Goal: Task Accomplishment & Management: Complete application form

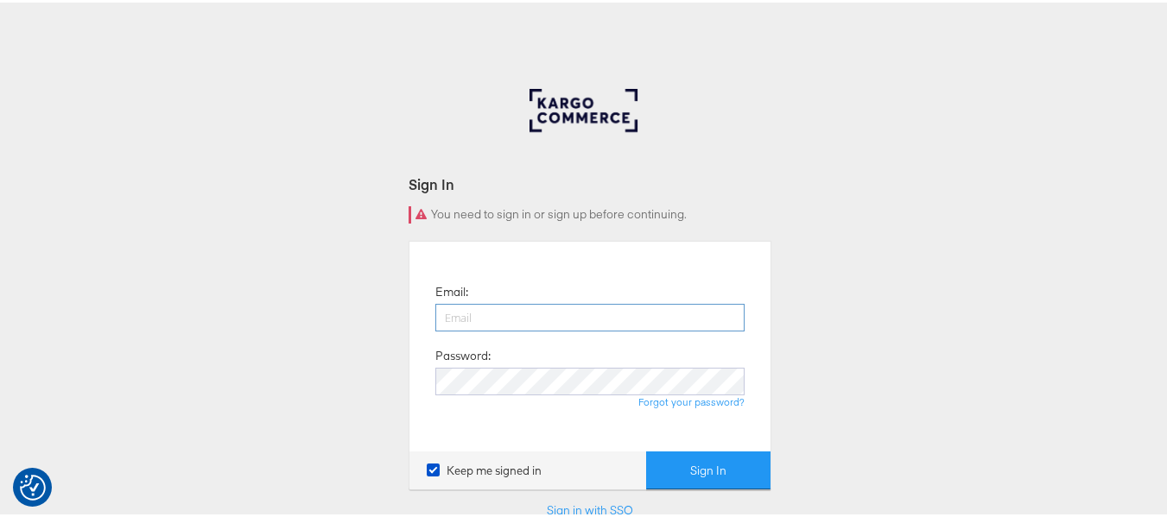
click at [558, 312] on input "email" at bounding box center [589, 315] width 309 height 28
type input "[PERSON_NAME][EMAIL_ADDRESS][DOMAIN_NAME]"
click at [646, 449] on button "Sign In" at bounding box center [708, 468] width 124 height 39
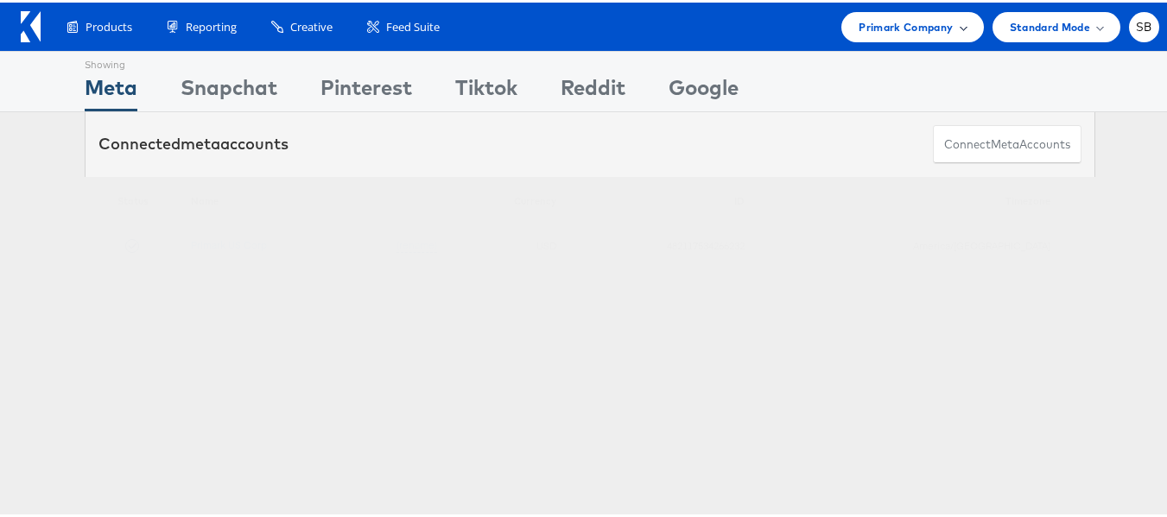
click at [917, 16] on span "Primark Company" at bounding box center [906, 25] width 94 height 18
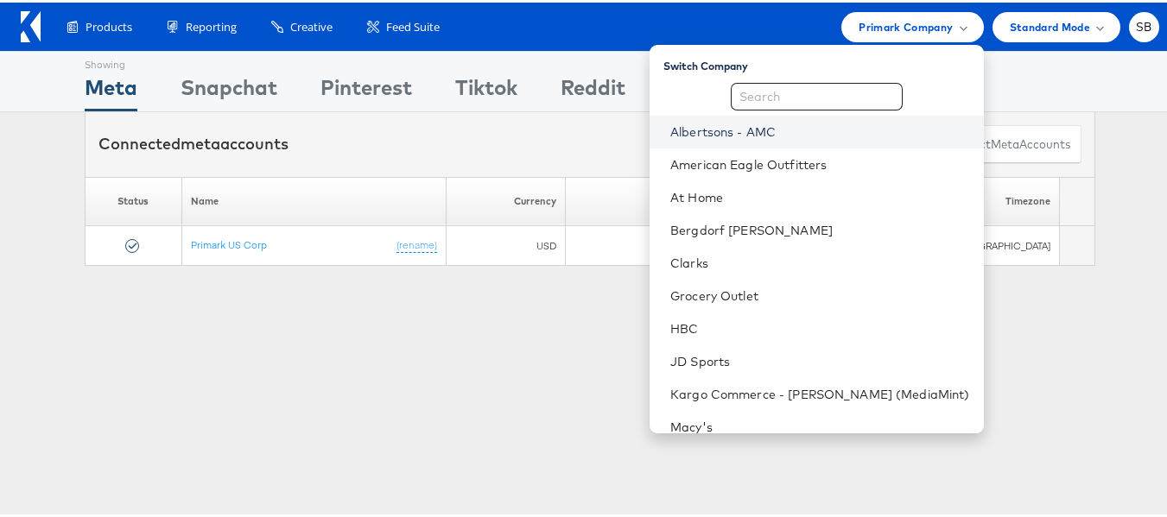
click at [759, 122] on link "Albertsons - AMC" at bounding box center [820, 129] width 300 height 17
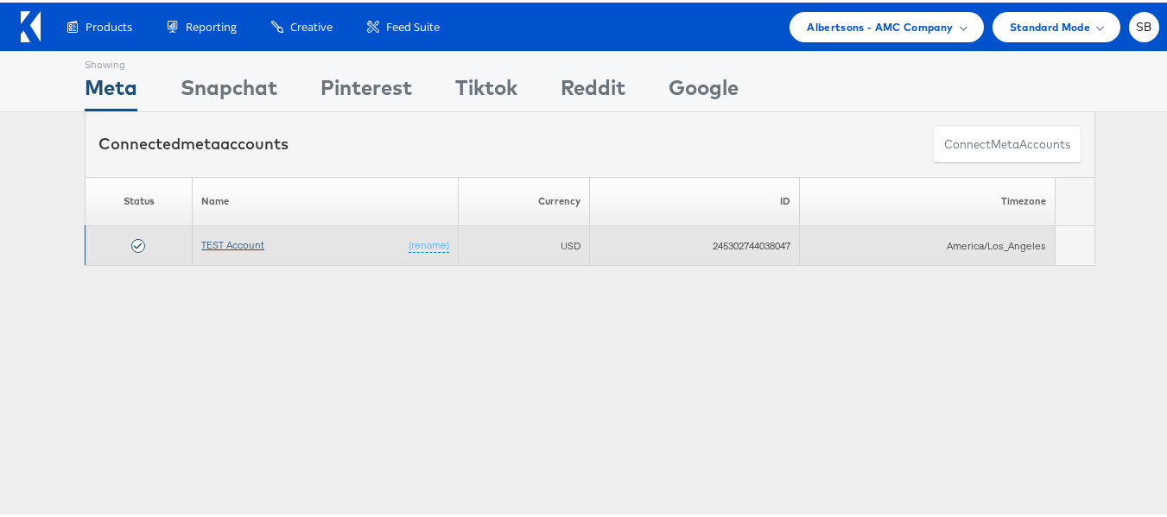
click at [232, 245] on link "TEST Account" at bounding box center [232, 242] width 63 height 13
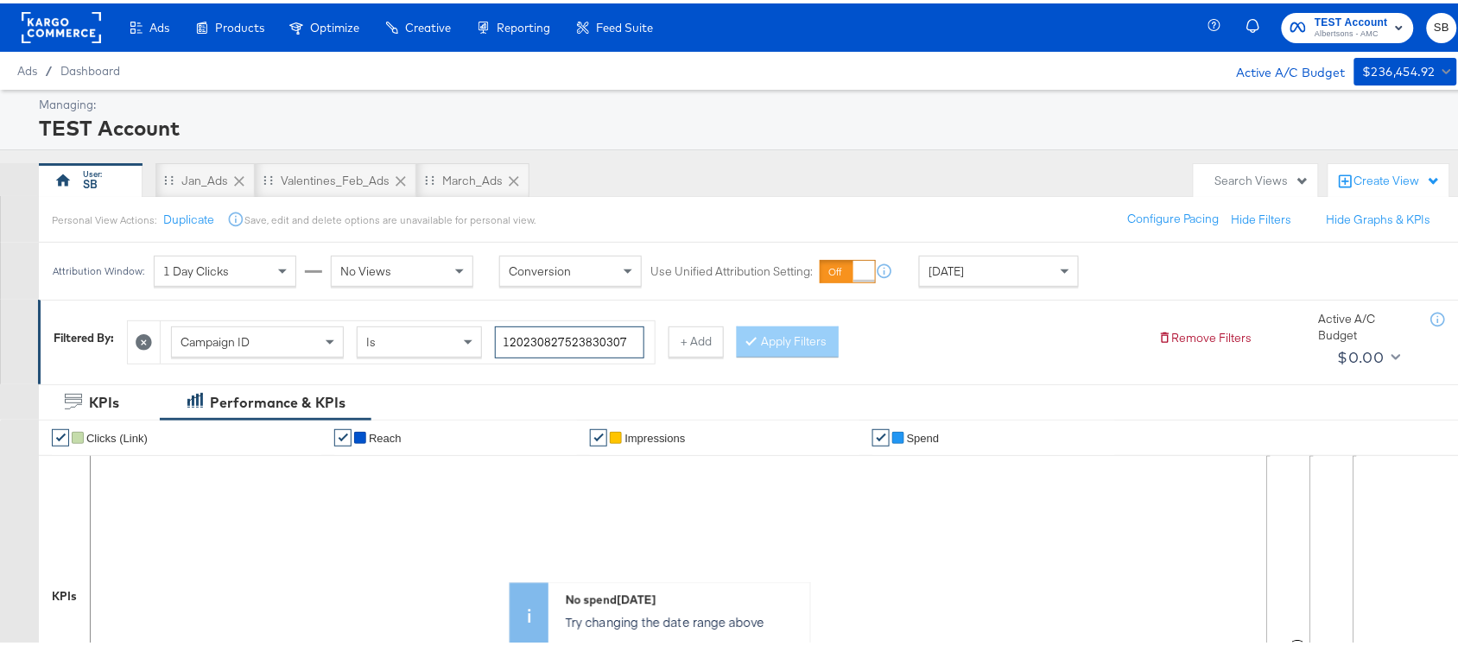
click at [536, 342] on input "120230827523830307" at bounding box center [569, 339] width 149 height 32
paste input "93875"
type input "120230827938750307"
click at [805, 339] on button "Apply Filters" at bounding box center [788, 338] width 102 height 31
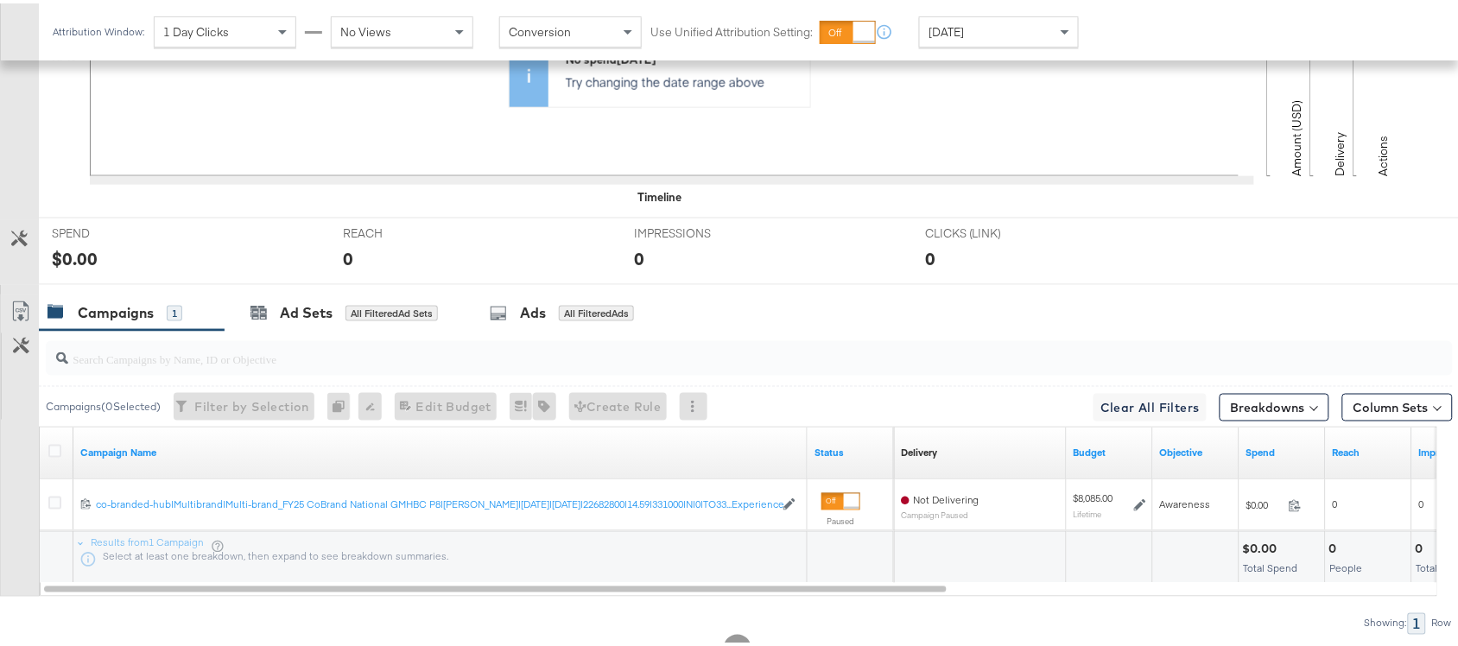
scroll to position [553, 0]
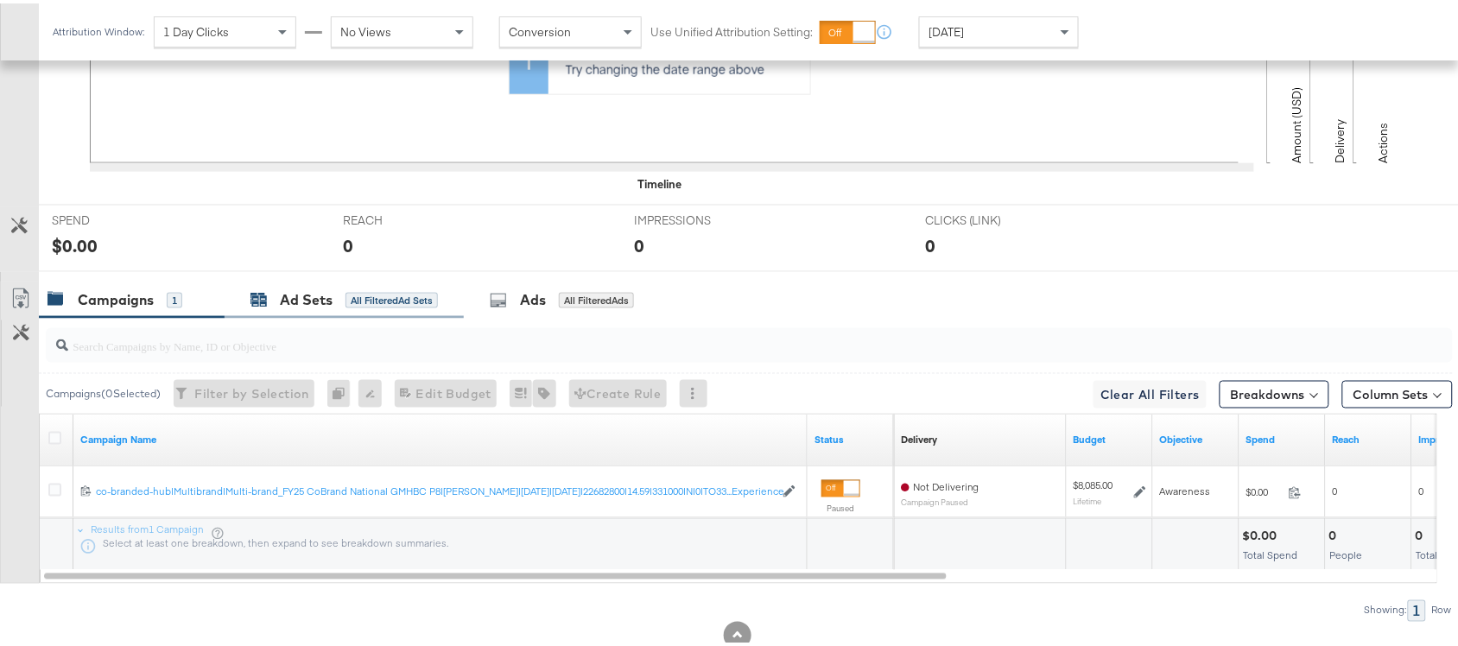
click at [387, 305] on div "All Filtered Ad Sets" at bounding box center [392, 297] width 92 height 16
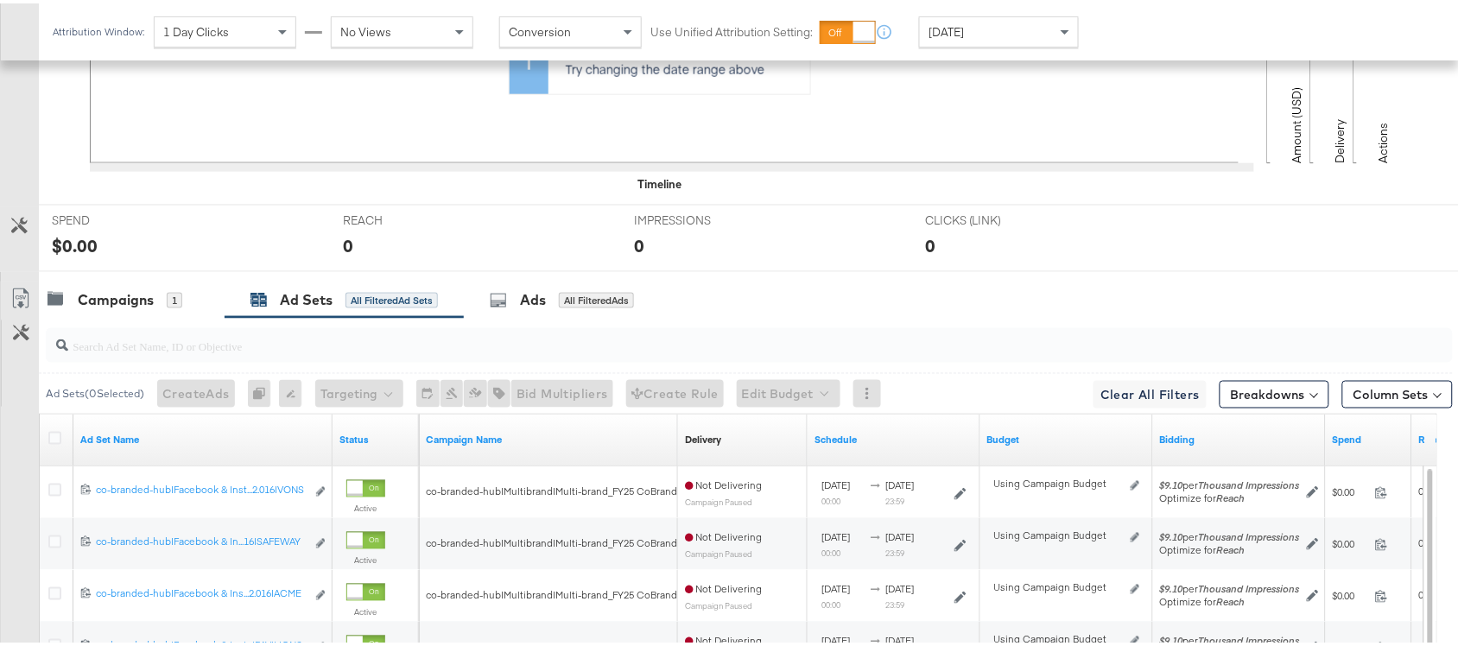
scroll to position [661, 0]
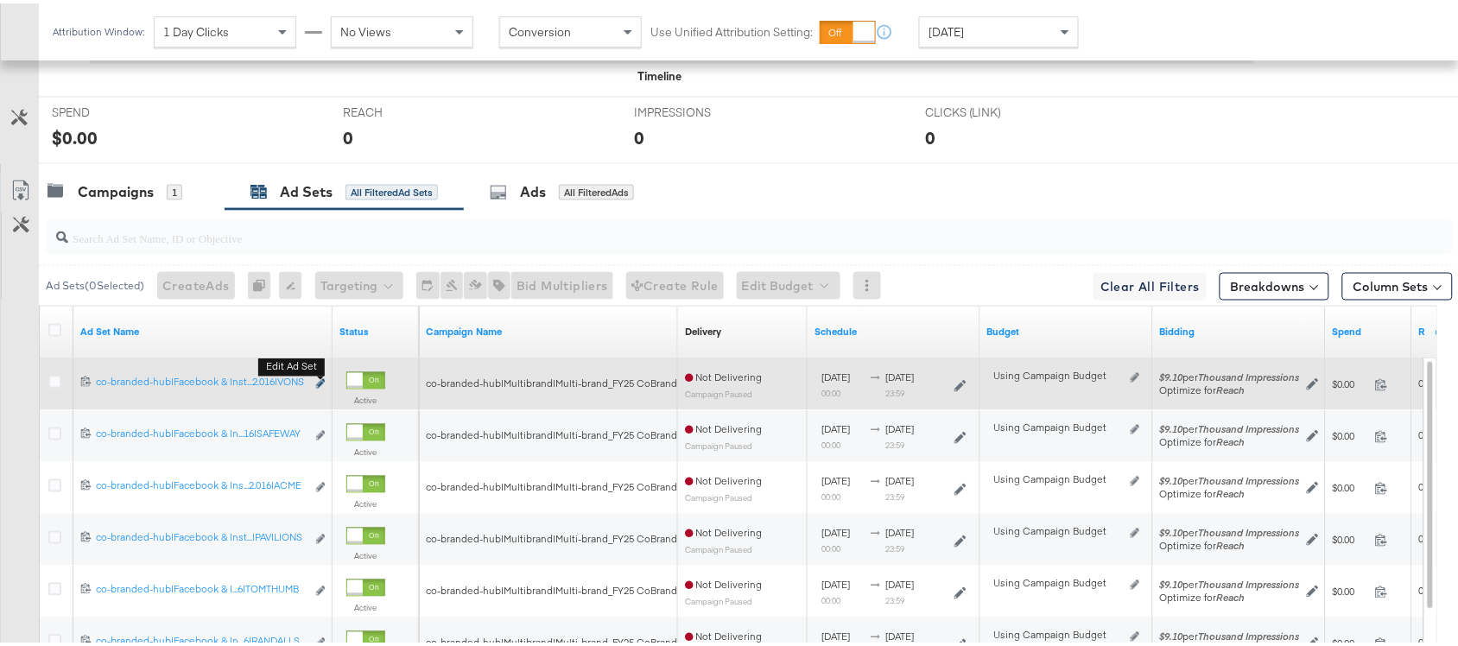
click at [320, 381] on icon "link" at bounding box center [320, 381] width 9 height 10
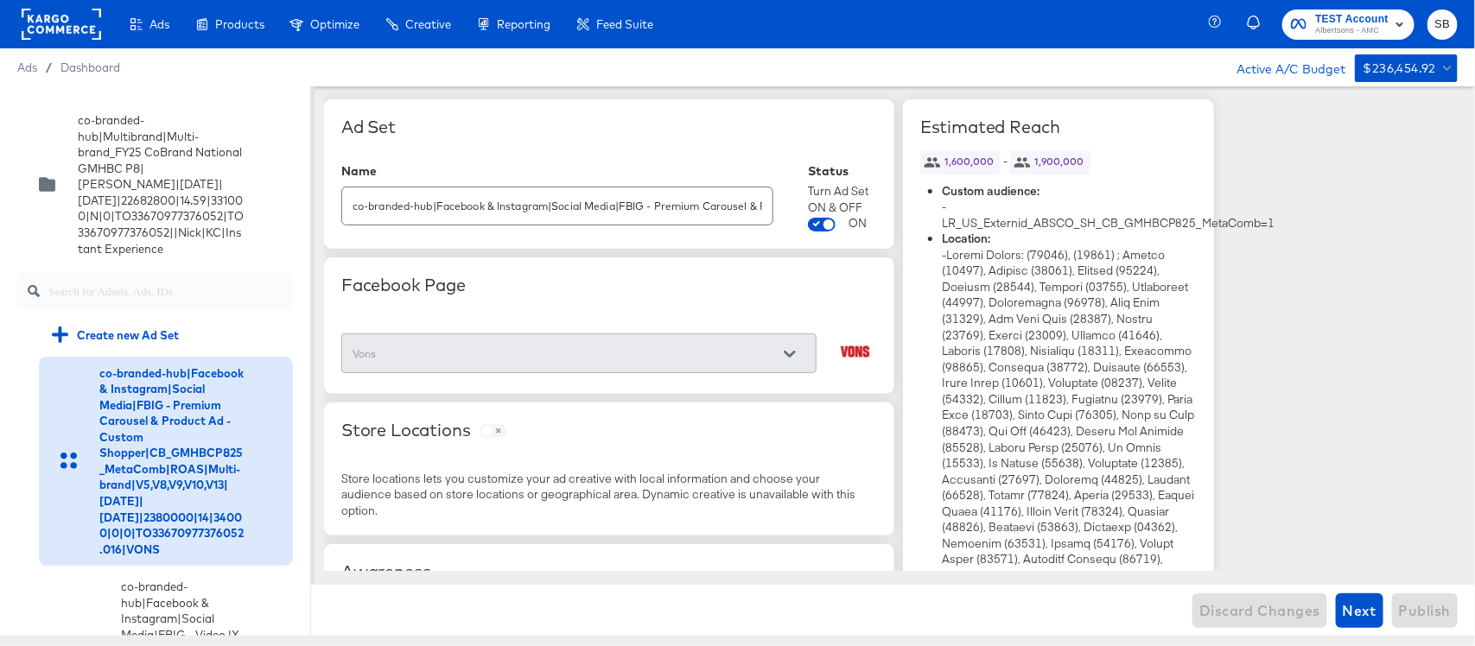
scroll to position [2946, 0]
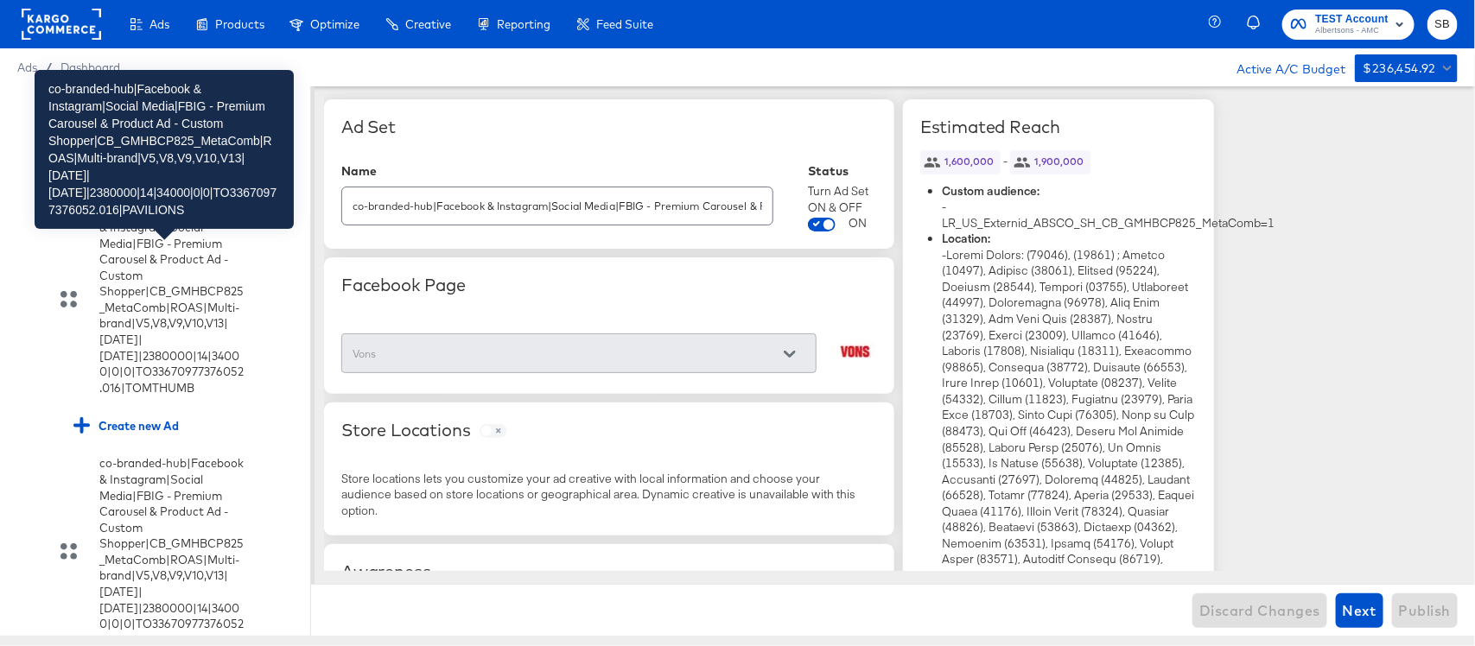
click at [187, 144] on div "co-branded-hub|Facebook & Instagram|Social Media|FBIG - Premium Carousel & Prod…" at bounding box center [172, 48] width 146 height 193
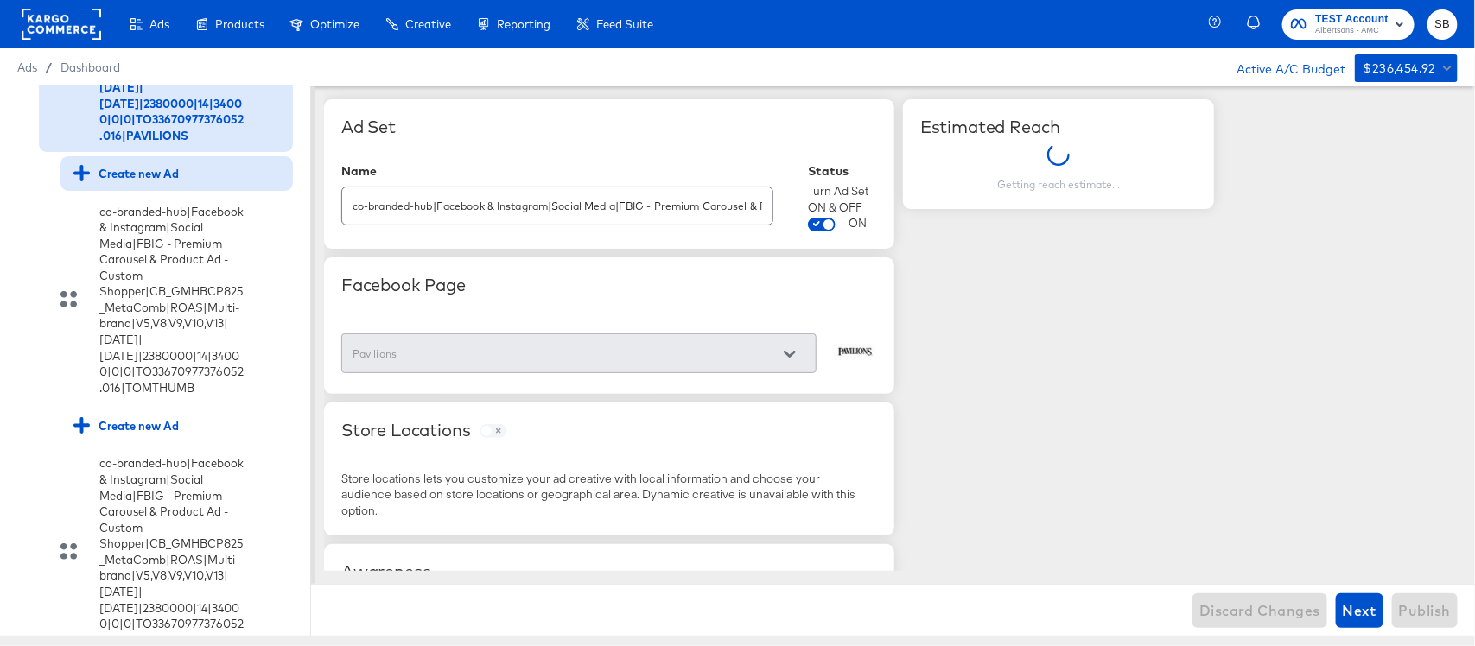
click at [154, 181] on div "Create new Ad" at bounding box center [125, 173] width 105 height 16
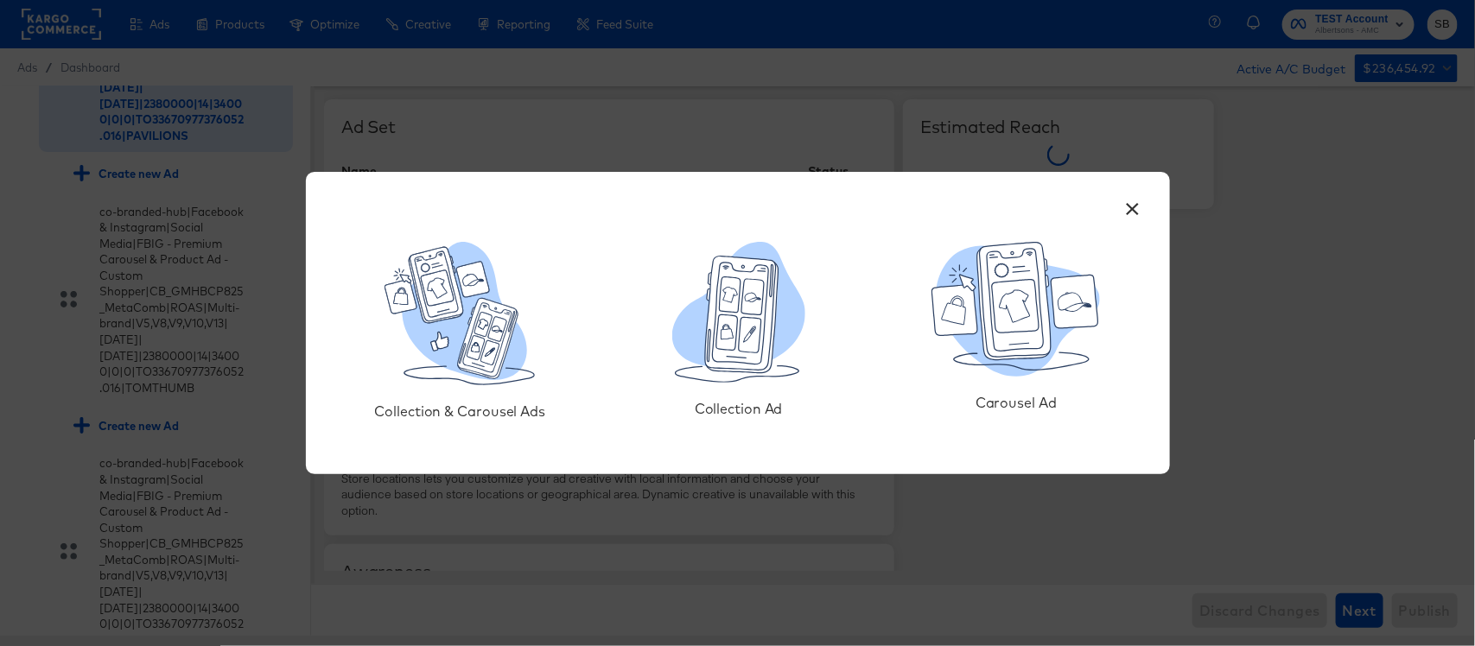
click at [766, 344] on icon at bounding box center [741, 315] width 73 height 117
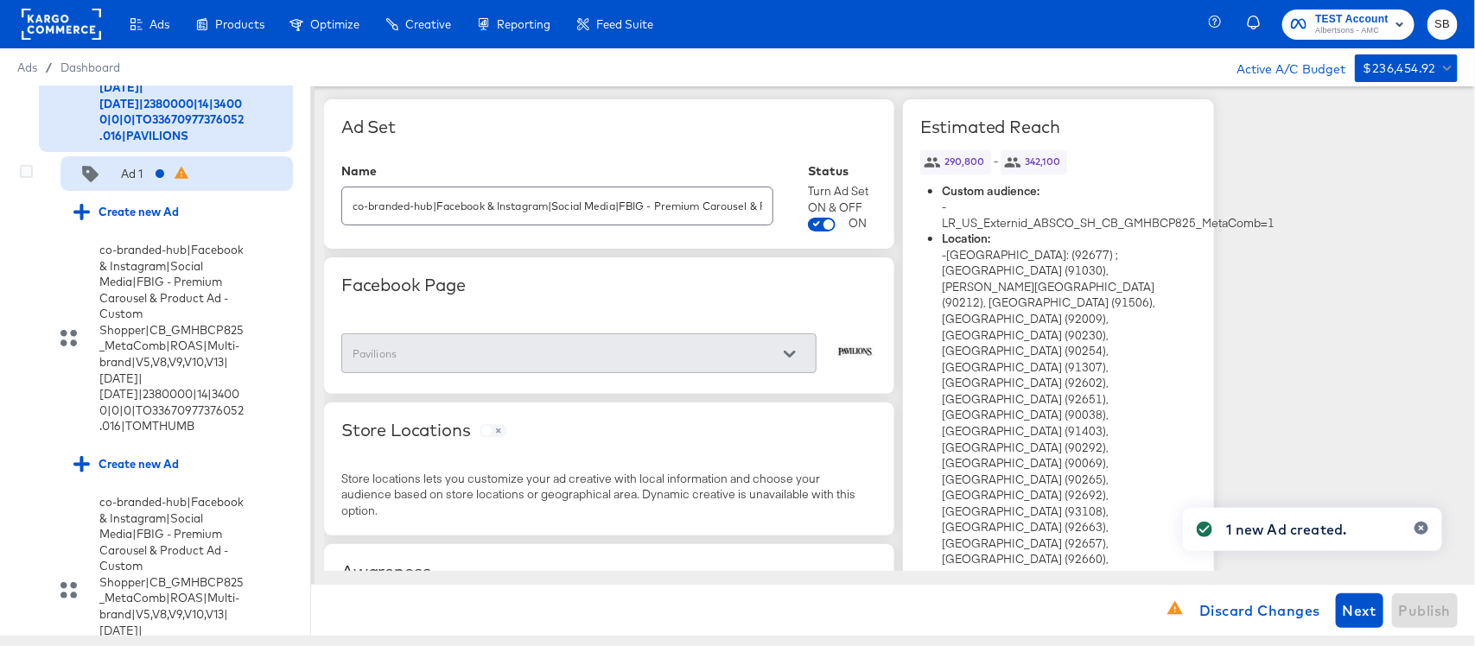
click at [112, 191] on div "Ad 1" at bounding box center [176, 173] width 232 height 35
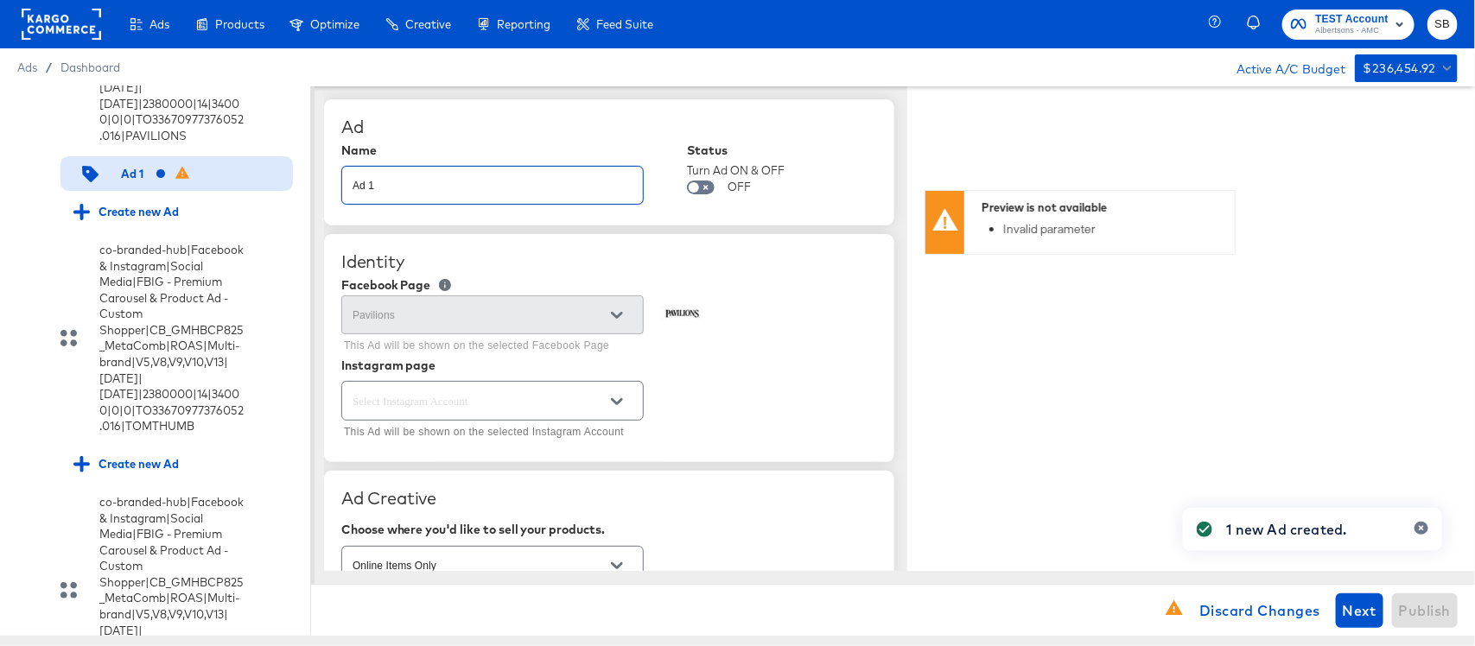
click at [597, 178] on input "Ad 1" at bounding box center [492, 178] width 301 height 37
paste input "co-branded-hub|Facebook & Instagram|Social Media|FBIG - Video IX - Custom Shopp…"
type input "co-branded-hub|Facebook & Instagram|Social Media|FBIG - Video IX - Custom Shopp…"
click at [540, 393] on input "text" at bounding box center [479, 401] width 260 height 20
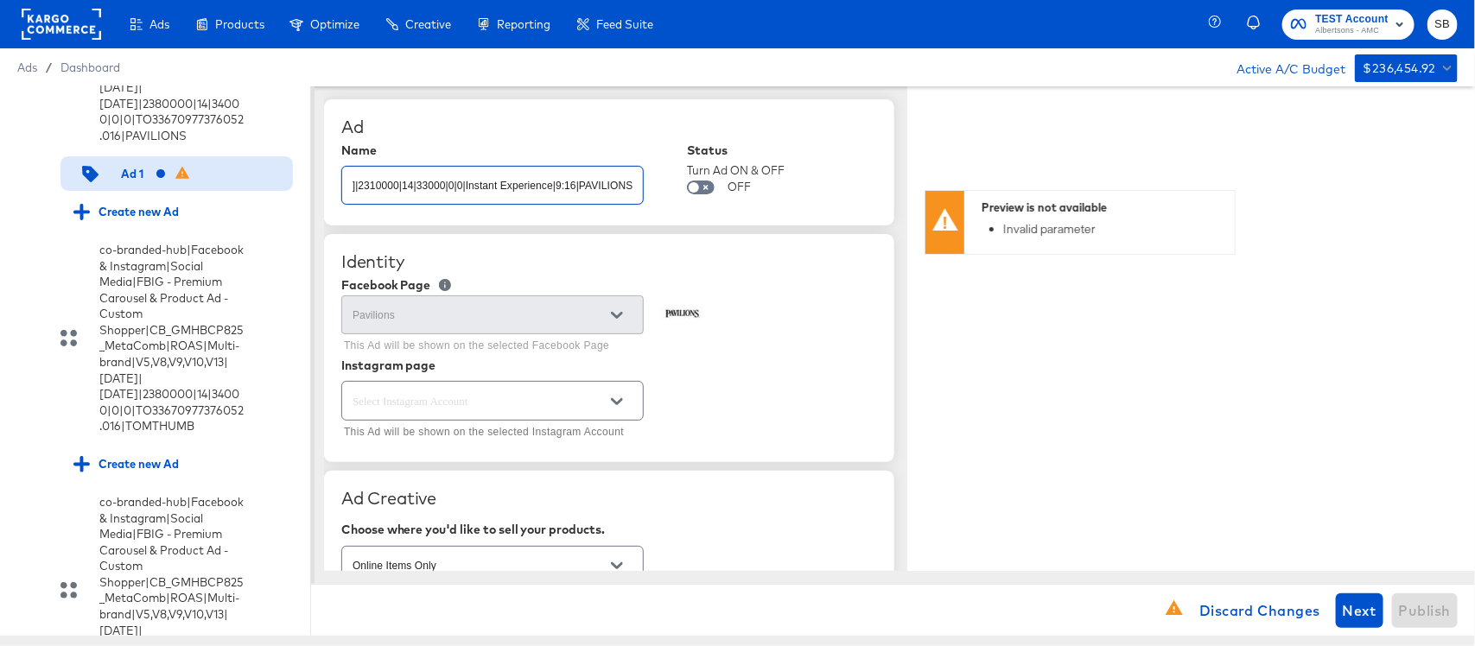
type textarea "x"
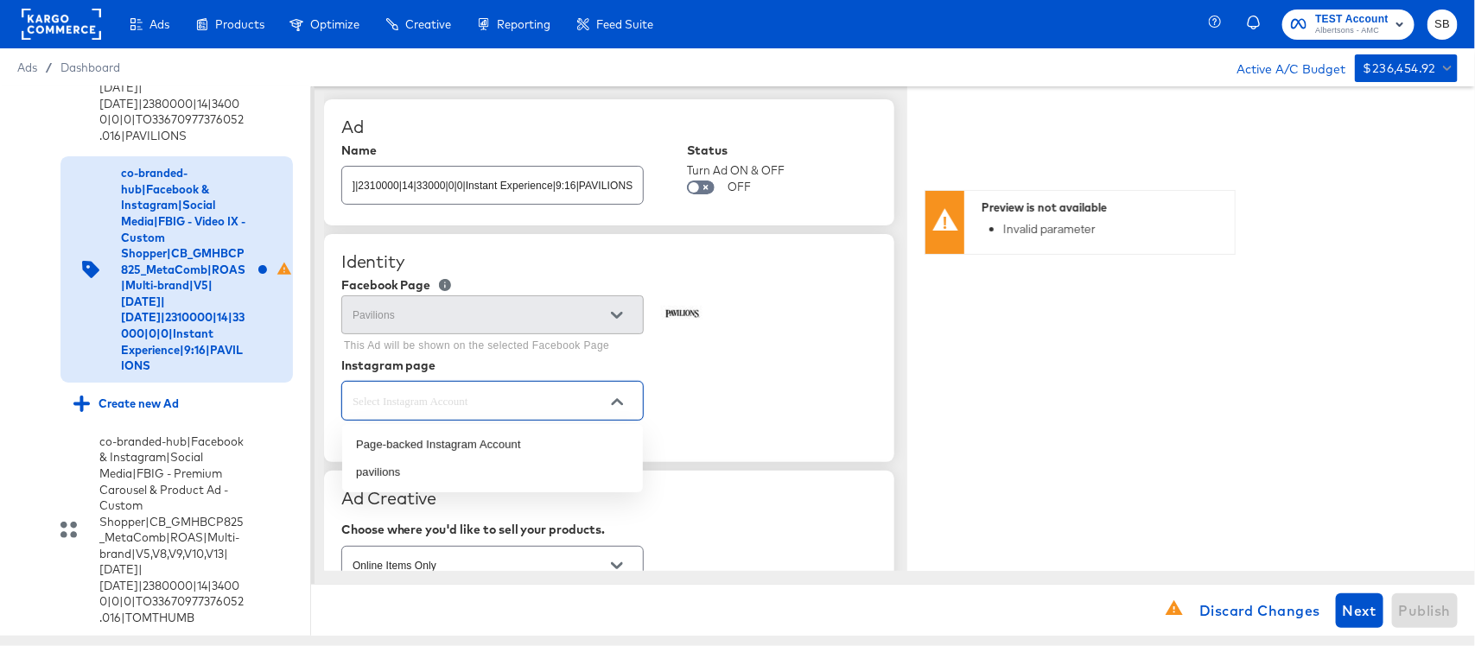
scroll to position [0, 0]
click at [497, 472] on li "pavilions" at bounding box center [492, 473] width 301 height 28
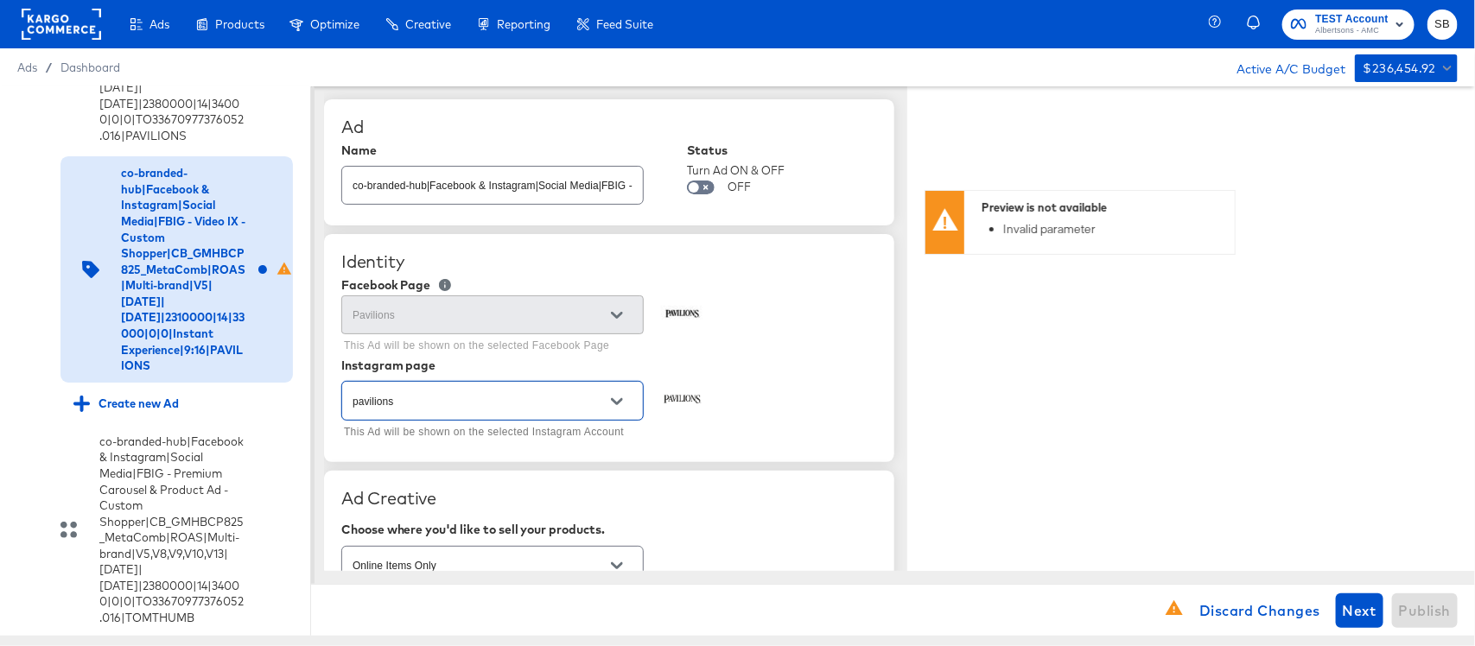
type textarea "x"
type input "pavilions"
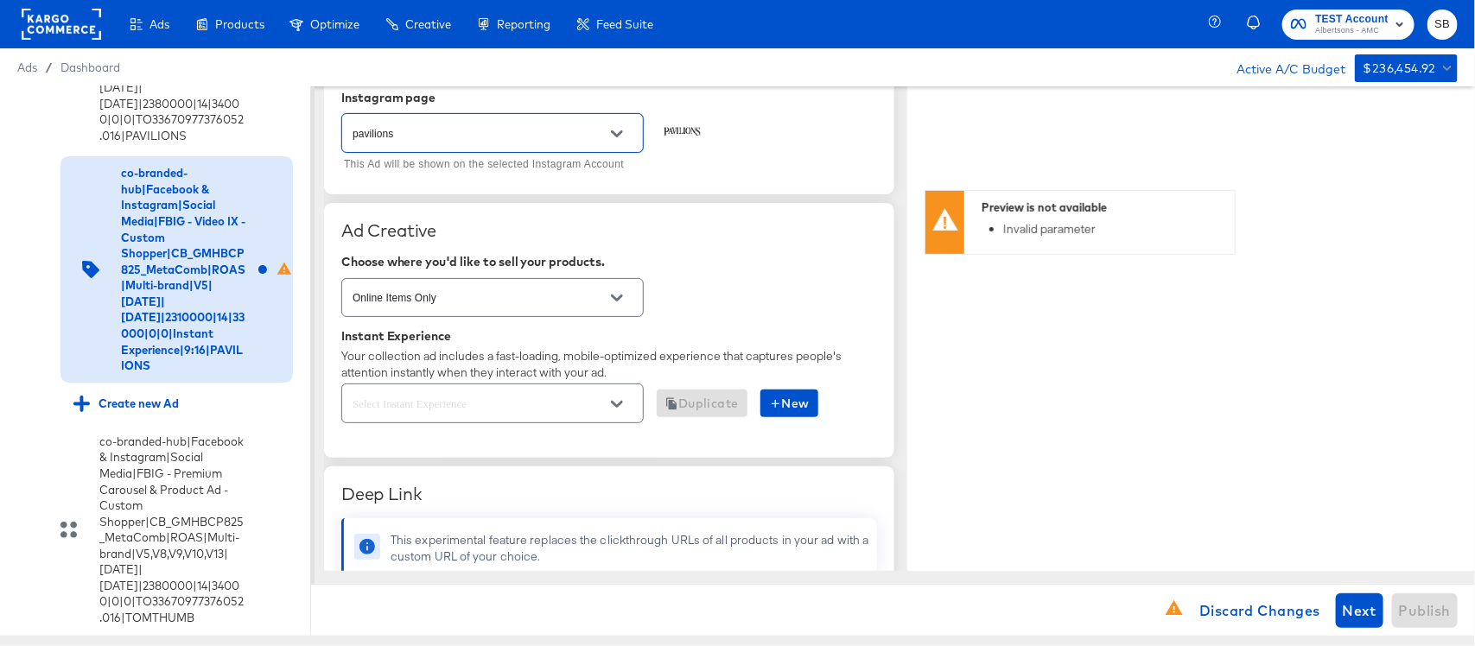
scroll to position [432, 0]
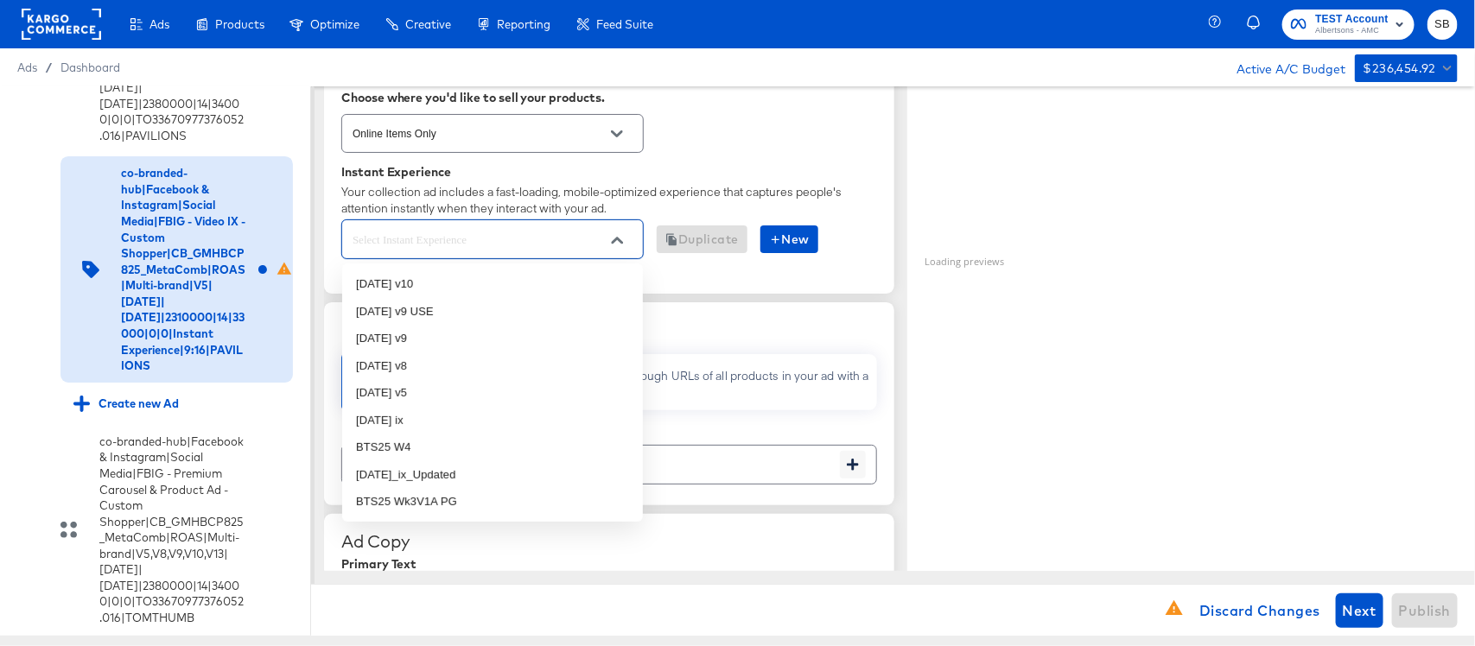
click at [549, 244] on input "text" at bounding box center [479, 240] width 260 height 20
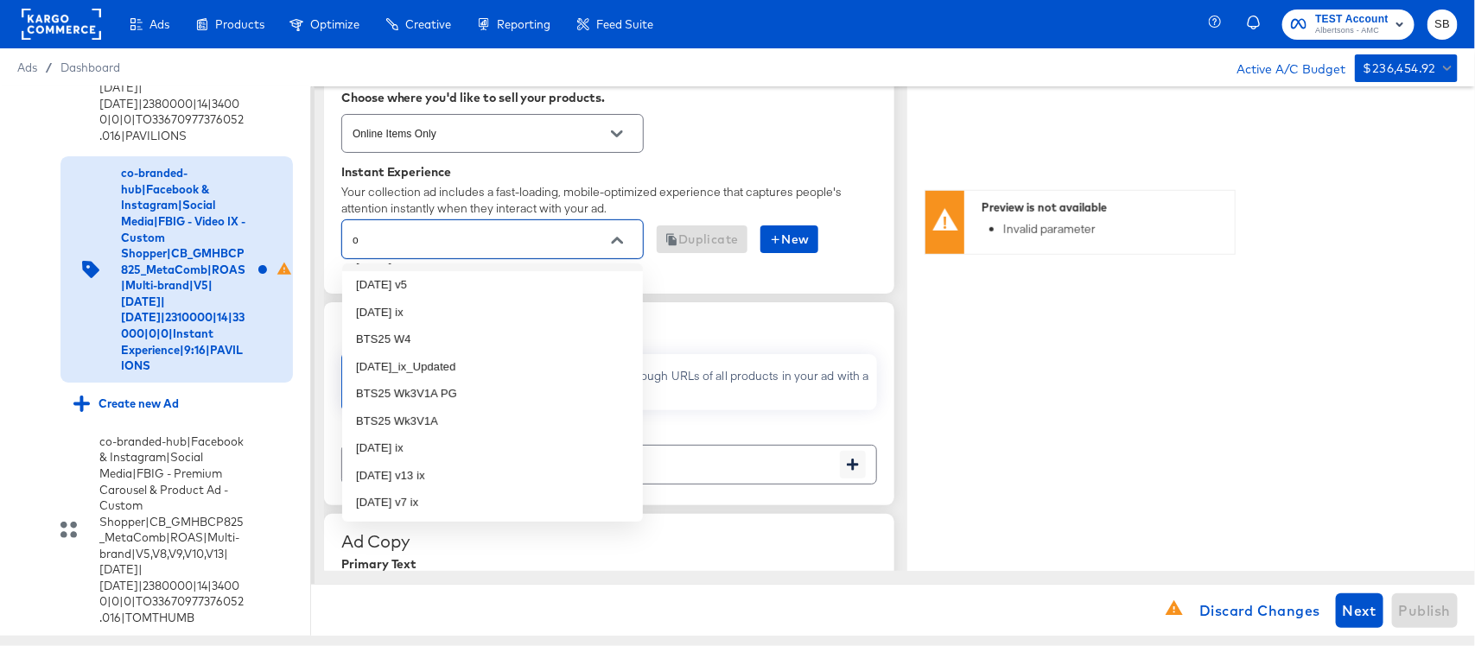
scroll to position [0, 0]
type input "oct"
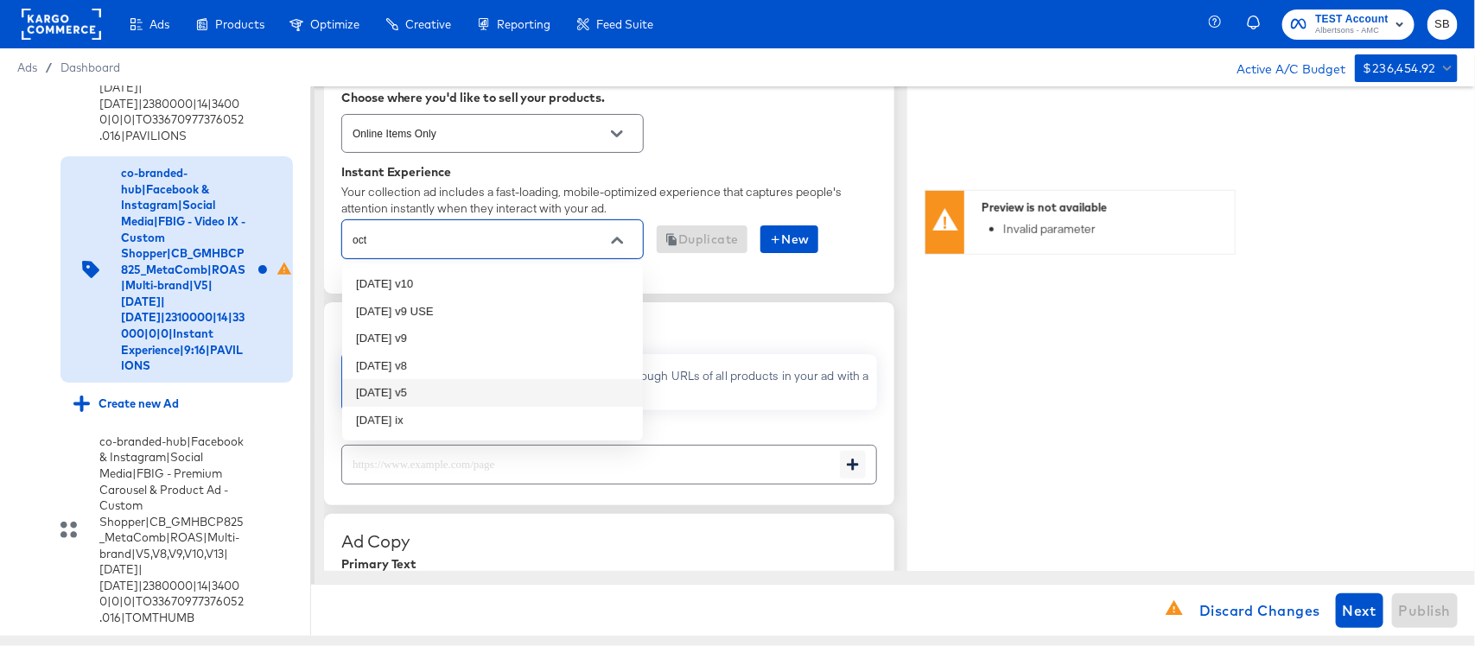
click at [423, 389] on li "[DATE] v5" at bounding box center [492, 393] width 301 height 28
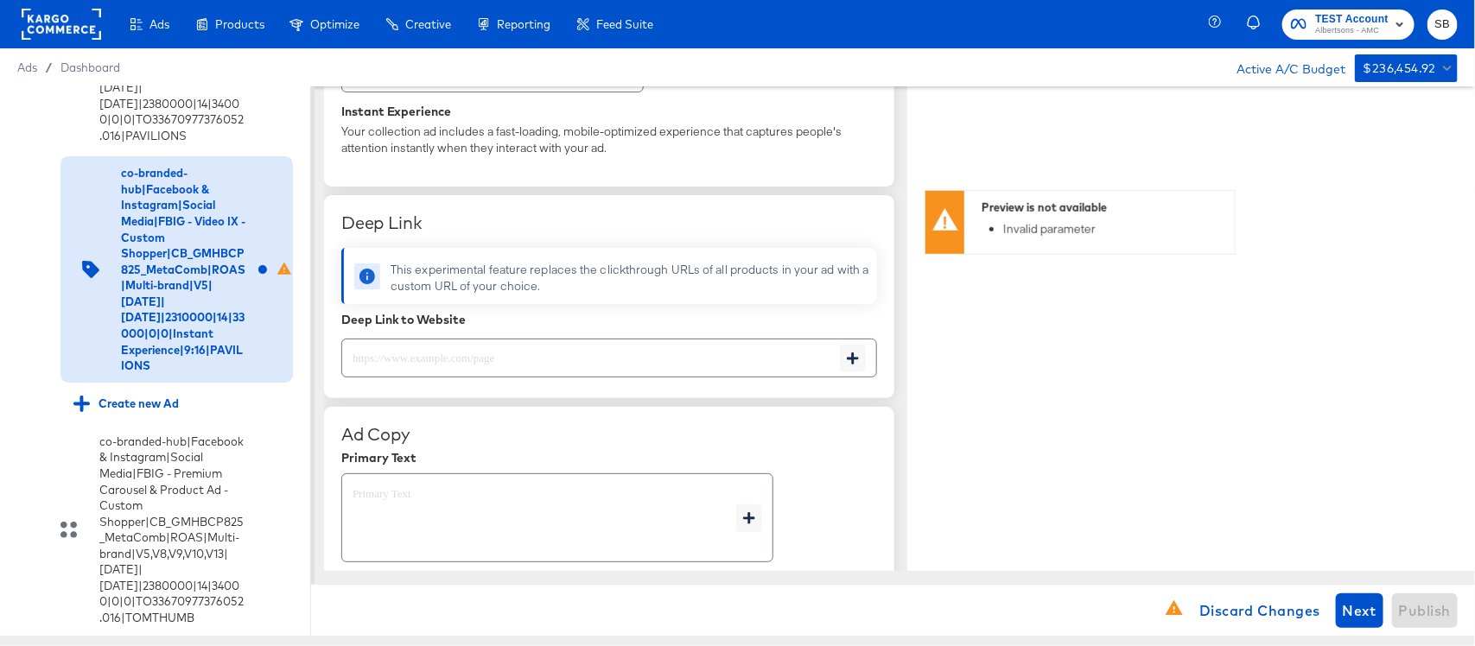
scroll to position [540, 0]
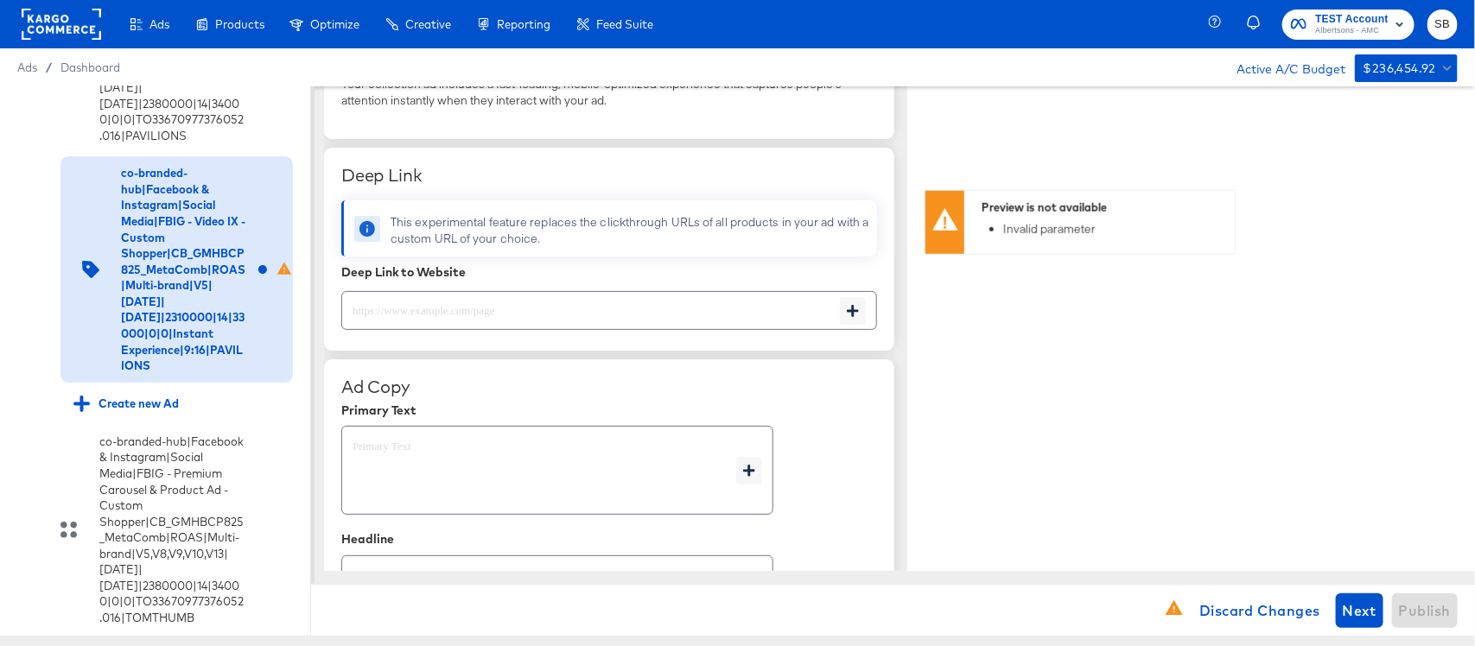
click at [625, 307] on input "text" at bounding box center [591, 303] width 498 height 37
type textarea "x"
paste input "[URL][DOMAIN_NAME]"
type input "[URL][DOMAIN_NAME]"
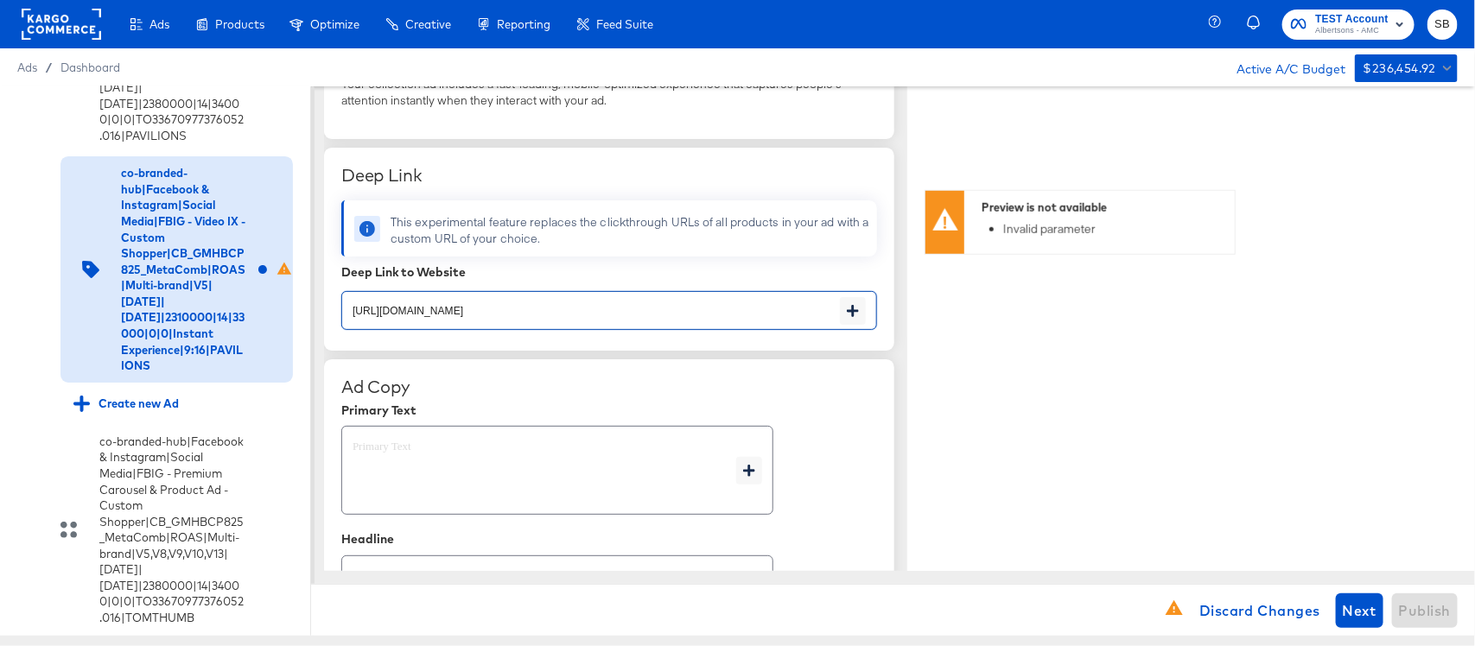
click at [579, 482] on textarea at bounding box center [544, 471] width 384 height 62
type textarea "x"
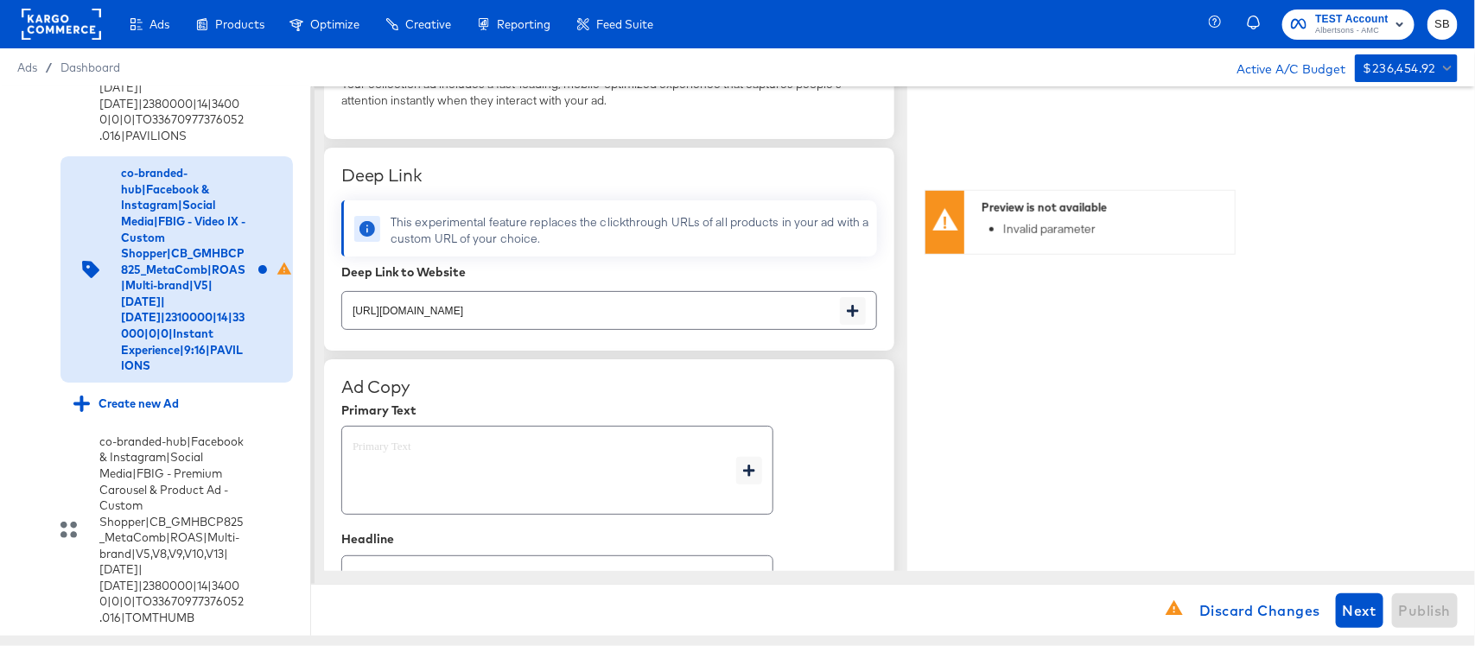
type textarea "x"
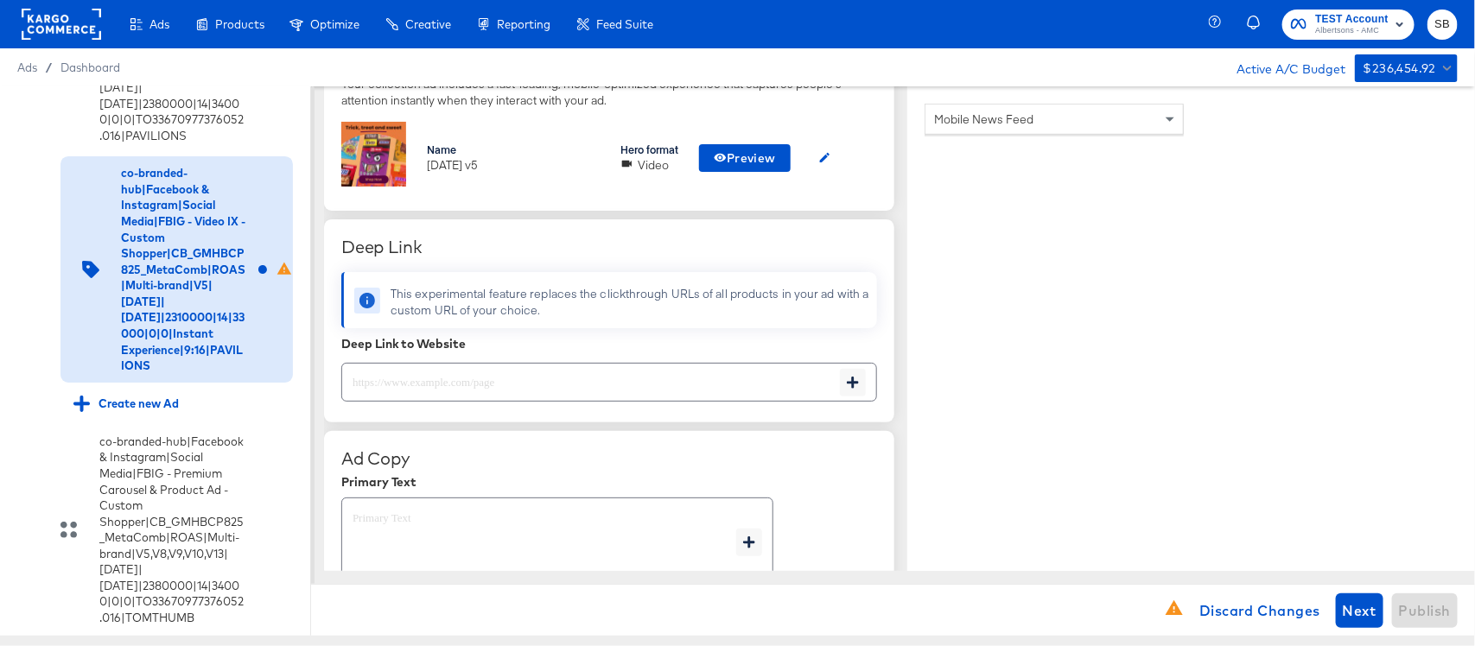
type textarea "x"
paste textarea "Shop your favorite brands for you and your home!"
type textarea "Shop your favorite brands for you and your home!"
type textarea "x"
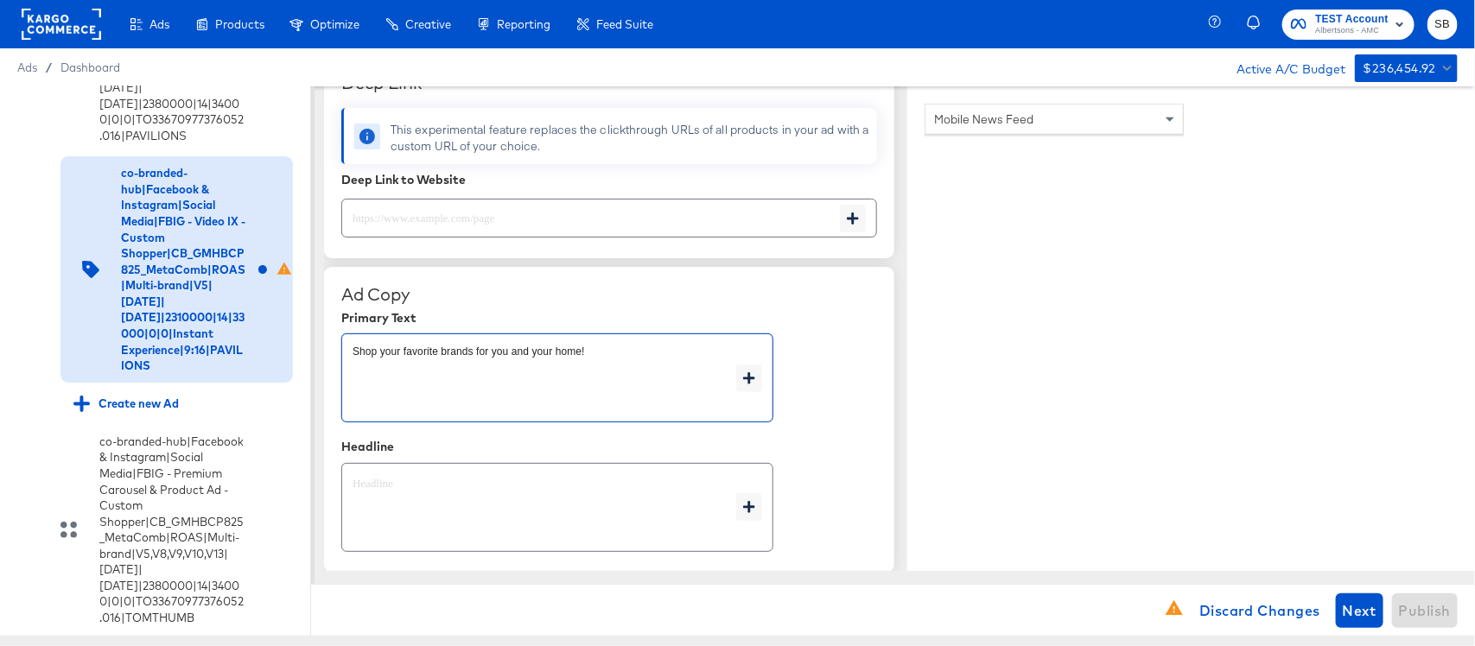
scroll to position [756, 0]
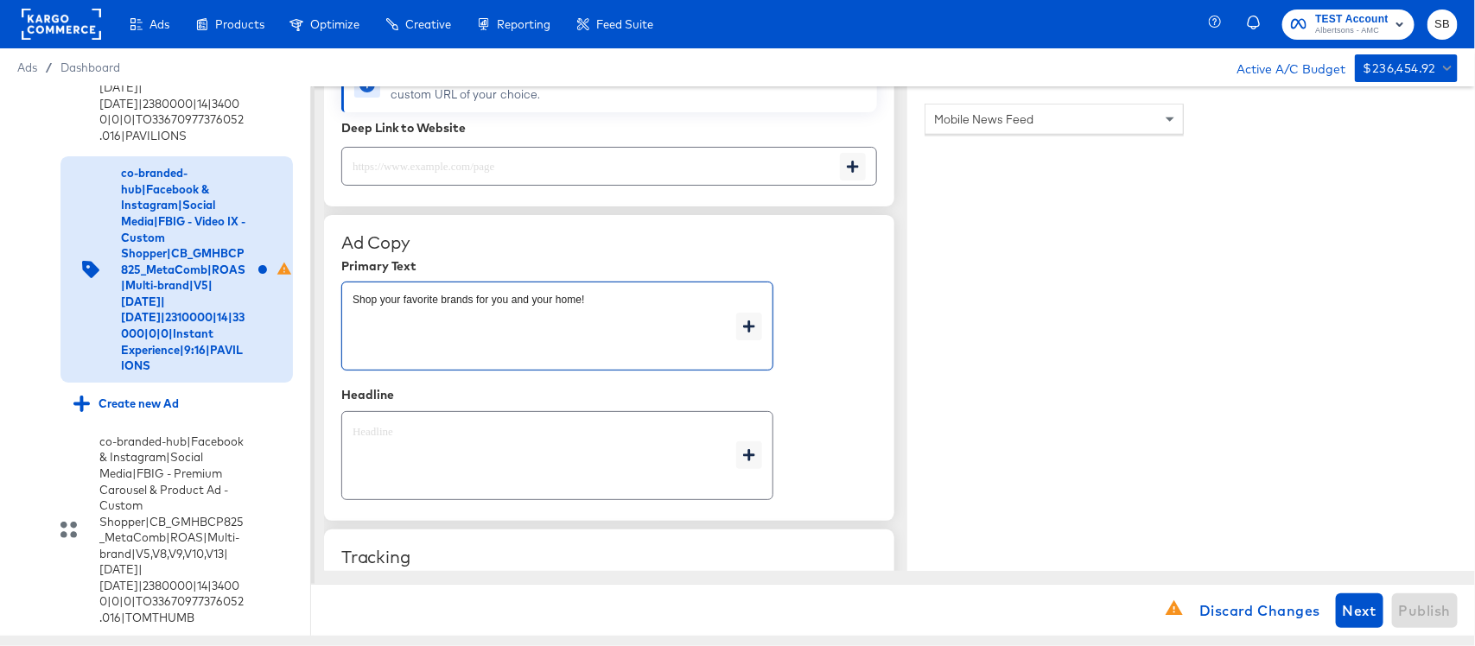
type textarea "Shop your favorite brands for you and your home!"
click at [542, 445] on textarea at bounding box center [544, 456] width 384 height 62
type textarea "x"
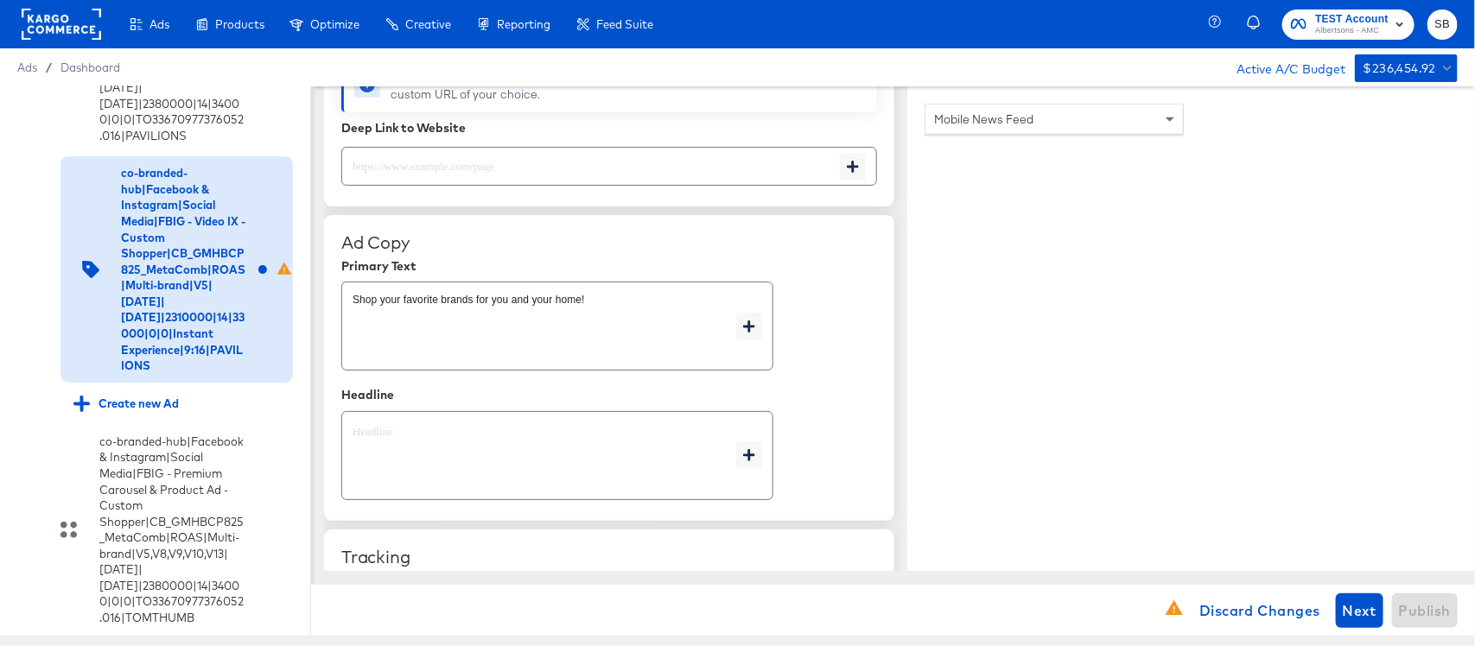
type textarea "x"
paste textarea "Explore latest arrivals"
type textarea "Explore latest arrivals"
type textarea "x"
type textarea "Explore latest arrivals"
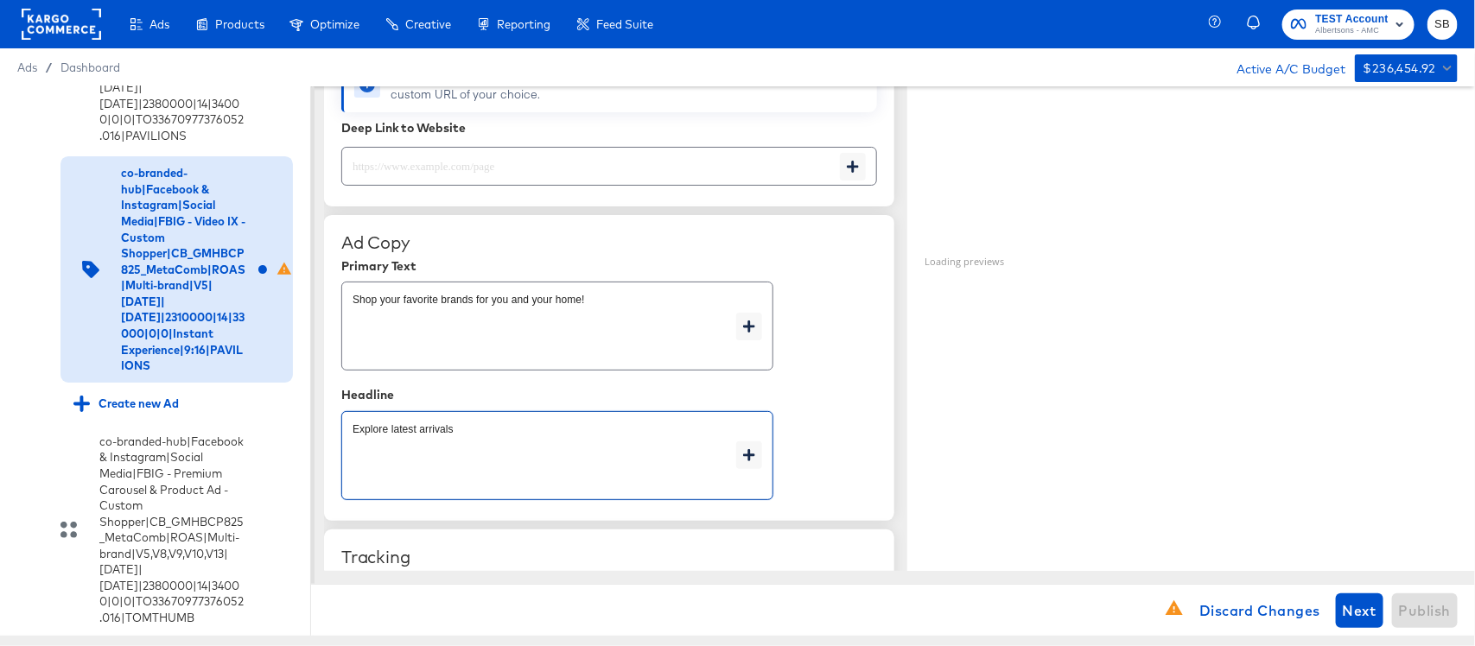
click at [518, 153] on input "text" at bounding box center [591, 159] width 498 height 37
type textarea "x"
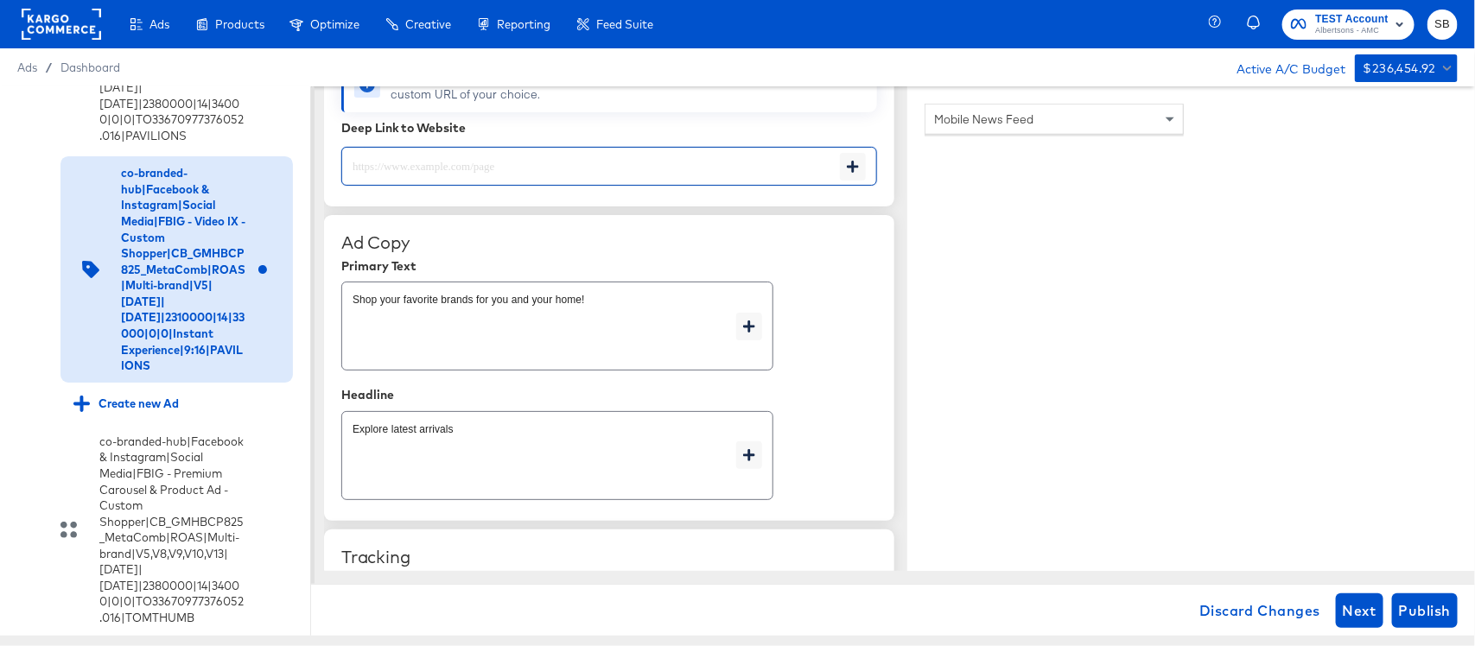
paste input "[URL][DOMAIN_NAME]"
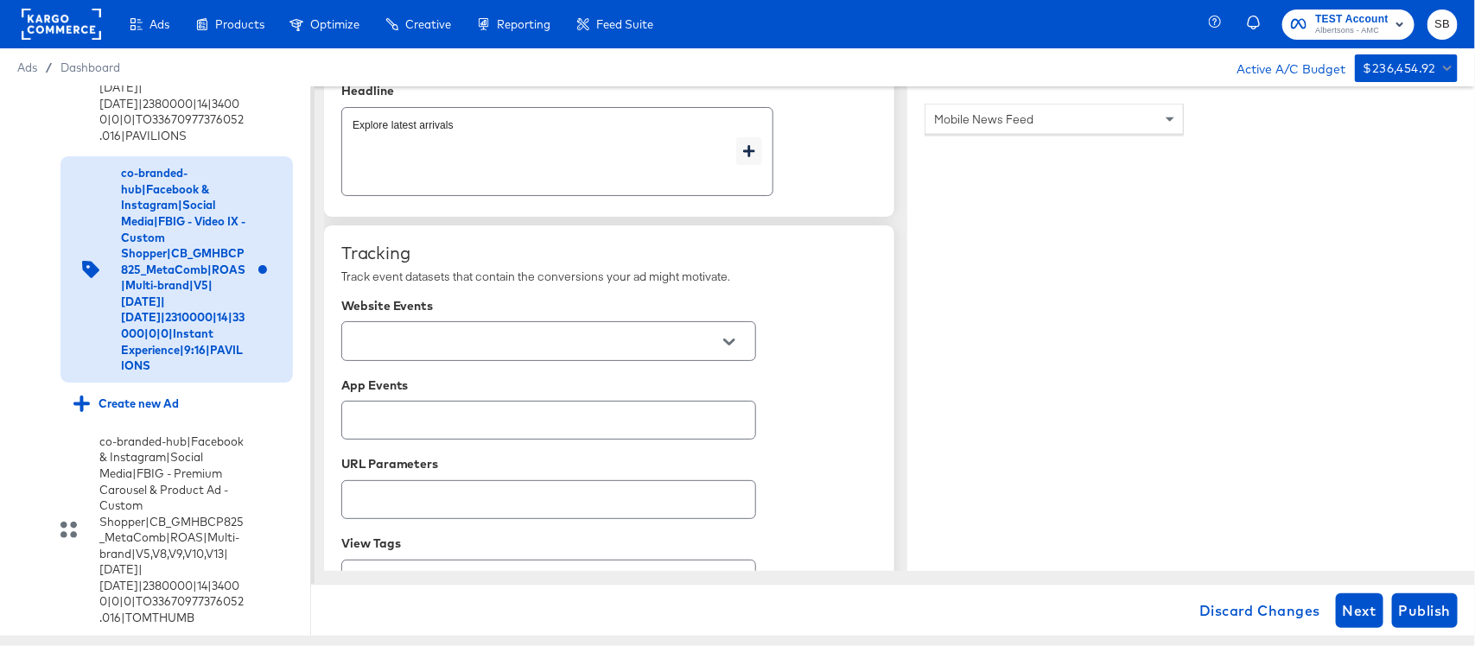
scroll to position [1080, 0]
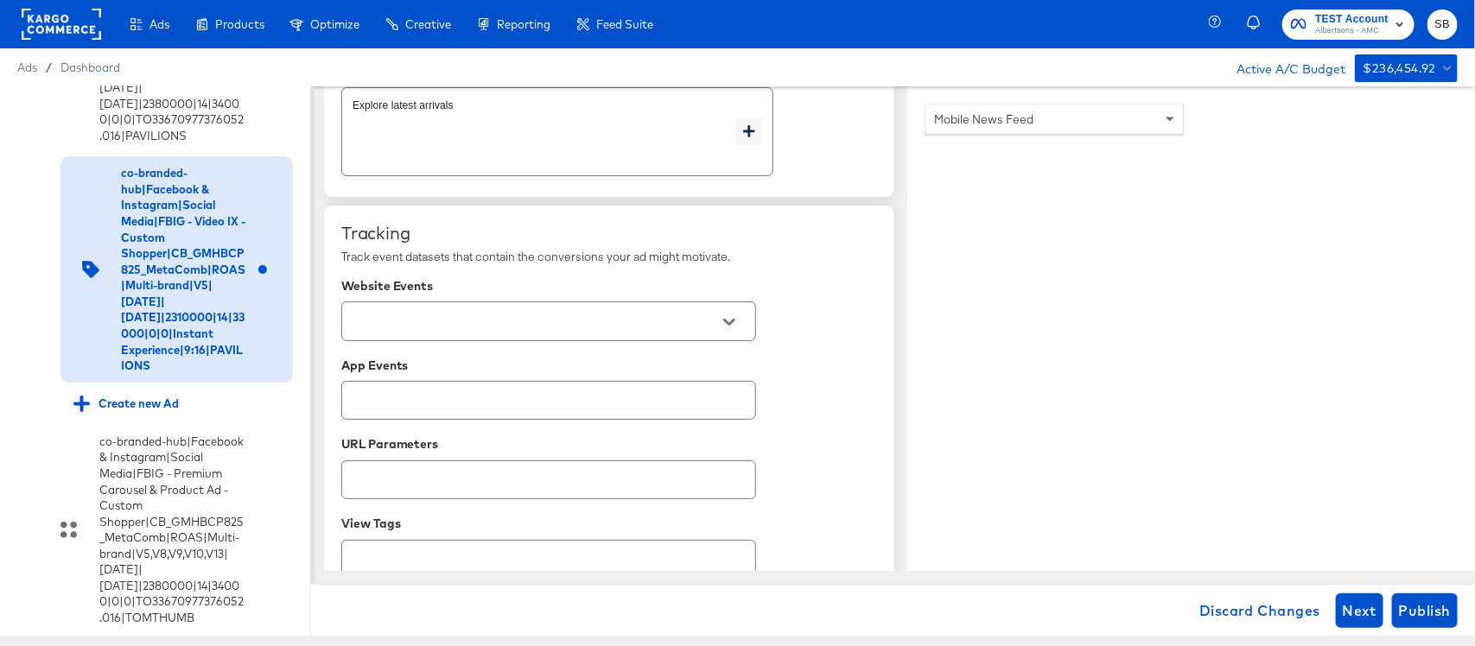
type input "[URL][DOMAIN_NAME]"
click at [529, 318] on input "text" at bounding box center [535, 322] width 372 height 20
type textarea "x"
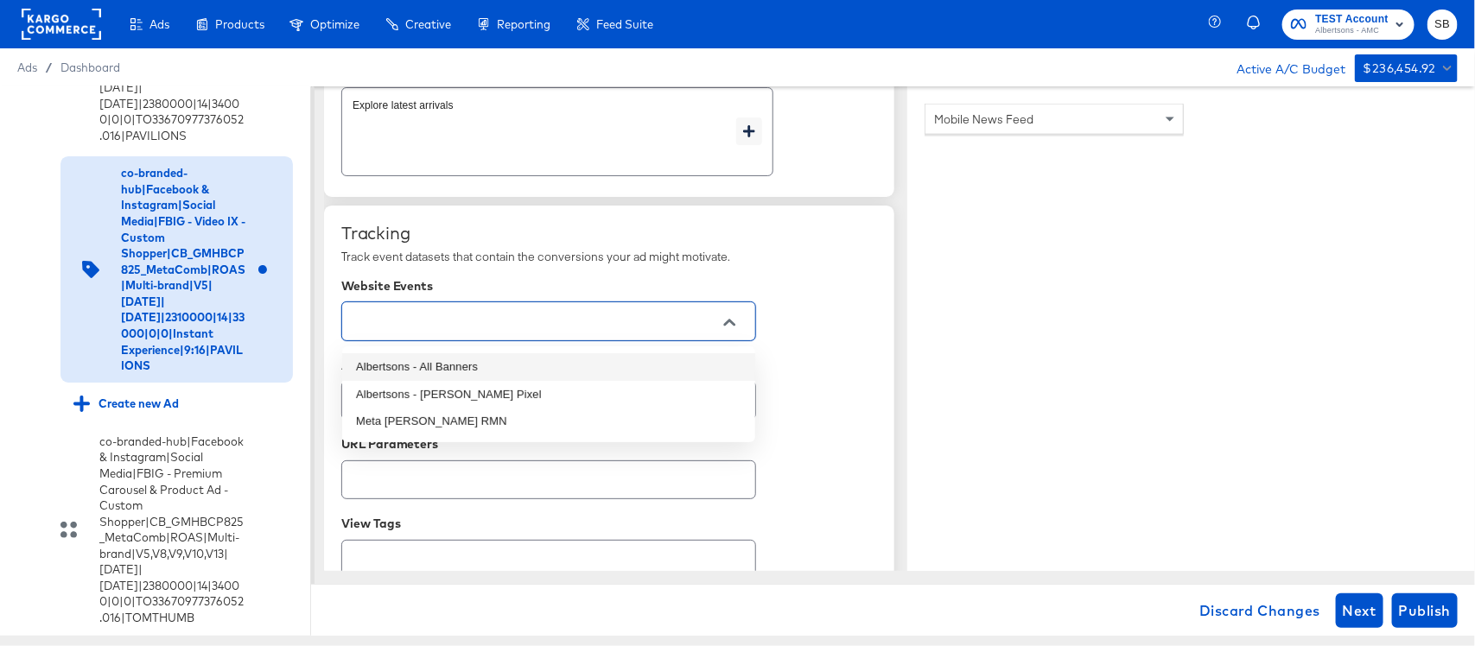
click at [504, 363] on li "Albertsons - All Banners" at bounding box center [548, 367] width 413 height 28
type textarea "x"
type input "Albertsons - All Banners"
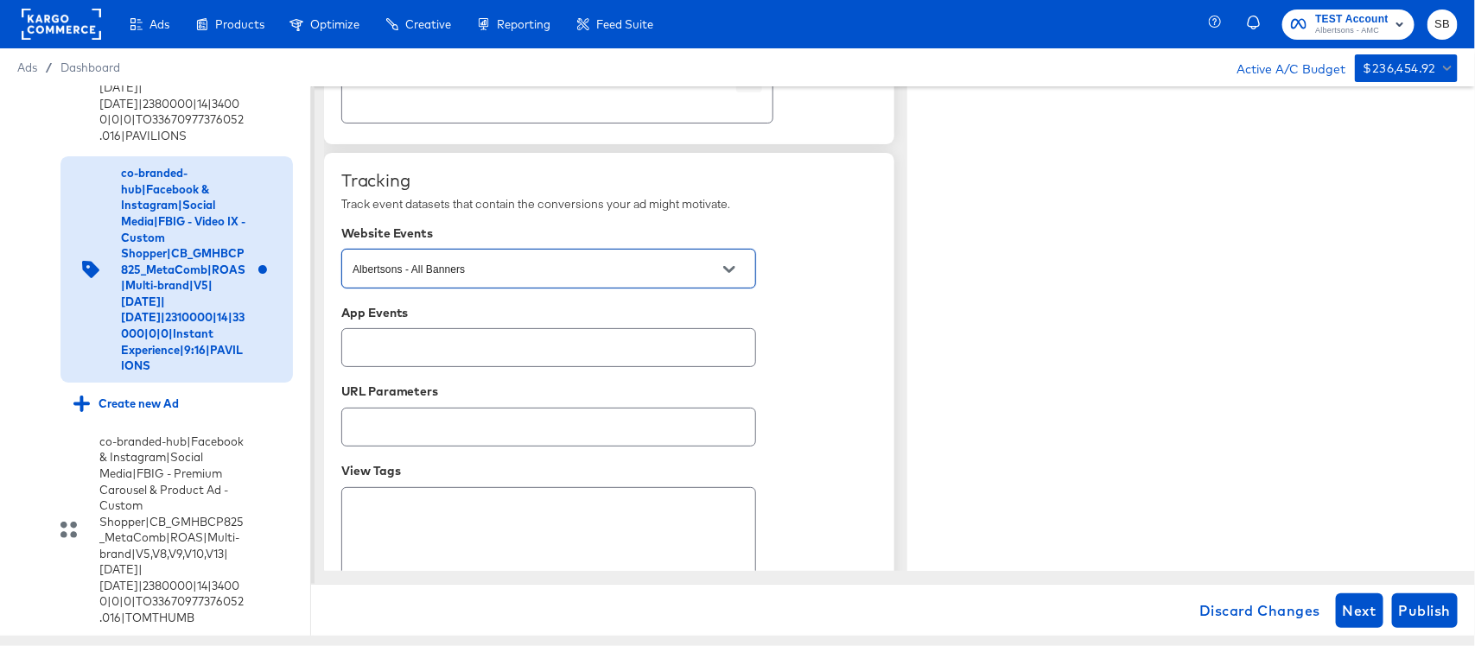
scroll to position [1182, 0]
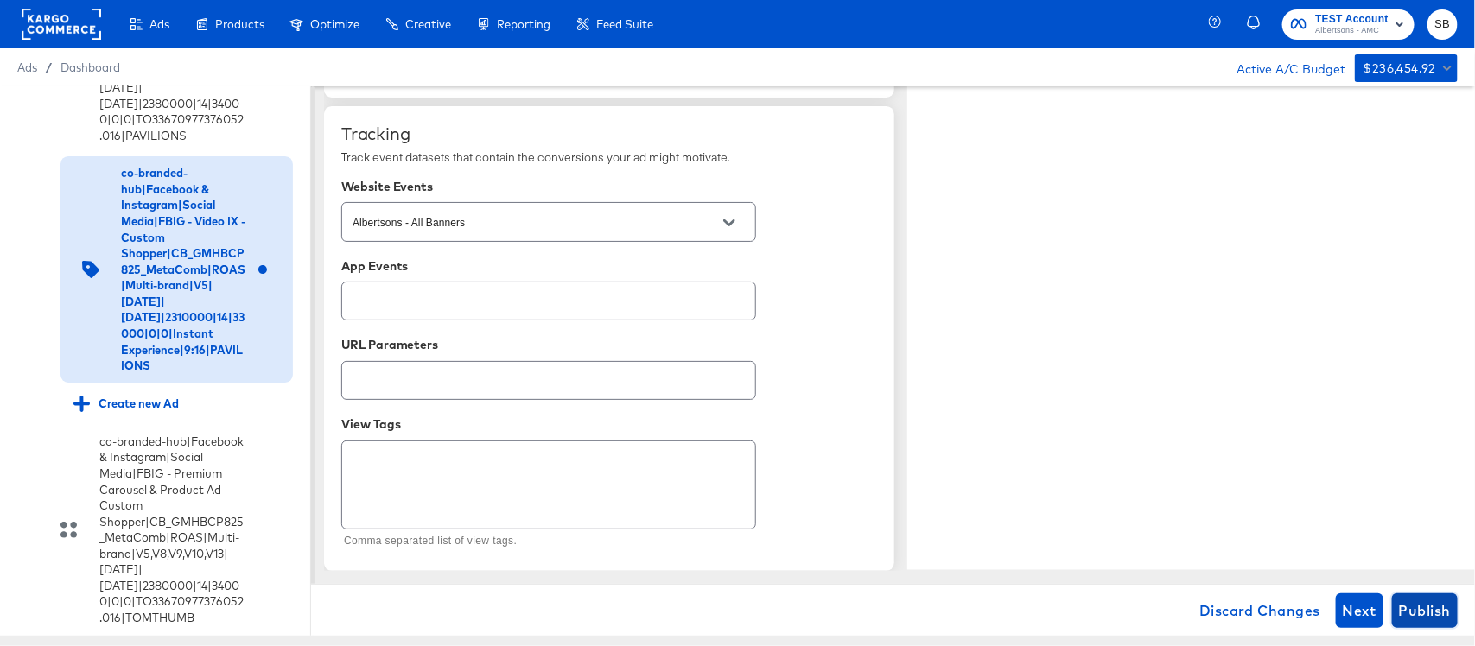
click at [1437, 619] on span "Publish" at bounding box center [1425, 611] width 52 height 24
type textarea "x"
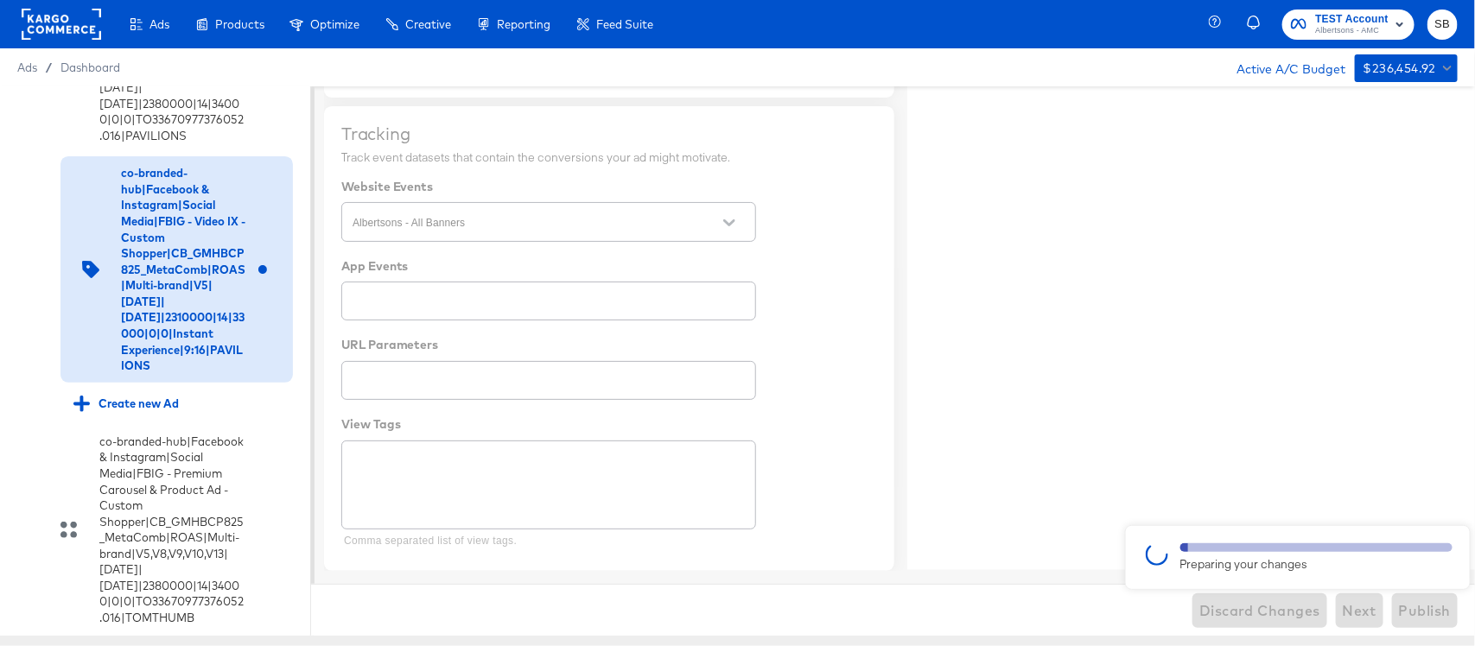
type textarea "x"
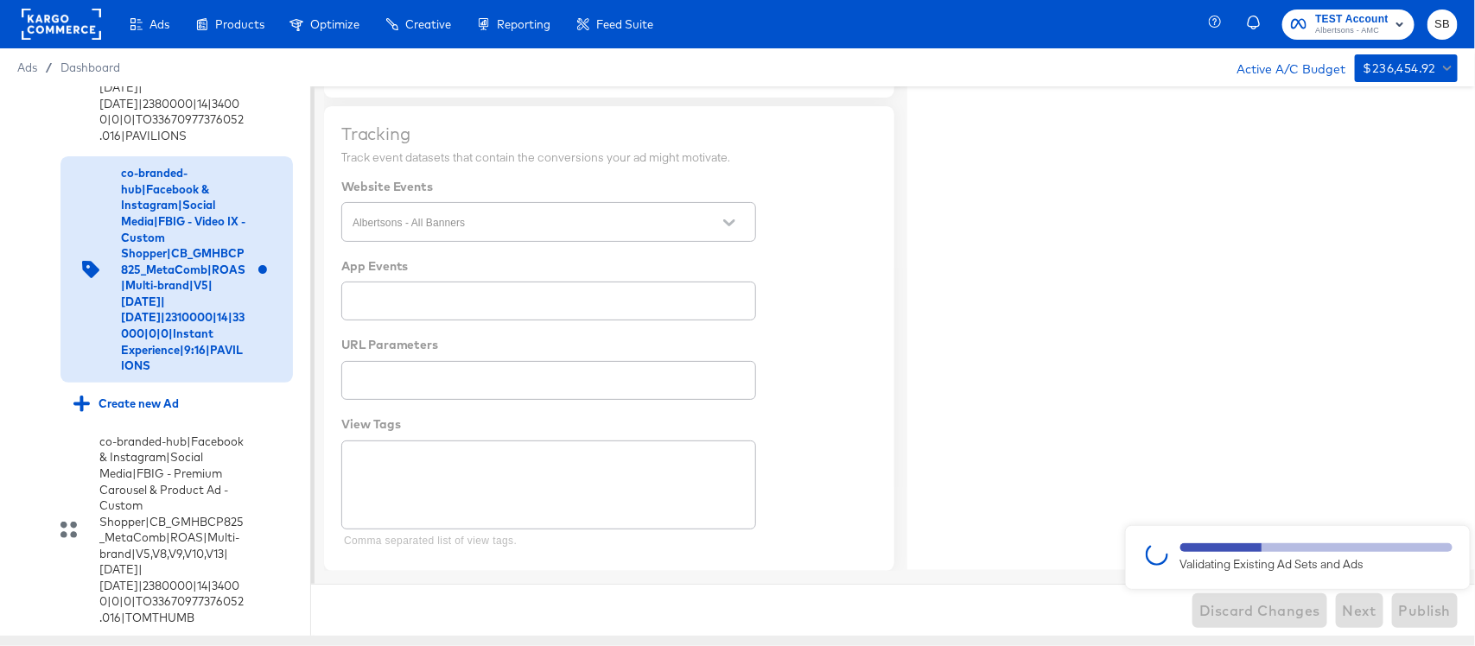
type textarea "x"
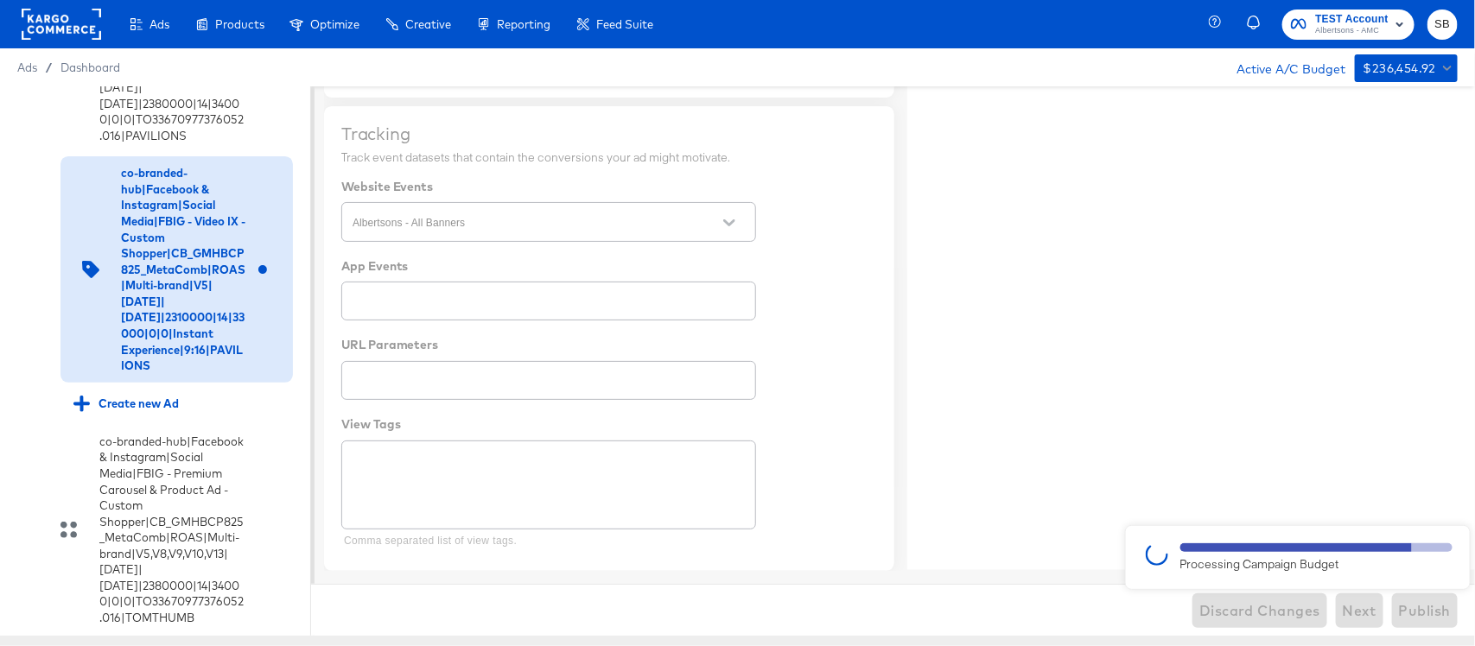
type textarea "x"
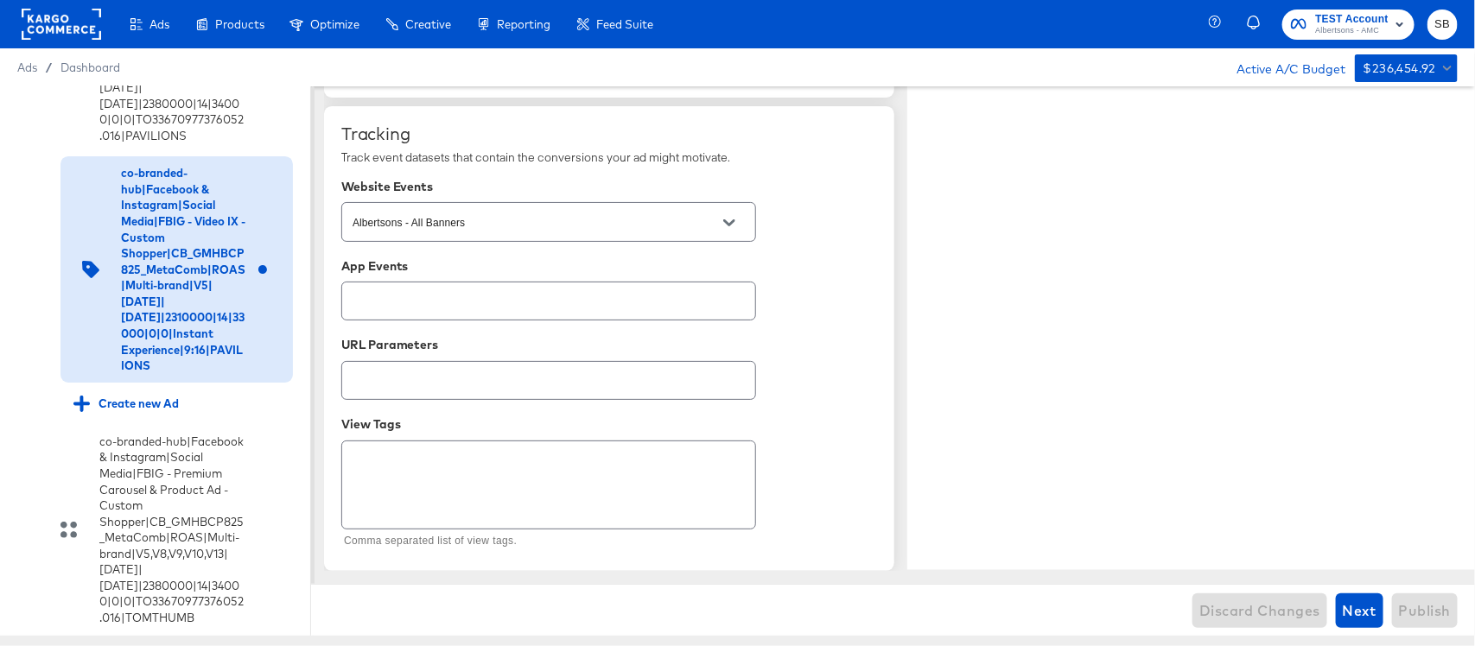
type textarea "x"
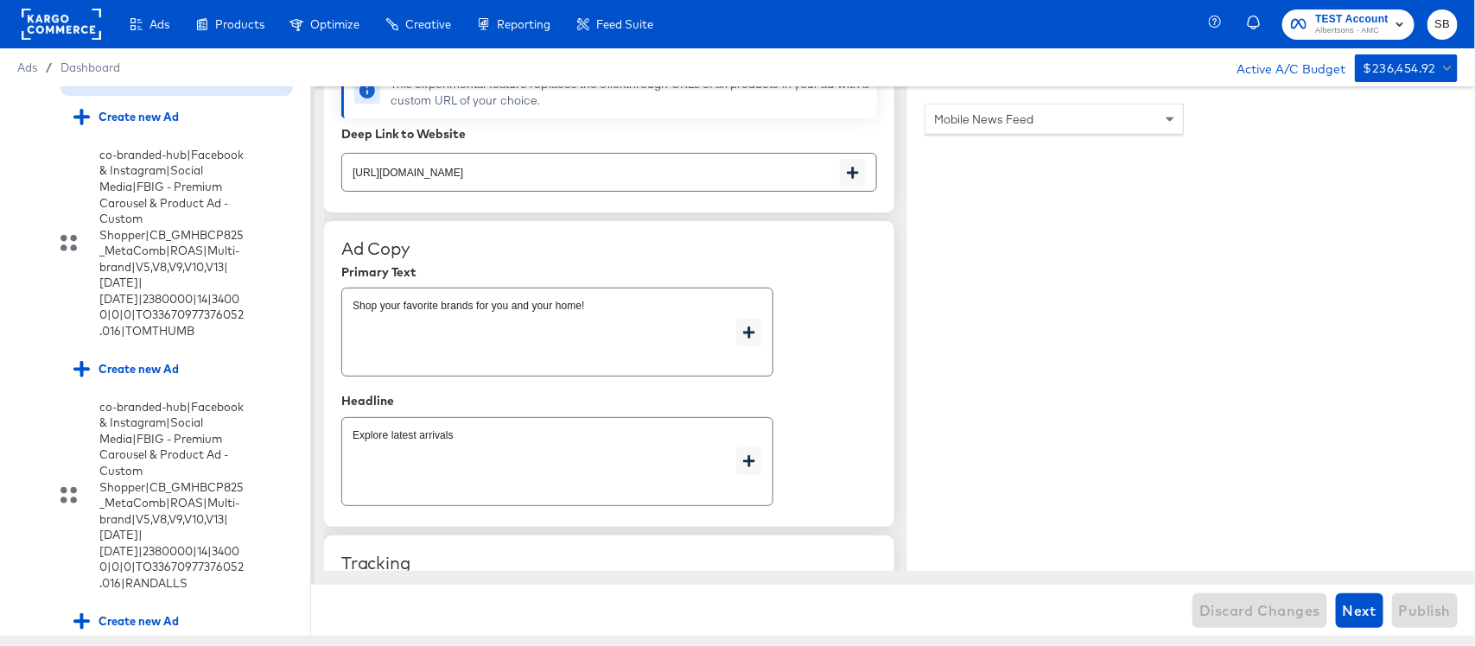
scroll to position [3270, 0]
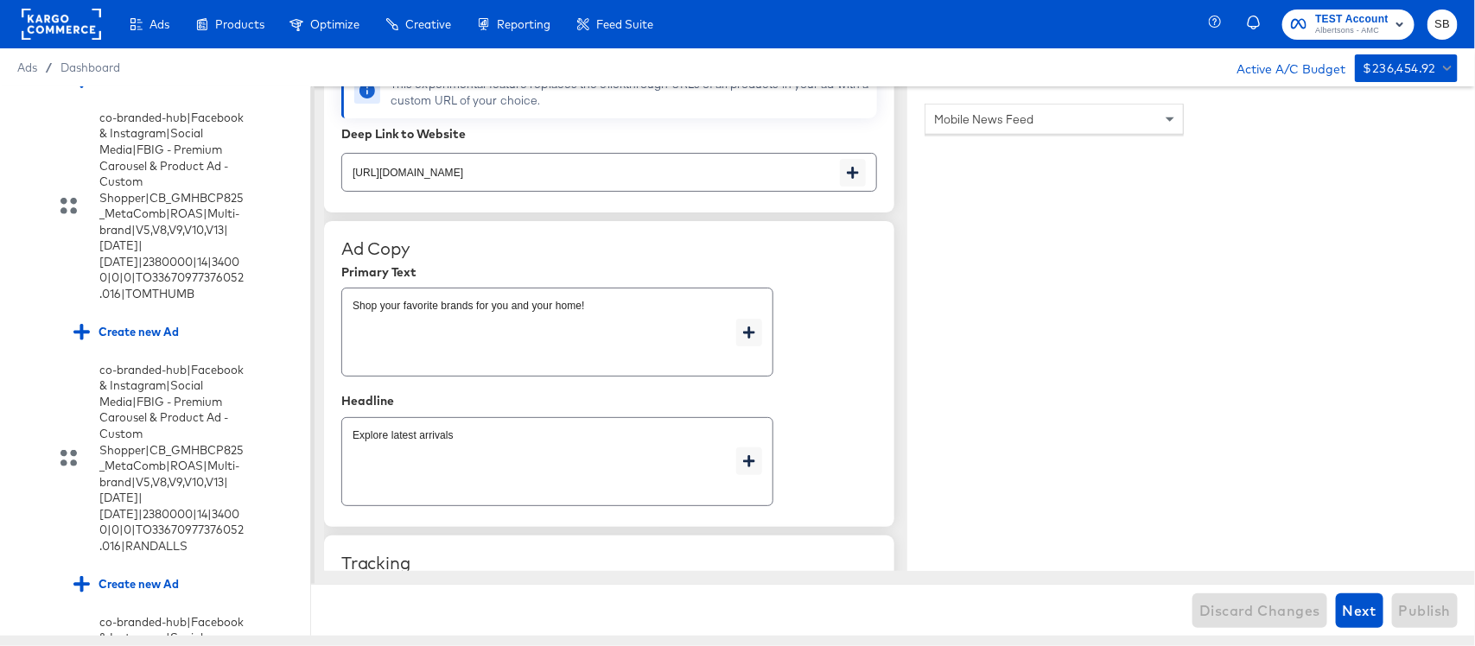
click at [0, 0] on input "checkbox" at bounding box center [0, 0] width 0 height 0
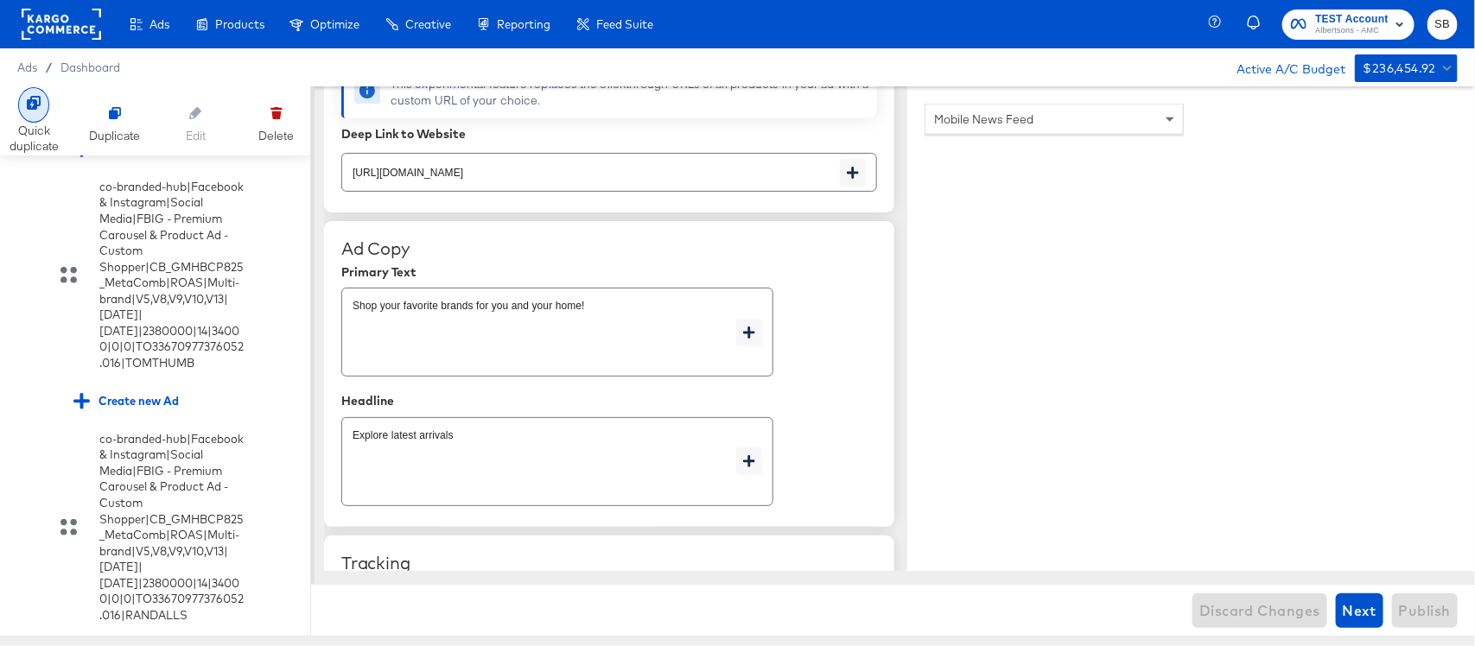
click at [40, 115] on div at bounding box center [33, 104] width 31 height 35
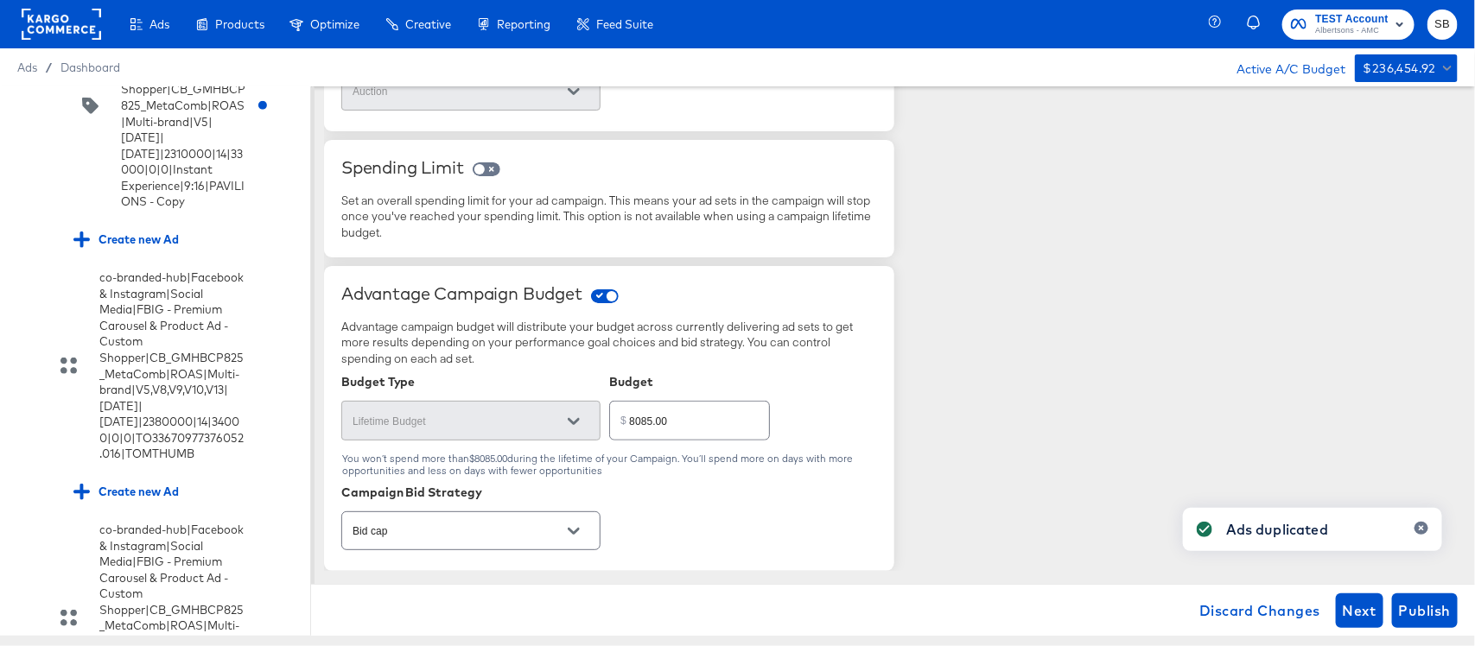
scroll to position [3378, 0]
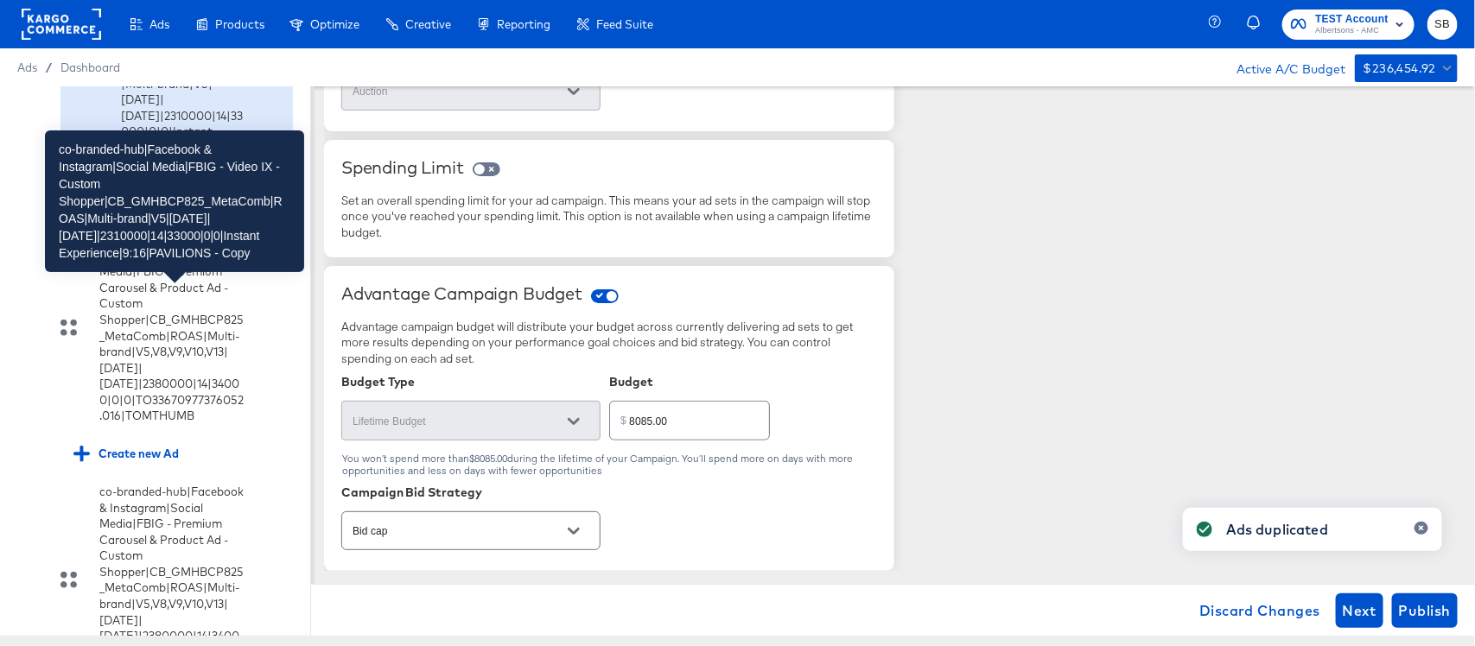
click at [194, 172] on div "co-branded-hub|Facebook & Instagram|Social Media|FBIG - Video IX - Custom Shopp…" at bounding box center [183, 68] width 124 height 208
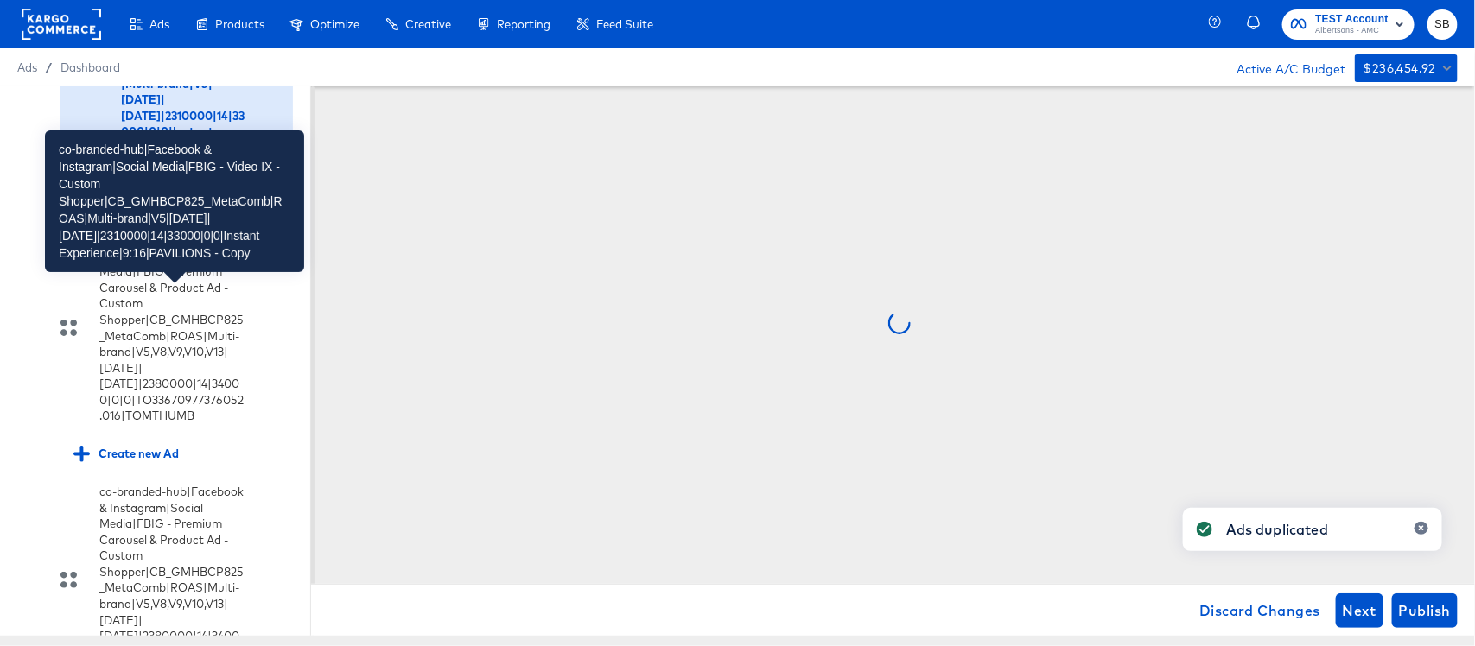
scroll to position [0, 0]
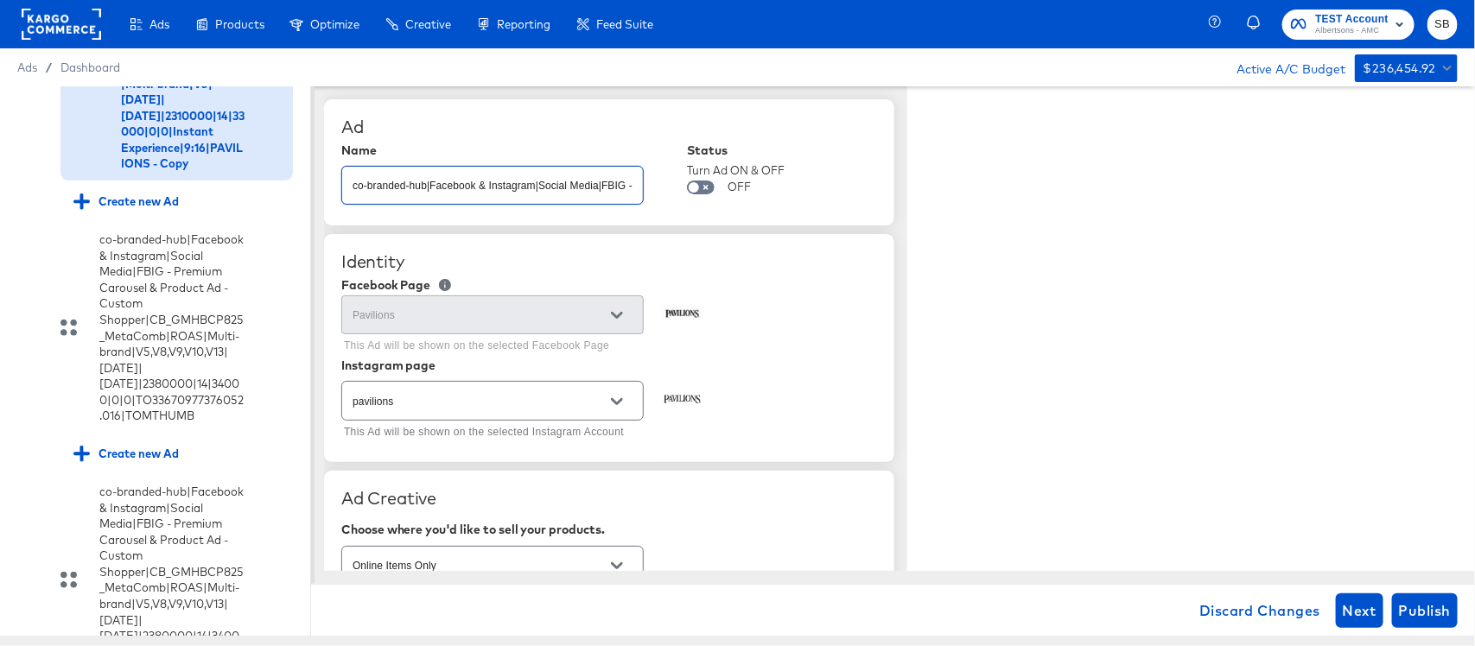
click at [559, 181] on input "co-branded-hub|Facebook & Instagram|Social Media|FBIG - Video IX - Custom Shopp…" at bounding box center [492, 178] width 301 height 37
paste input "8|[DATE]|[DATE]|2310000|14|33000|0|0|Instant Experience|9:16|PAVILIONS"
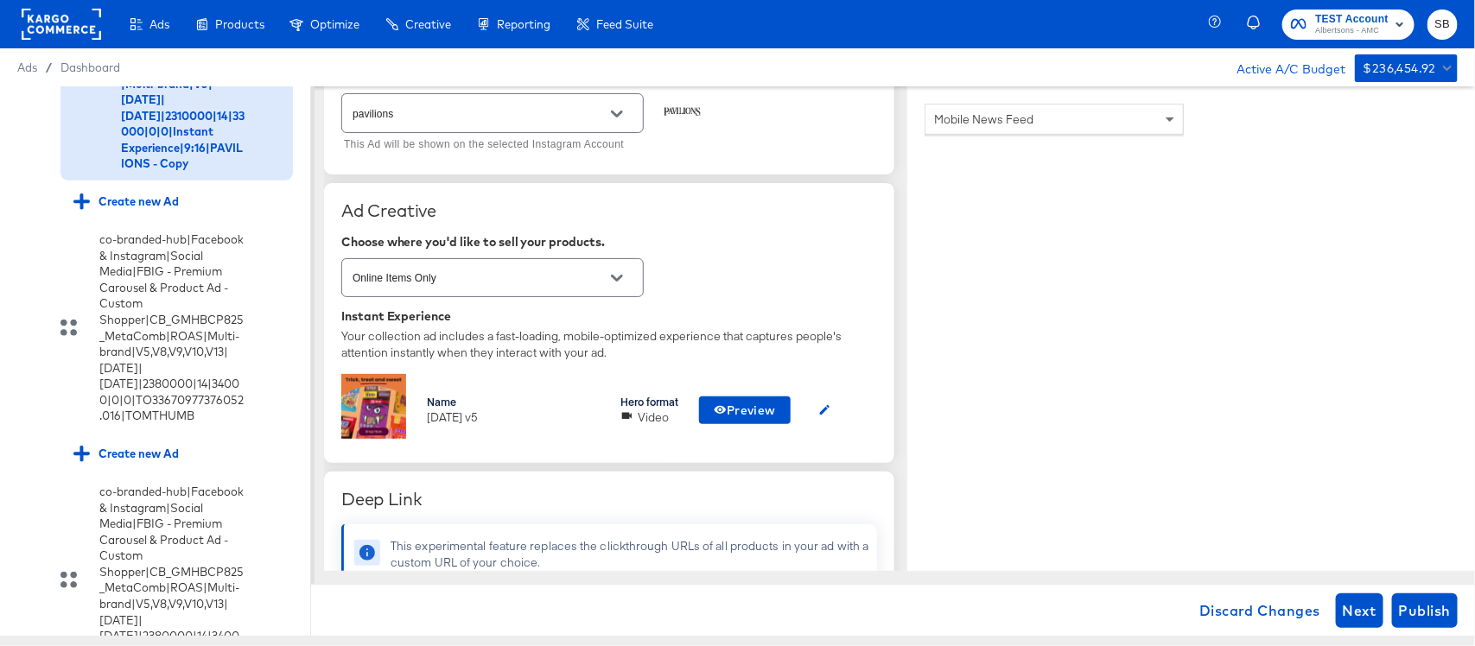
scroll to position [324, 0]
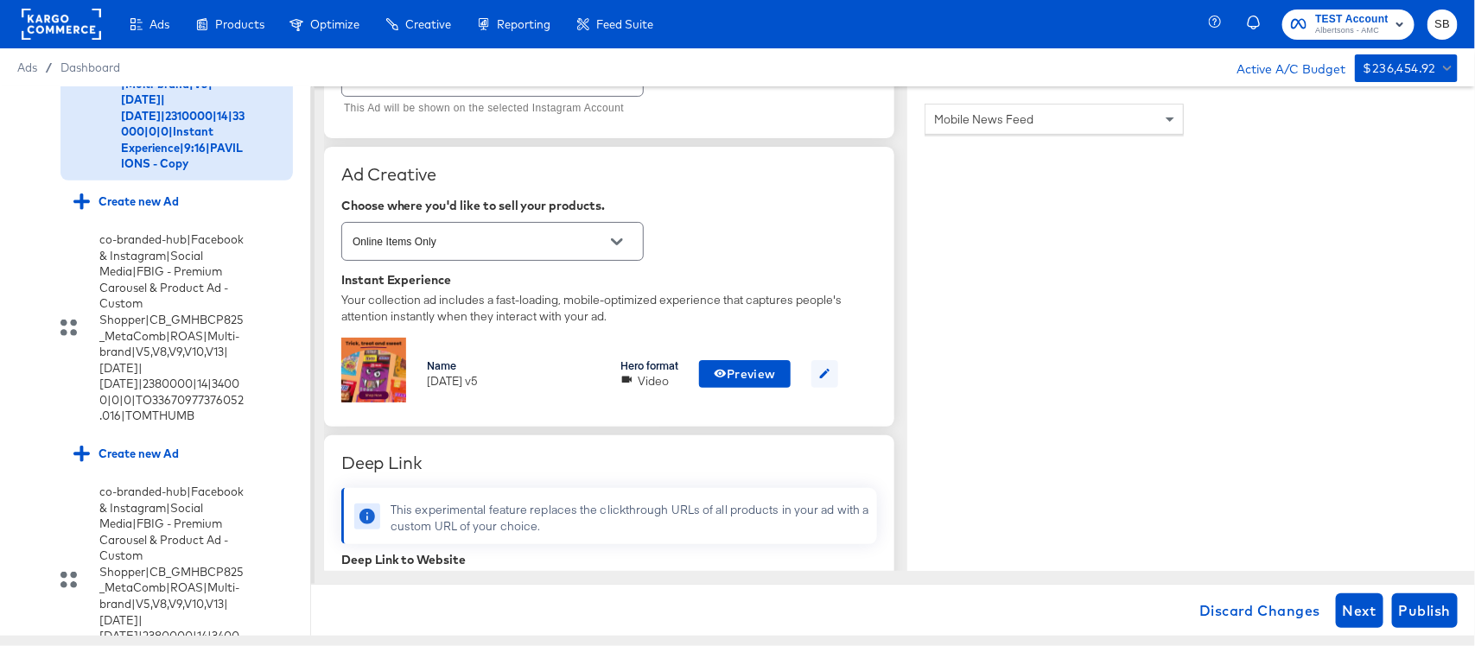
type input "co-branded-hub|Facebook & Instagram|Social Media|FBIG - Video IX - Custom Shopp…"
click at [818, 372] on button "button" at bounding box center [824, 374] width 27 height 28
type textarea "x"
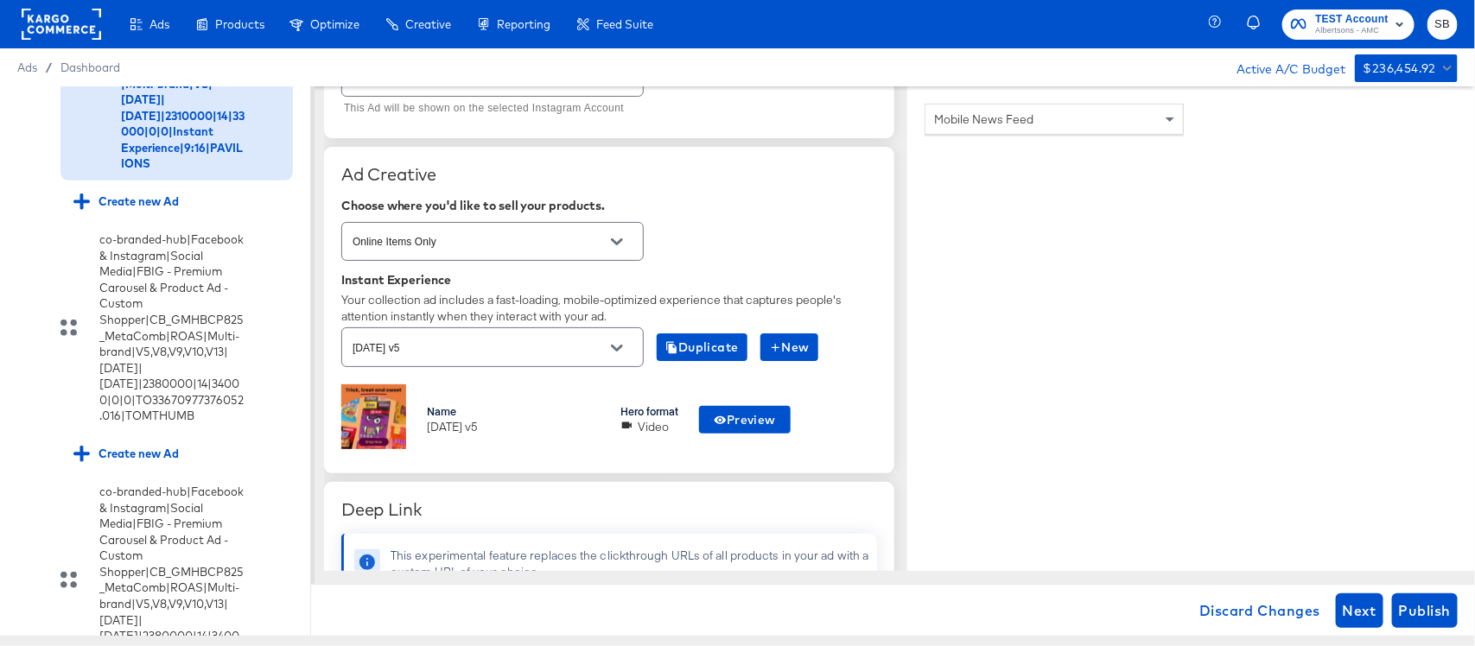
scroll to position [0, 0]
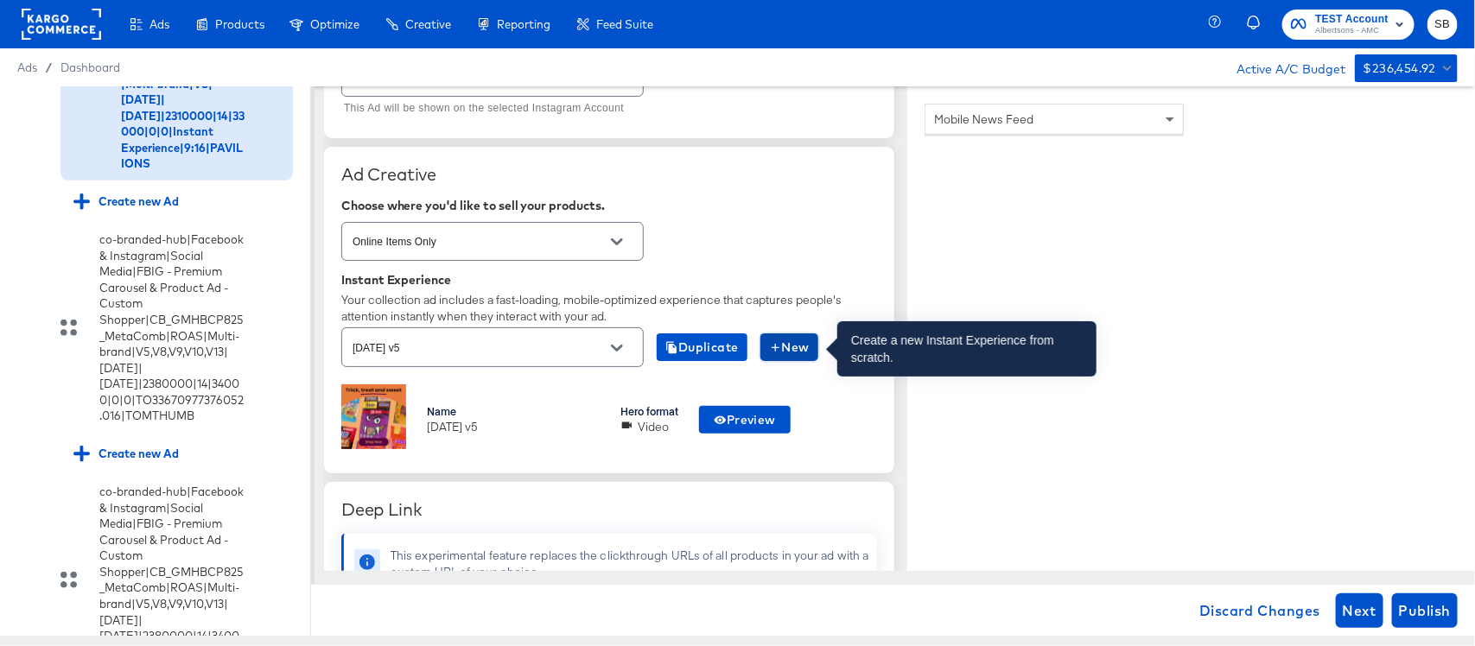
click at [797, 359] on button "New" at bounding box center [789, 347] width 58 height 28
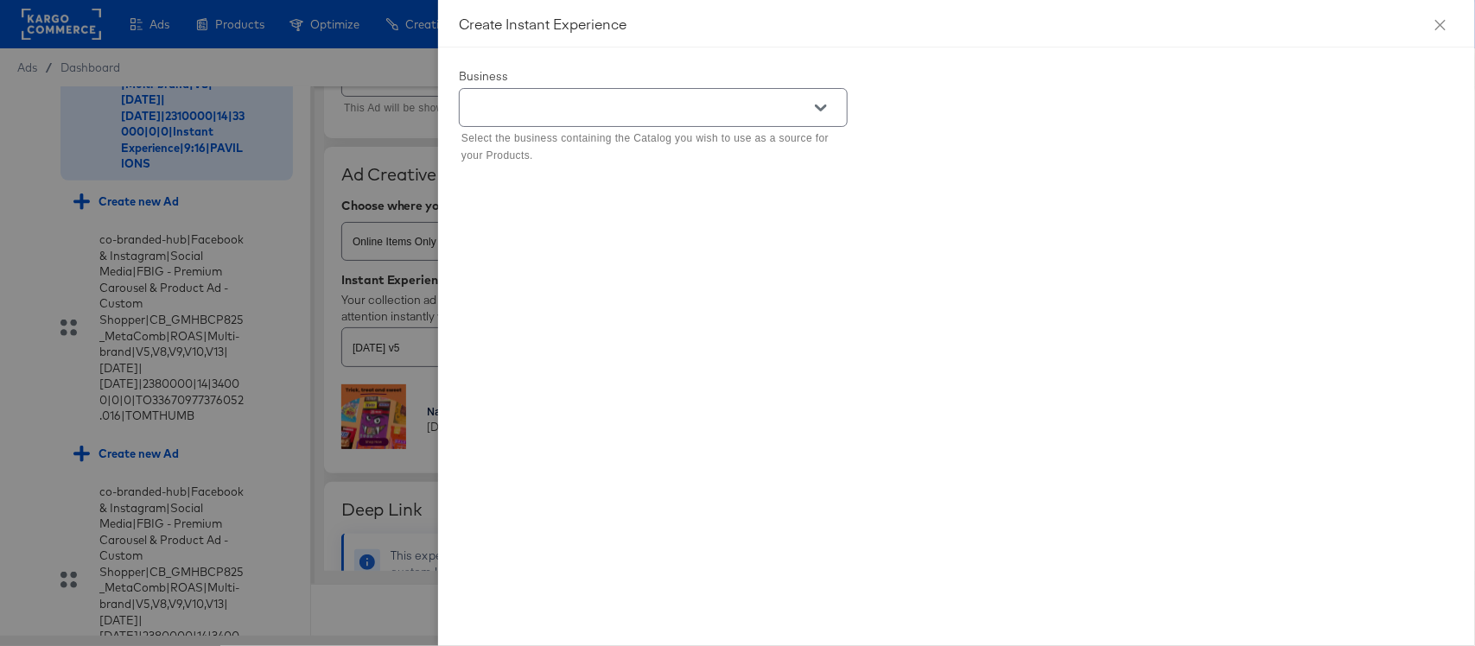
click at [417, 54] on div at bounding box center [737, 323] width 1475 height 646
click at [1444, 26] on icon "close" at bounding box center [1440, 25] width 14 height 14
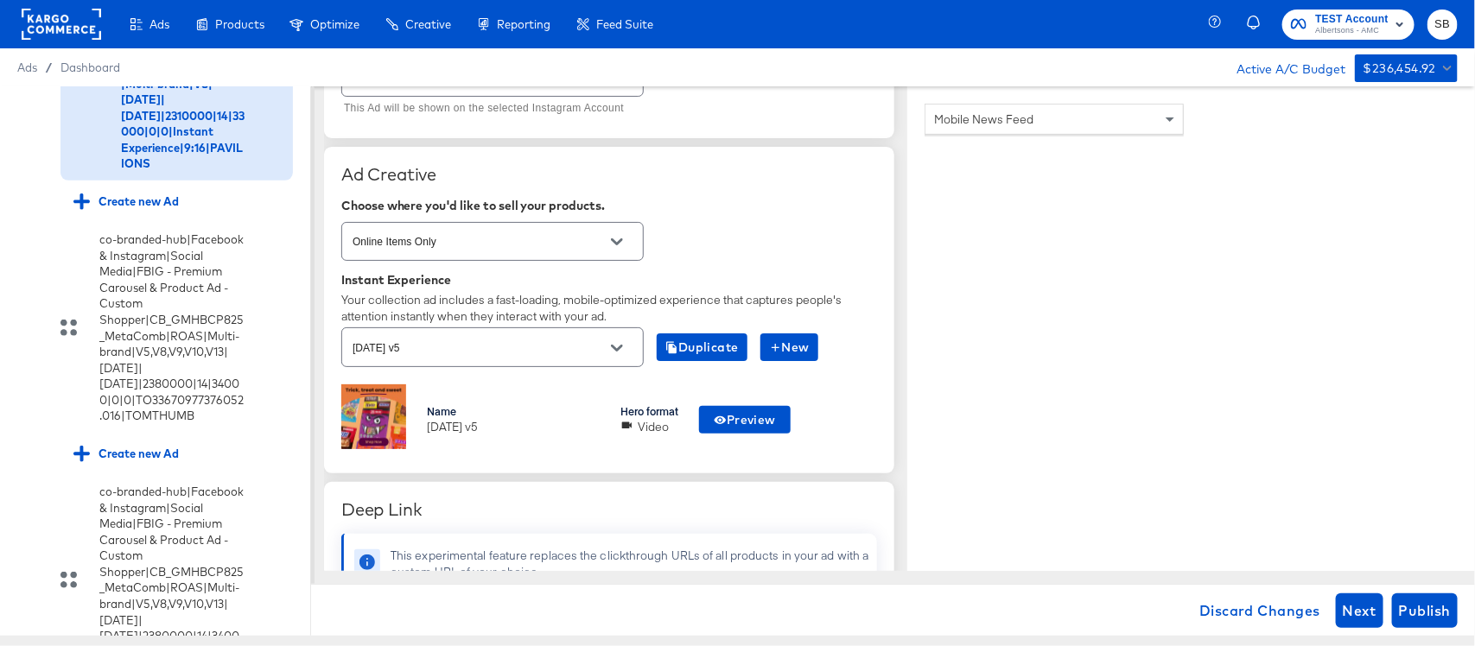
click at [546, 352] on input "[DATE] v5" at bounding box center [479, 348] width 260 height 20
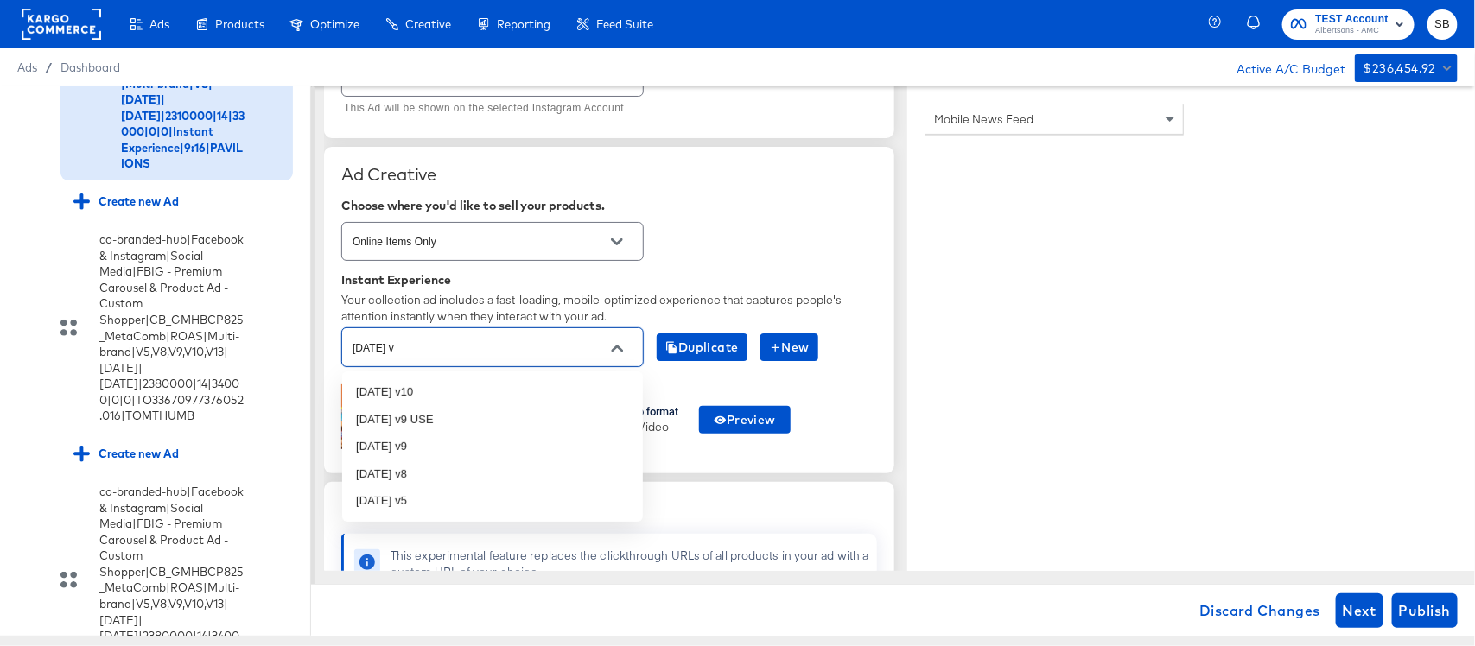
type input "[DATE] v8"
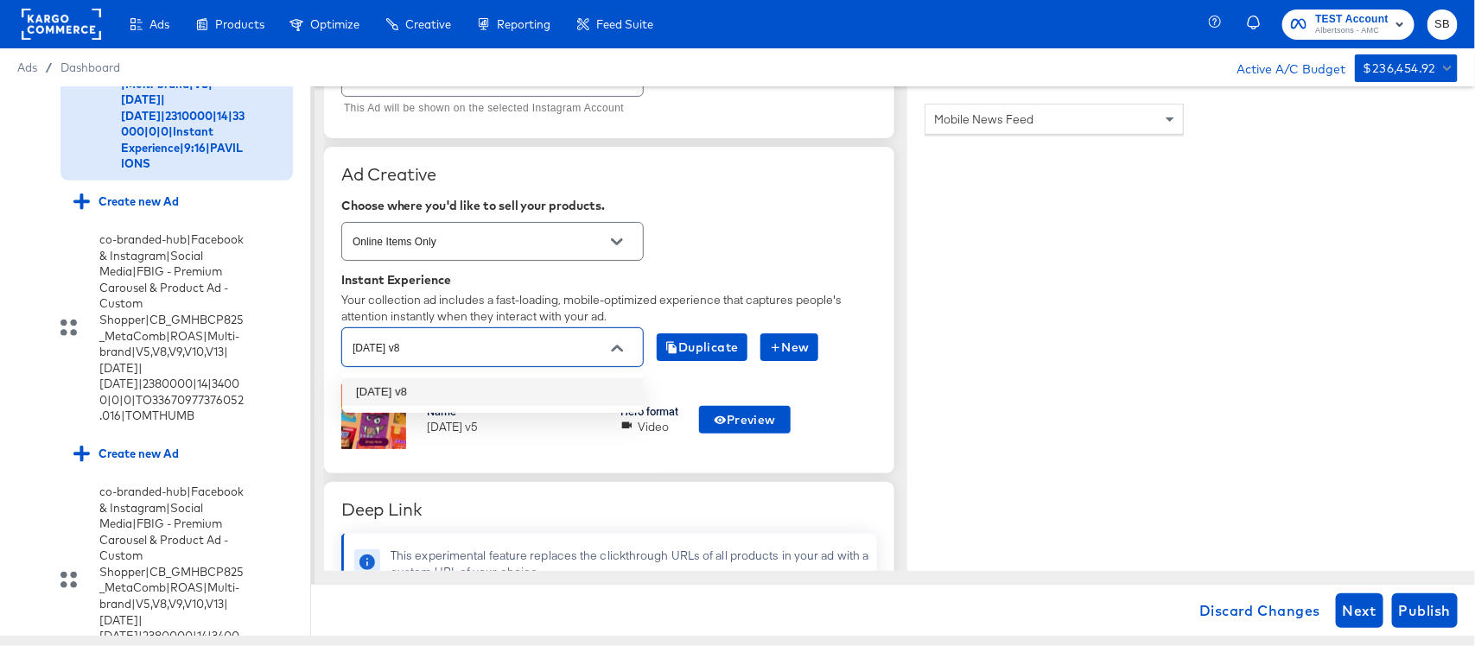
click at [508, 386] on li "[DATE] v8" at bounding box center [492, 392] width 301 height 28
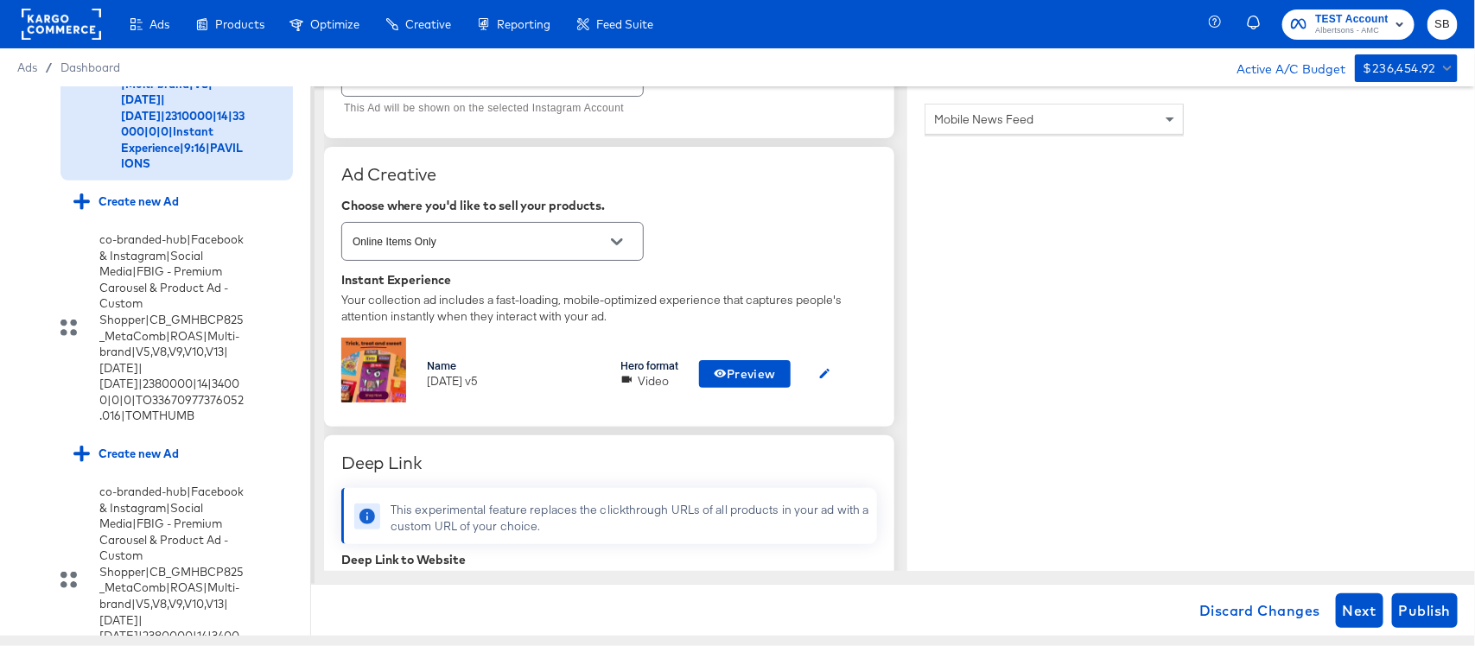
scroll to position [540, 0]
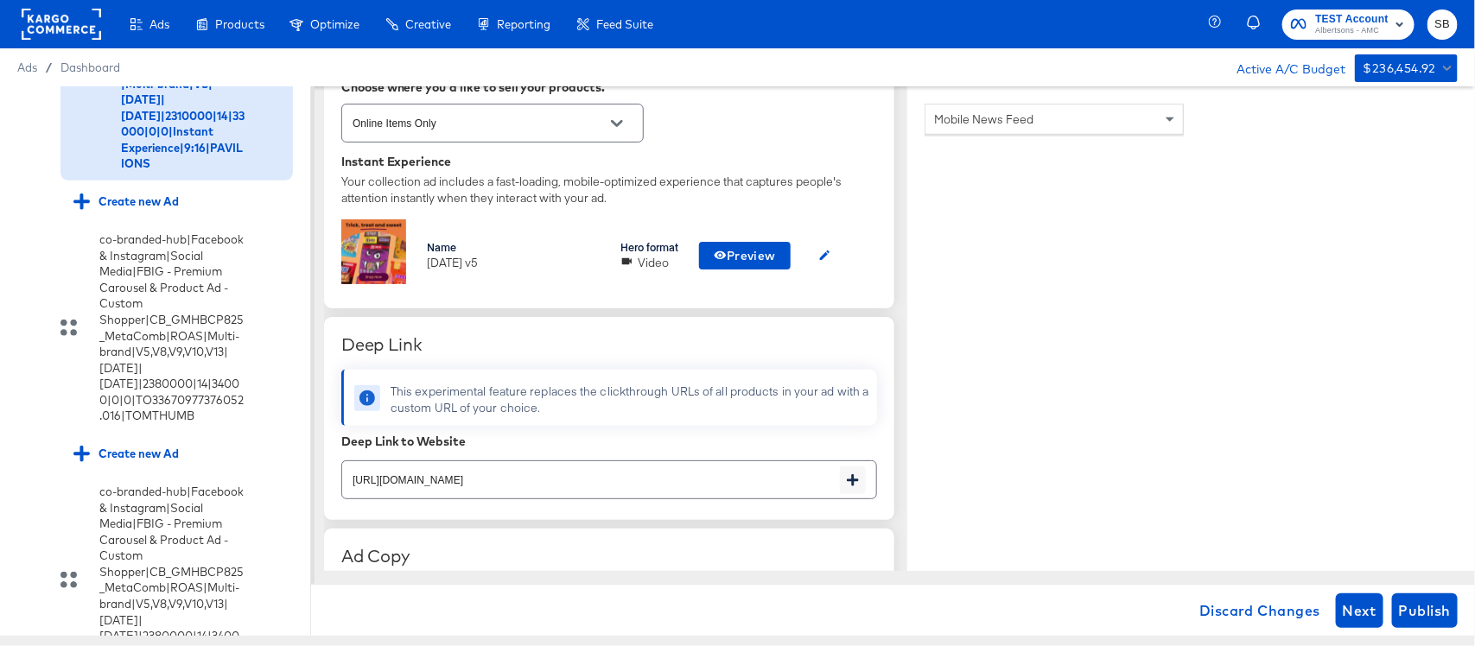
type textarea "x"
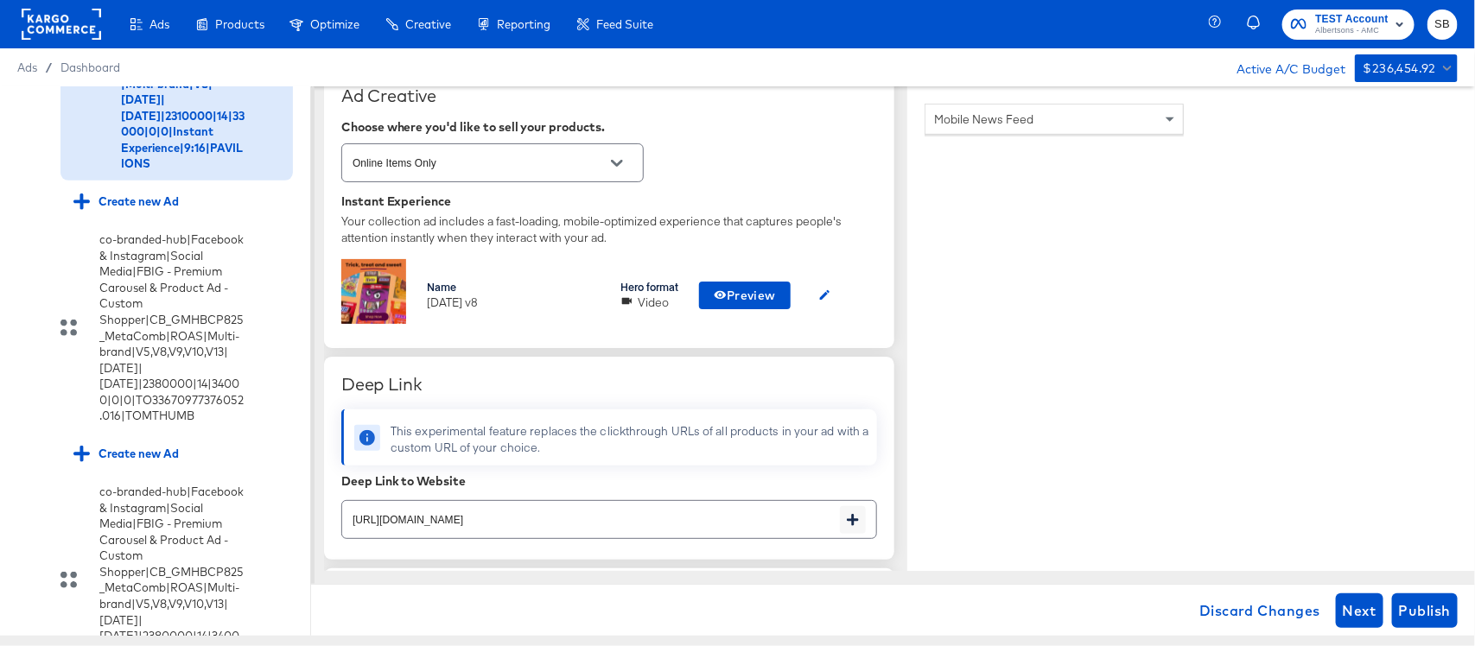
scroll to position [648, 0]
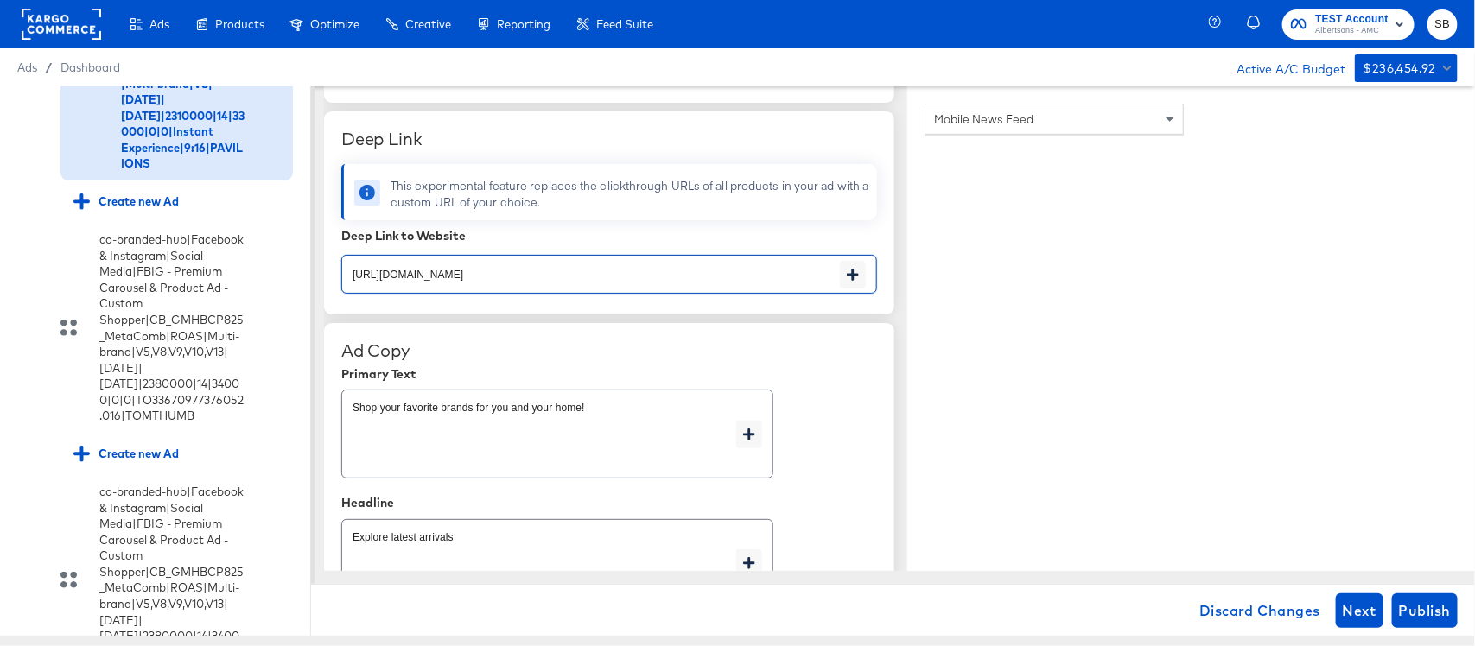
click at [639, 278] on input "[URL][DOMAIN_NAME]" at bounding box center [591, 267] width 498 height 37
paste input "aper-cleaning-home"
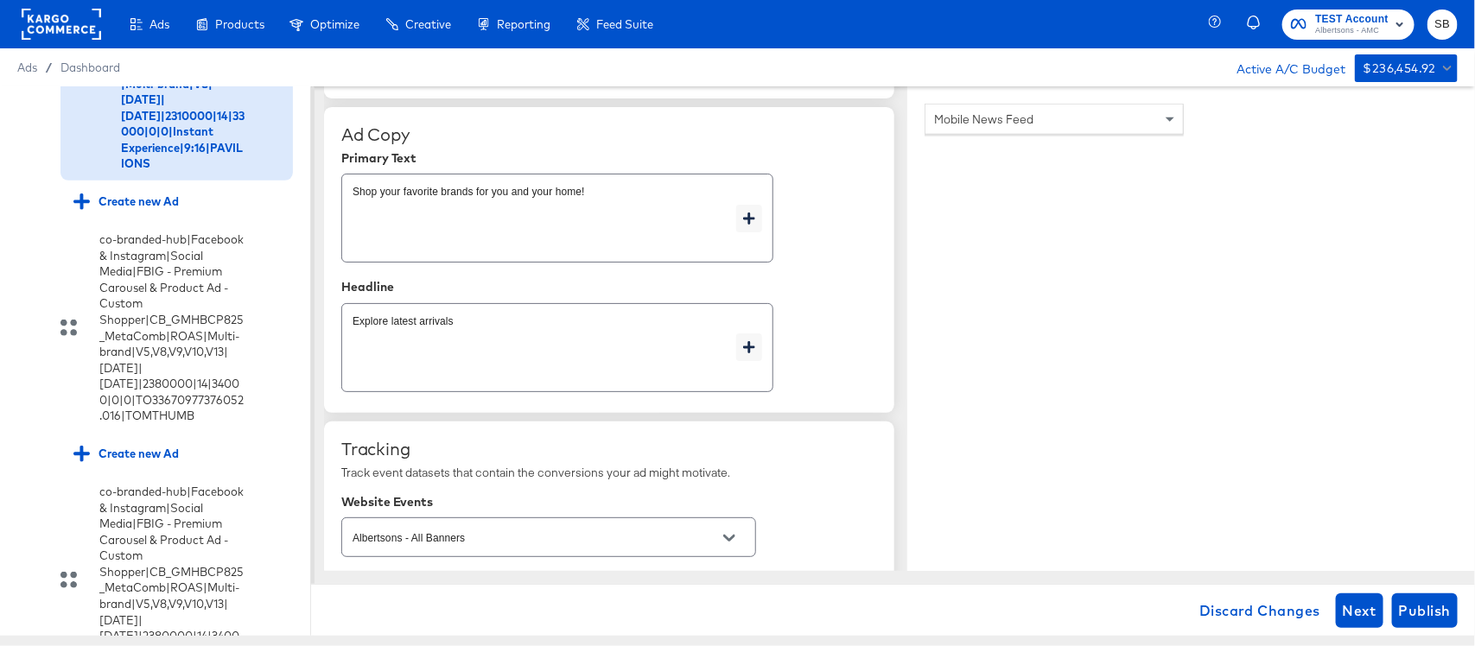
type input "[URL][DOMAIN_NAME]"
click at [796, 371] on div "Explore latest arrivals x" at bounding box center [609, 348] width 536 height 96
type textarea "x"
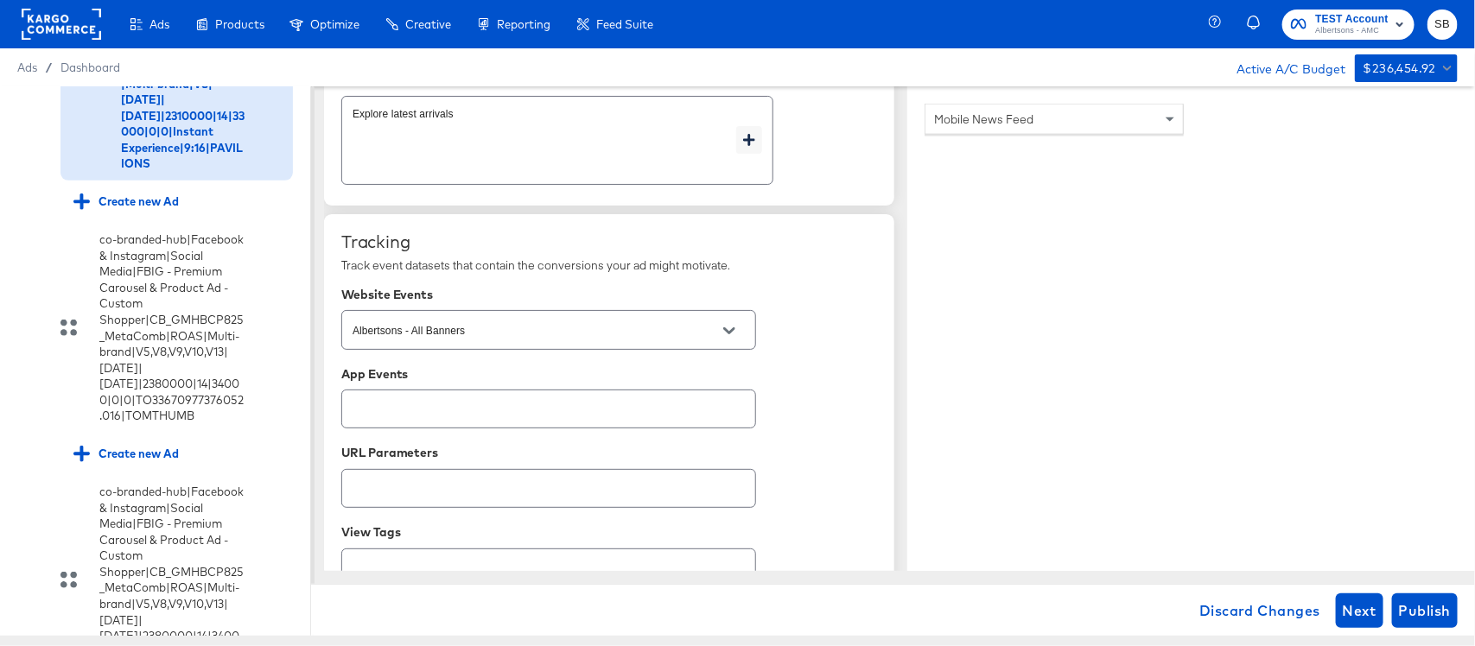
scroll to position [1080, 0]
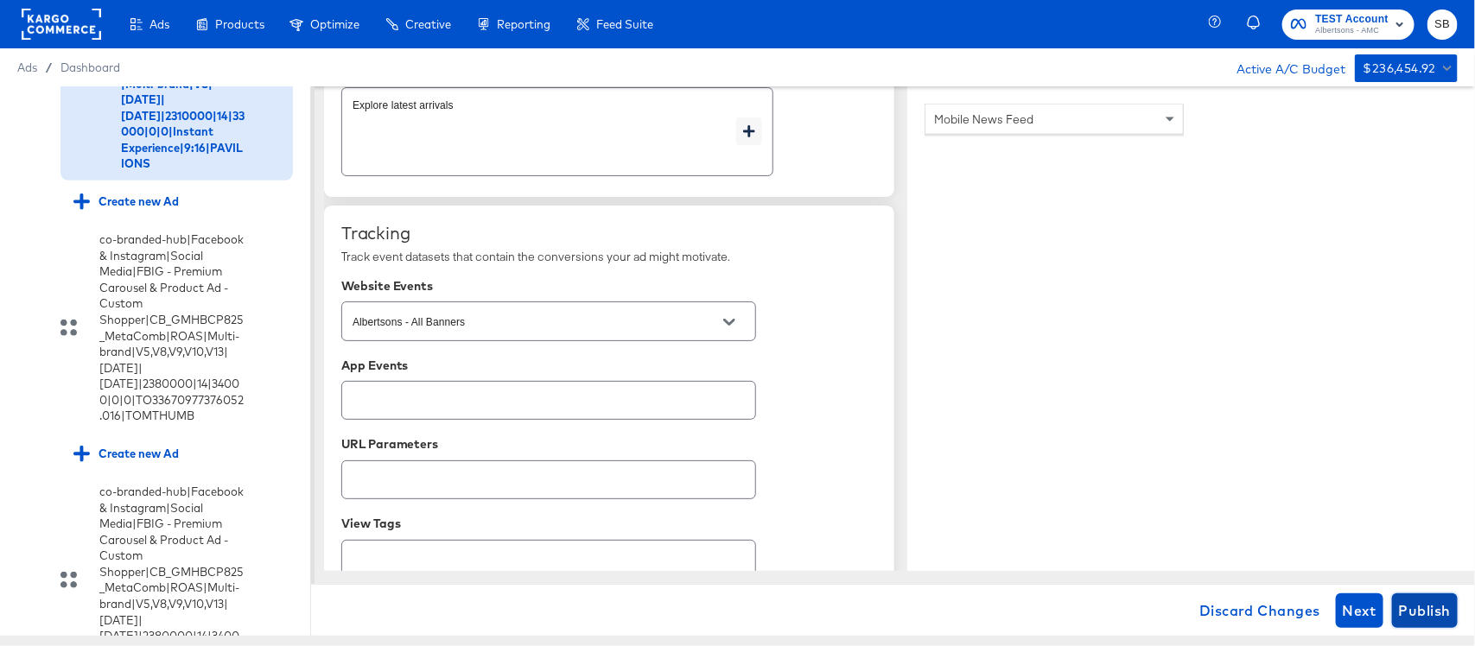
click at [1399, 609] on span "Publish" at bounding box center [1425, 611] width 52 height 24
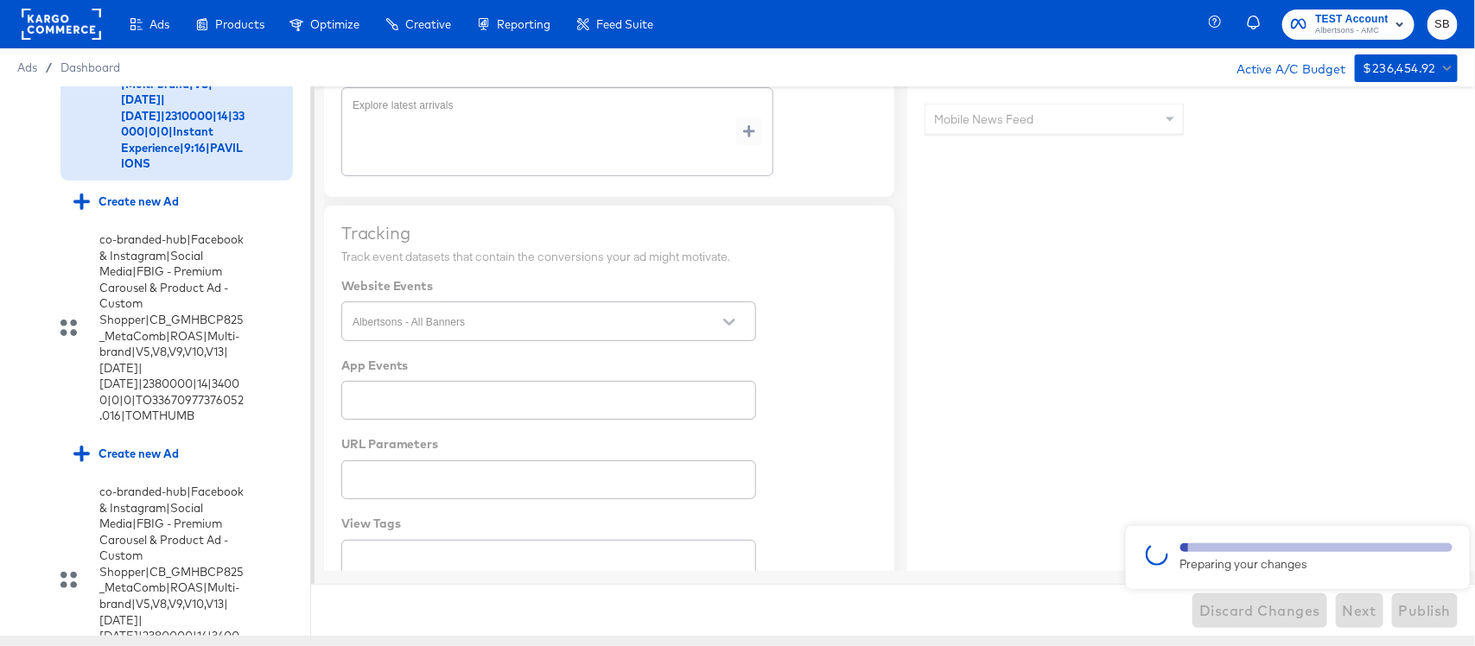
type textarea "x"
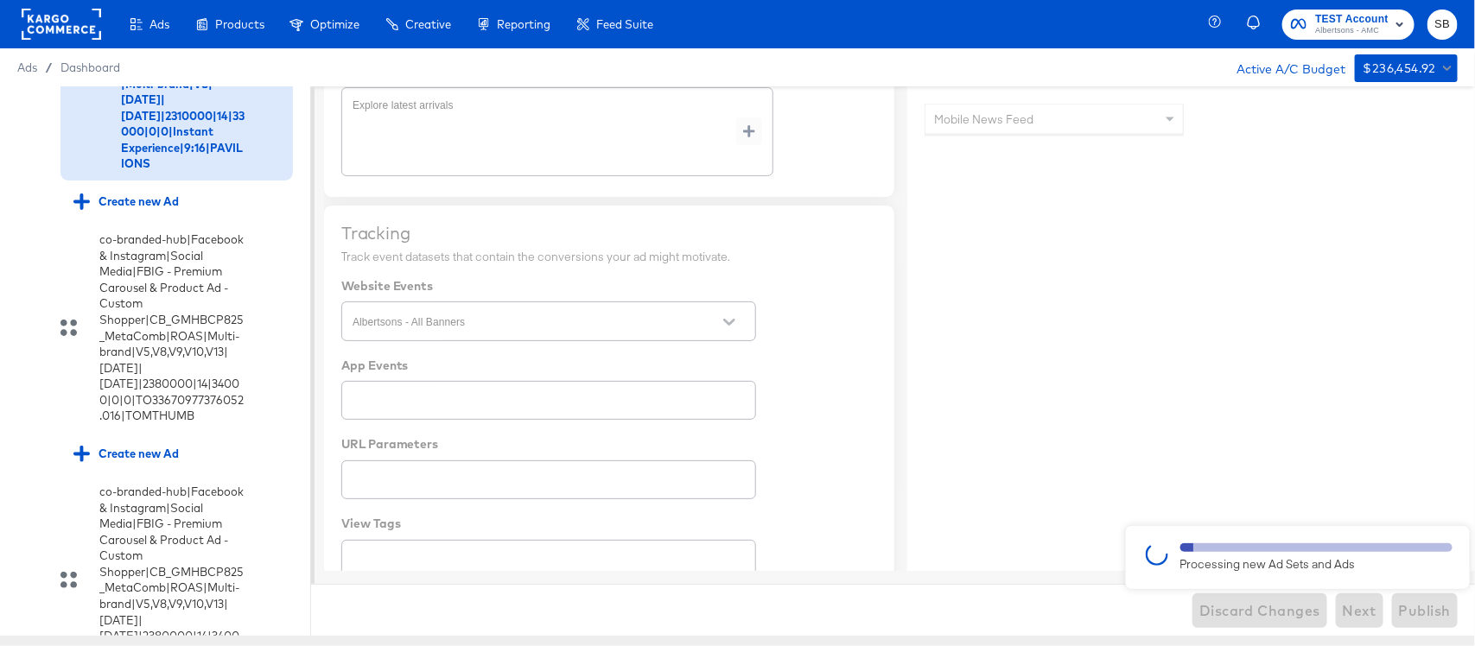
type textarea "x"
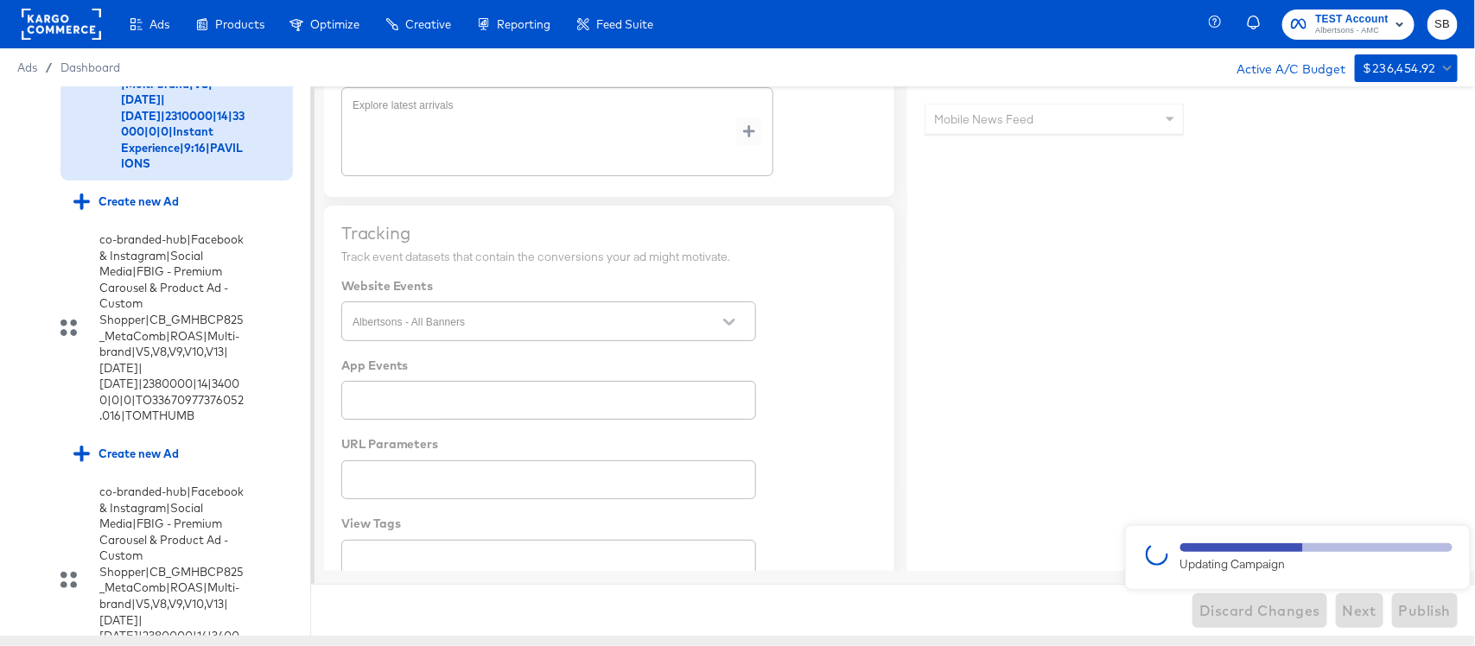
type textarea "x"
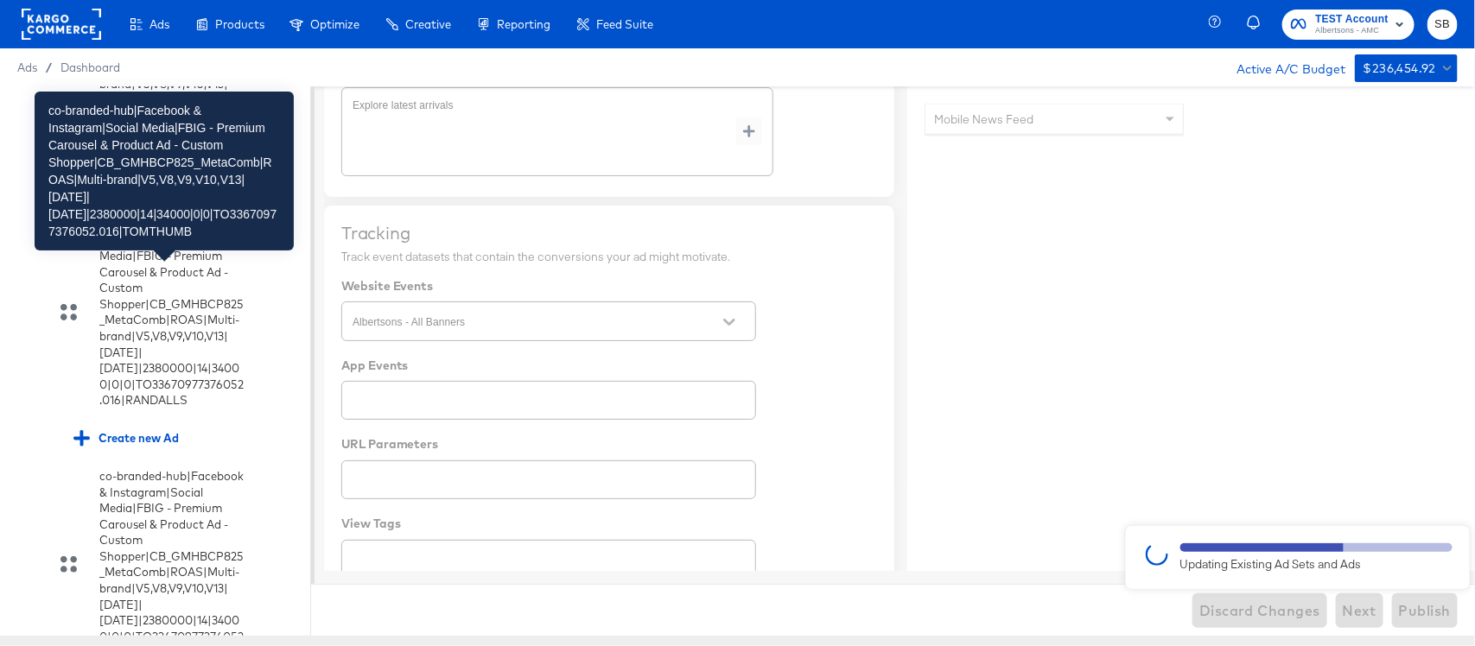
type textarea "x"
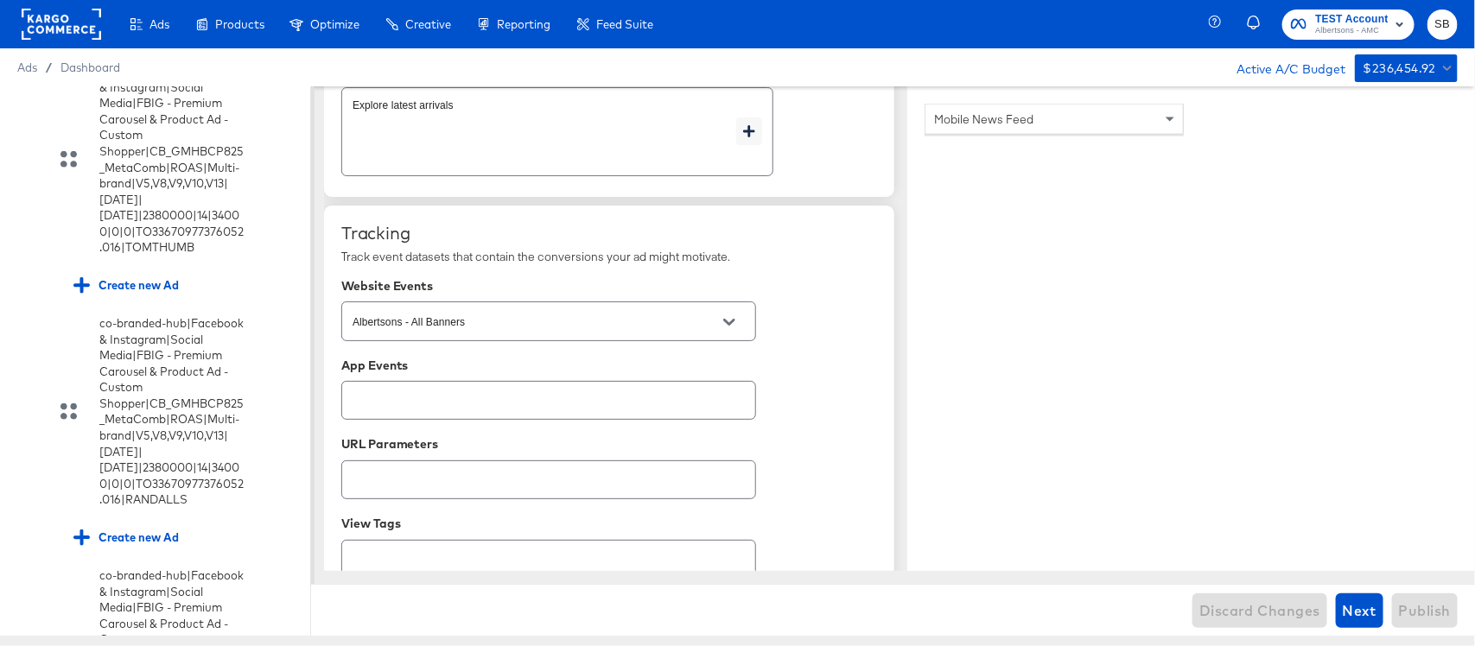
type textarea "x"
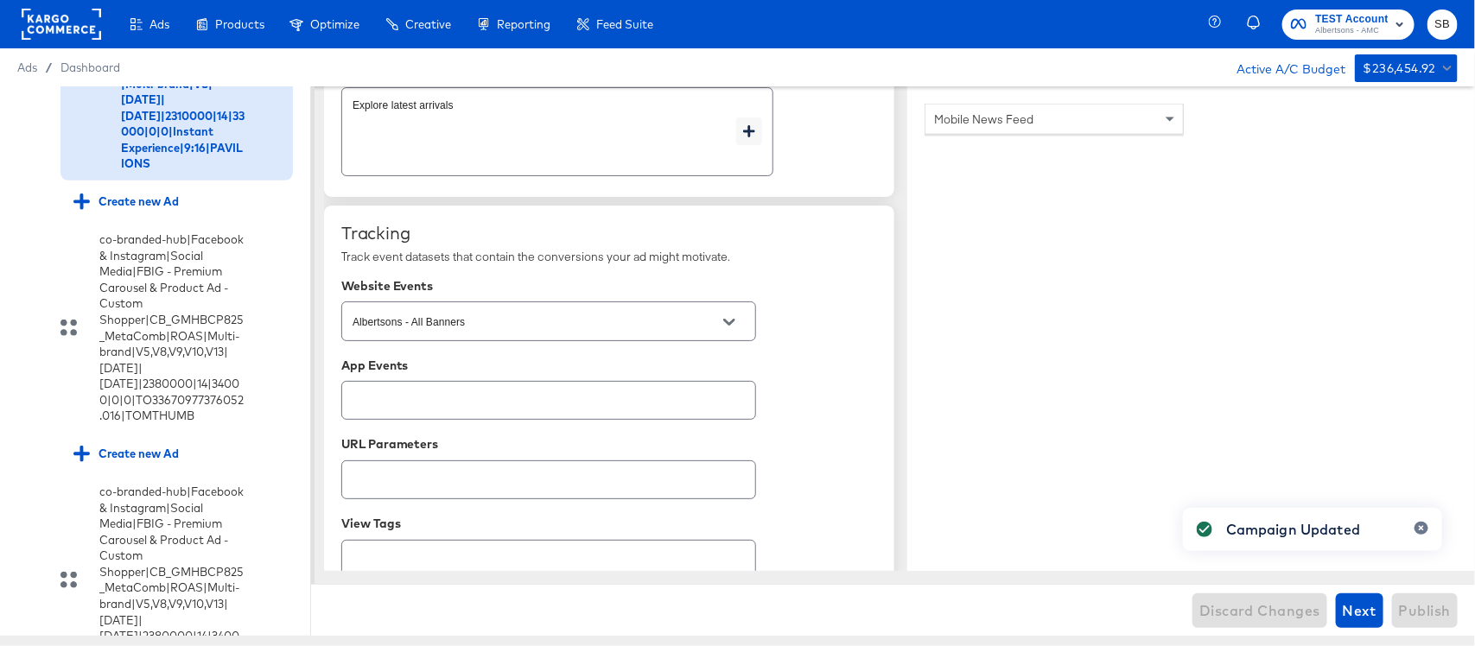
click at [0, 0] on input "checkbox" at bounding box center [0, 0] width 0 height 0
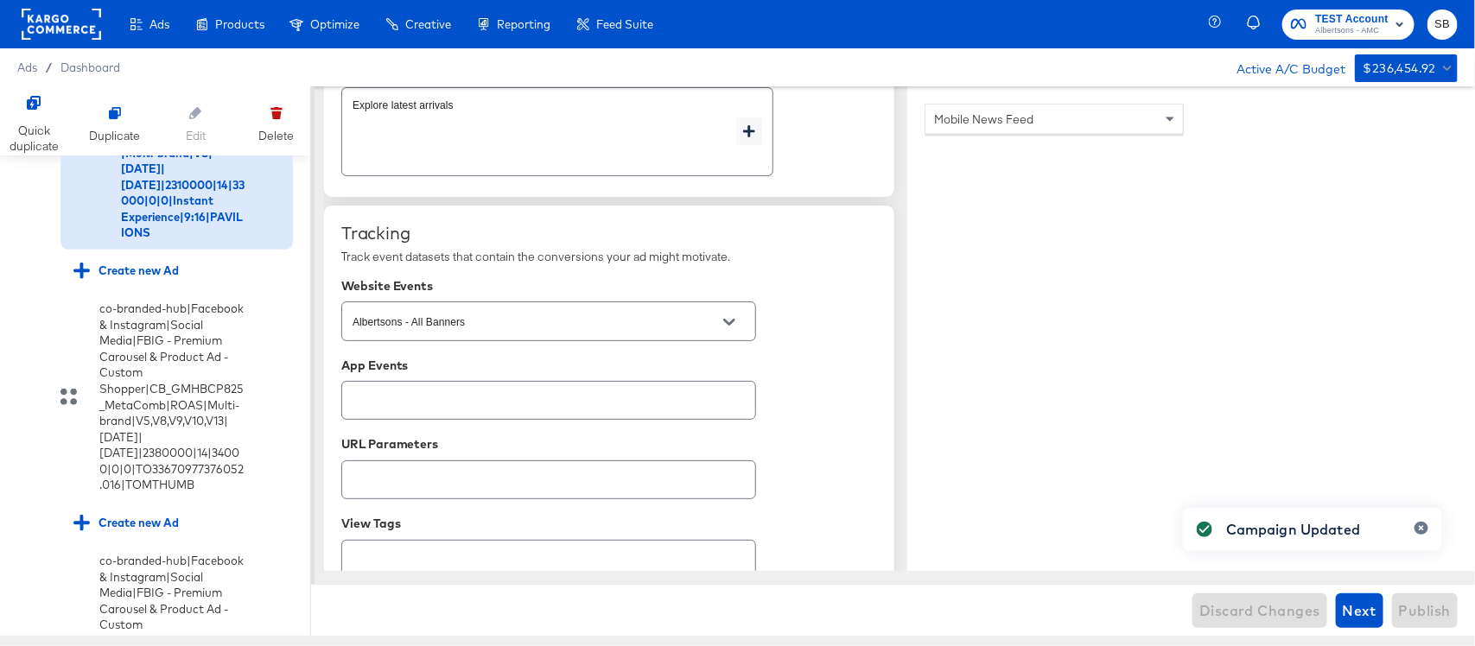
type textarea "x"
click at [28, 98] on icon at bounding box center [34, 103] width 14 height 14
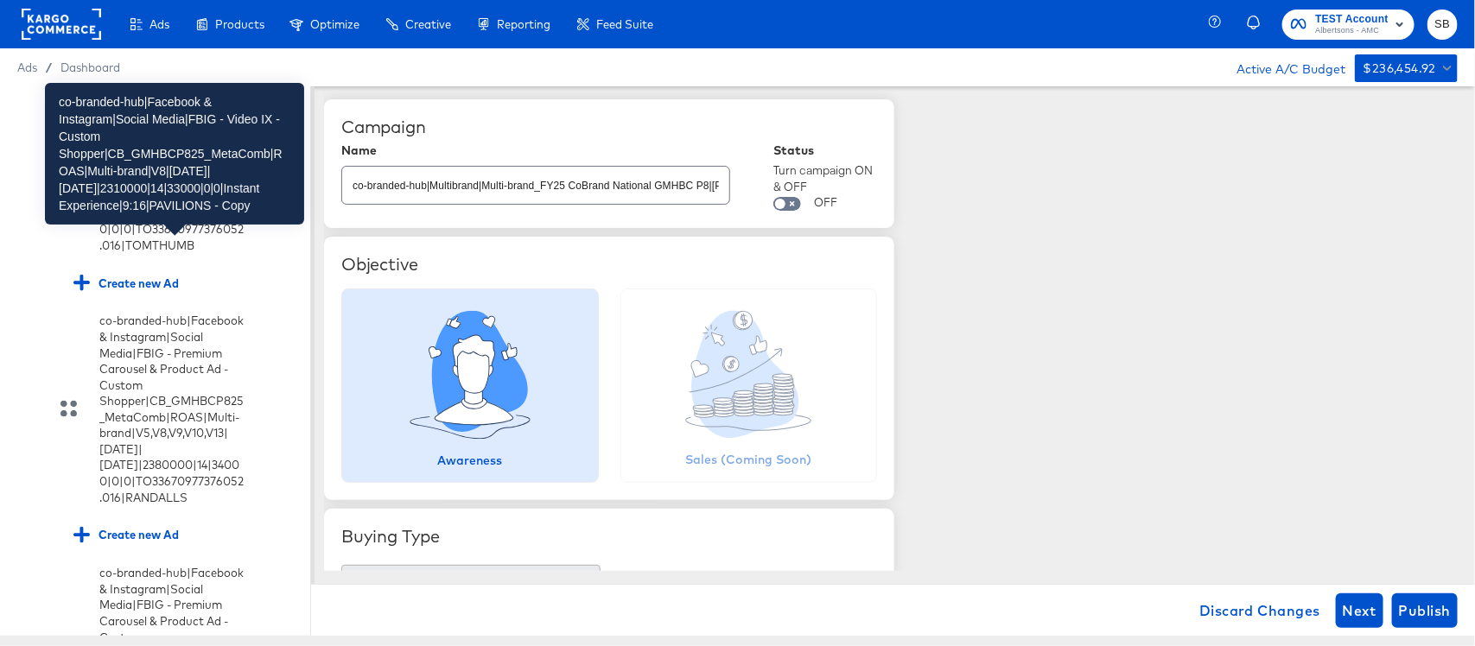
scroll to position [3810, 0]
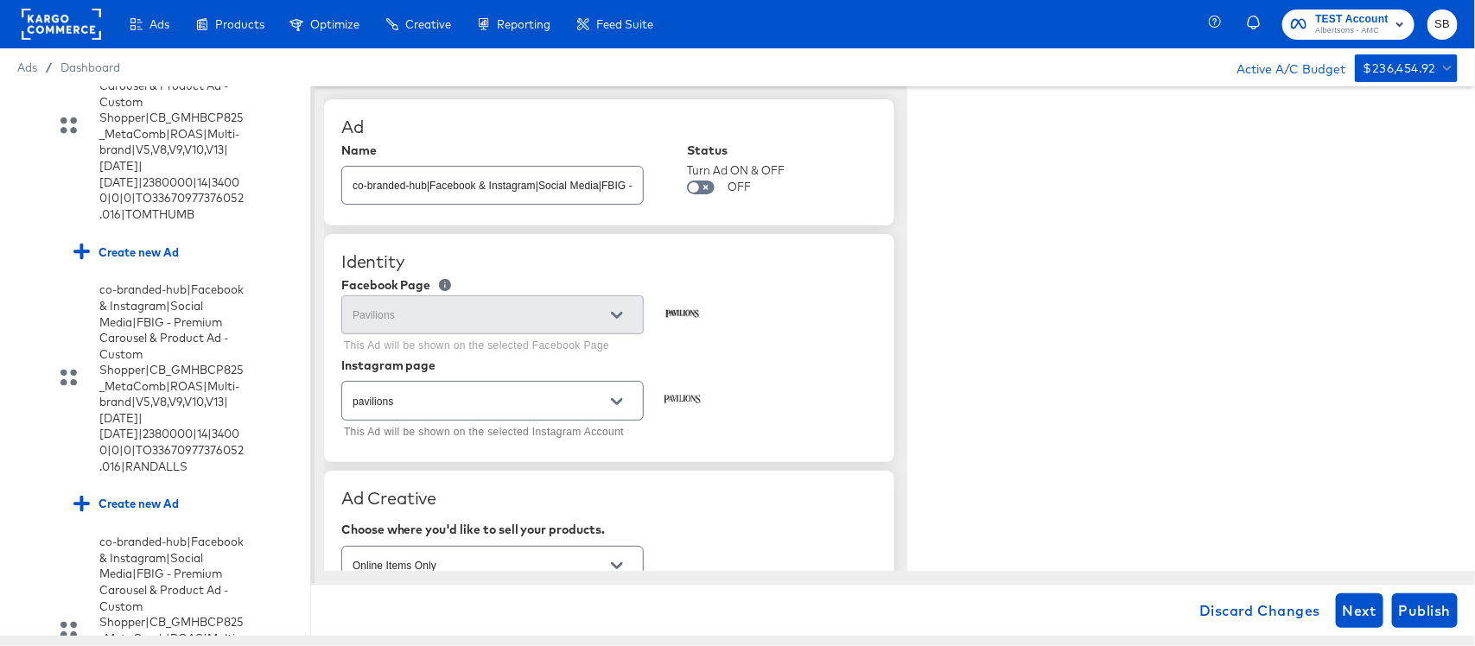
type textarea "x"
click at [607, 170] on input "co-branded-hub|Facebook & Instagram|Social Media|FBIG - Video IX - Custom Shopp…" at bounding box center [492, 178] width 301 height 37
paste input "9|[DATE]|[DATE]|2310000|14|33000|0|0|Instant Experience|9:16|PAVILIONS"
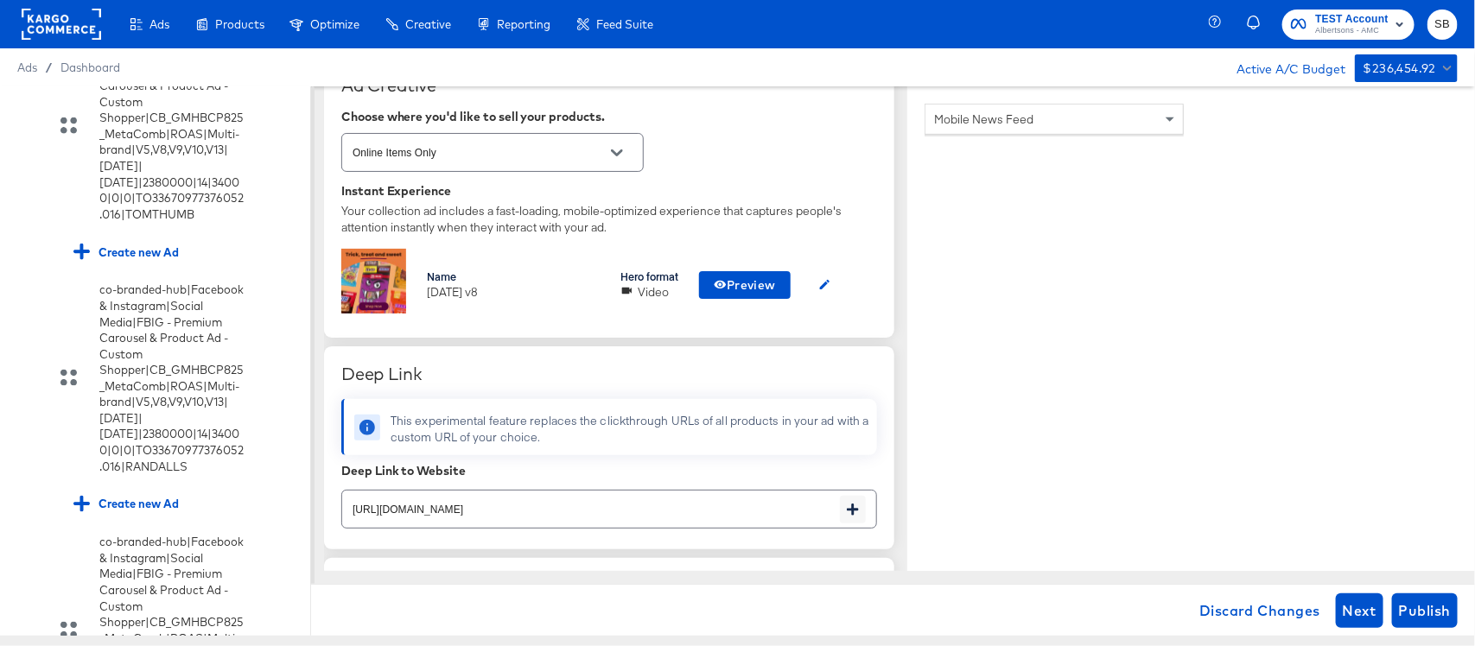
scroll to position [432, 0]
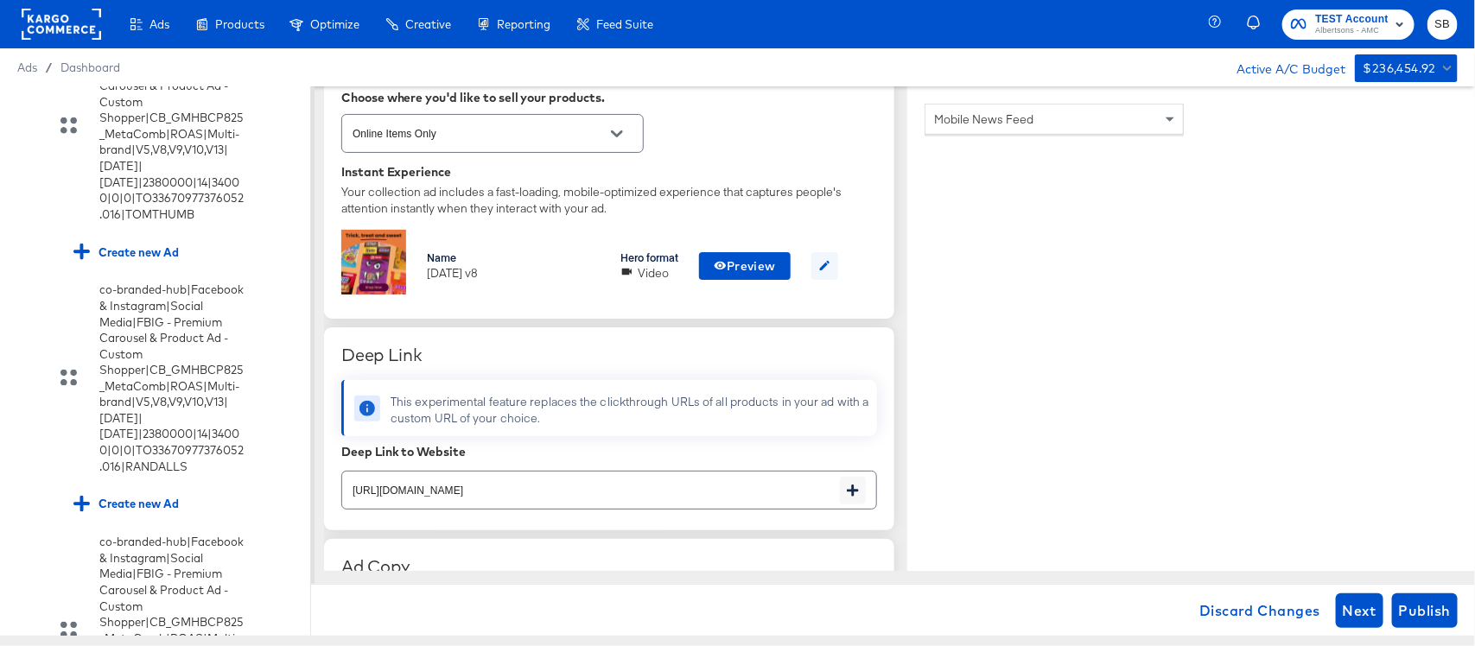
type input "co-branded-hub|Facebook & Instagram|Social Media|FBIG - Video IX - Custom Shopp…"
click at [821, 266] on icon "button" at bounding box center [824, 265] width 13 height 13
type textarea "x"
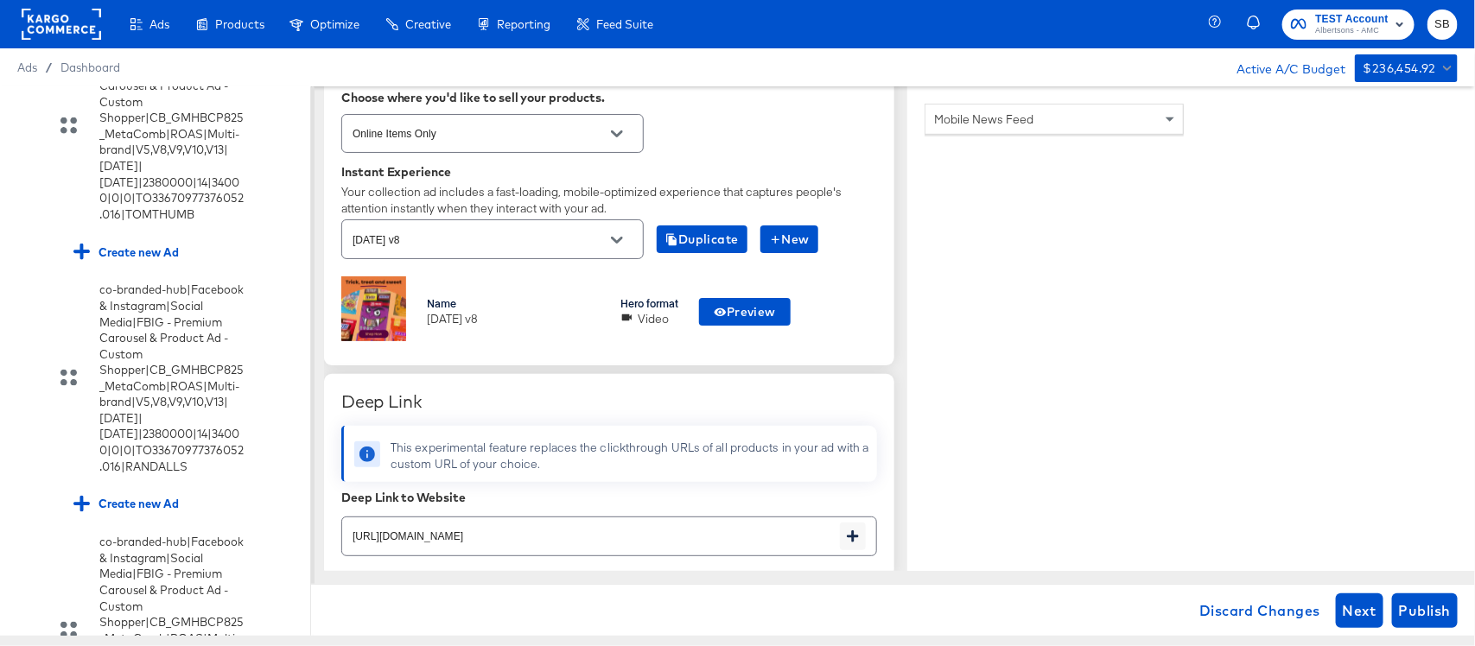
scroll to position [0, 0]
click at [537, 248] on input "[DATE] v8" at bounding box center [479, 240] width 260 height 20
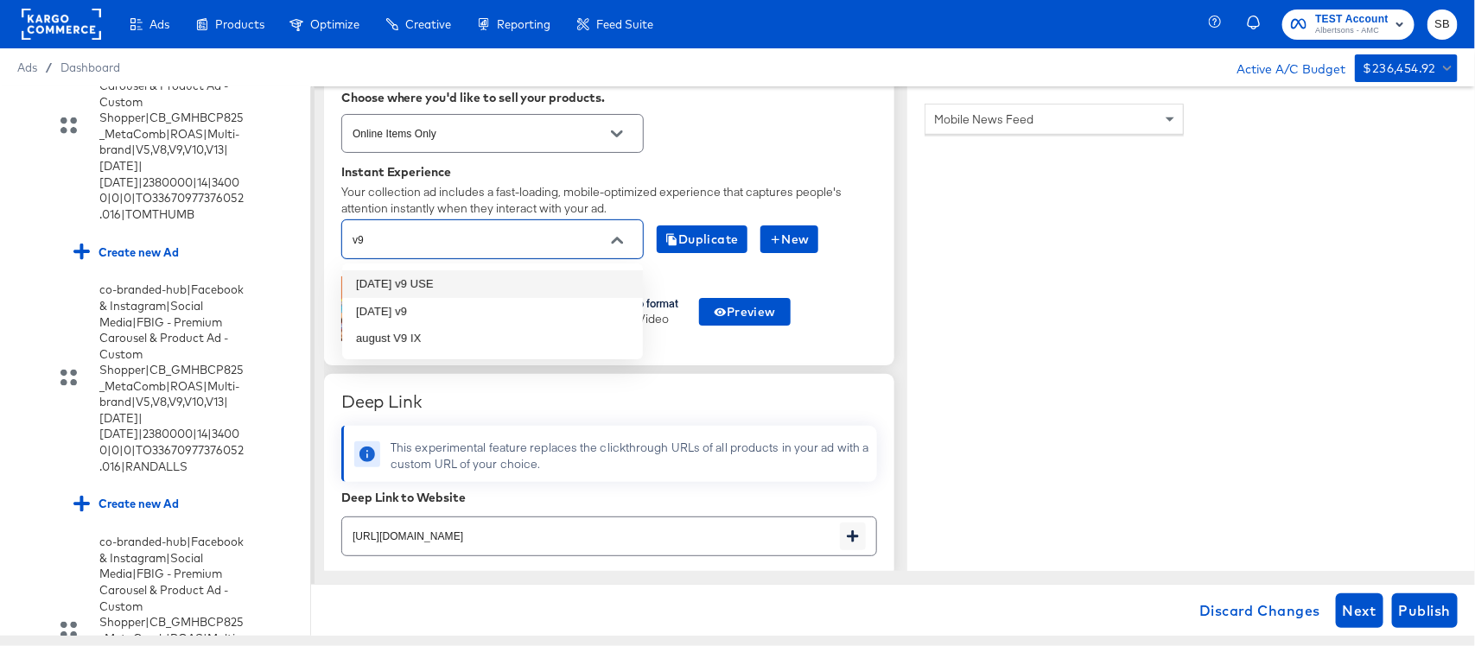
type input "[DATE] v8"
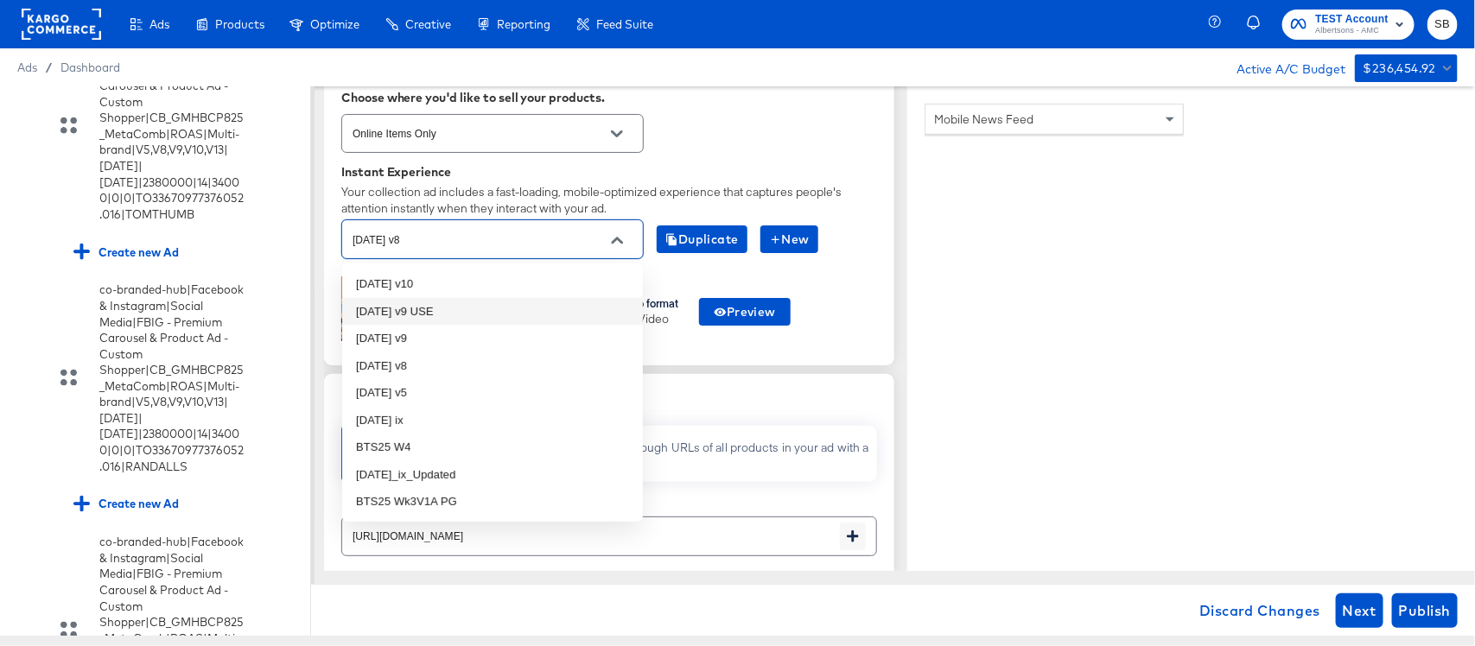
click at [524, 312] on li "[DATE] v9 USE" at bounding box center [492, 312] width 301 height 28
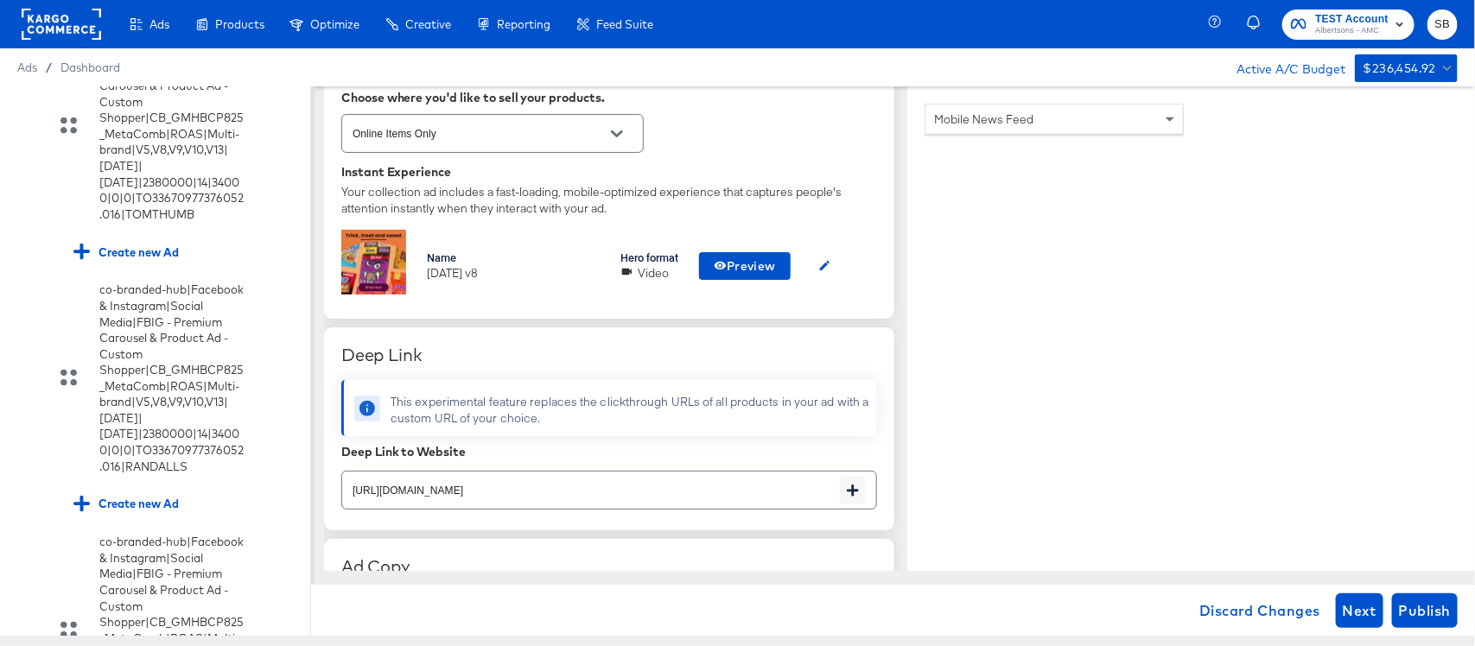
type textarea "x"
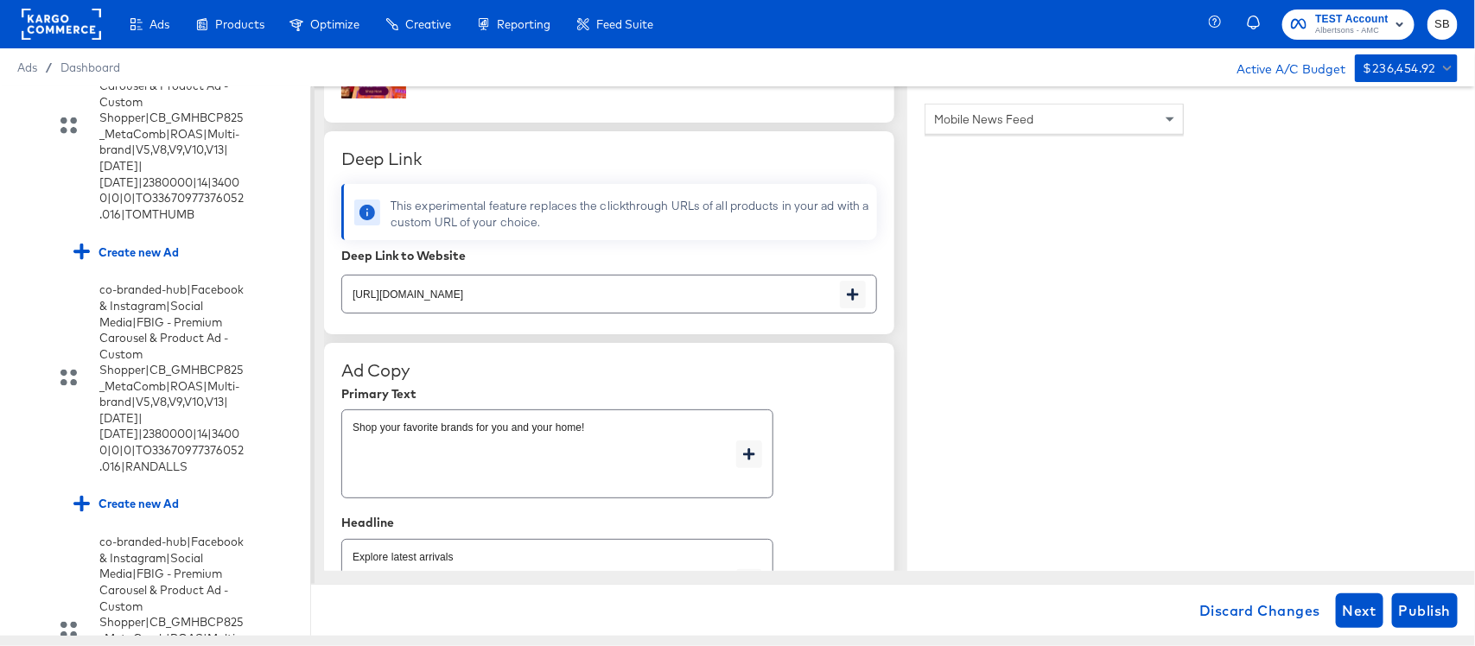
scroll to position [648, 0]
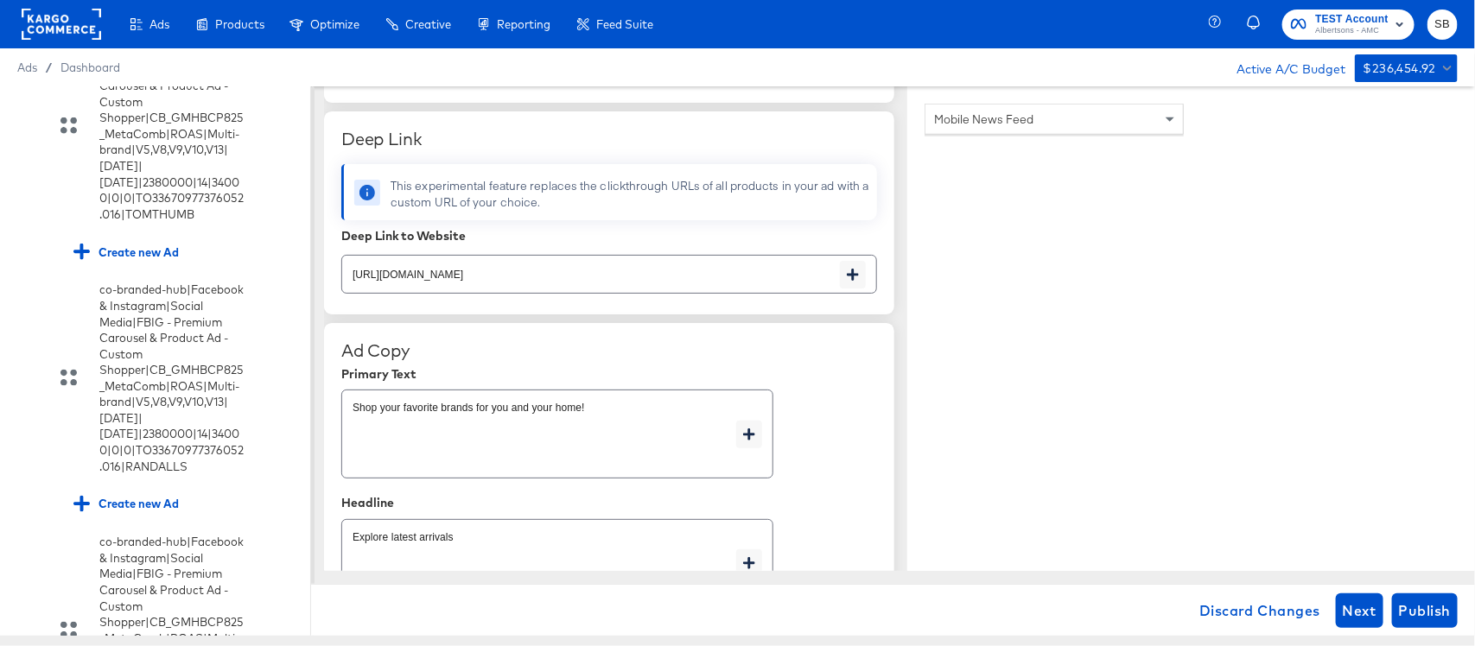
click at [679, 273] on input "[URL][DOMAIN_NAME]" at bounding box center [591, 267] width 498 height 37
paste input "cookies-snacks-candy"
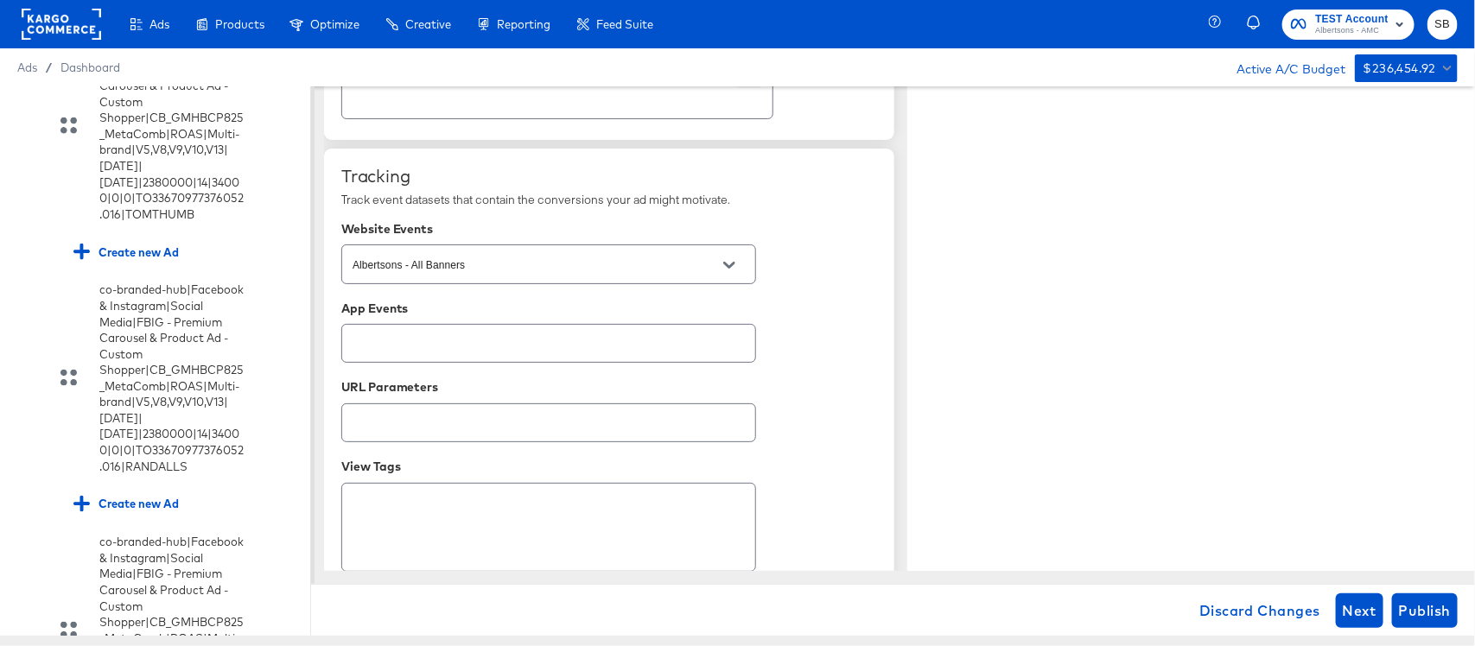
scroll to position [1182, 0]
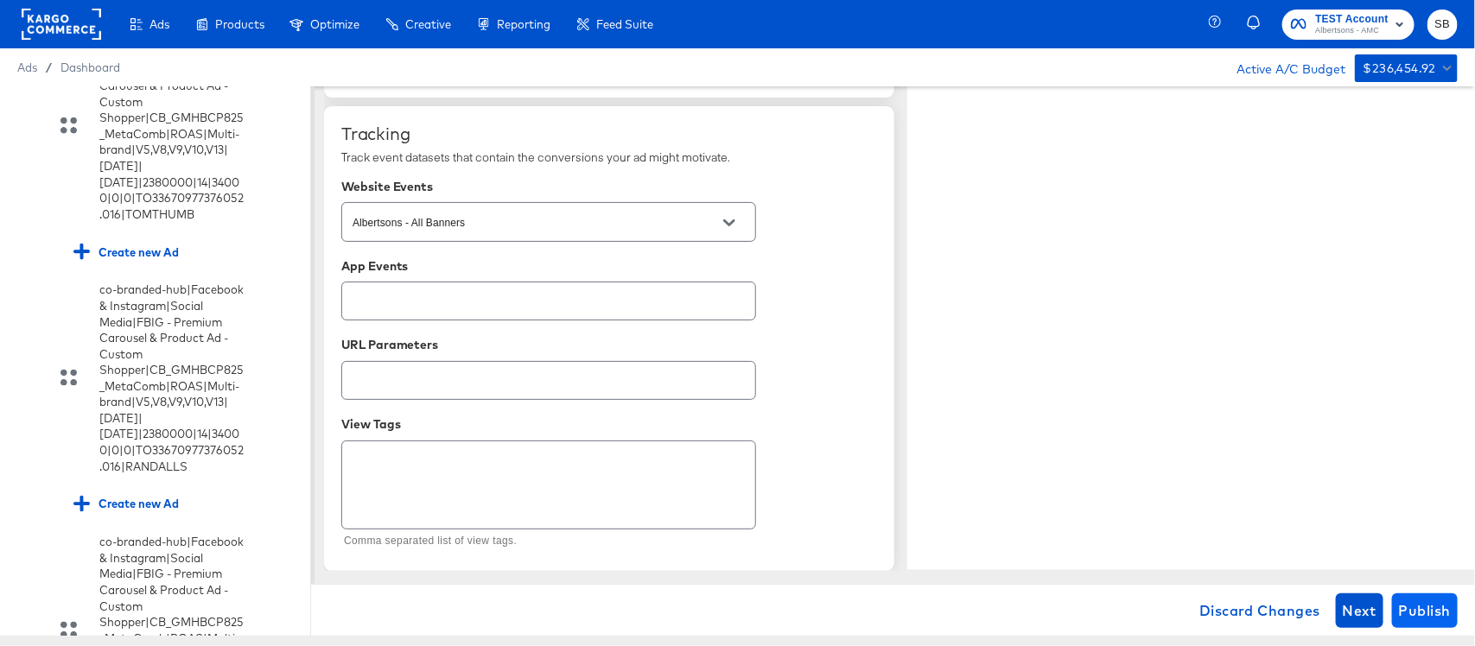
type input "[URL][DOMAIN_NAME]"
type textarea "x"
click at [1405, 620] on span "Publish" at bounding box center [1425, 611] width 52 height 24
type textarea "x"
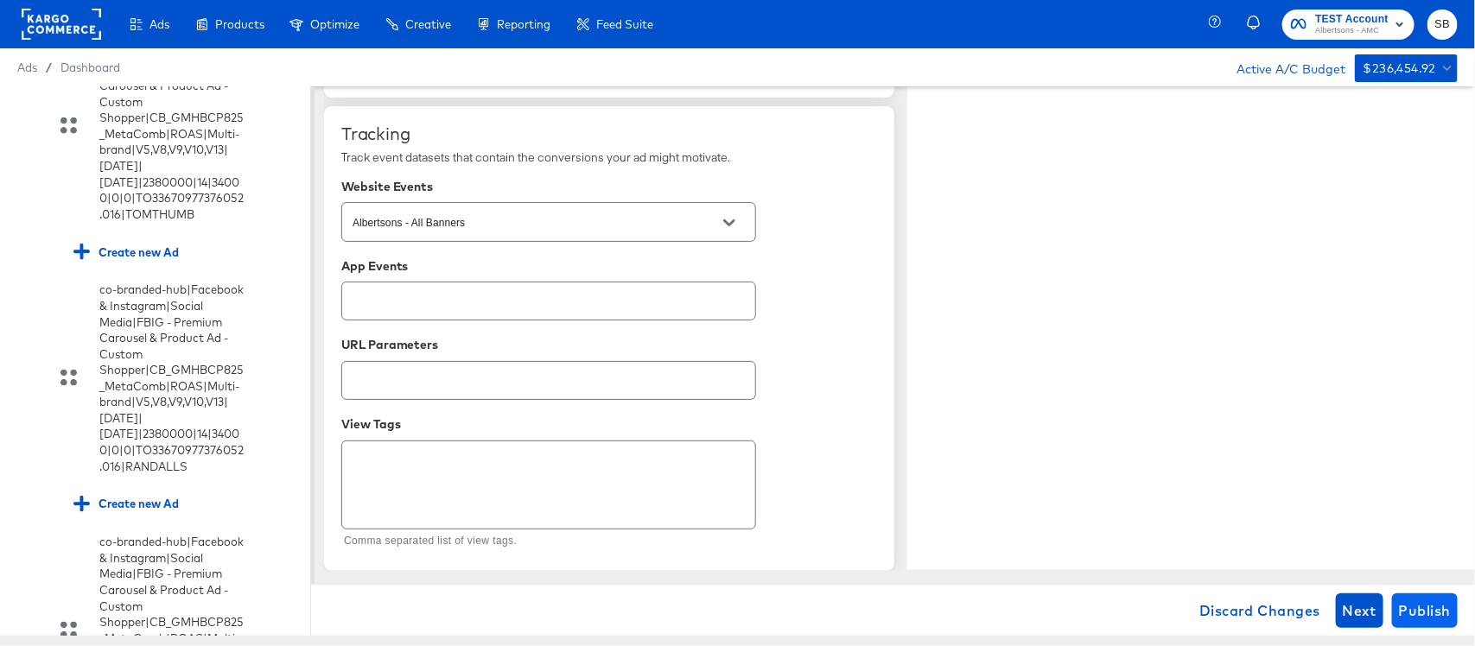
type textarea "x"
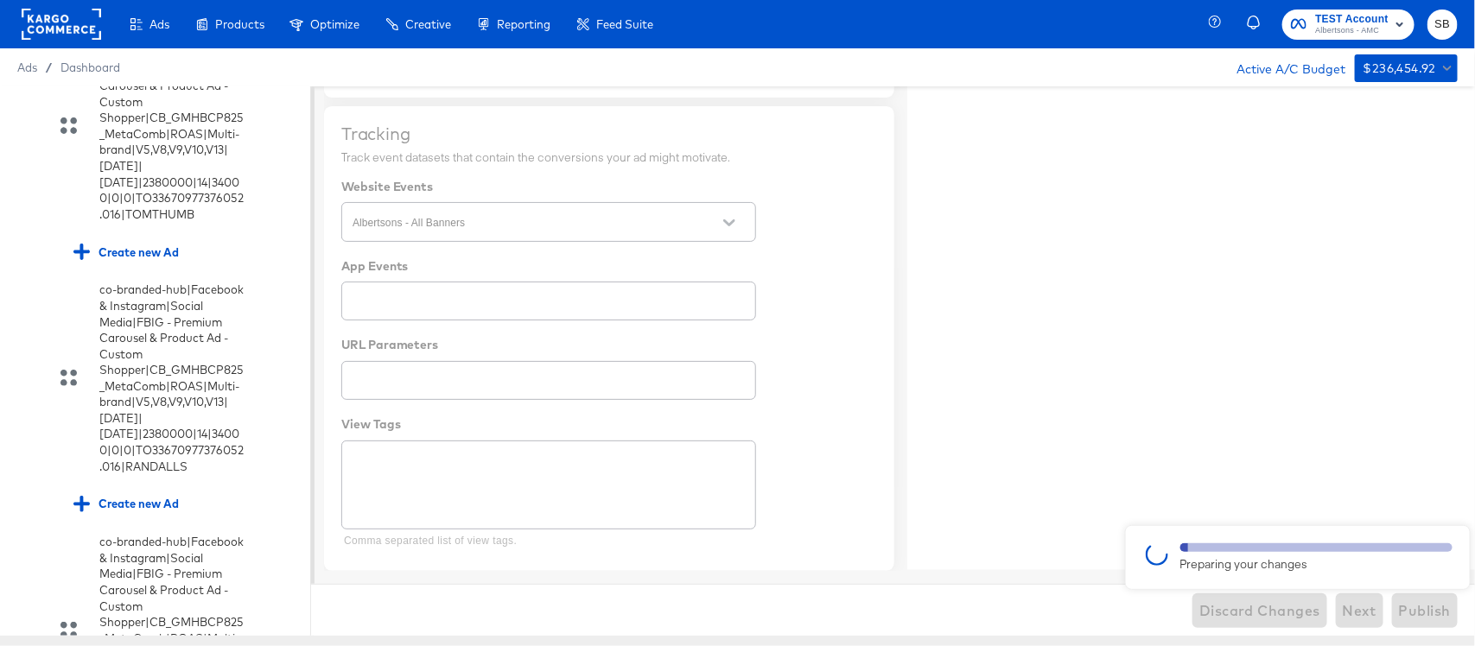
type textarea "x"
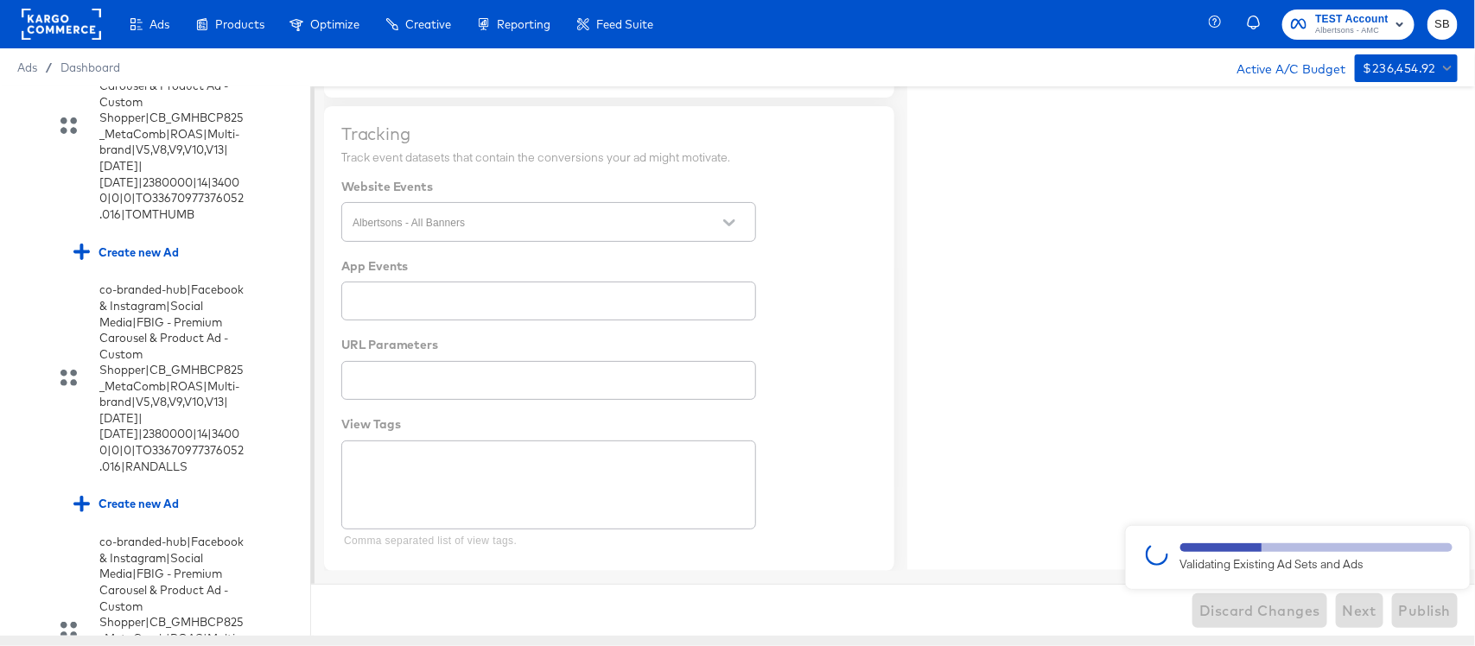
type textarea "x"
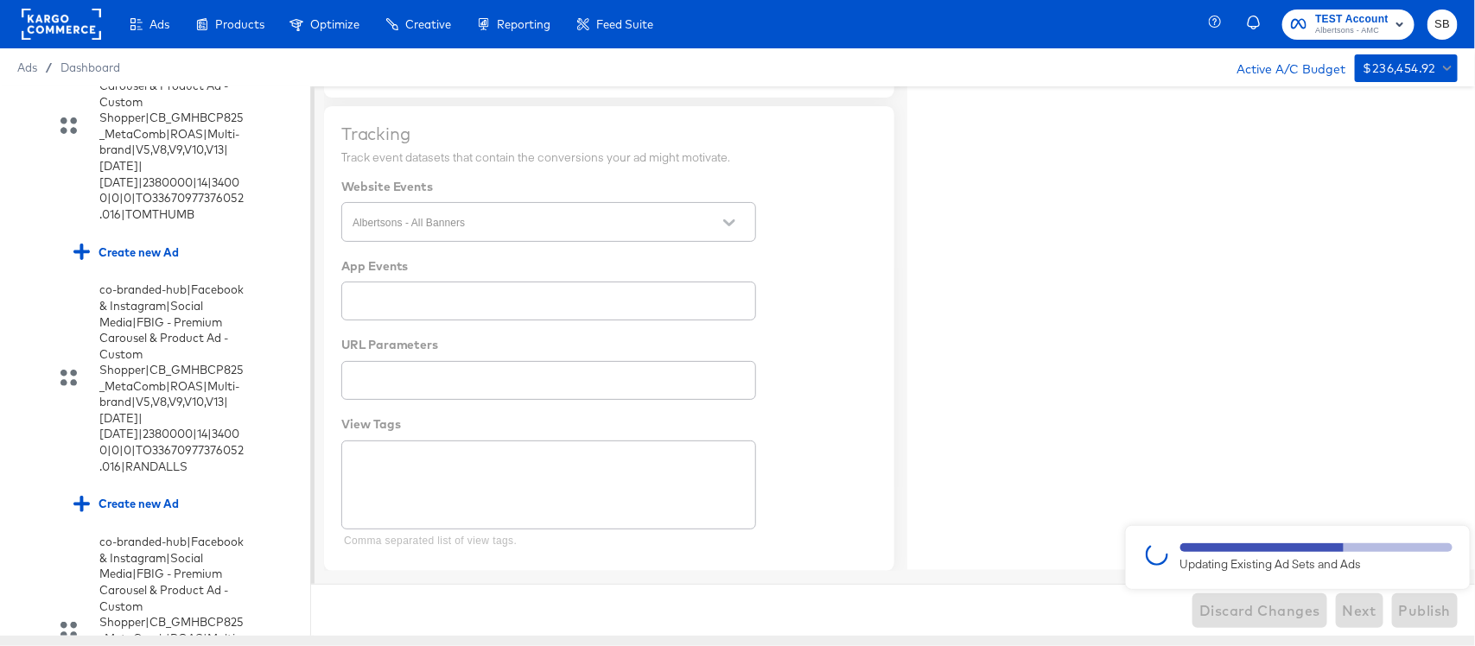
type textarea "x"
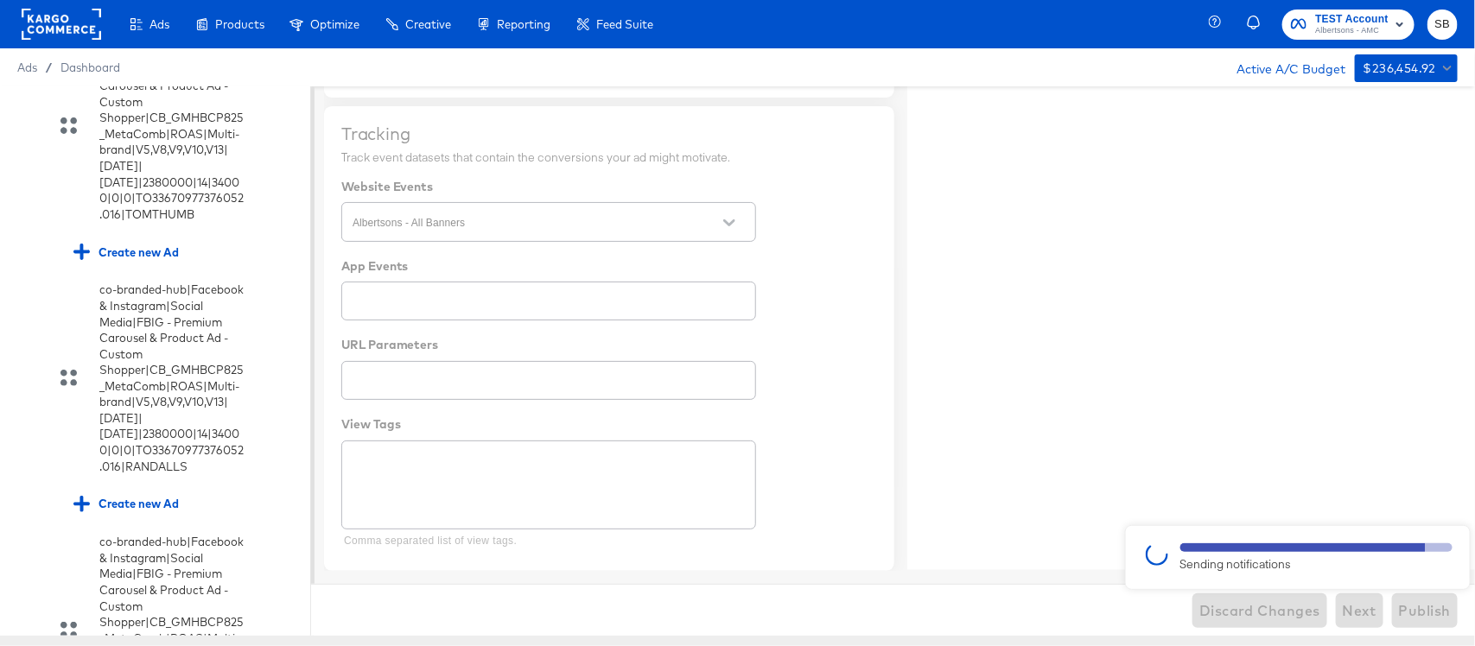
type textarea "x"
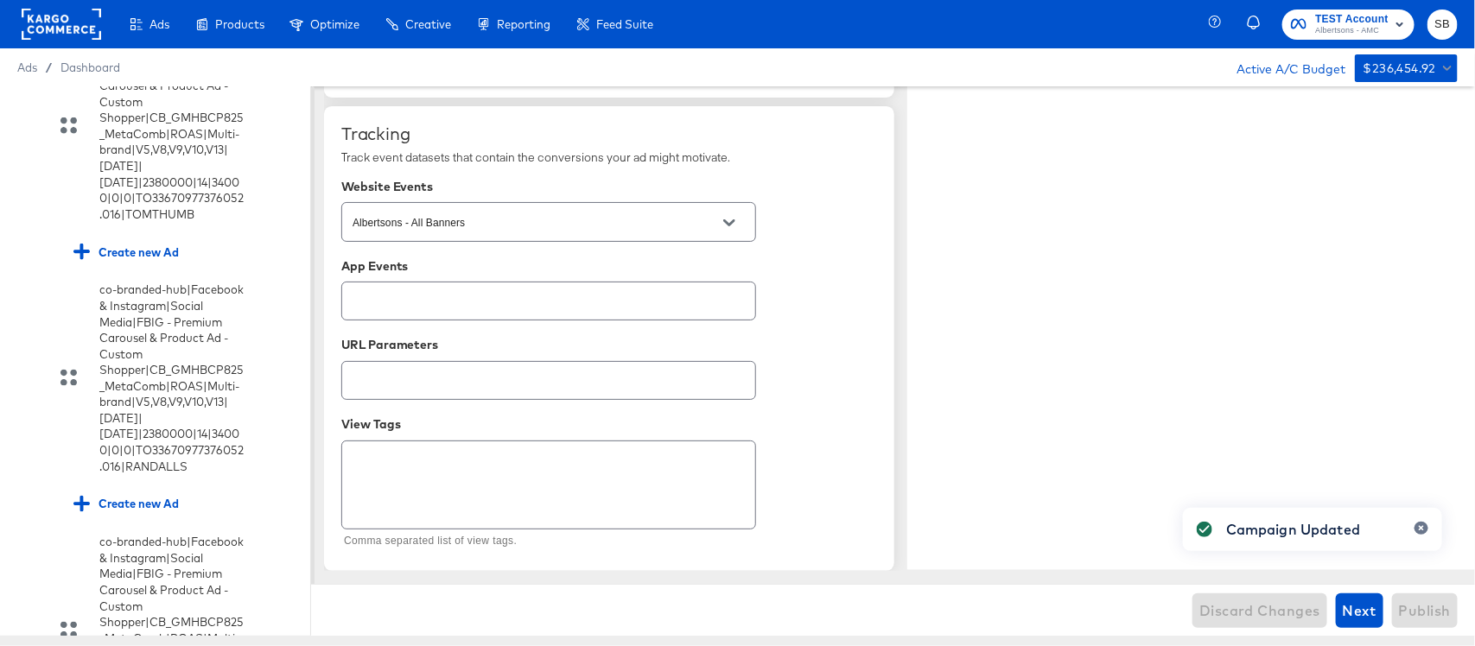
type textarea "x"
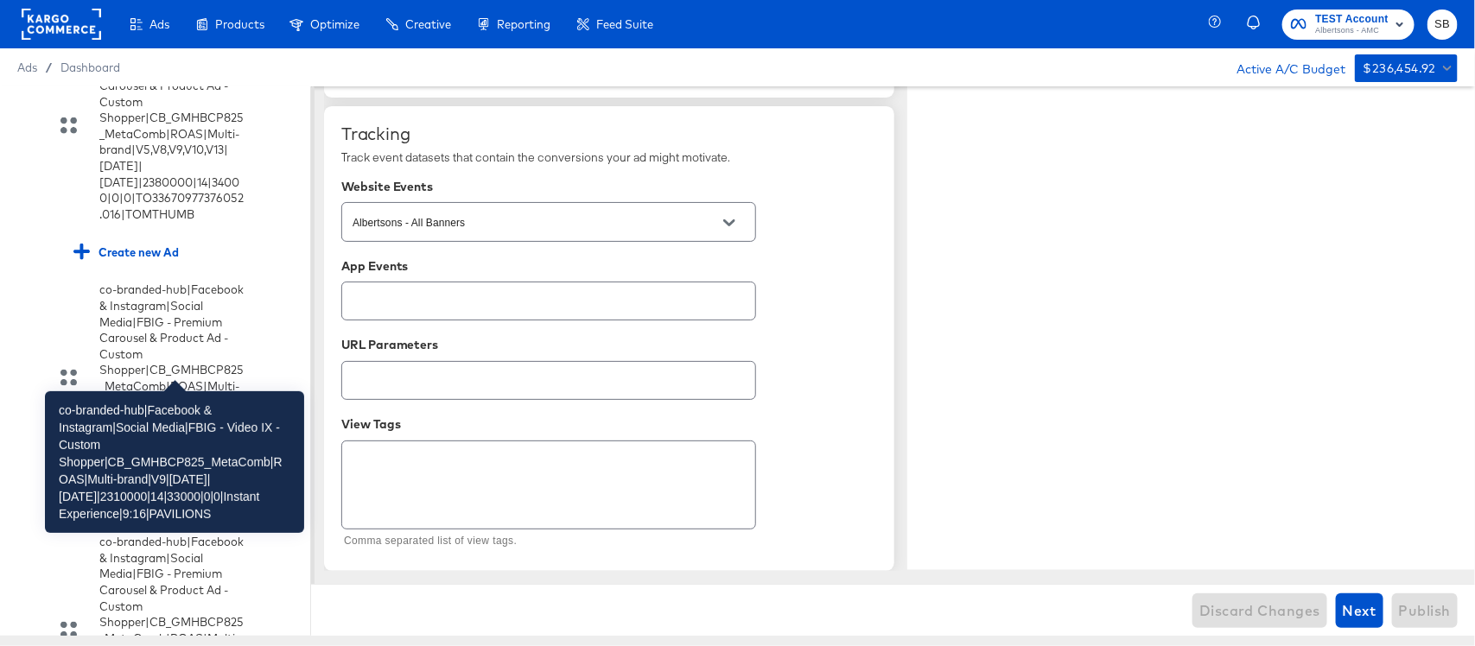
scroll to position [3702, 0]
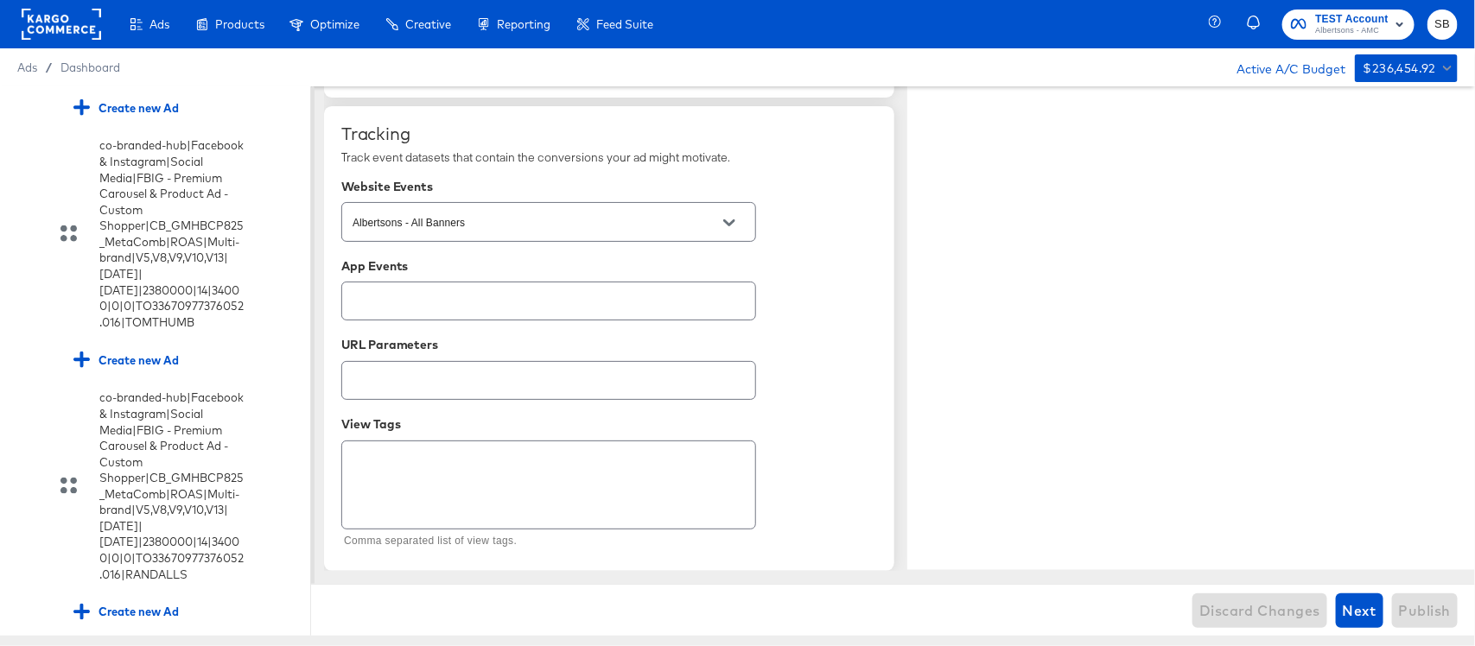
click at [0, 0] on input "checkbox" at bounding box center [0, 0] width 0 height 0
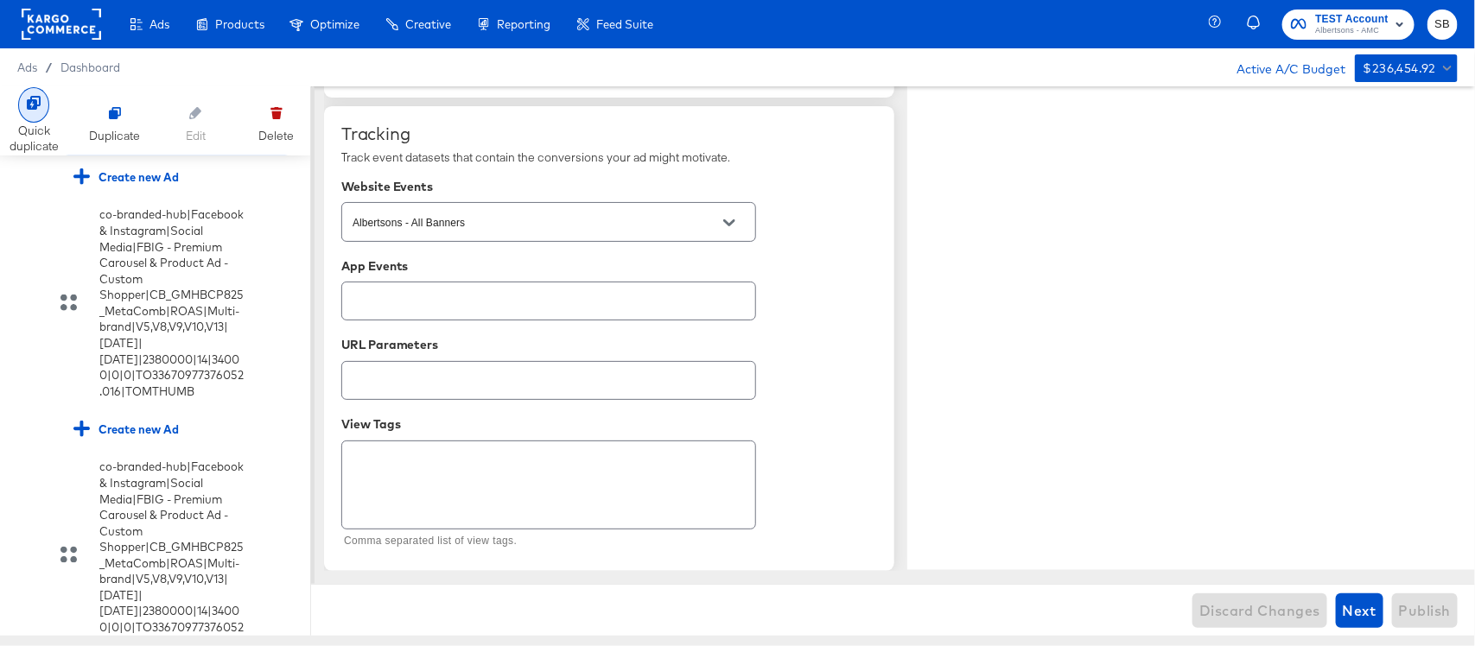
click at [27, 113] on div at bounding box center [33, 104] width 31 height 35
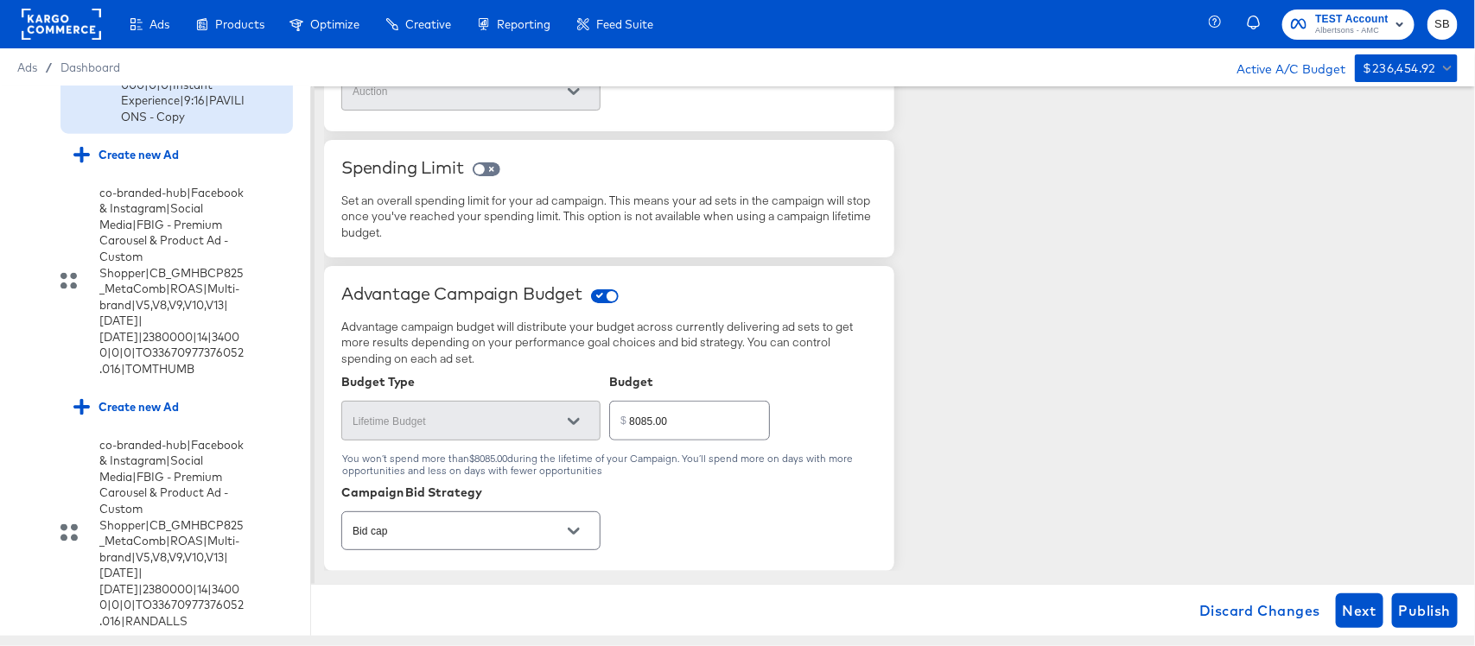
scroll to position [3918, 0]
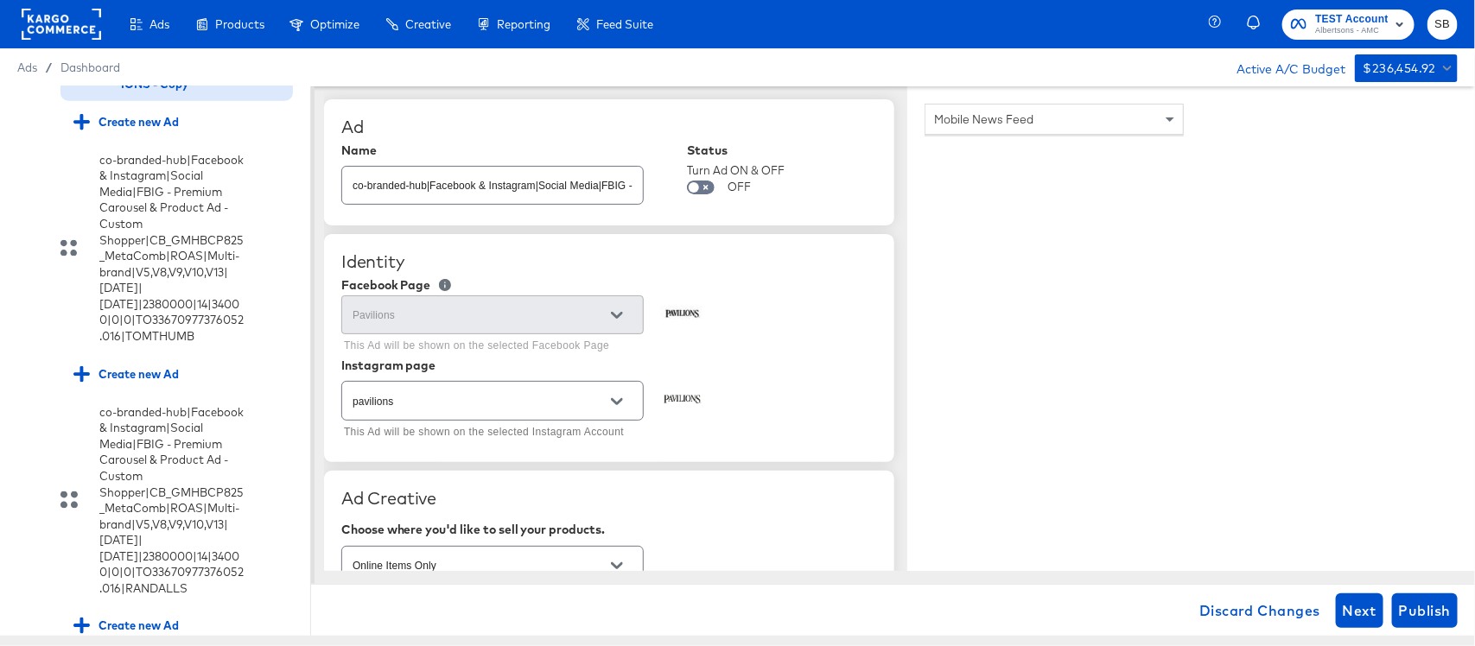
click at [537, 180] on input "co-branded-hub|Facebook & Instagram|Social Media|FBIG - Video IX - Custom Shopp…" at bounding box center [492, 178] width 301 height 37
paste input "10|[DATE]|[DATE]|2310000|14|33000|0|0|Instant Experience|9:16|PAVILIONS"
type input "co-branded-hub|Facebook & Instagram|Social Media|FBIG - Video IX - Custom Shopp…"
type textarea "x"
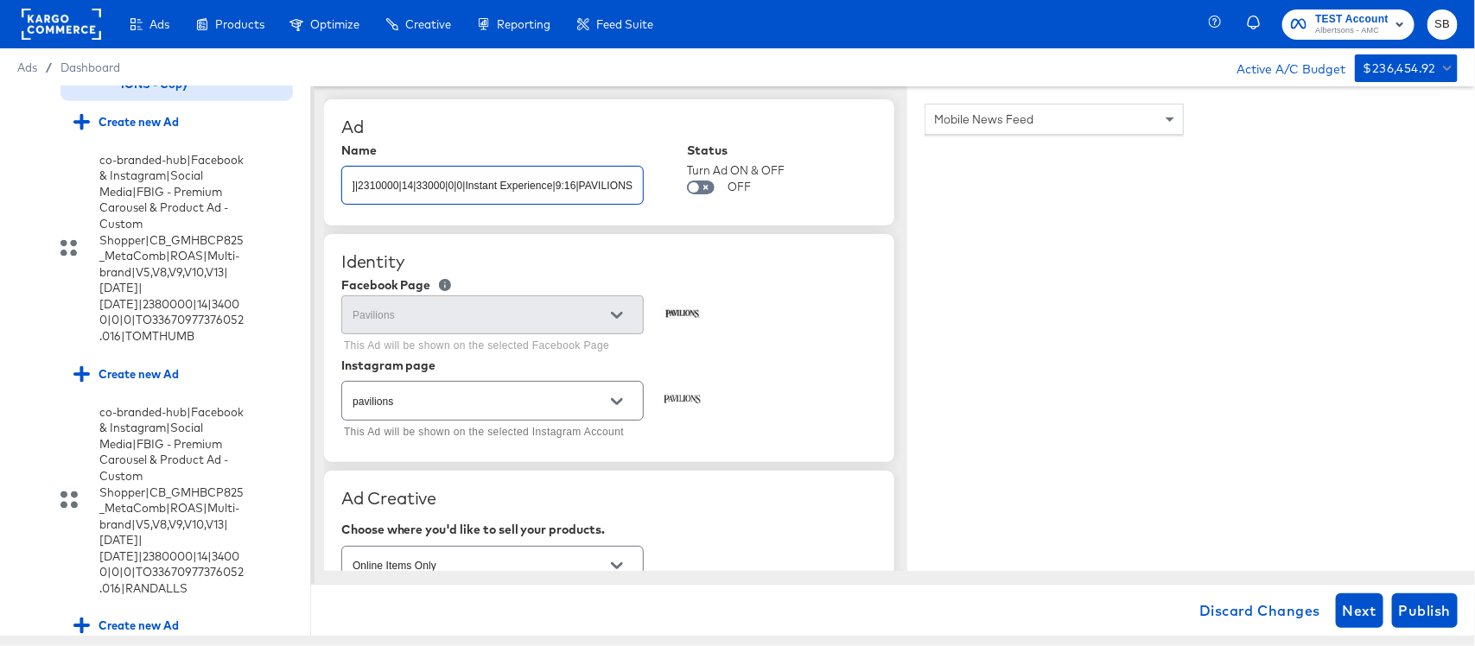
type textarea "x"
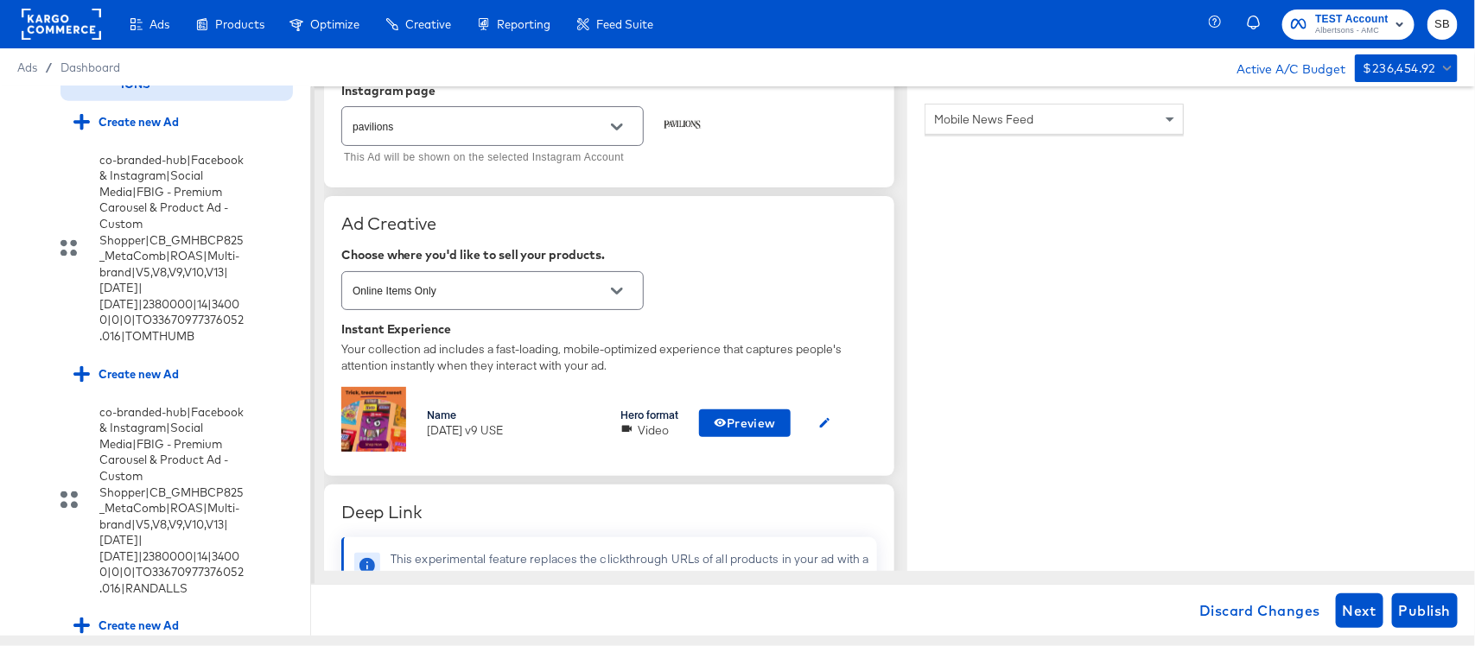
scroll to position [324, 0]
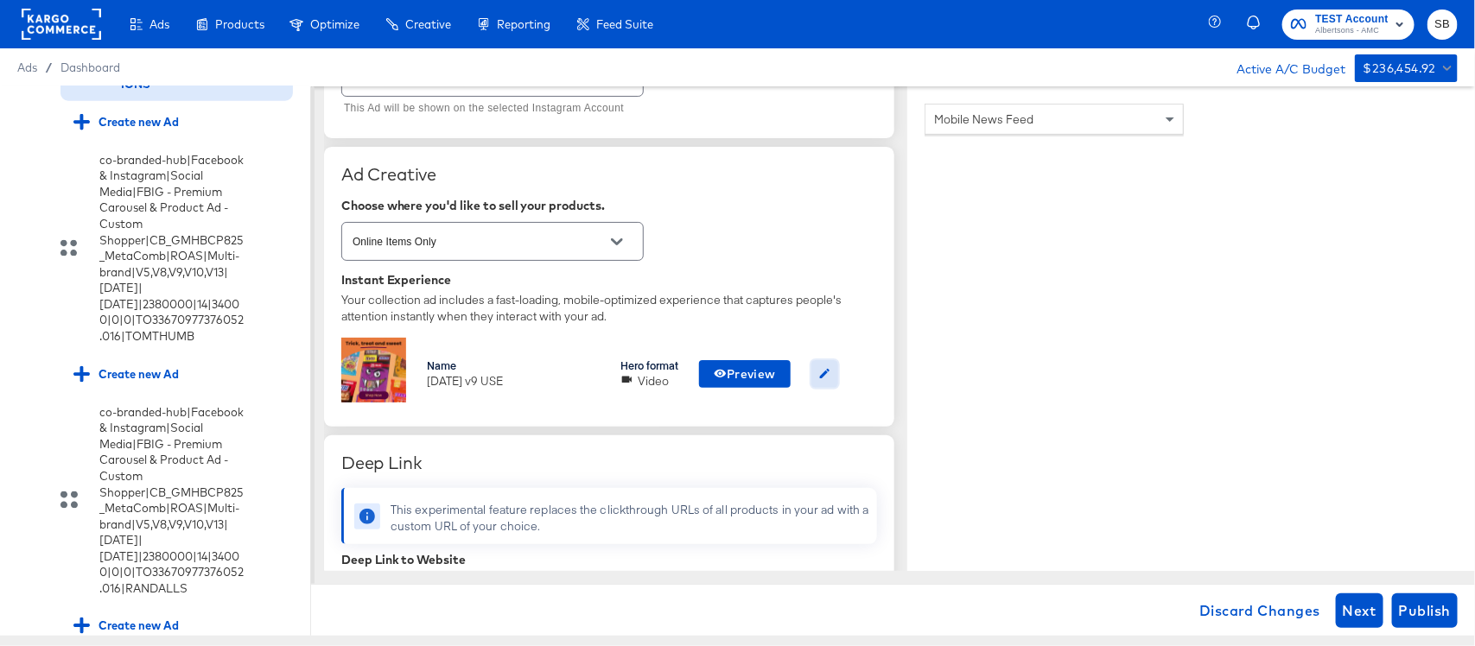
click at [826, 368] on icon "button" at bounding box center [824, 373] width 13 height 13
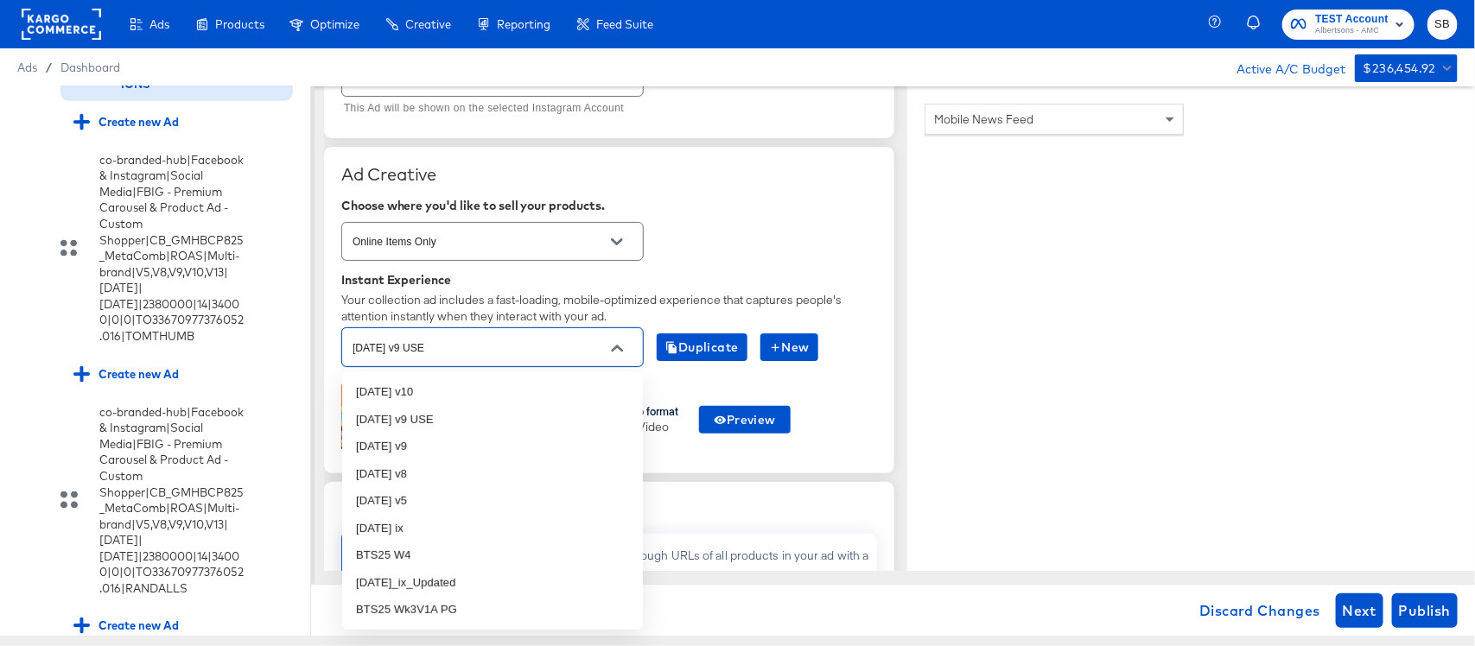
click at [540, 339] on input "[DATE] v9 USE" at bounding box center [479, 348] width 260 height 20
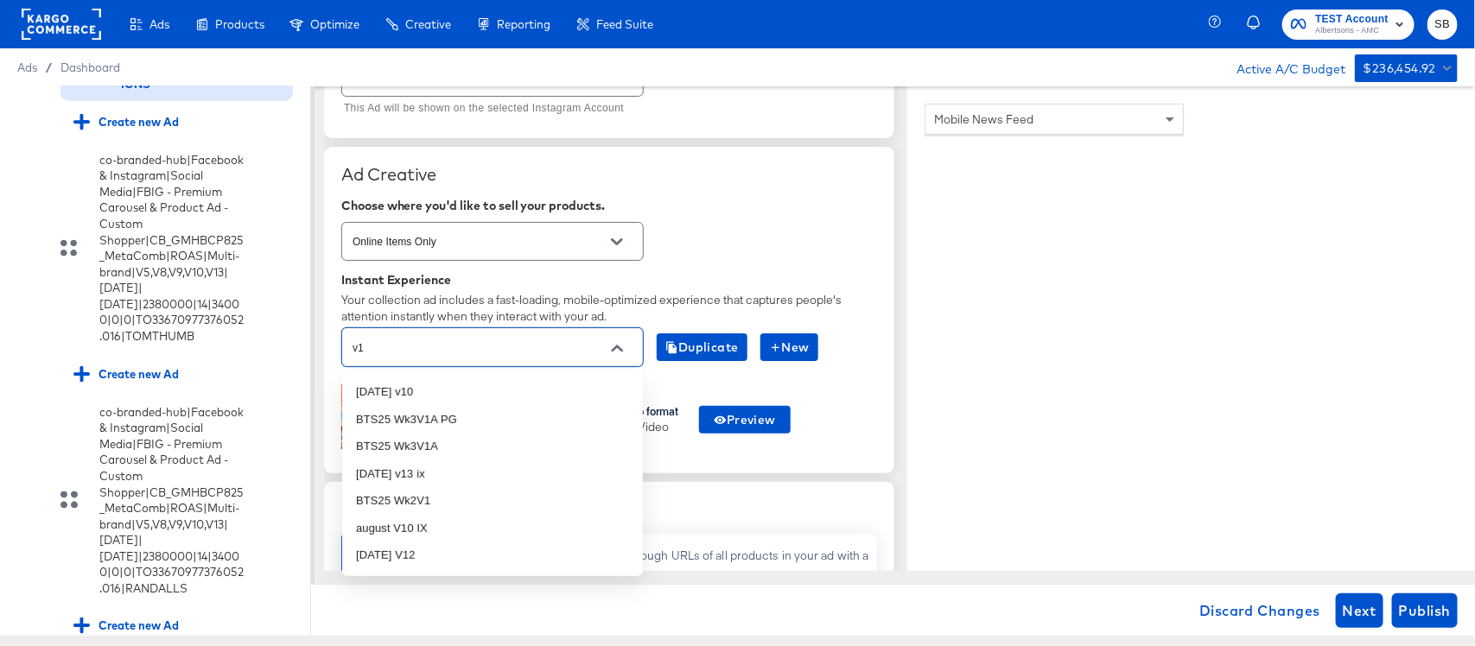
type input "v10"
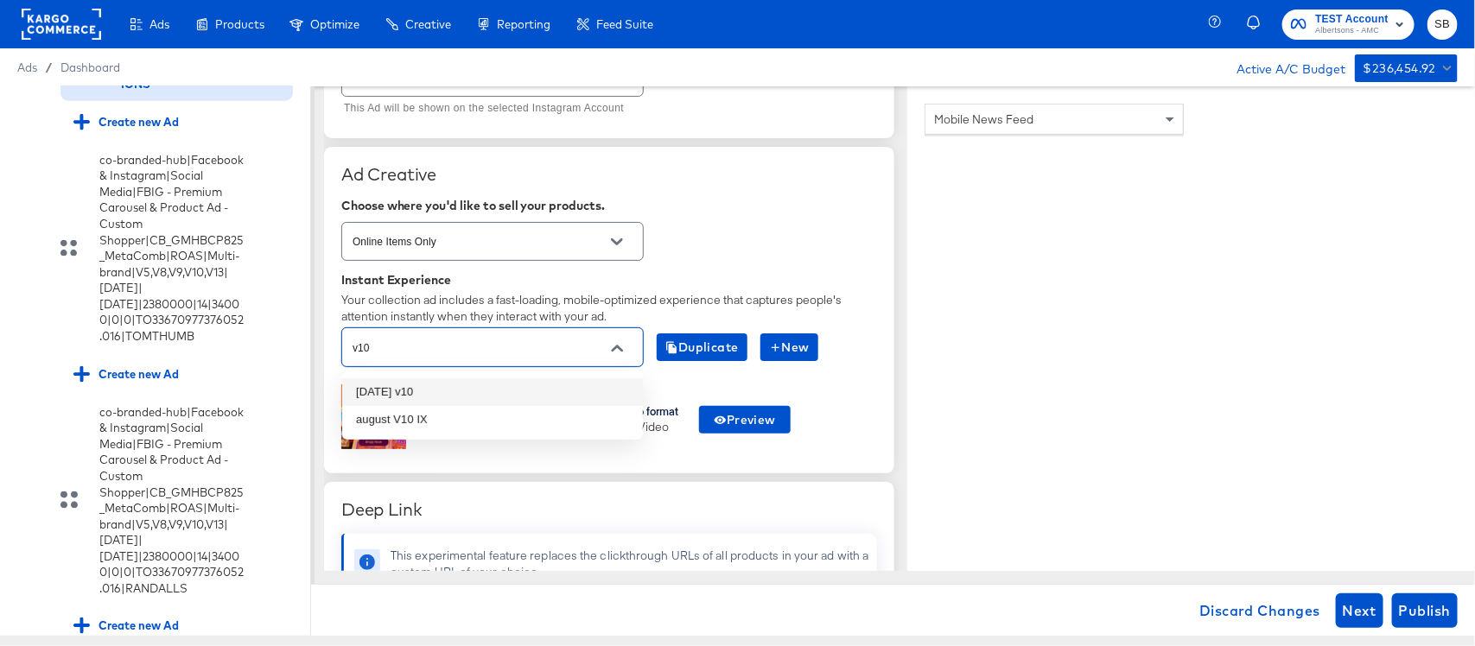
click at [530, 393] on li "[DATE] v10" at bounding box center [492, 392] width 301 height 28
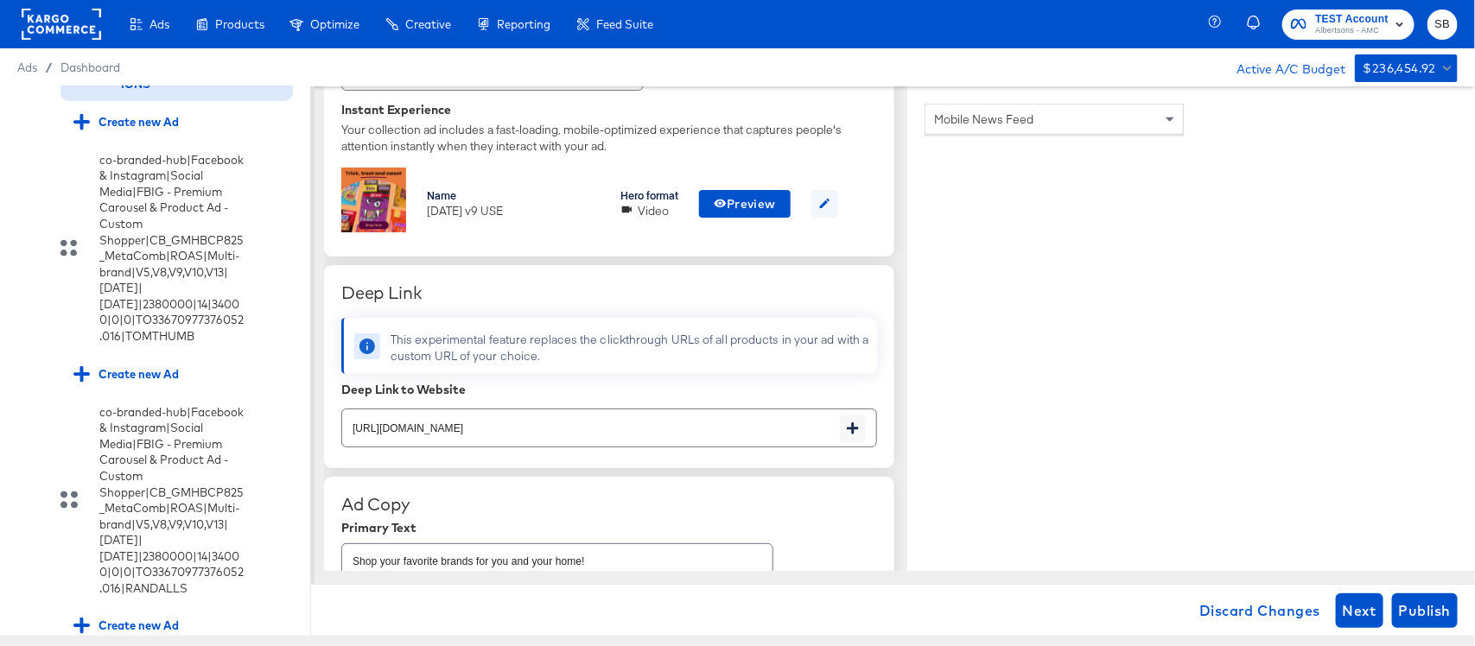
scroll to position [540, 0]
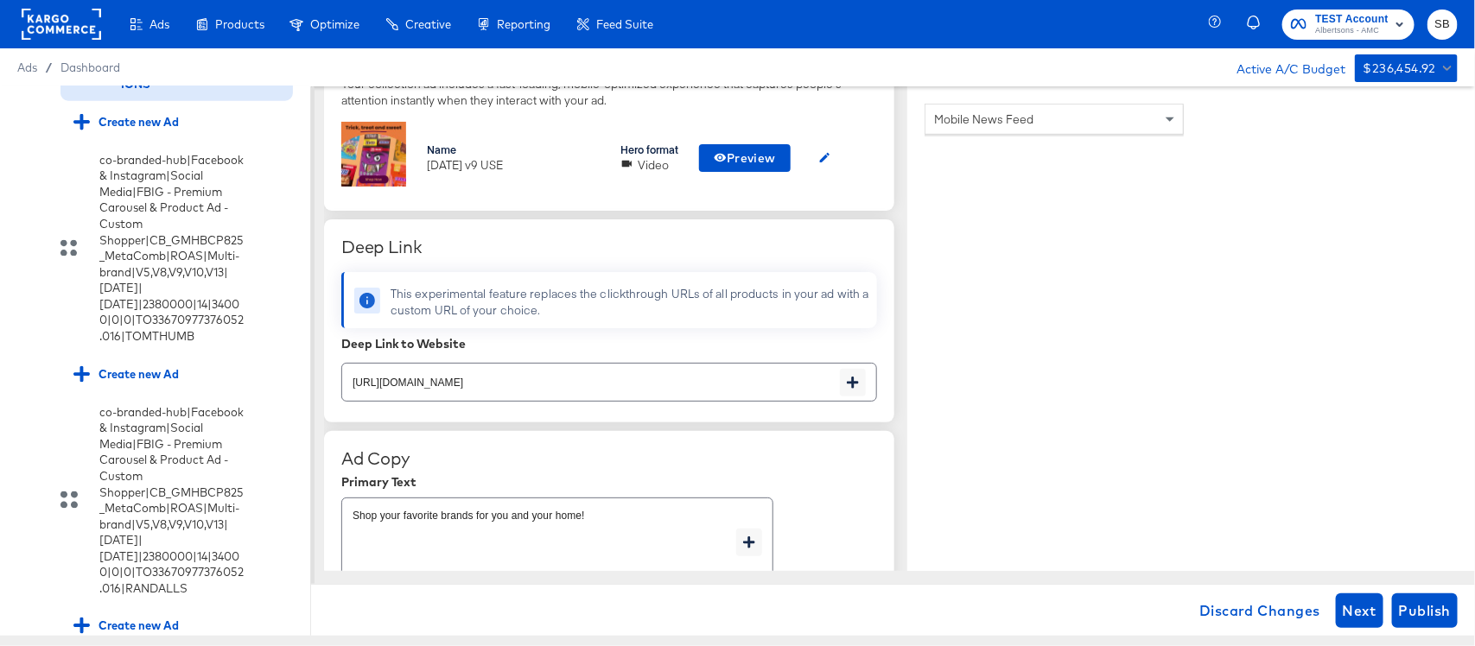
type textarea "x"
click at [685, 393] on input "[URL][DOMAIN_NAME]" at bounding box center [591, 375] width 498 height 37
type textarea "x"
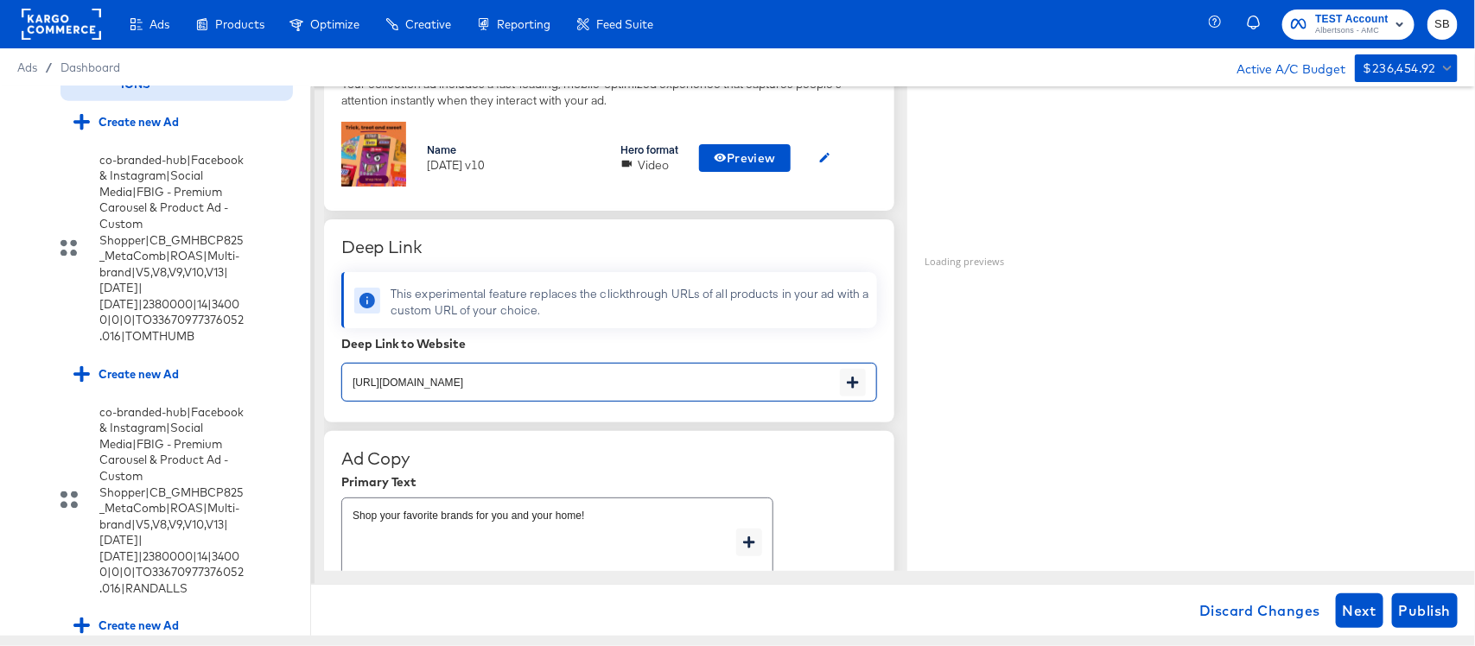
paste input "lp/baby-products-supplies"
type input "[URL][DOMAIN_NAME]"
click at [1441, 618] on span "Publish" at bounding box center [1425, 611] width 52 height 24
type textarea "x"
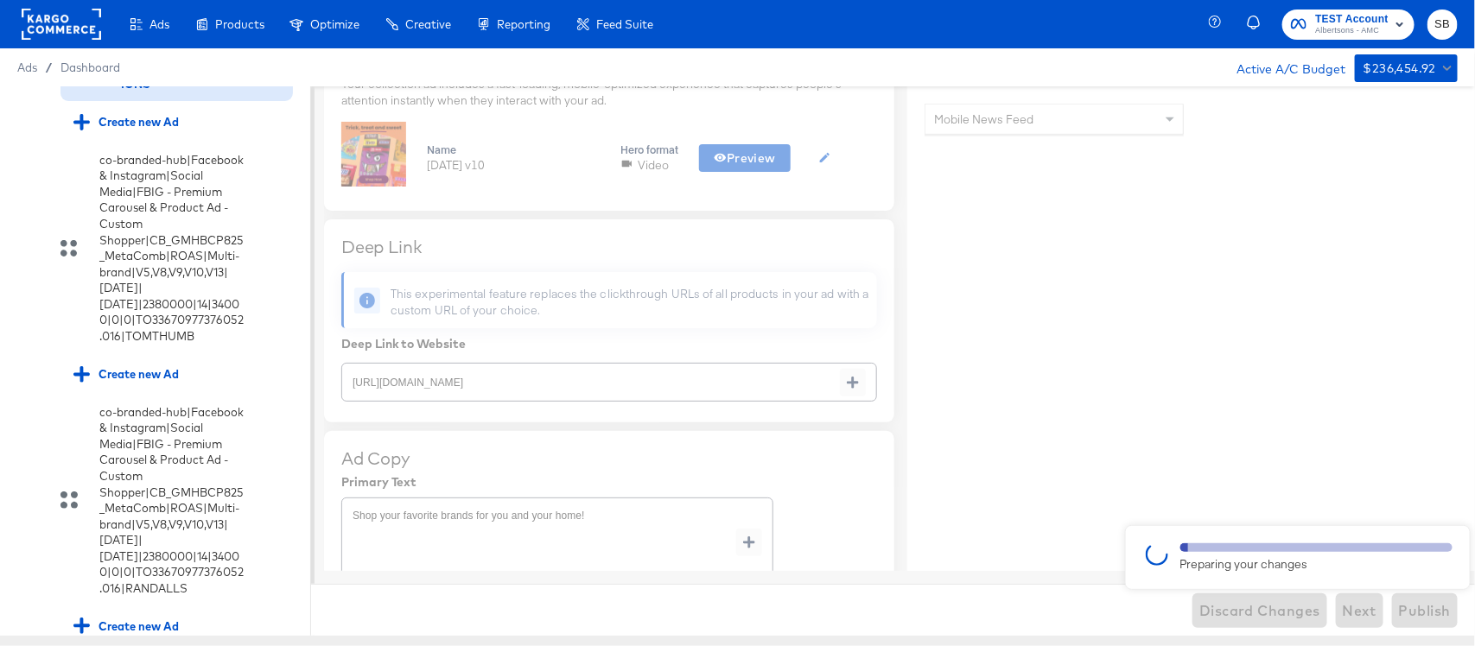
type textarea "x"
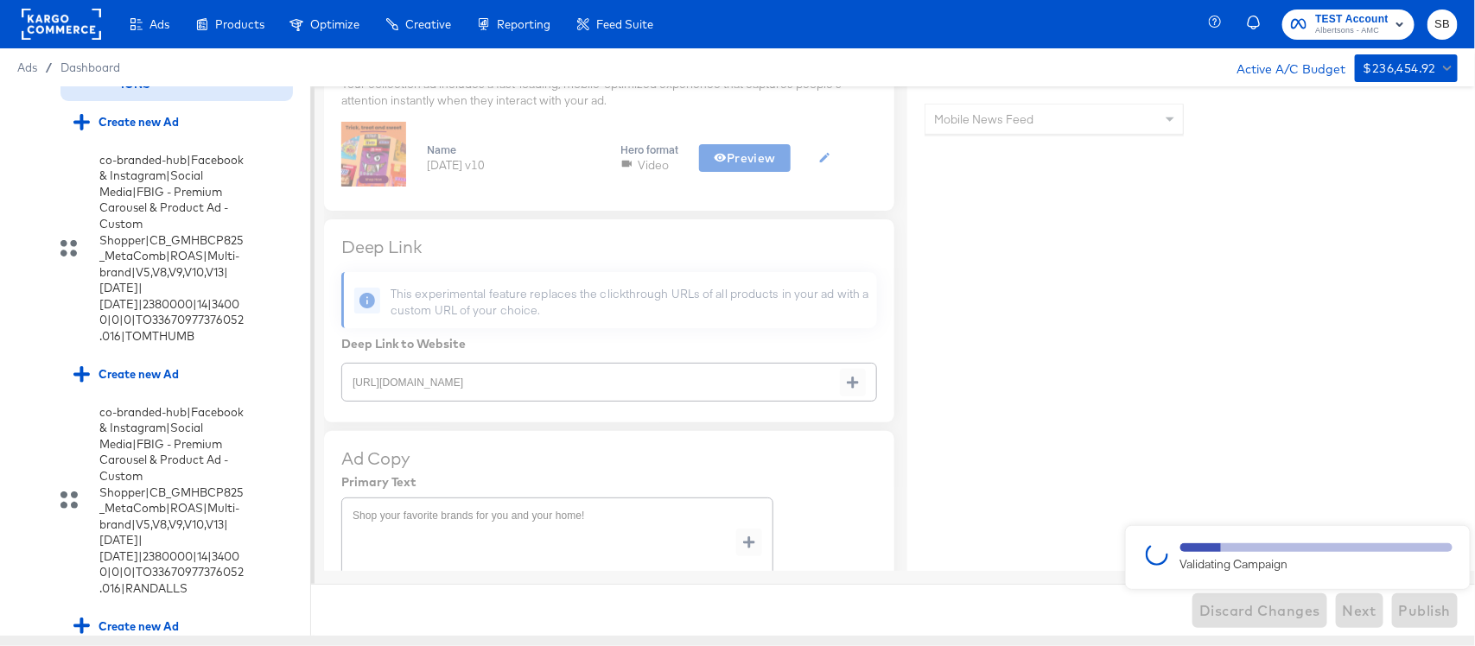
type textarea "x"
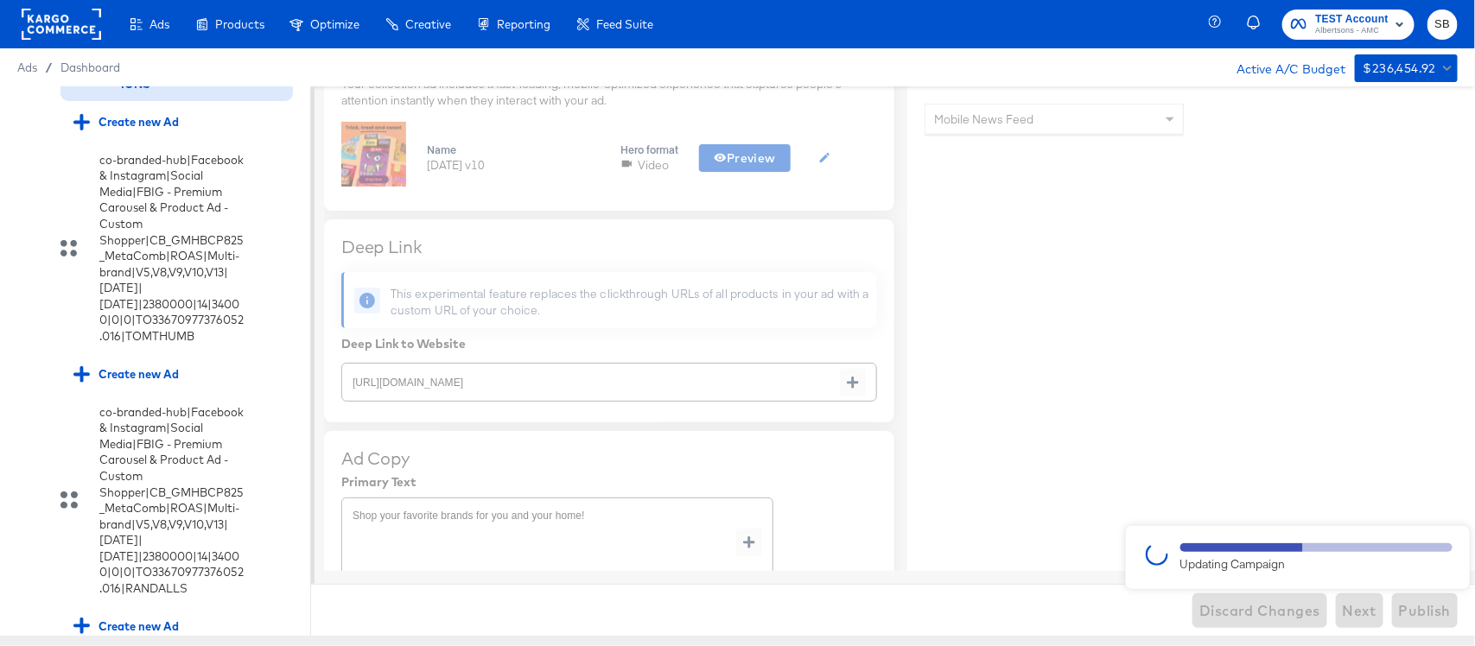
type textarea "x"
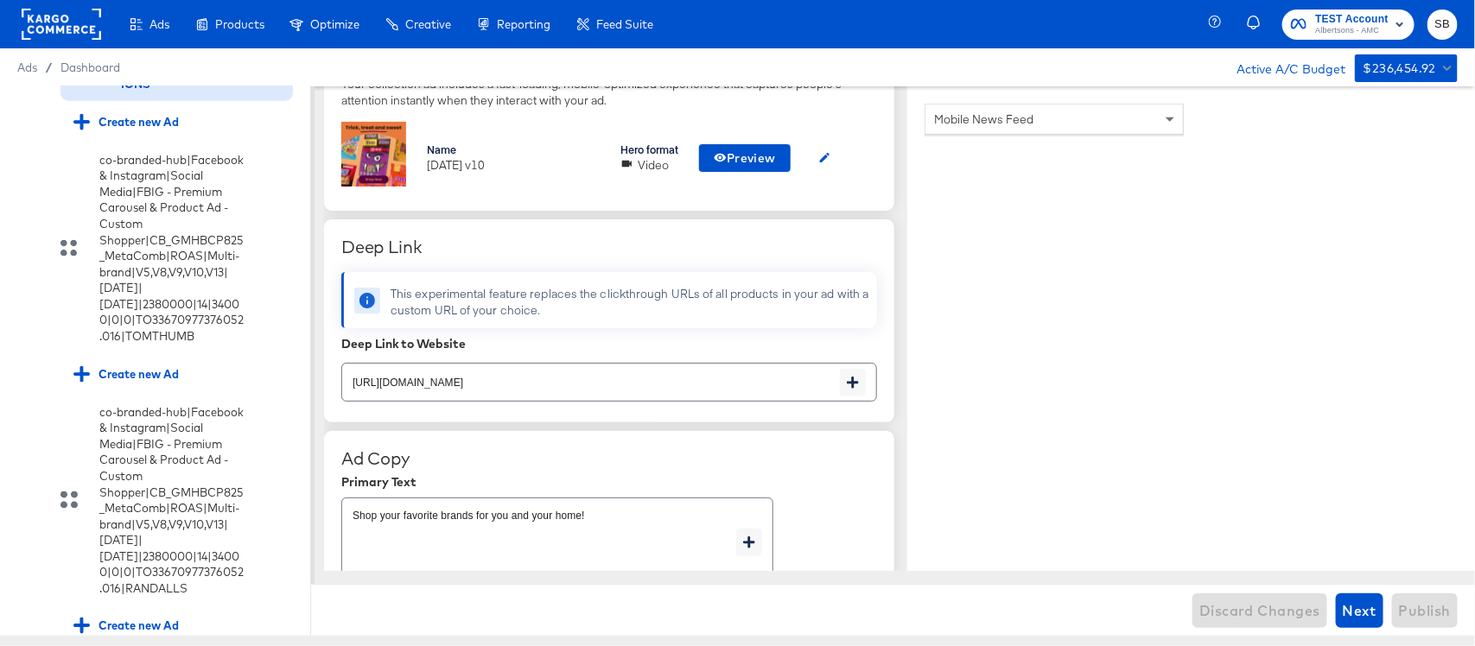
type textarea "x"
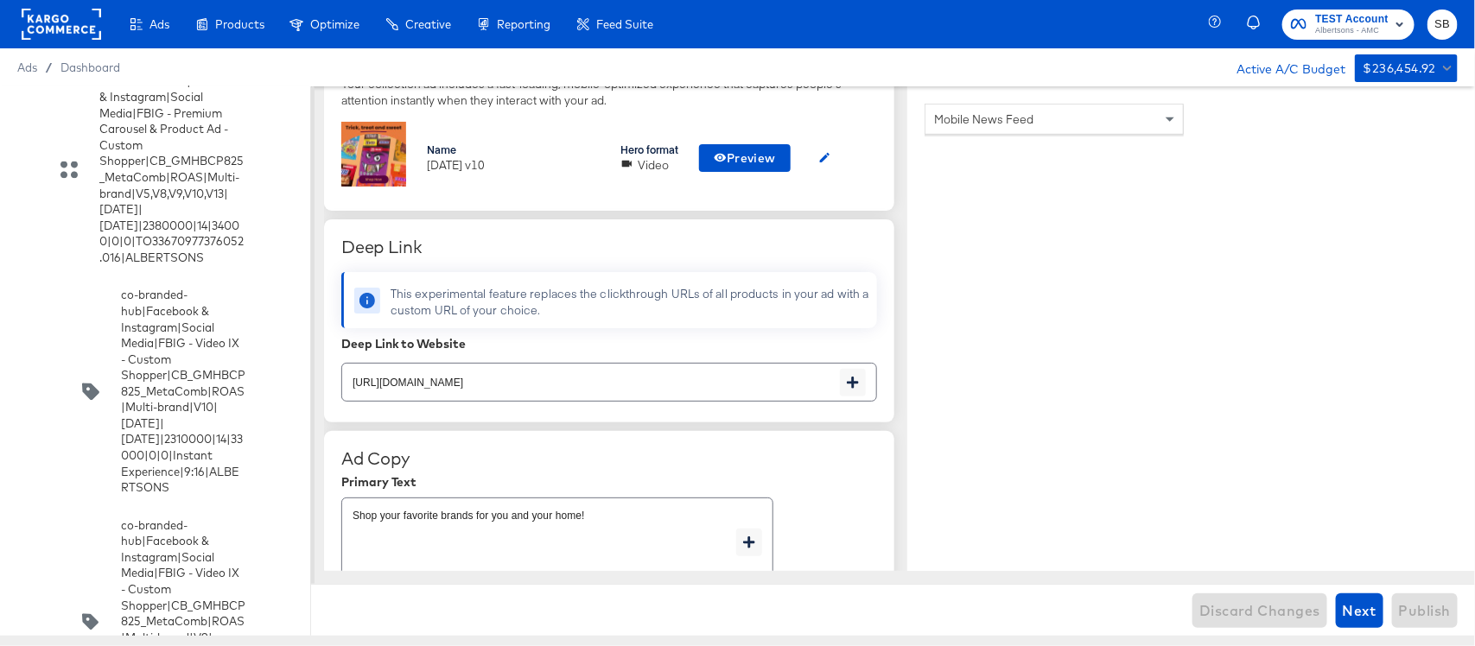
click at [160, 60] on div "Create new Ad" at bounding box center [176, 44] width 232 height 34
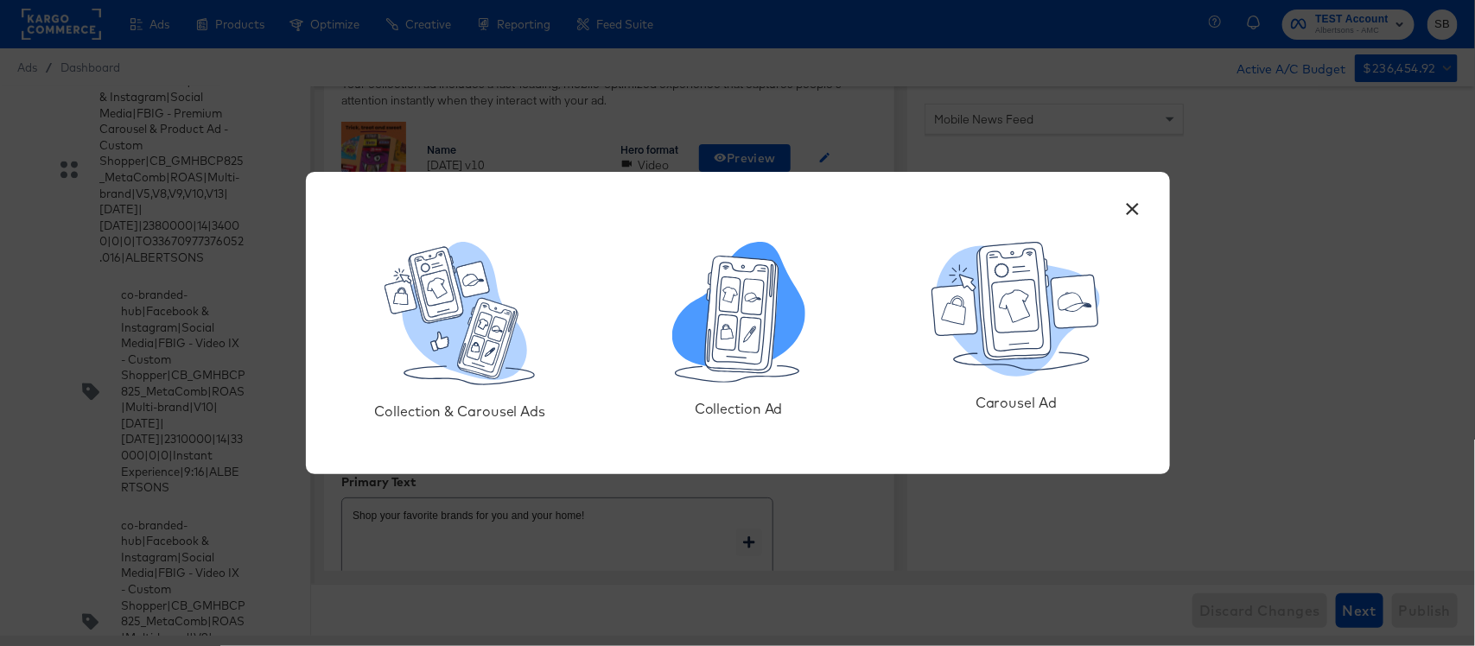
click at [754, 343] on icon at bounding box center [750, 335] width 22 height 35
type textarea "x"
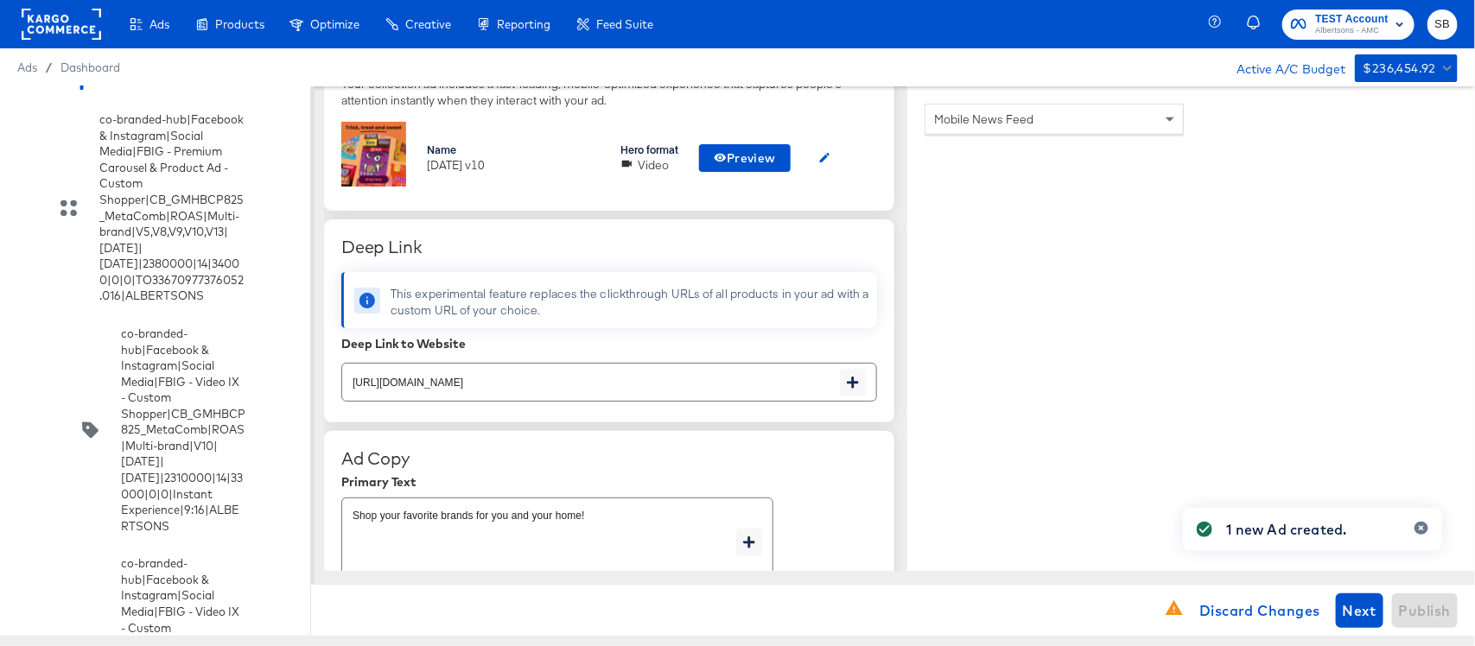
click at [149, 53] on div "Ad 1" at bounding box center [125, 43] width 104 height 17
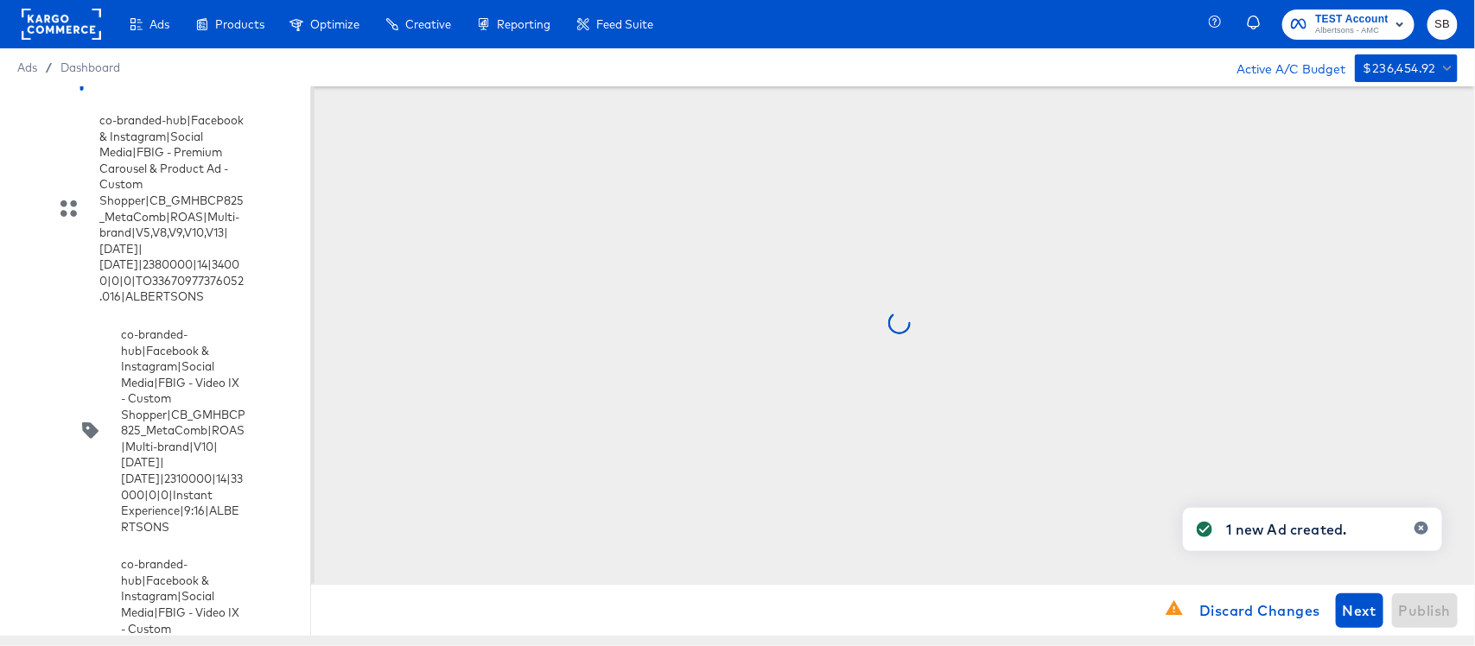
scroll to position [0, 0]
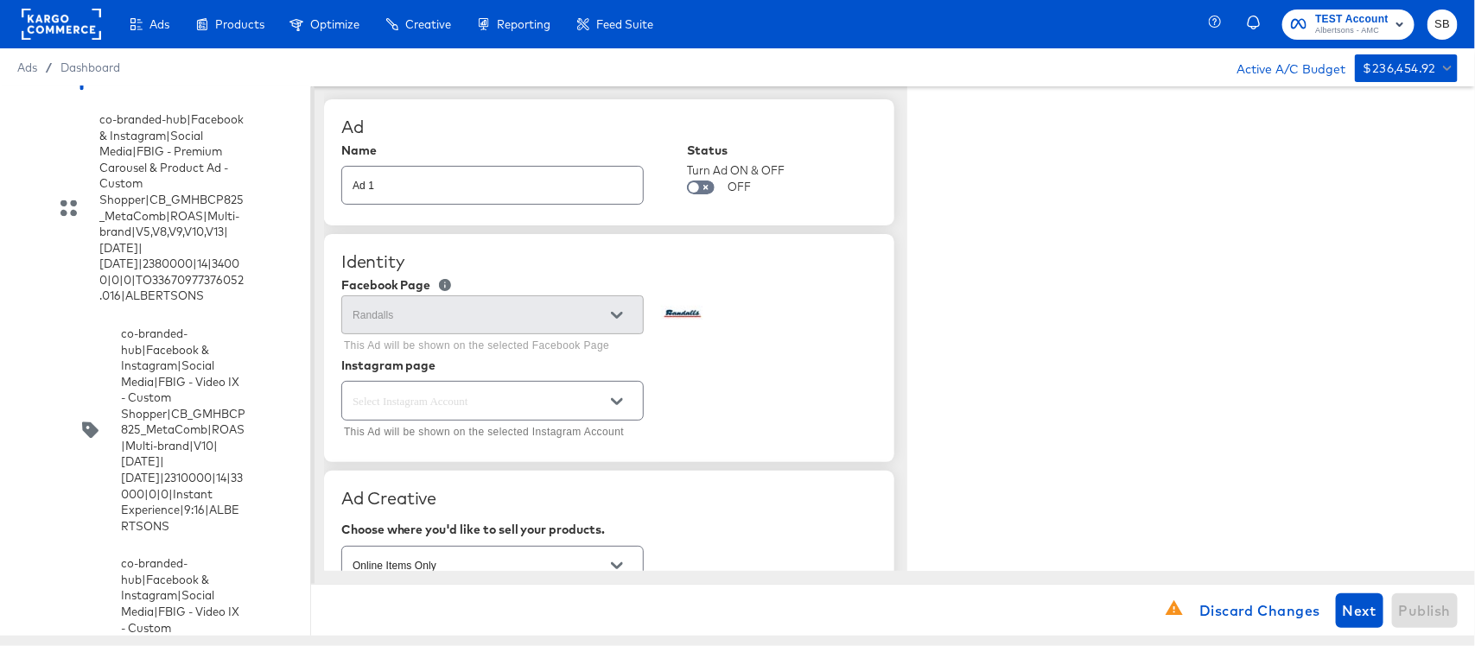
click at [412, 191] on input "Ad 1" at bounding box center [492, 178] width 301 height 37
paste input "co-branded-hub|Facebook & Instagram|Social Media|FBIG - Video IX - Custom Shopp…"
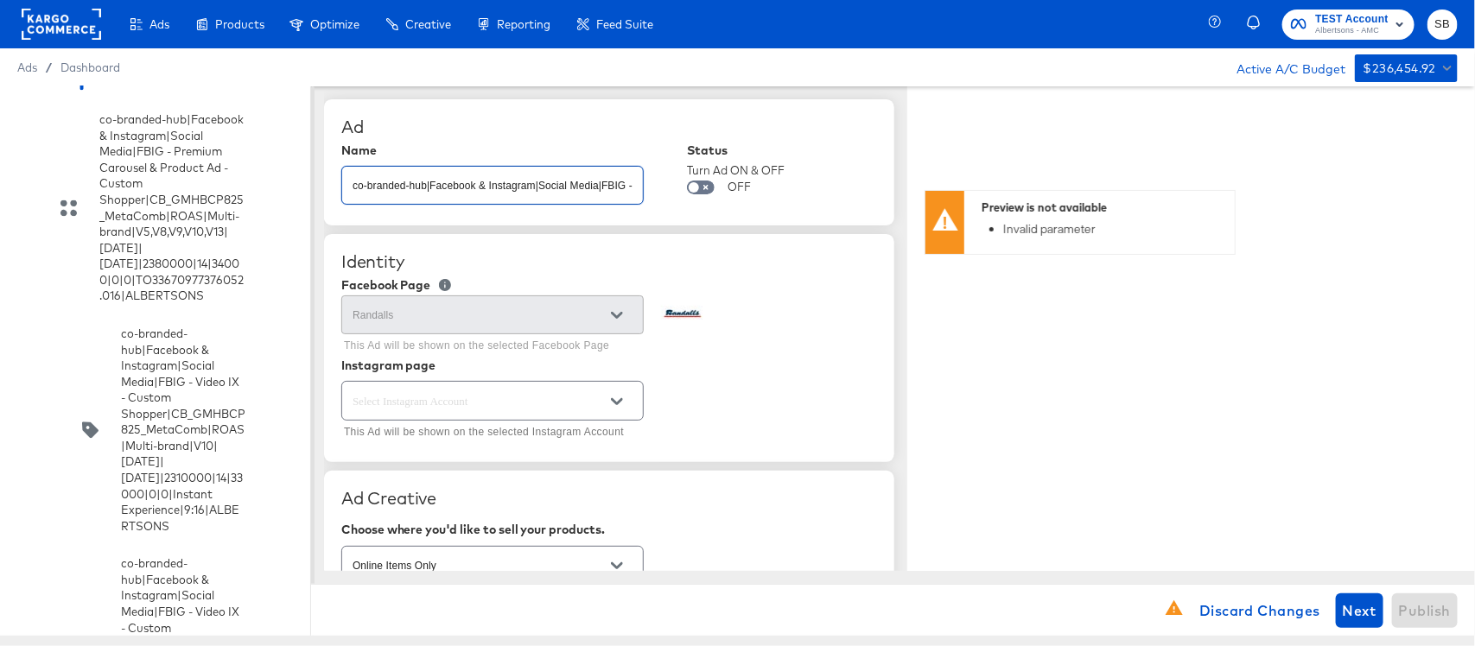
scroll to position [0, 762]
type input "co-branded-hub|Facebook & Instagram|Social Media|FBIG - Video IX - Custom Shopp…"
click at [523, 403] on input "text" at bounding box center [479, 401] width 260 height 20
type textarea "x"
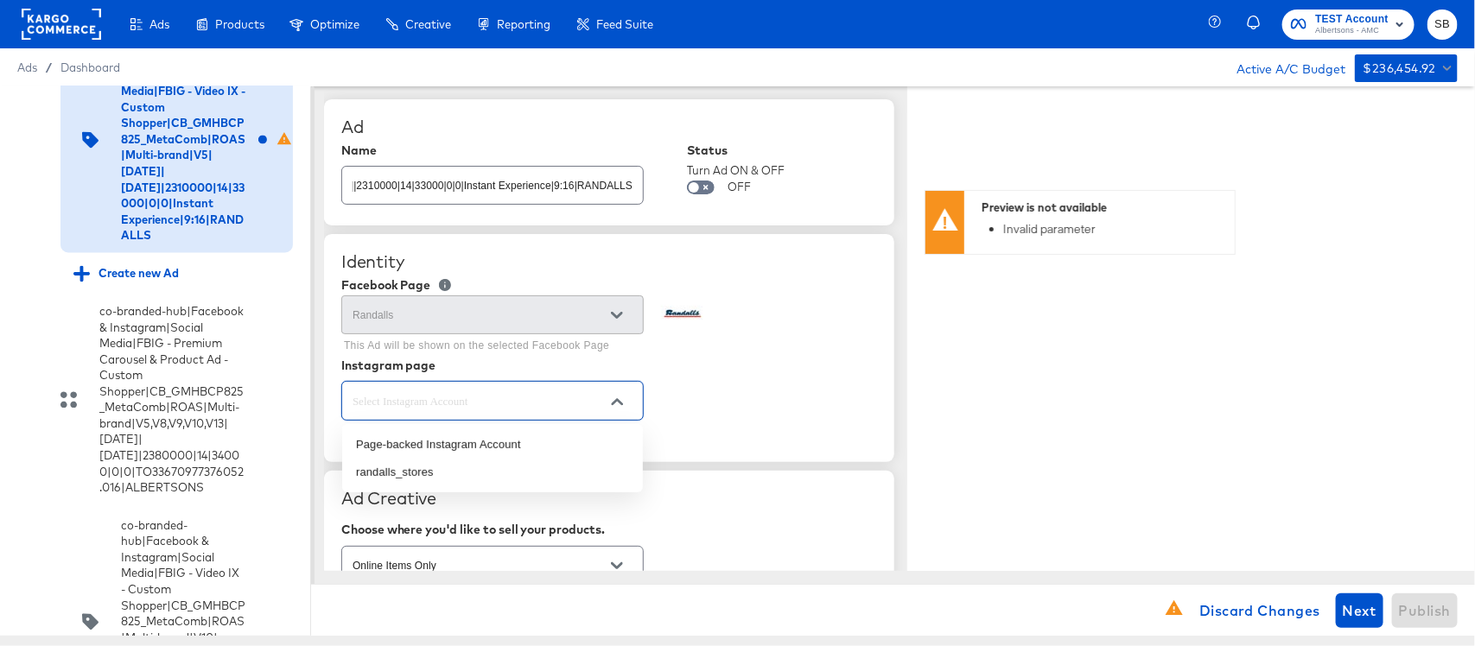
scroll to position [0, 0]
click at [485, 459] on li "randalls_stores" at bounding box center [492, 473] width 301 height 28
type input "randalls_stores"
type textarea "x"
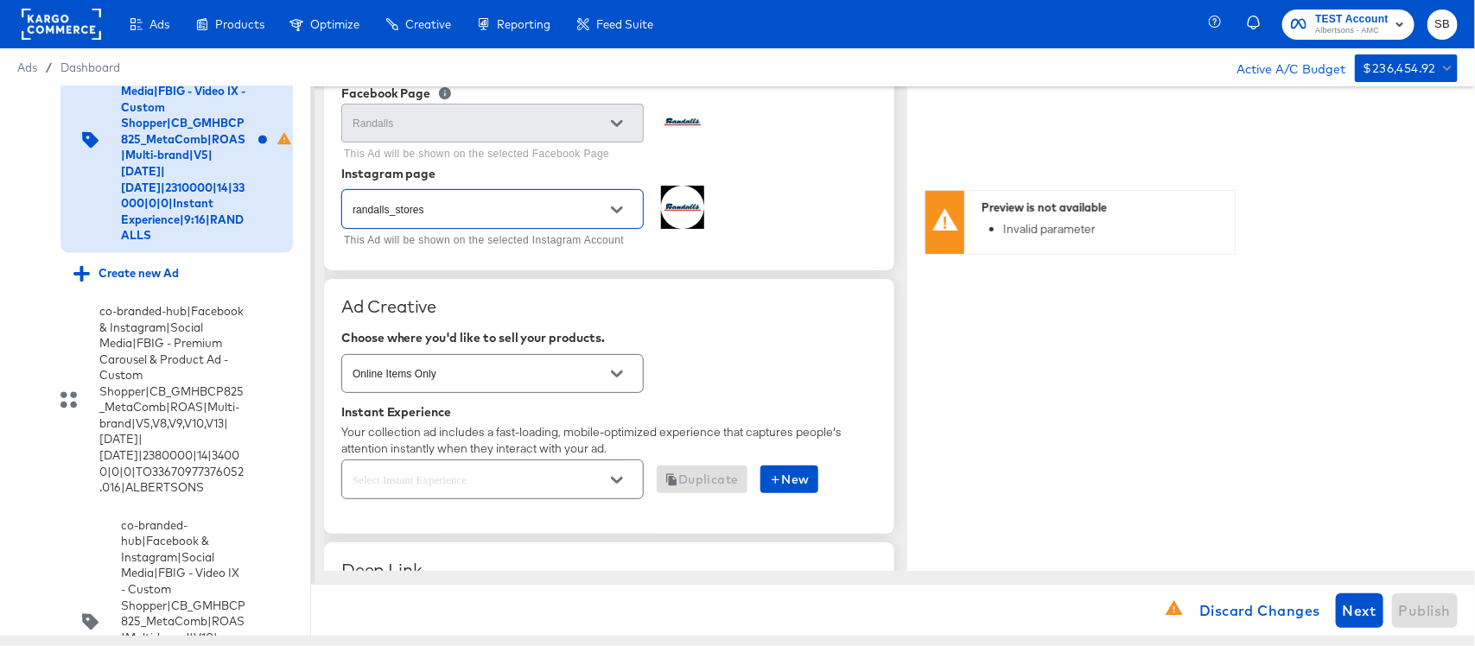
scroll to position [216, 0]
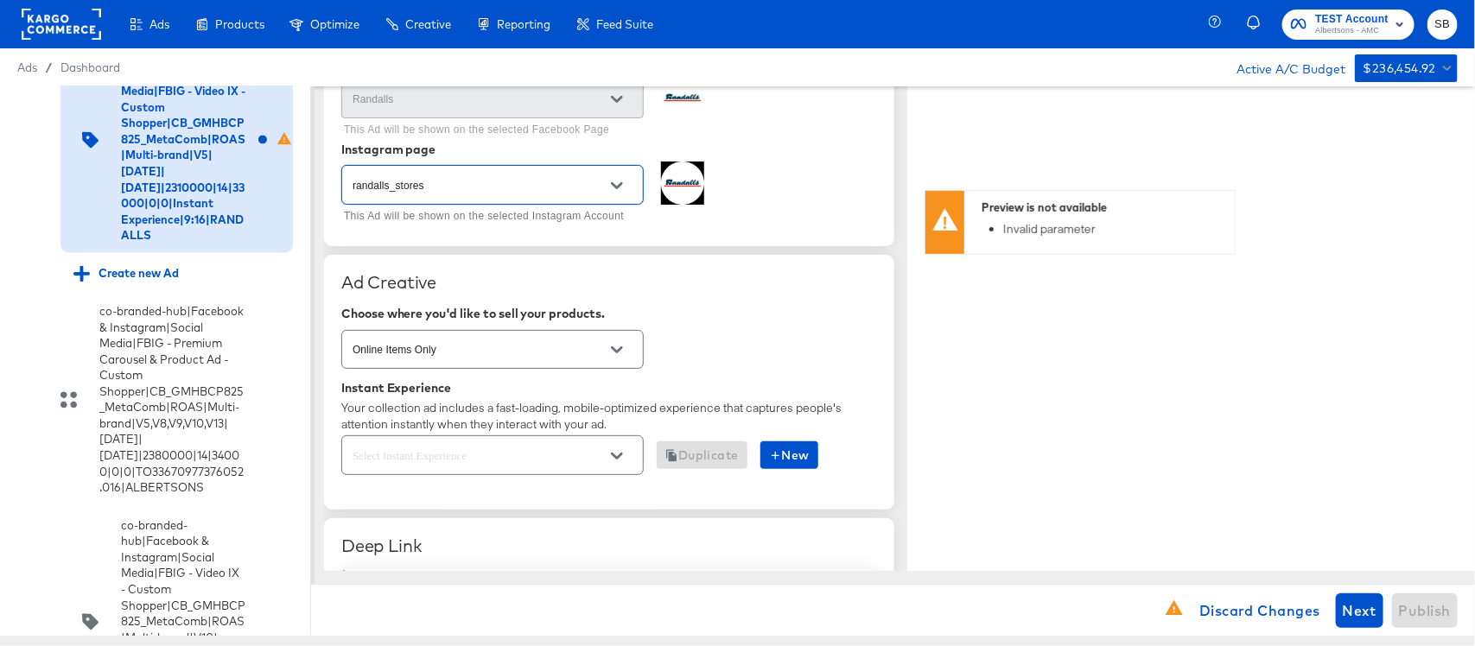
click at [584, 471] on div at bounding box center [492, 454] width 302 height 39
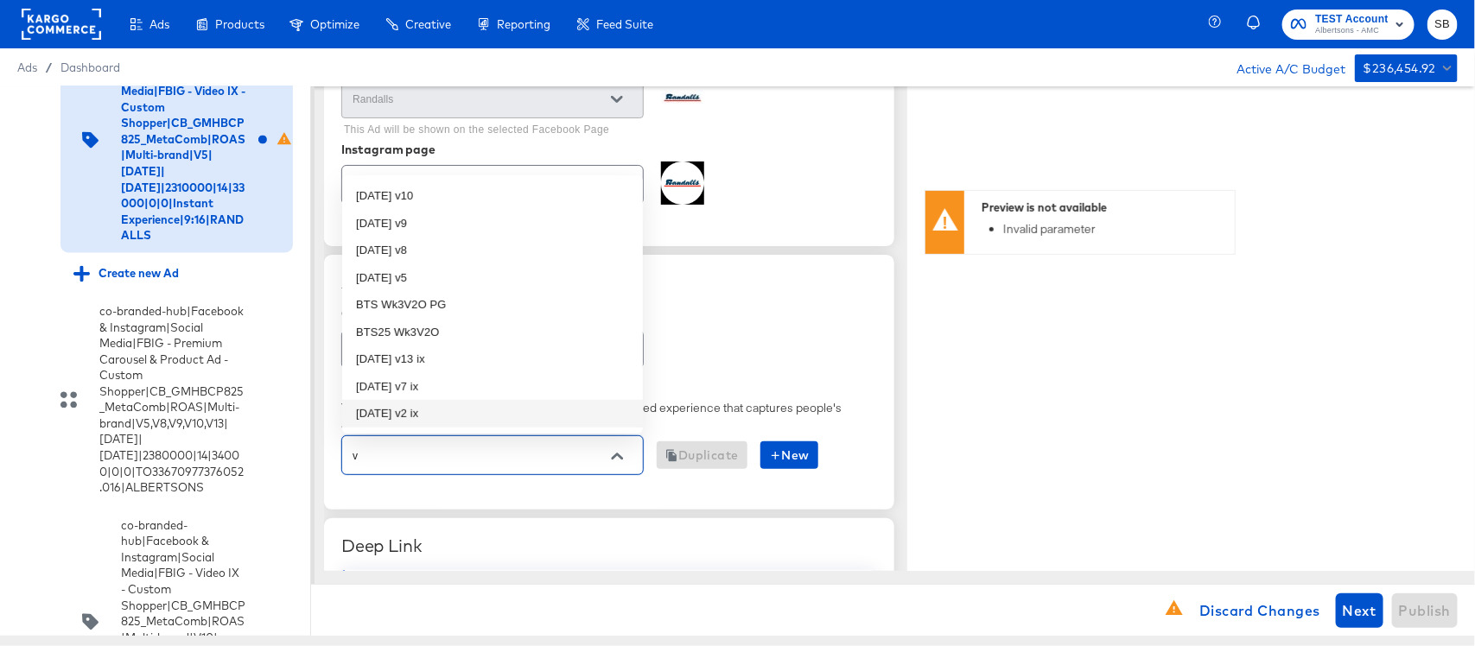
type input "v5"
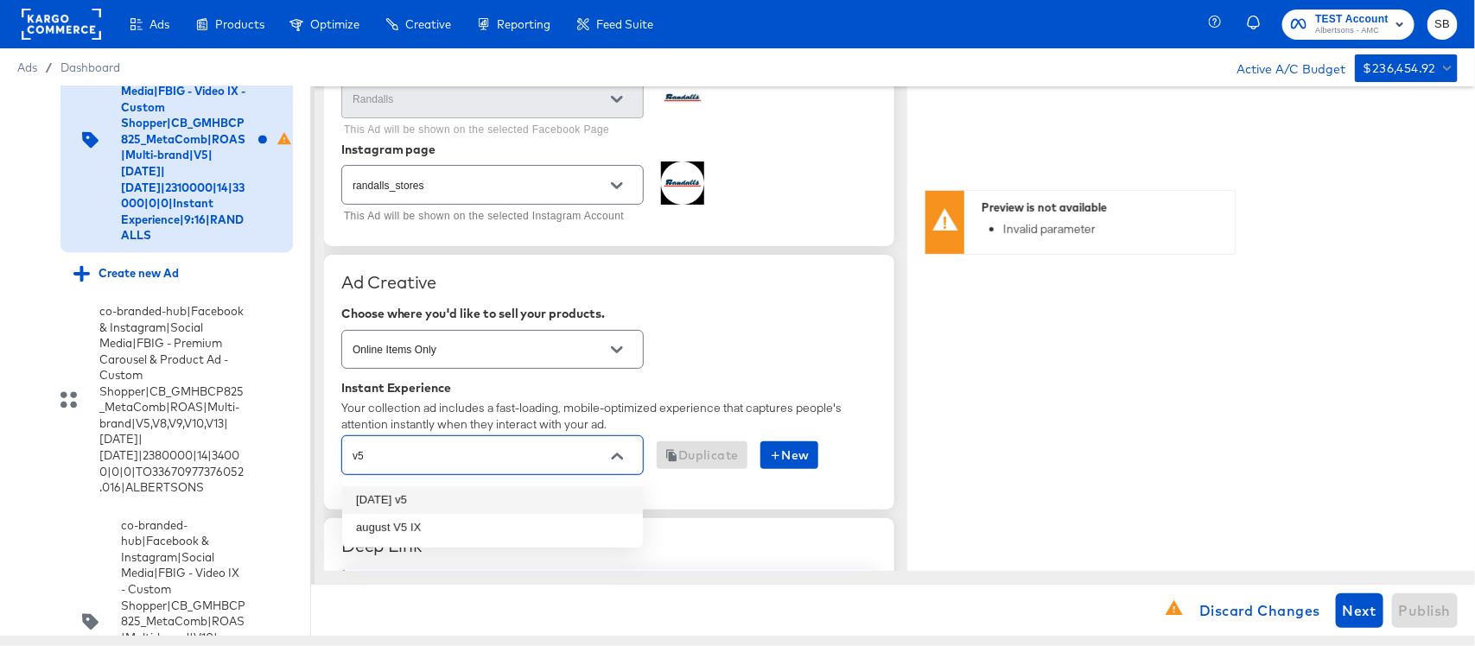
click at [425, 495] on li "[DATE] v5" at bounding box center [492, 500] width 301 height 28
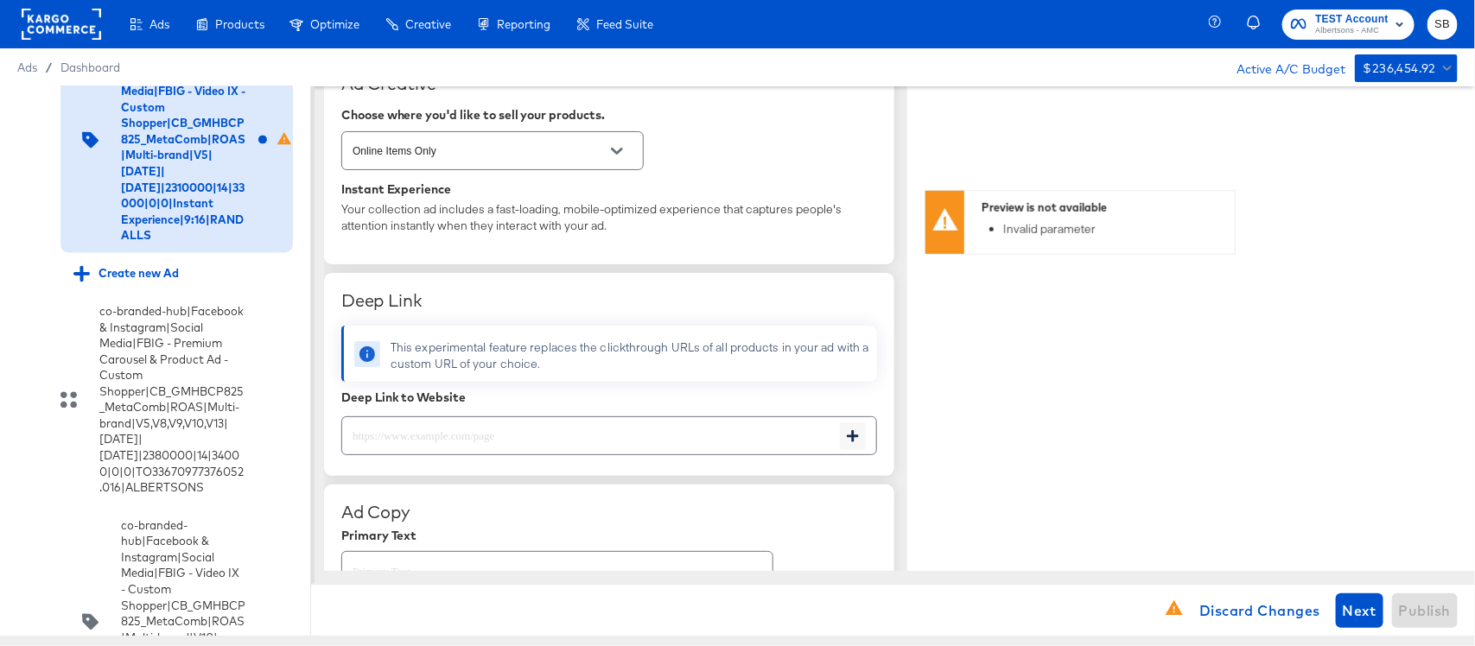
scroll to position [432, 0]
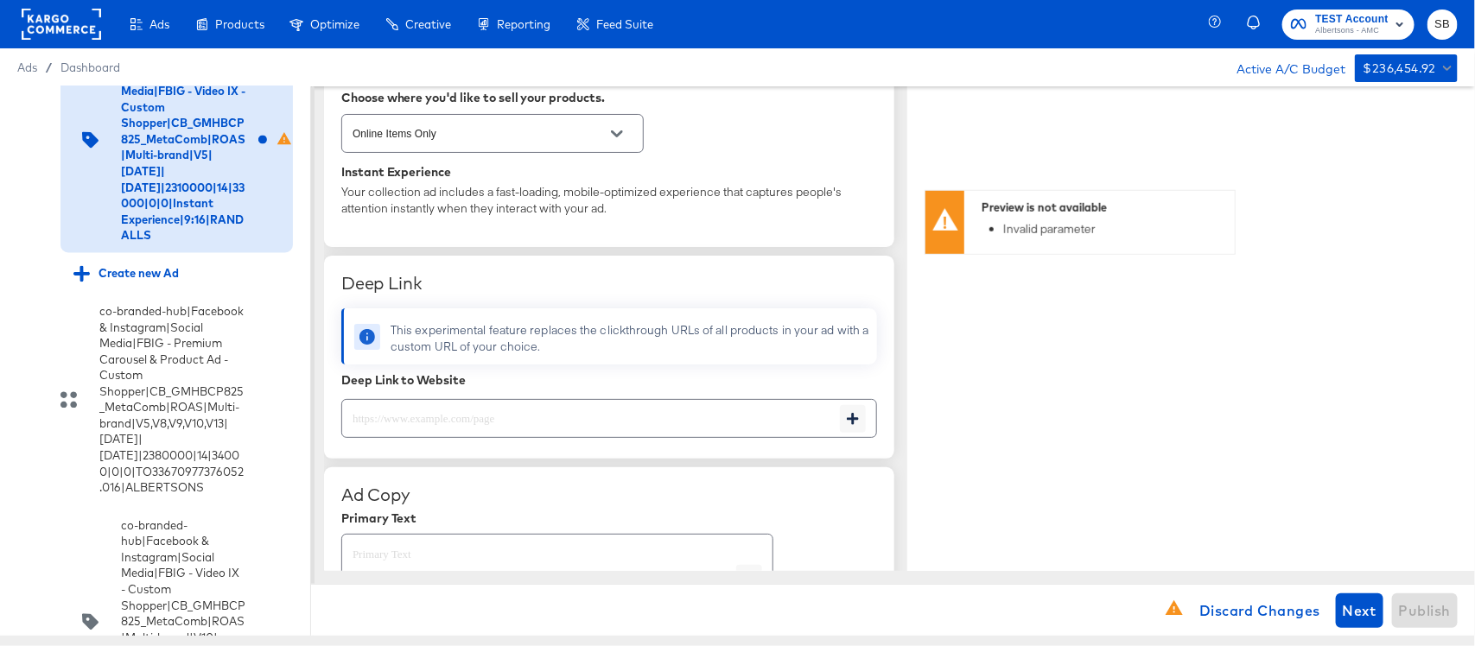
click at [637, 422] on input "text" at bounding box center [591, 411] width 498 height 37
type textarea "x"
paste input "[URL][DOMAIN_NAME]"
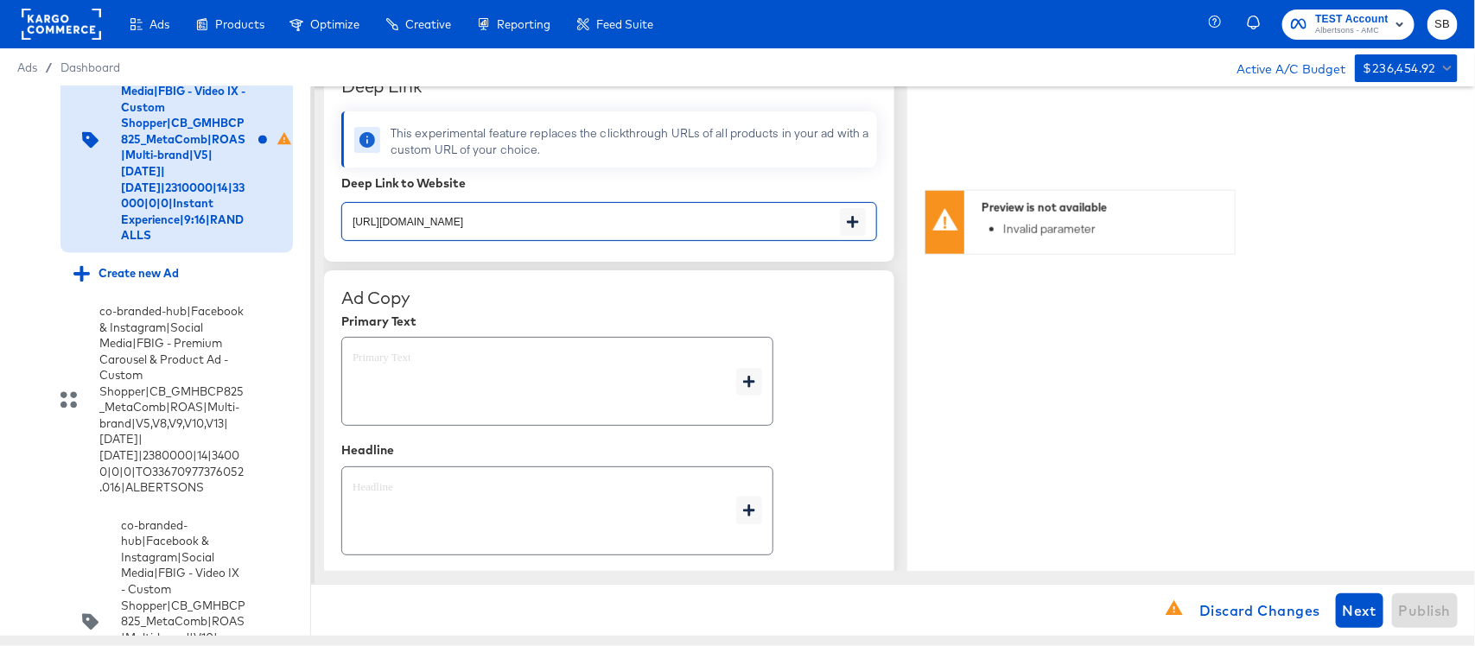
scroll to position [648, 0]
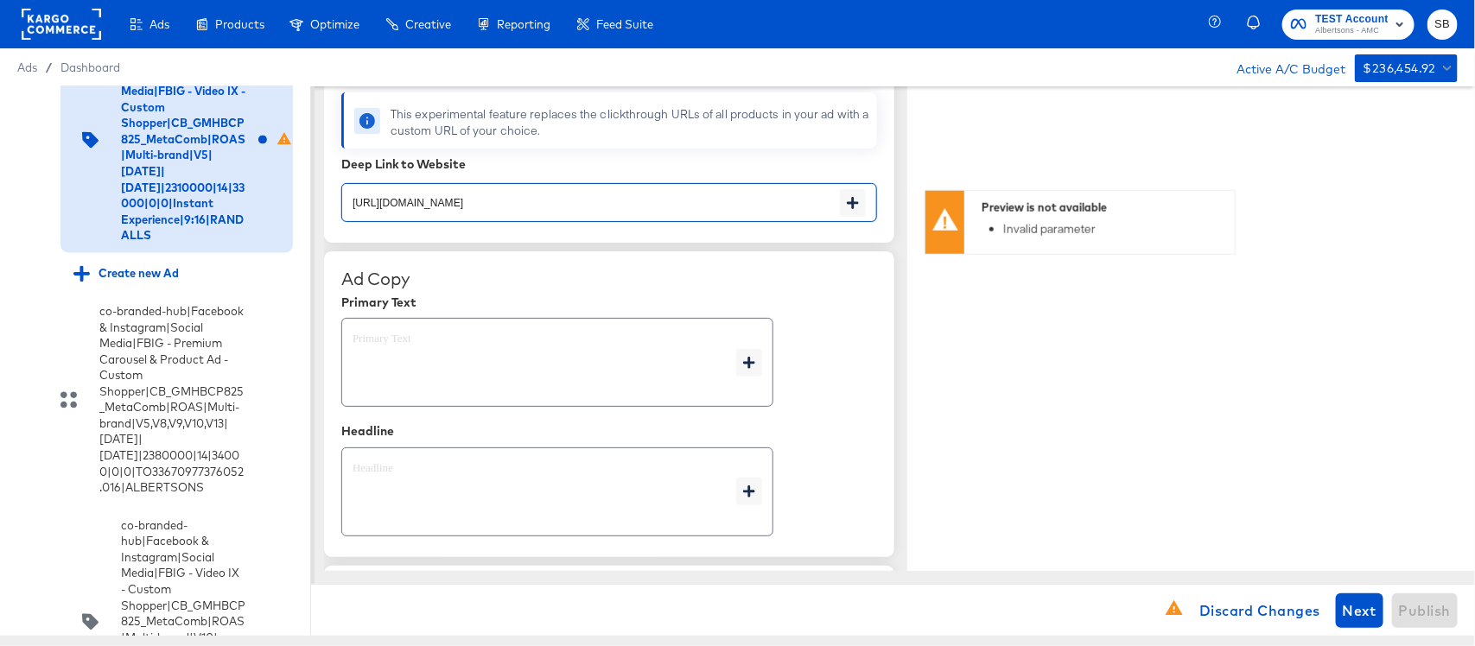
type input "[URL][DOMAIN_NAME]"
type textarea "x"
click at [561, 390] on textarea at bounding box center [544, 363] width 384 height 62
type textarea "x"
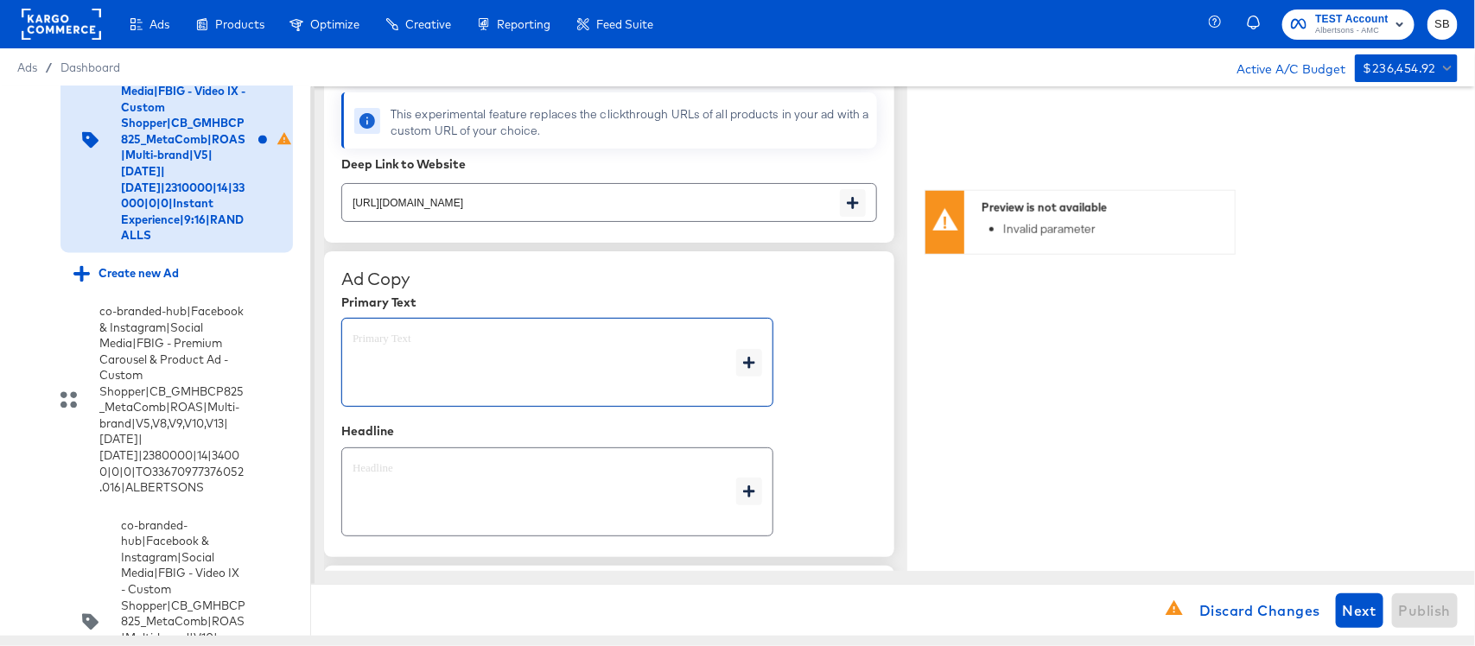
type textarea "x"
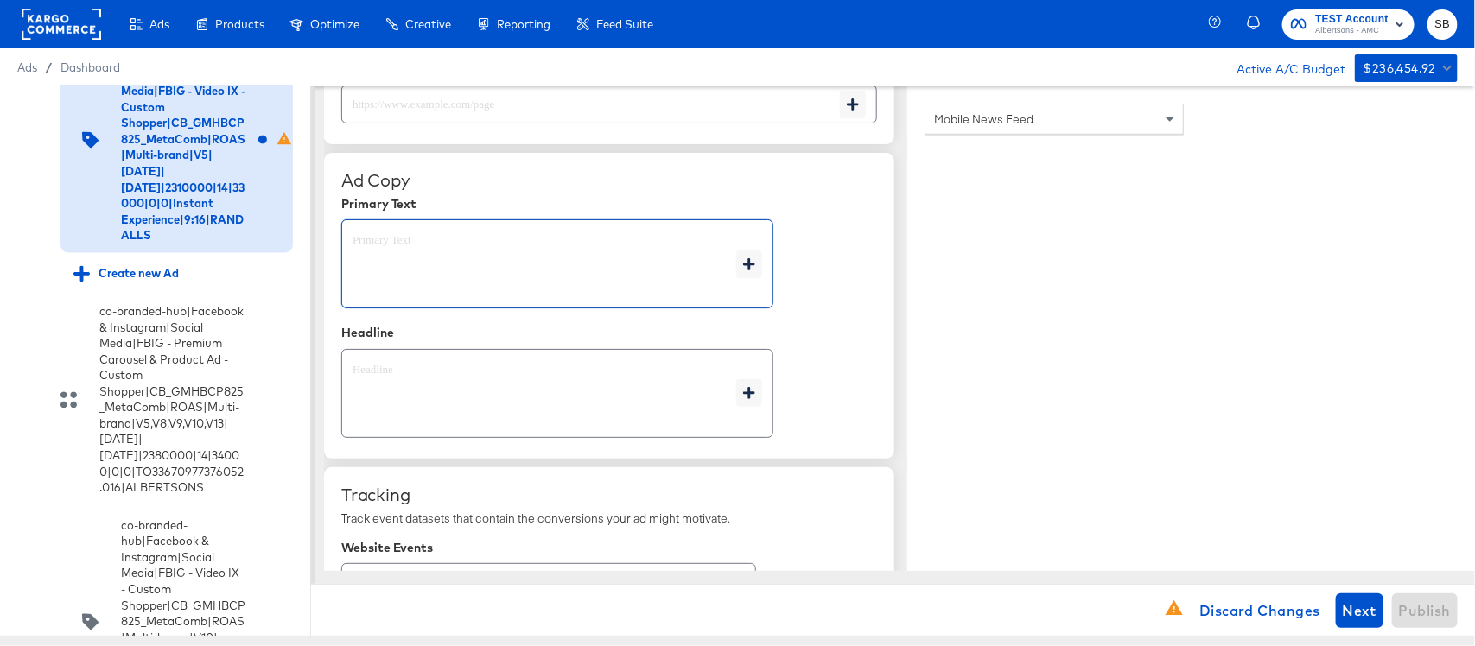
scroll to position [827, 0]
type textarea "x"
paste textarea "Shop your favorite brands for you and your home!"
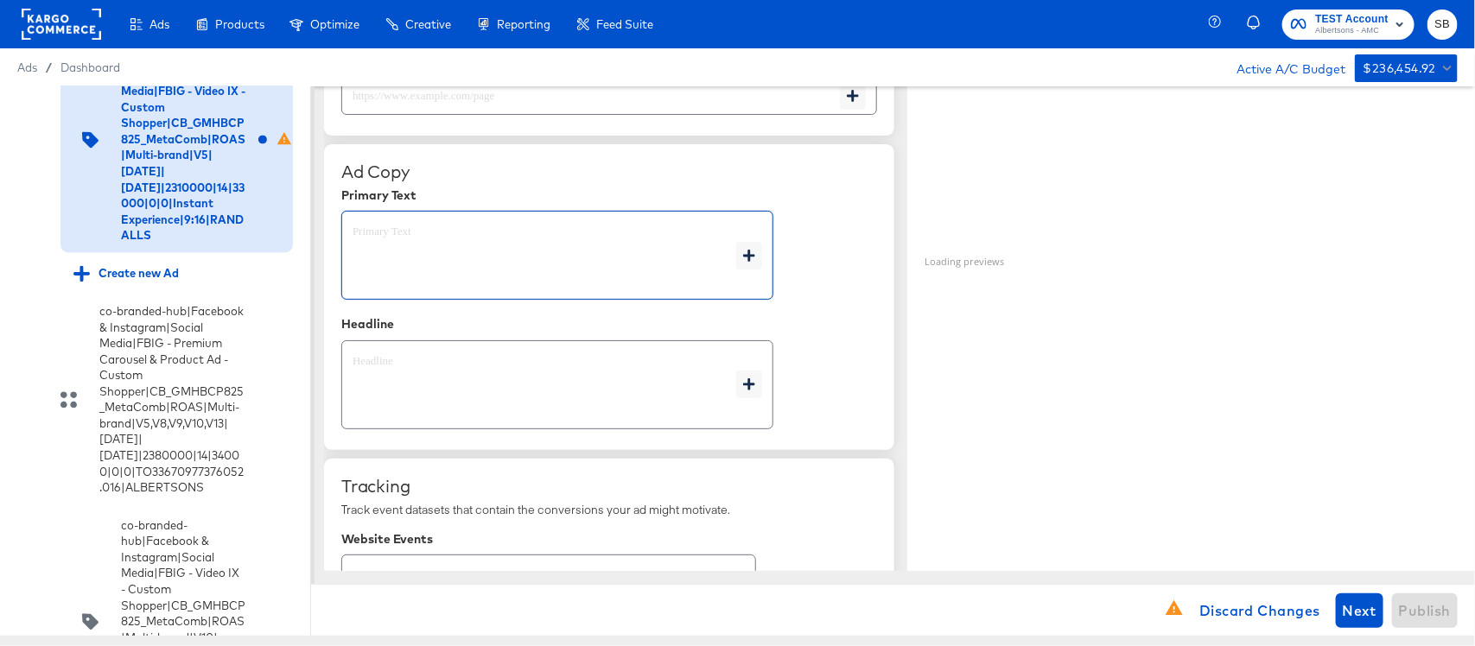
type textarea "Shop your favorite brands for you and your home!"
type textarea "x"
type textarea "Shop your favorite brands for you and your home!"
type textarea "x"
click at [455, 399] on textarea at bounding box center [544, 385] width 384 height 62
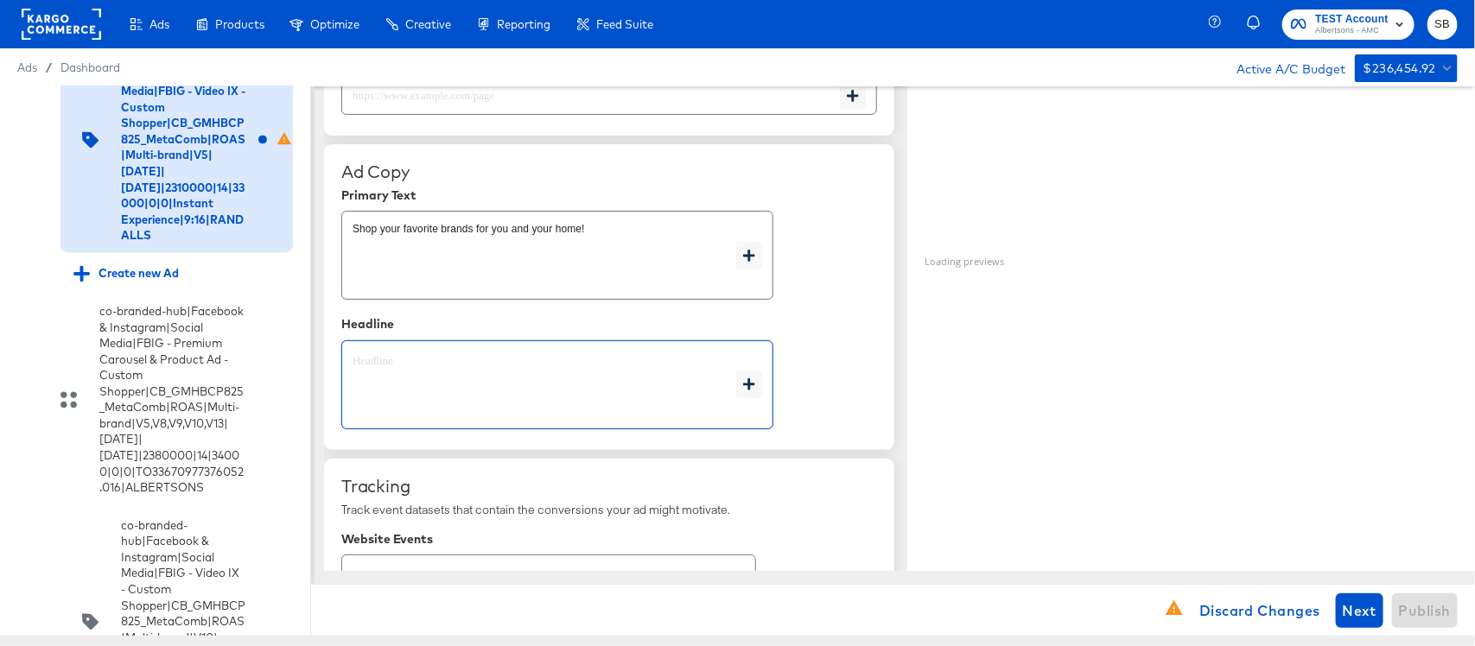
type textarea "x"
paste textarea "Explore latest arrivals"
type textarea "Explore latest arrivals"
type textarea "x"
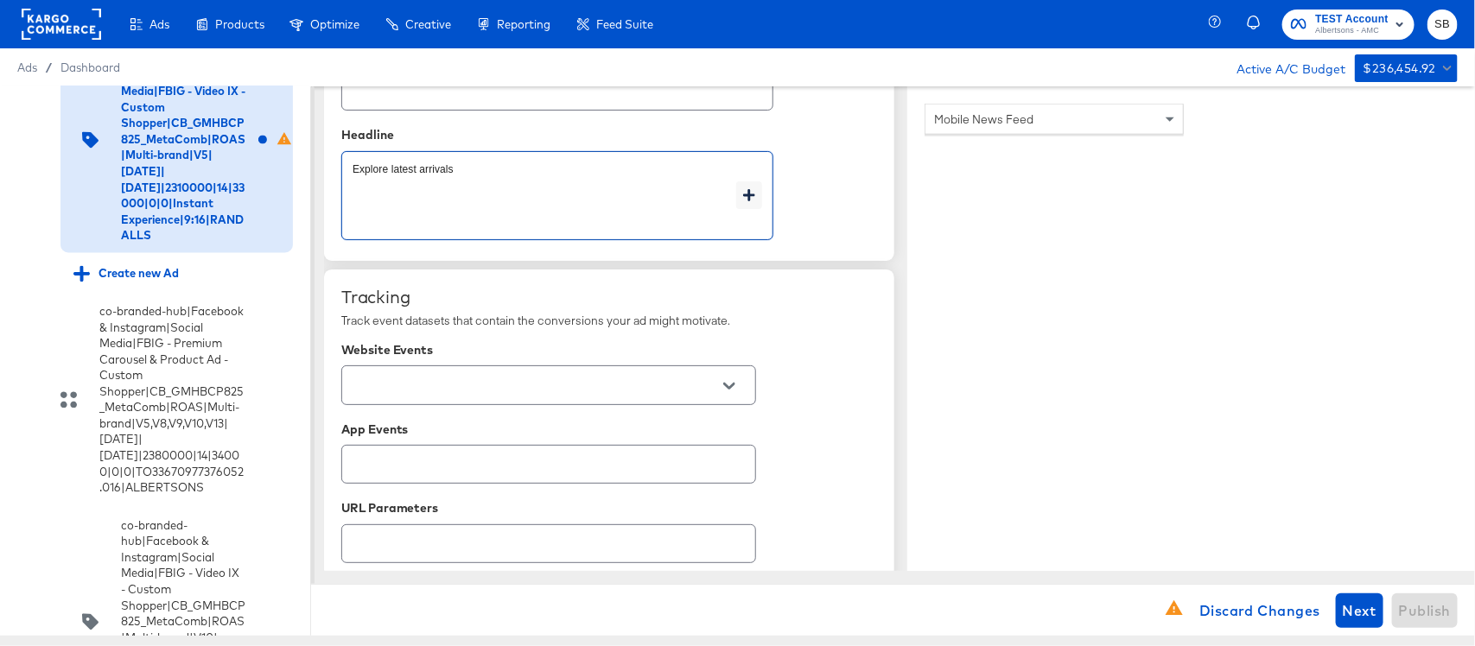
scroll to position [1151, 0]
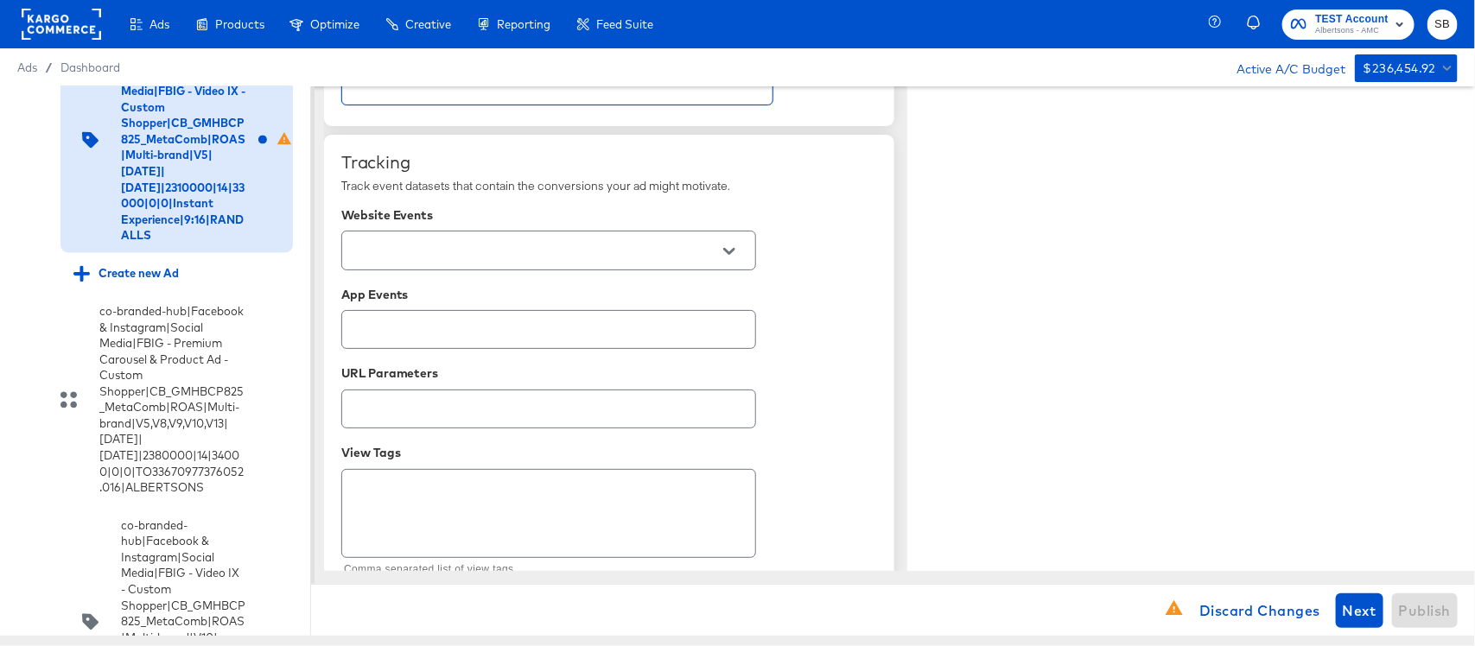
type textarea "Explore latest arrivals"
click at [527, 252] on input "text" at bounding box center [535, 251] width 372 height 20
type textarea "x"
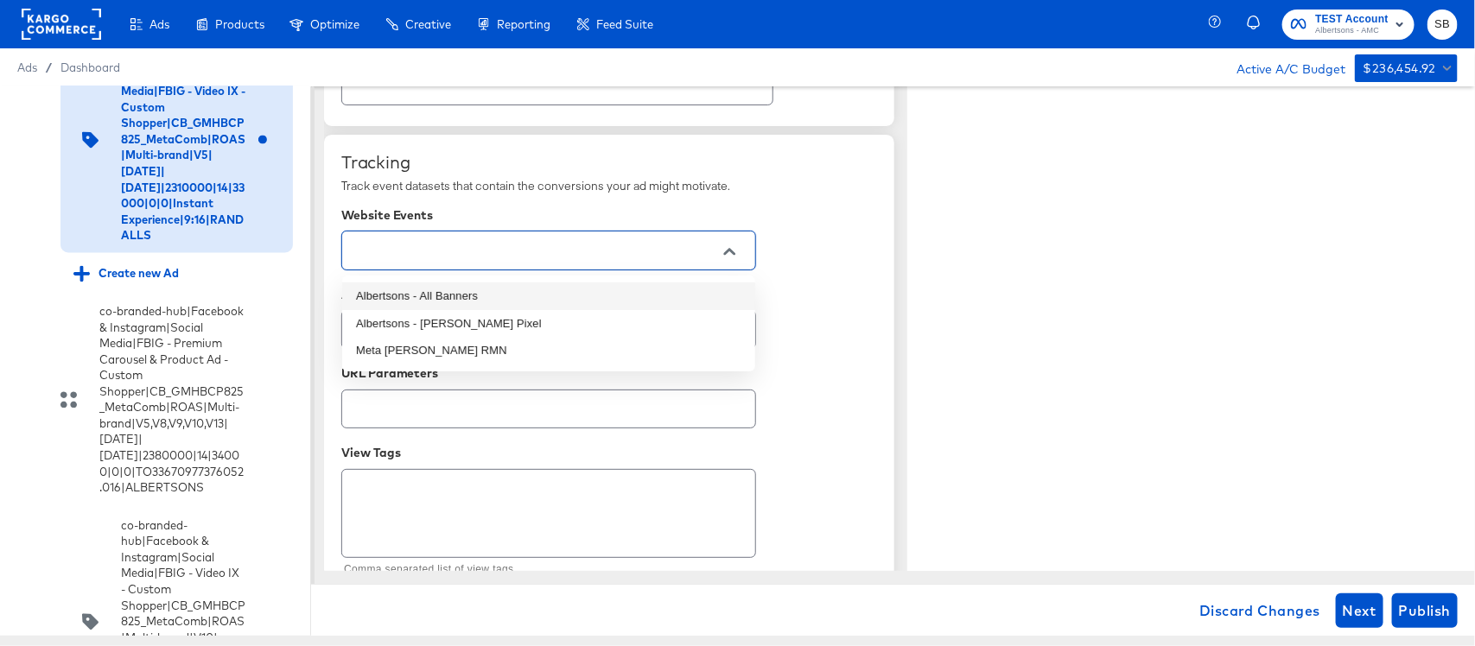
click at [517, 290] on li "Albertsons - All Banners" at bounding box center [548, 296] width 413 height 28
type textarea "x"
type input "Albertsons - All Banners"
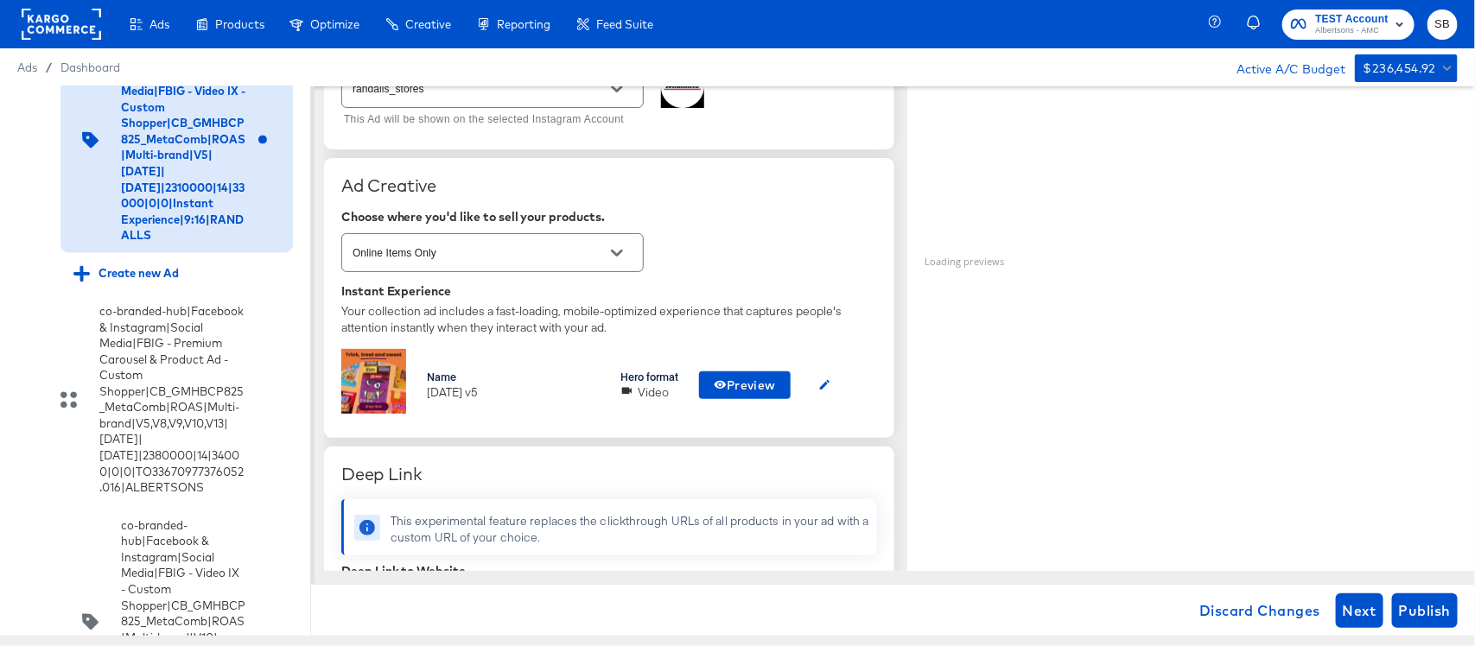
scroll to position [426, 0]
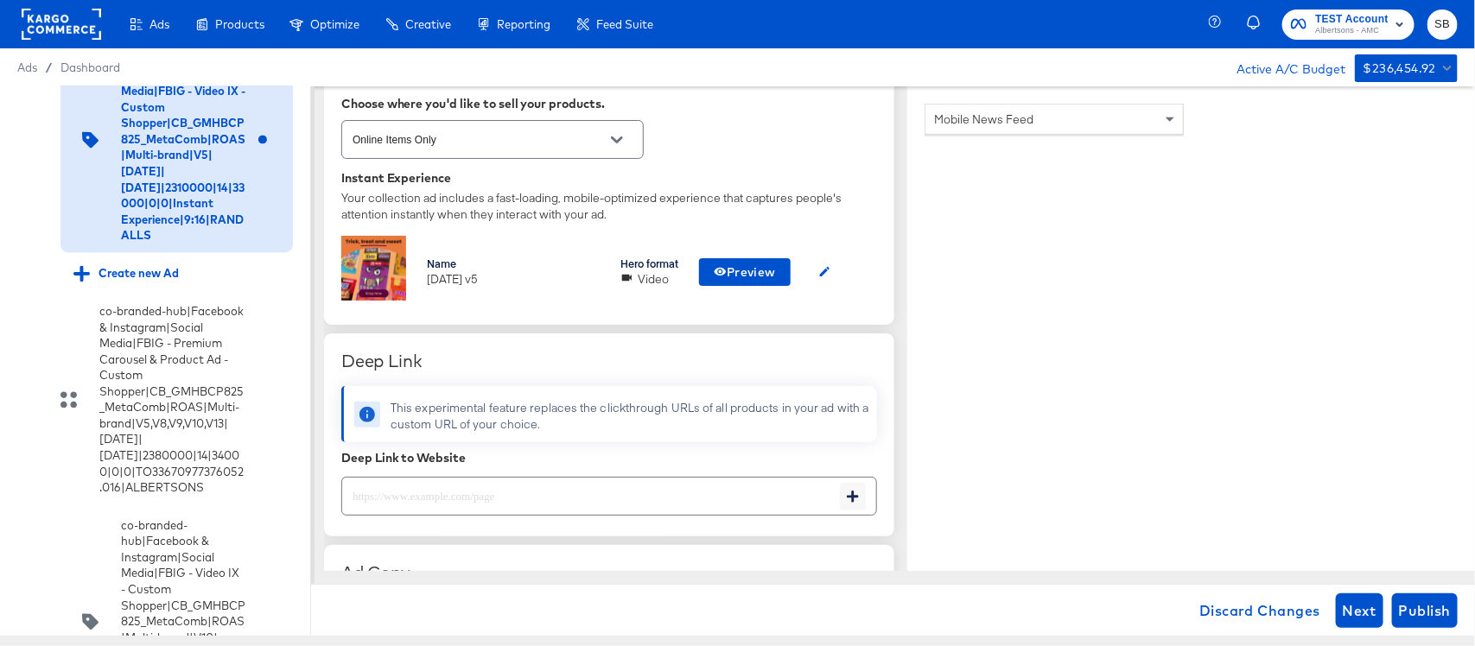
click at [530, 490] on input "text" at bounding box center [591, 489] width 498 height 37
type textarea "x"
paste input "[URL][DOMAIN_NAME]"
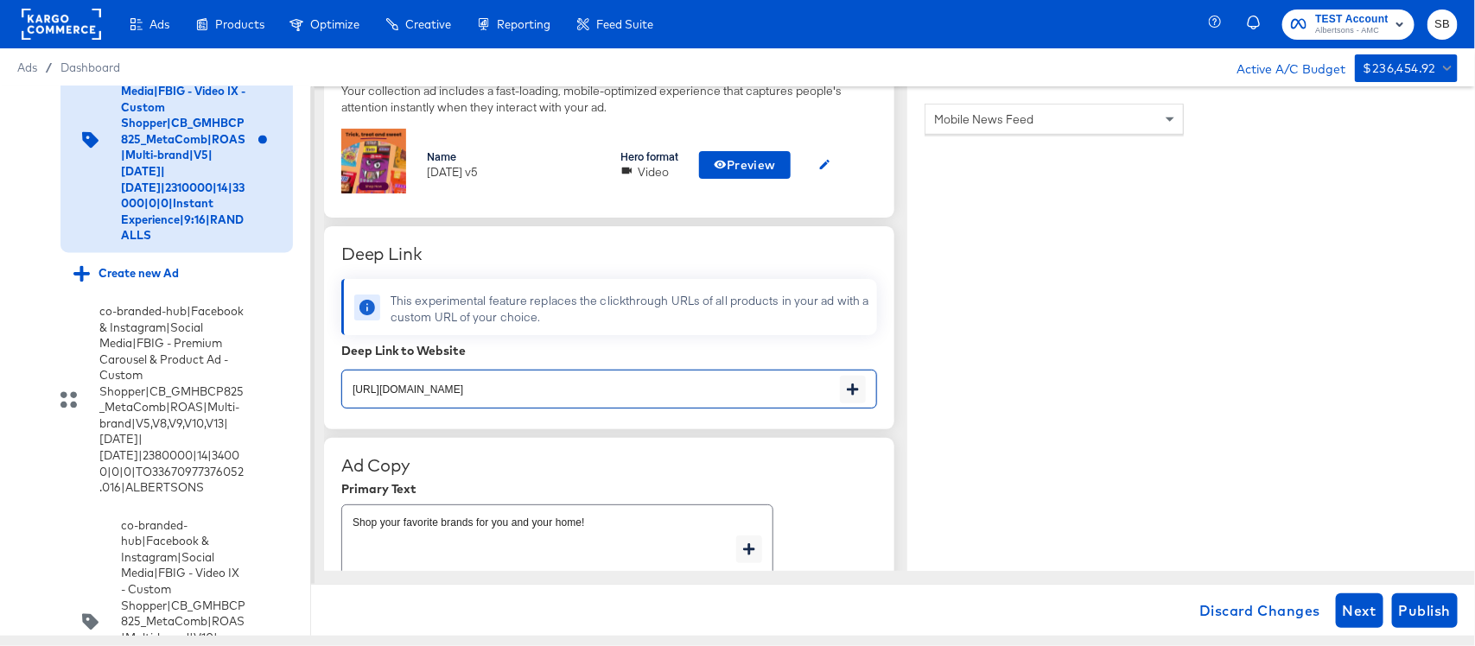
scroll to position [858, 0]
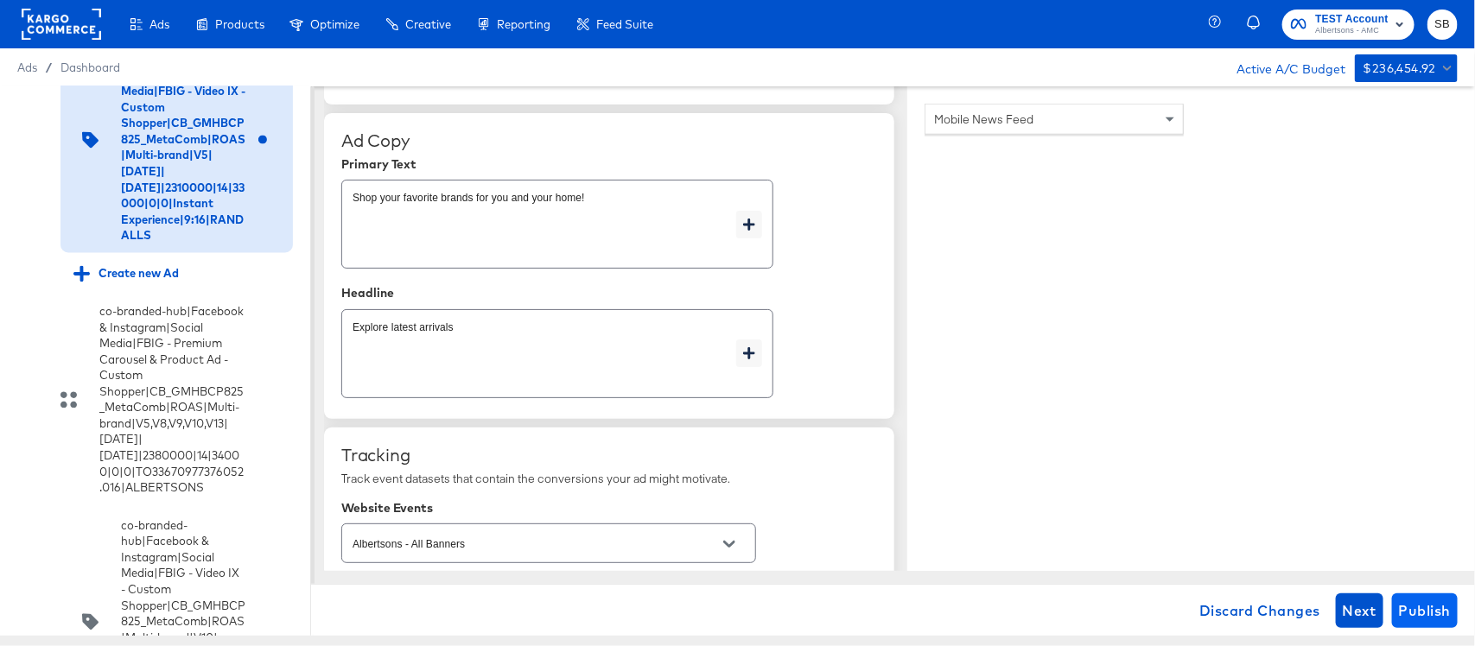
type input "[URL][DOMAIN_NAME]"
click at [1435, 611] on span "Publish" at bounding box center [1425, 611] width 52 height 24
type textarea "x"
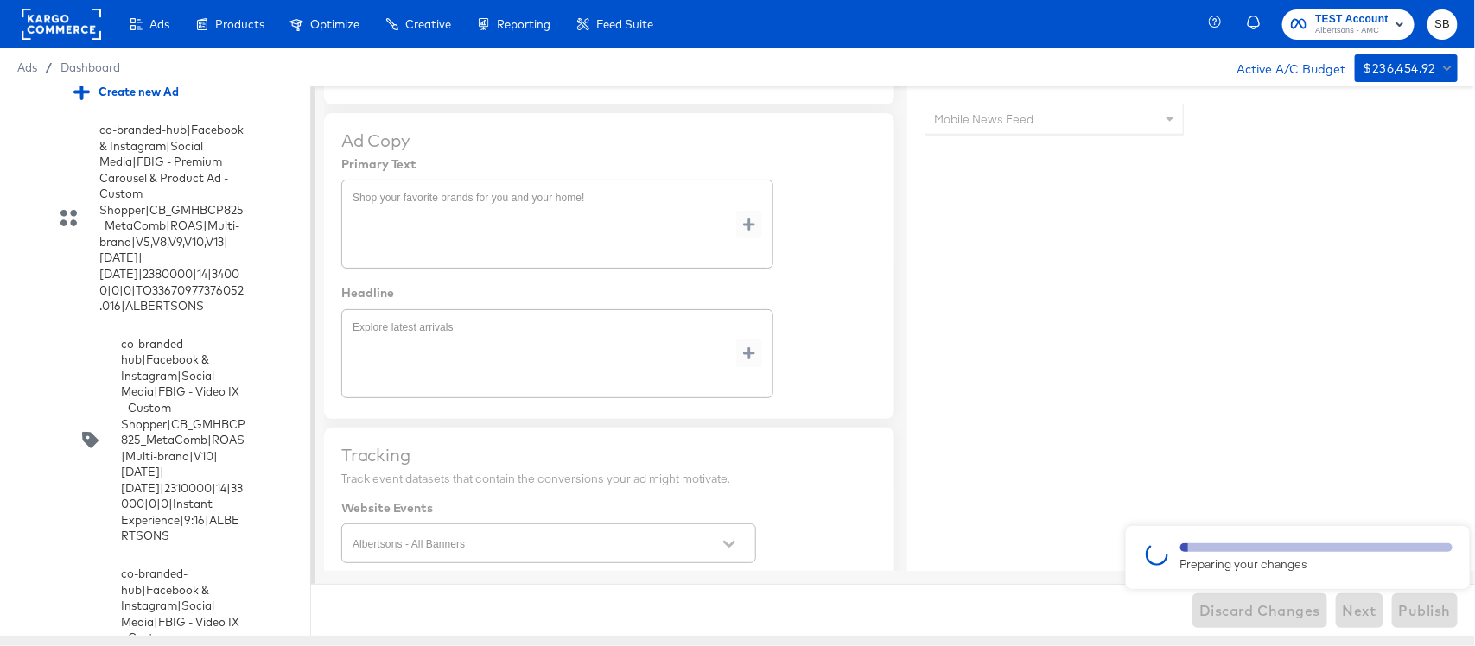
scroll to position [4716, 0]
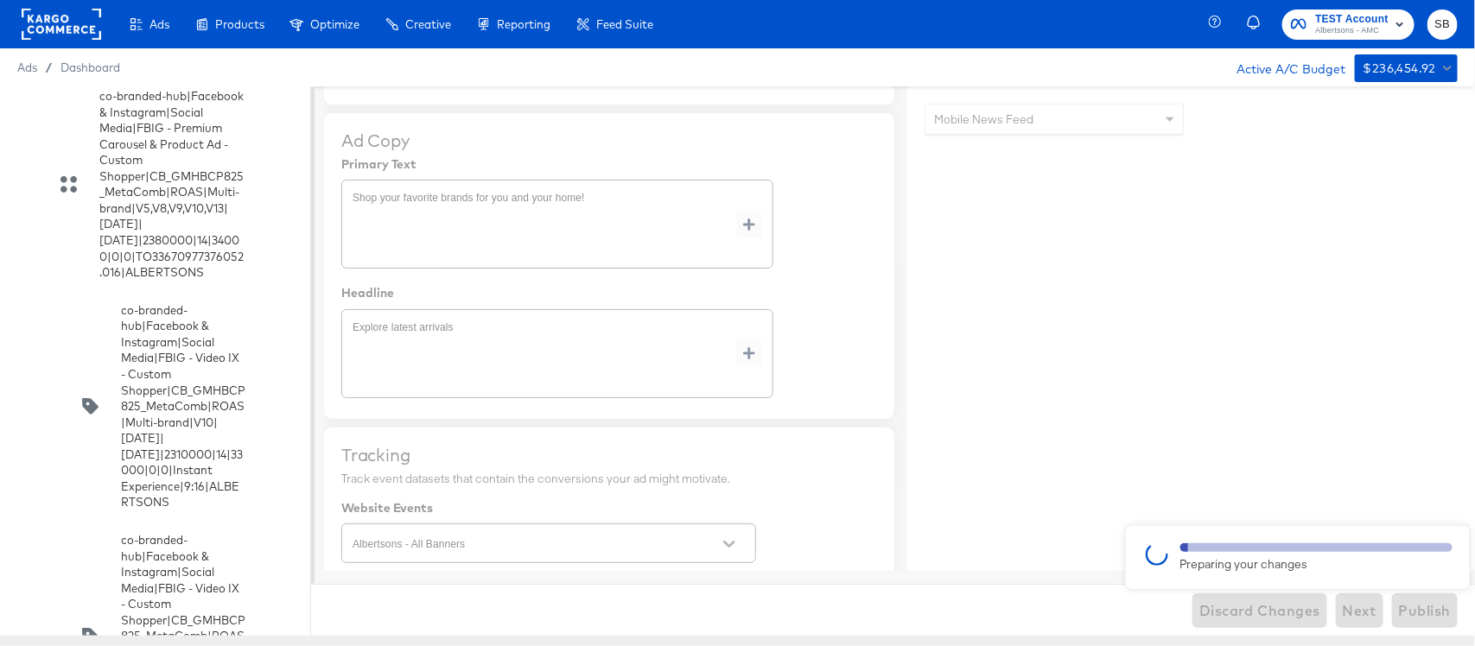
type textarea "x"
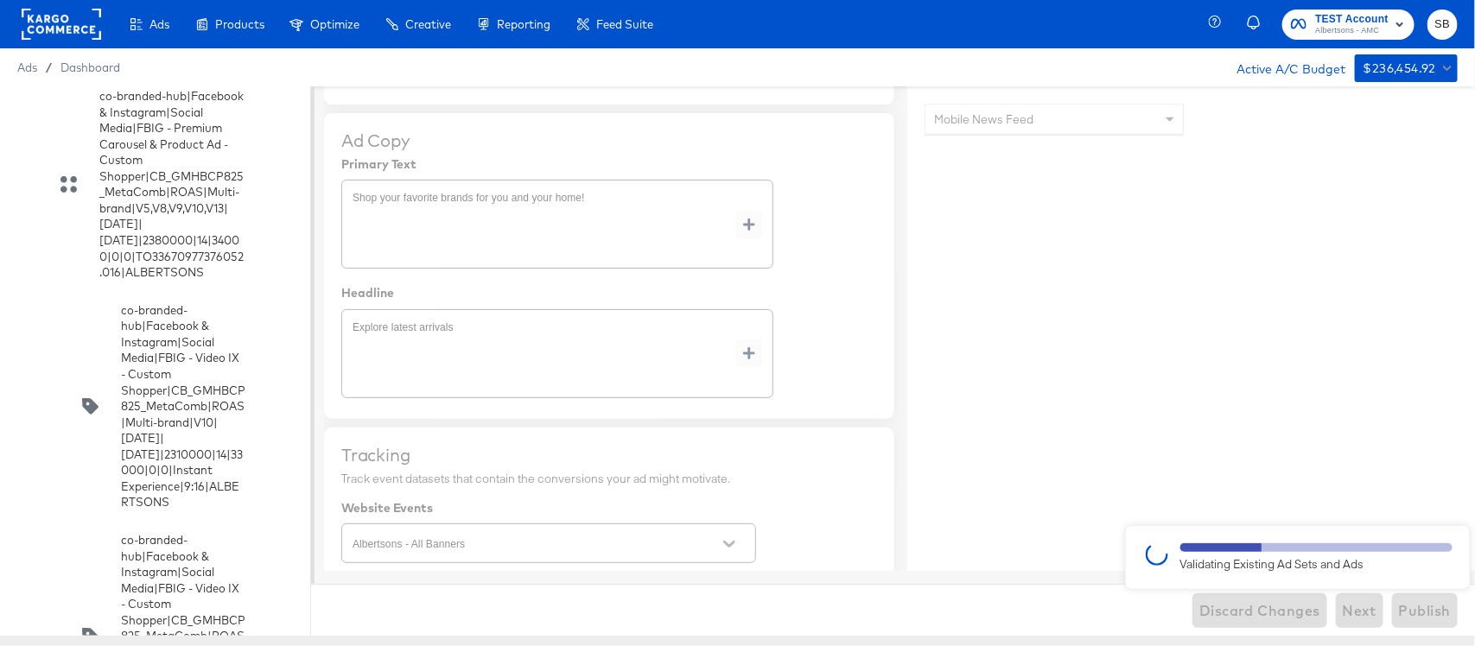
type textarea "x"
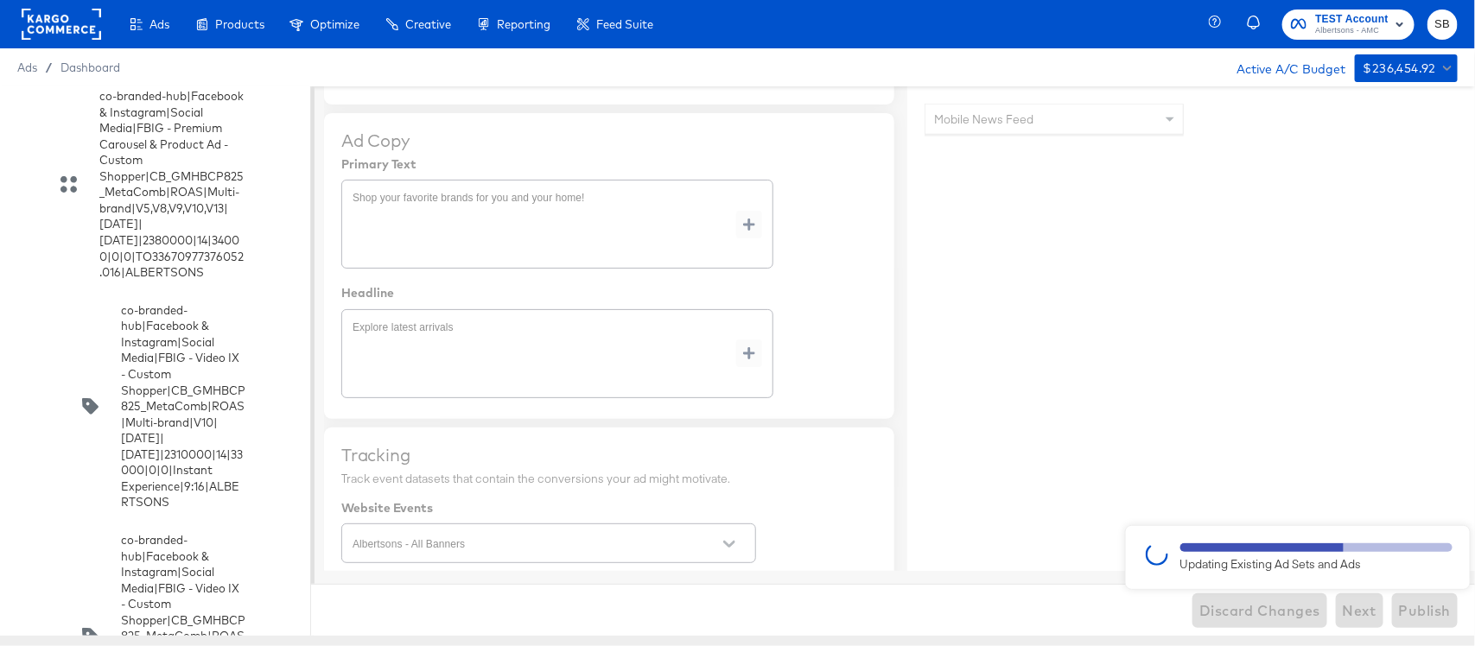
type textarea "x"
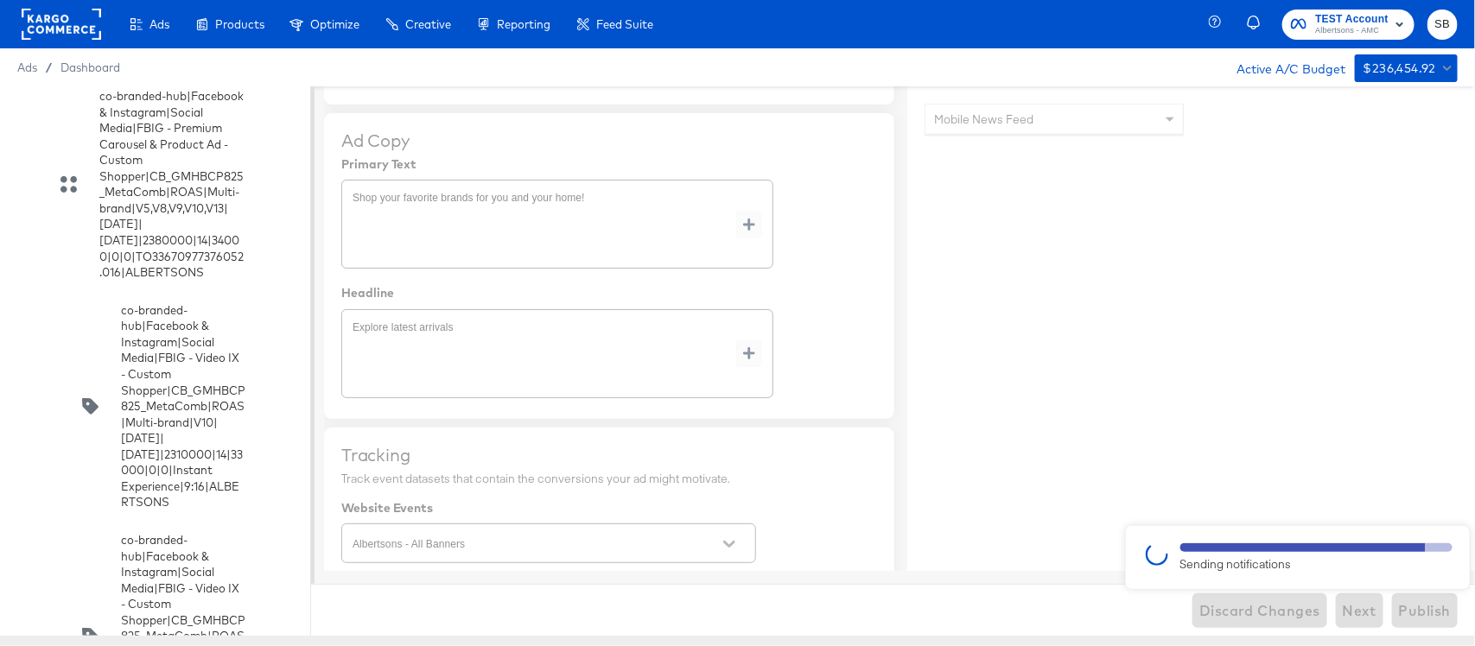
type textarea "x"
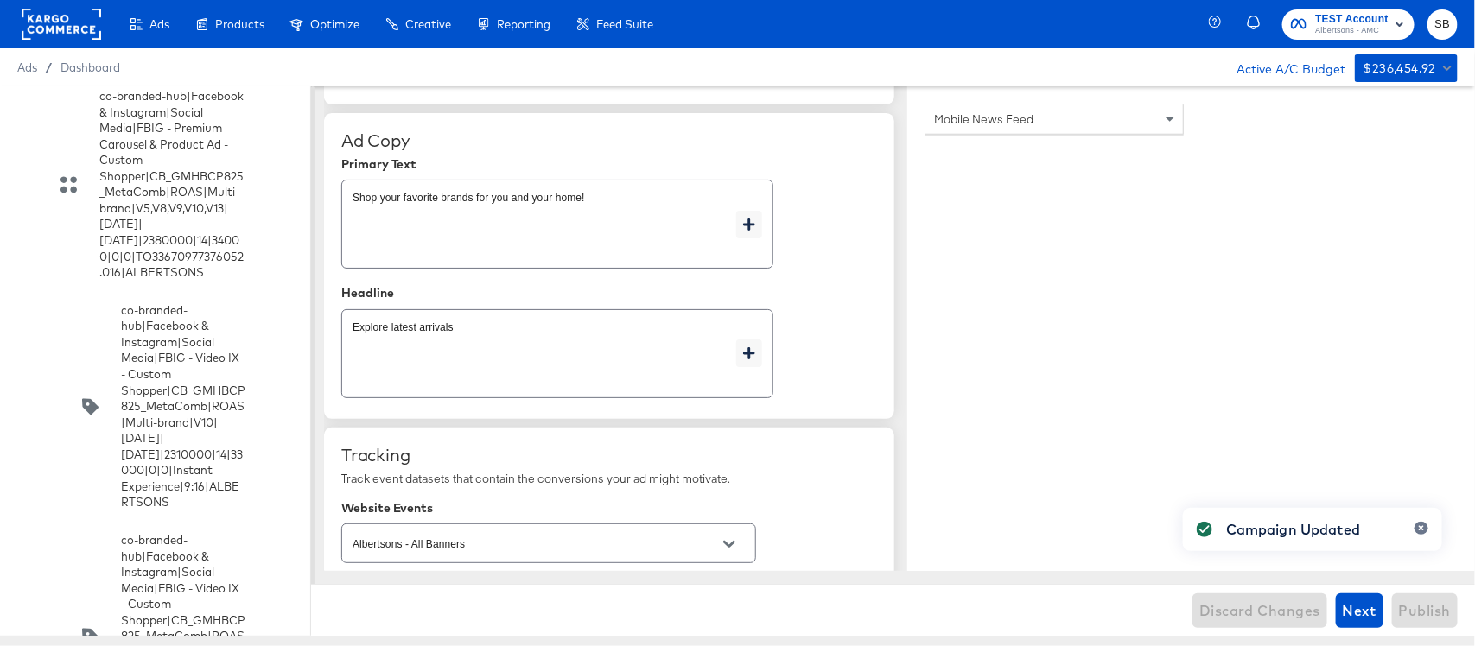
click at [0, 0] on input "checkbox" at bounding box center [0, 0] width 0 height 0
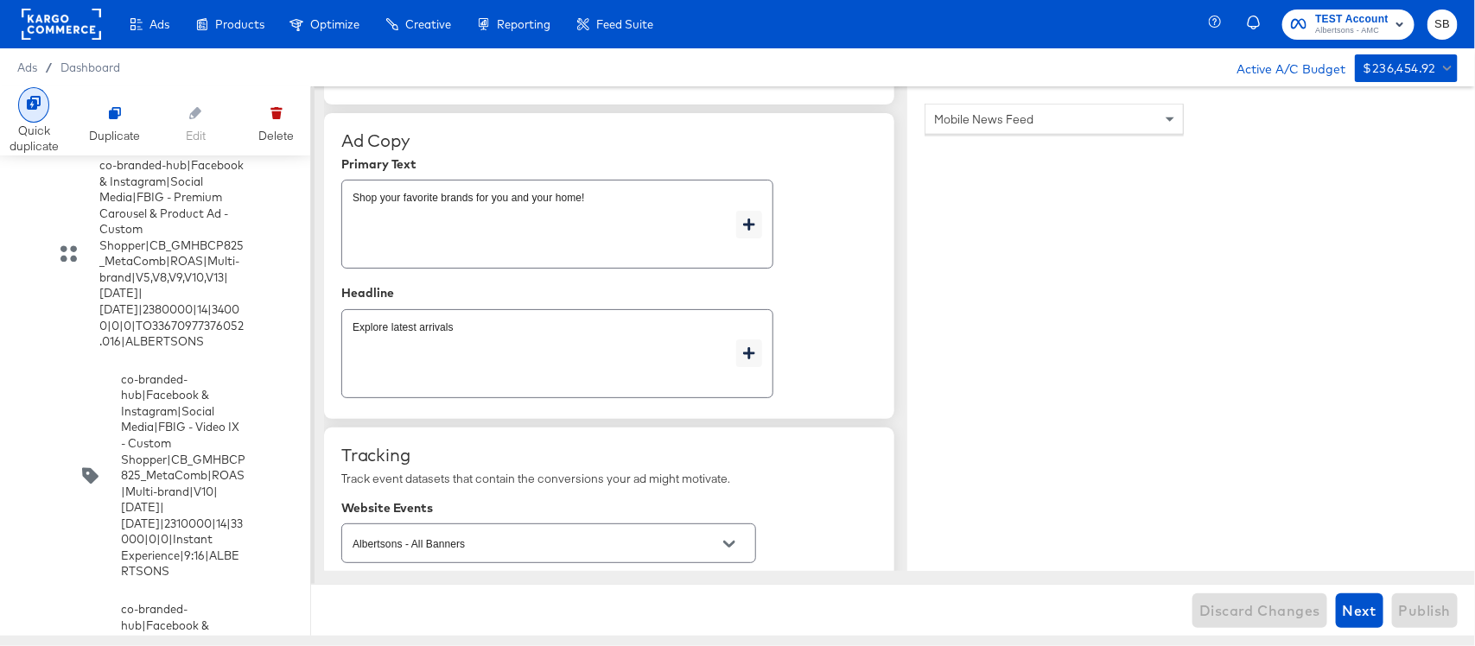
click at [22, 106] on div at bounding box center [33, 104] width 31 height 35
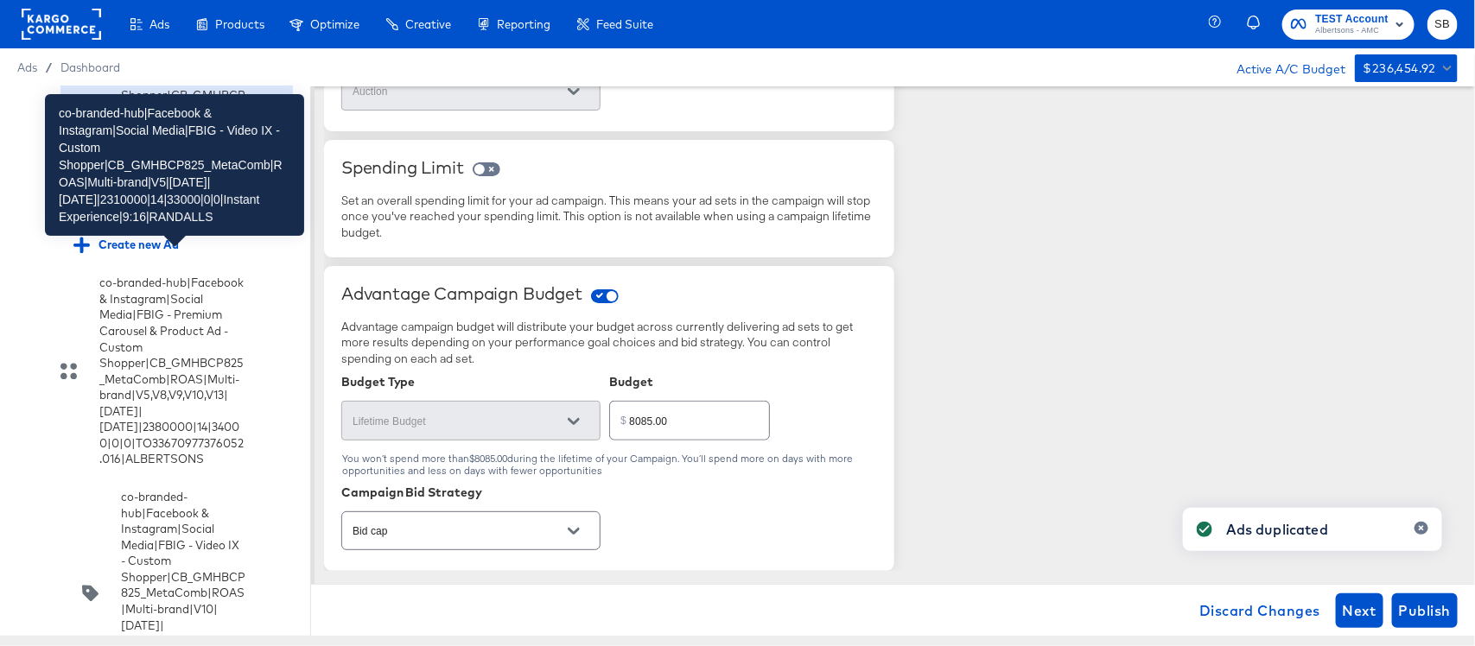
scroll to position [4932, 0]
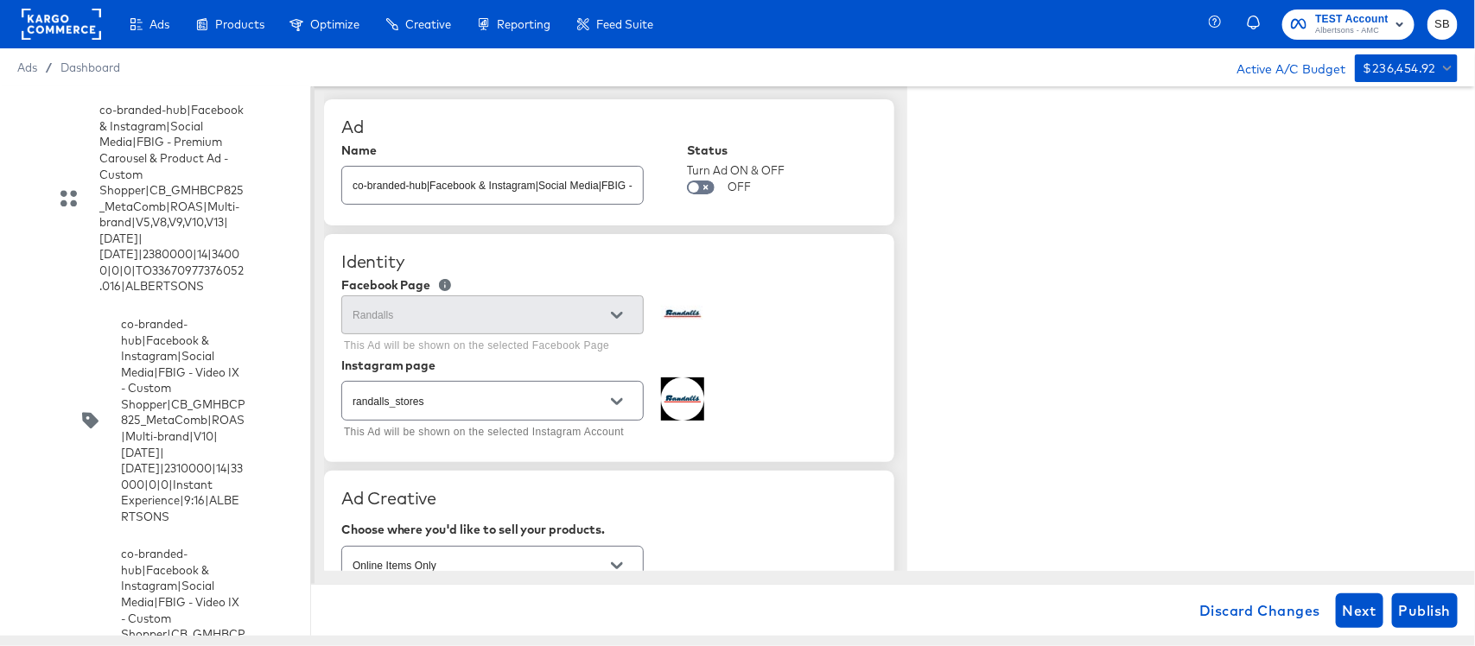
click at [566, 195] on input "co-branded-hub|Facebook & Instagram|Social Media|FBIG - Video IX - Custom Shopp…" at bounding box center [492, 178] width 301 height 37
paste input "8|[DATE]|[DATE]|2310000|14|33000|0|0|Instant Experience|9:16|RANDALLS"
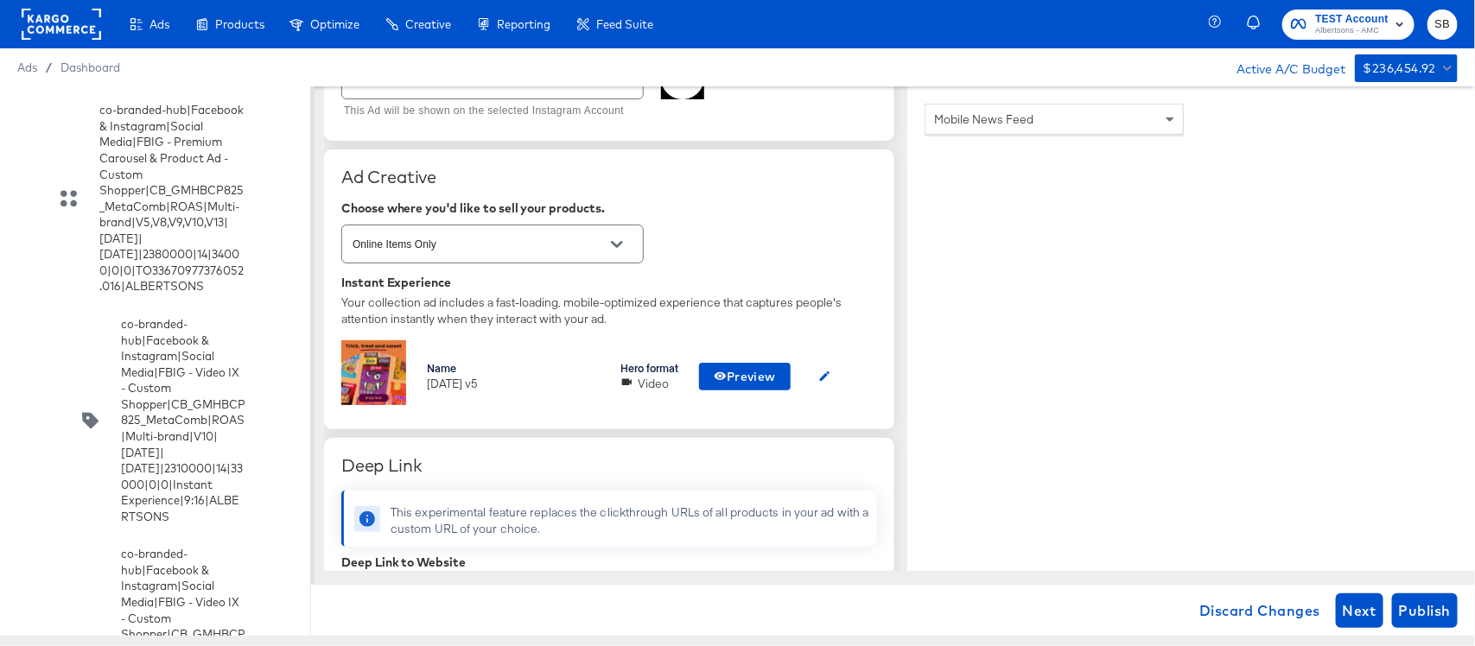
scroll to position [324, 0]
click at [831, 373] on icon "button" at bounding box center [824, 373] width 13 height 13
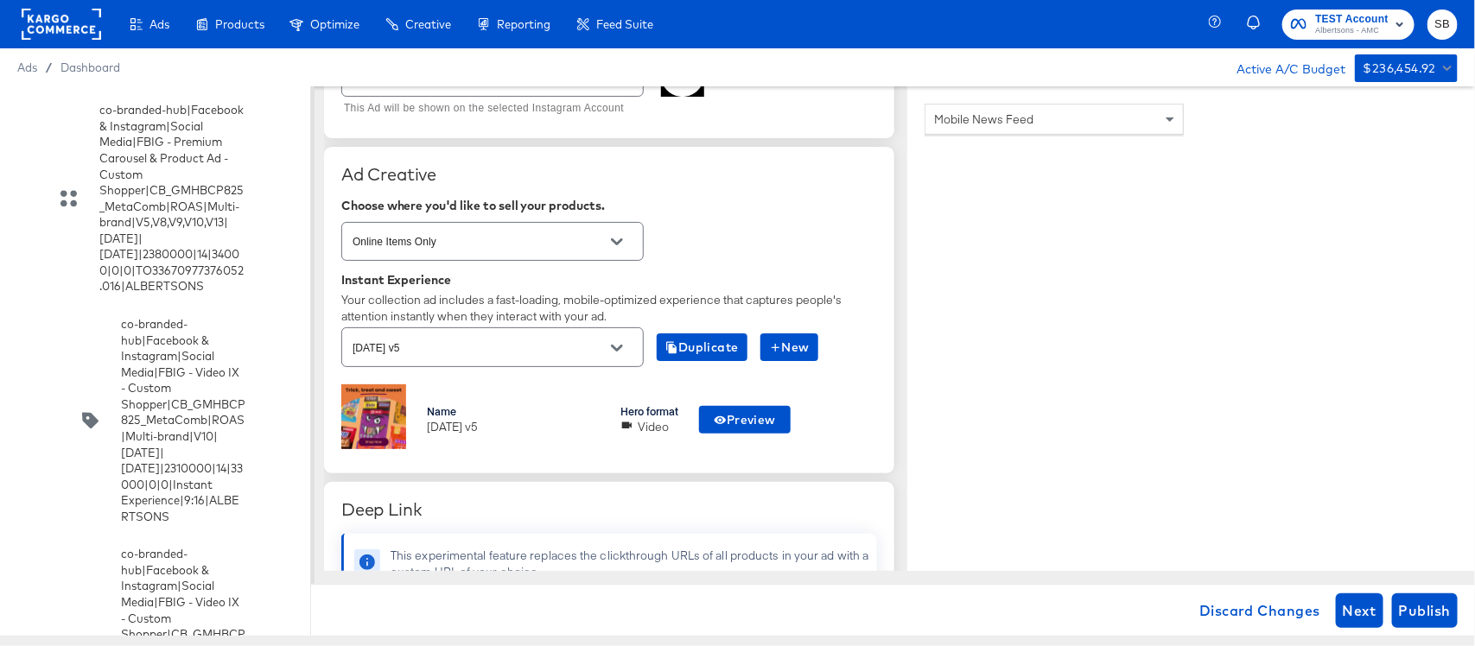
scroll to position [0, 0]
click at [568, 361] on div "[DATE] v5" at bounding box center [492, 346] width 302 height 39
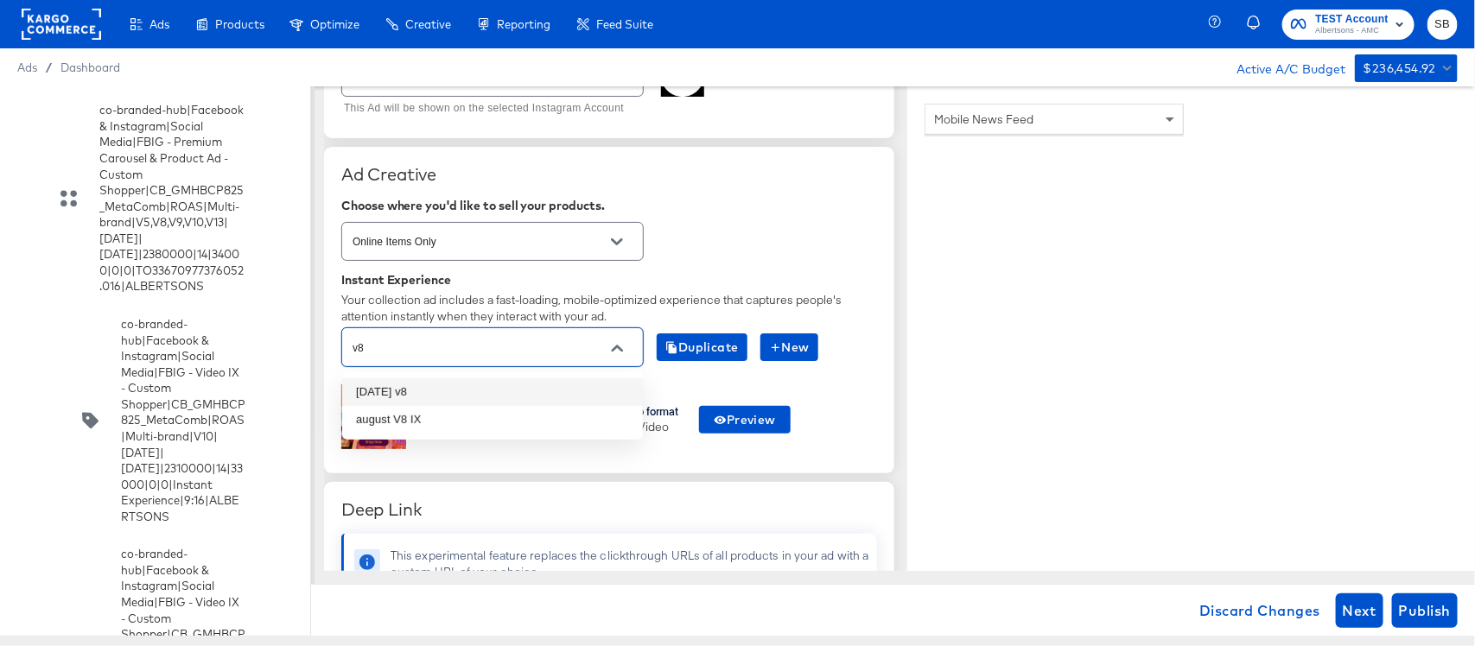
click at [434, 386] on li "[DATE] v8" at bounding box center [492, 392] width 301 height 28
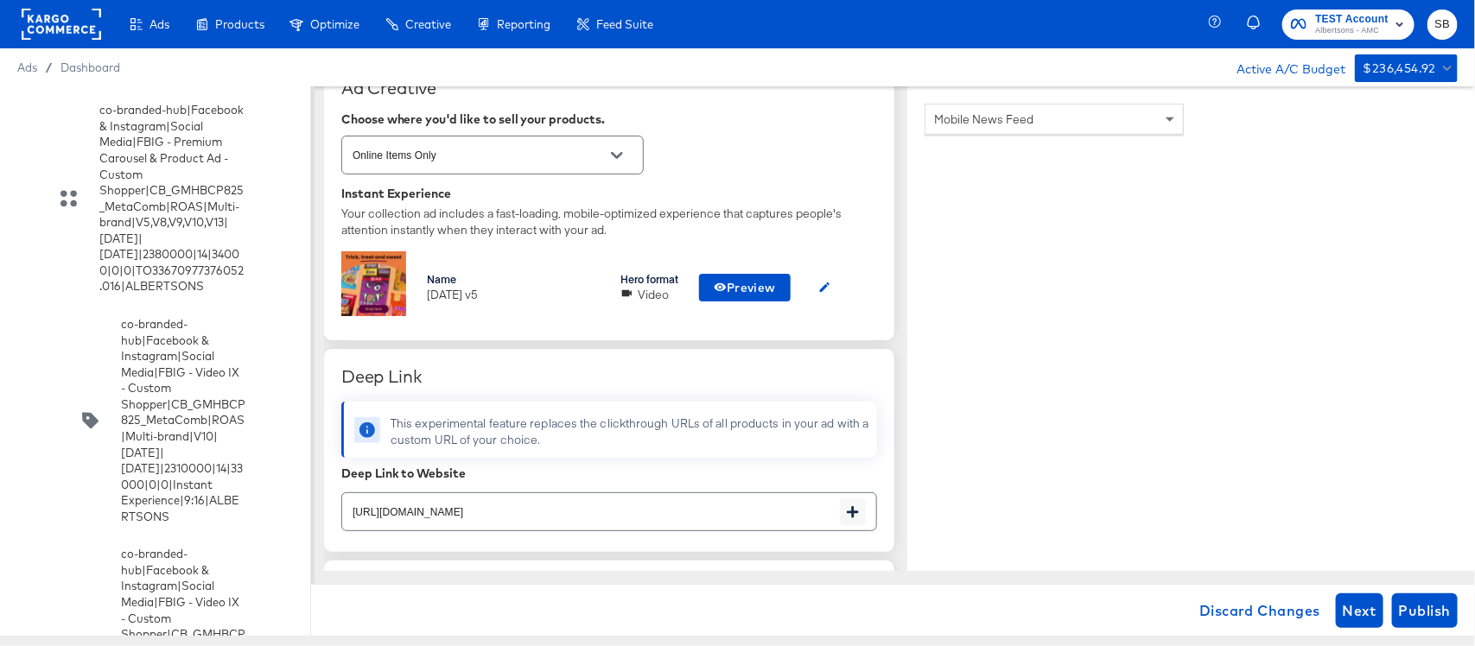
scroll to position [540, 0]
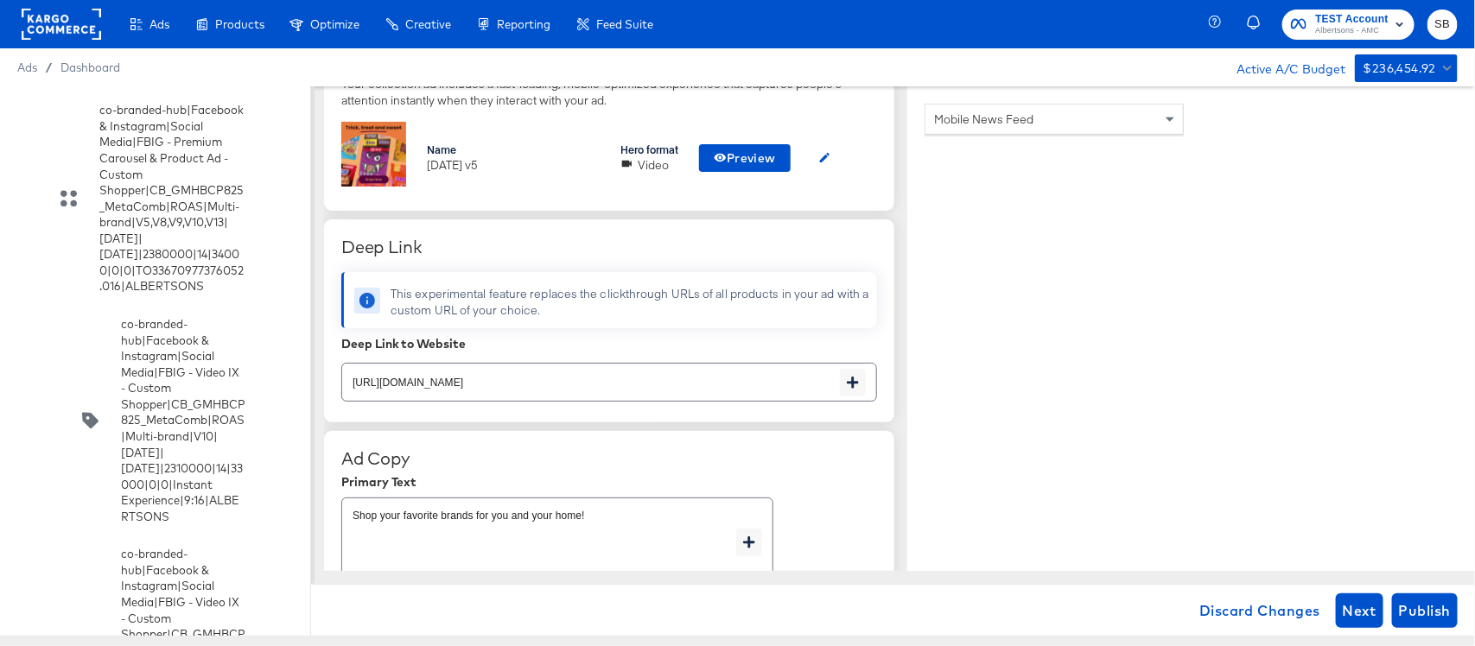
click at [764, 389] on input "[URL][DOMAIN_NAME]" at bounding box center [591, 375] width 498 height 37
paste input "aper-cleaning-home"
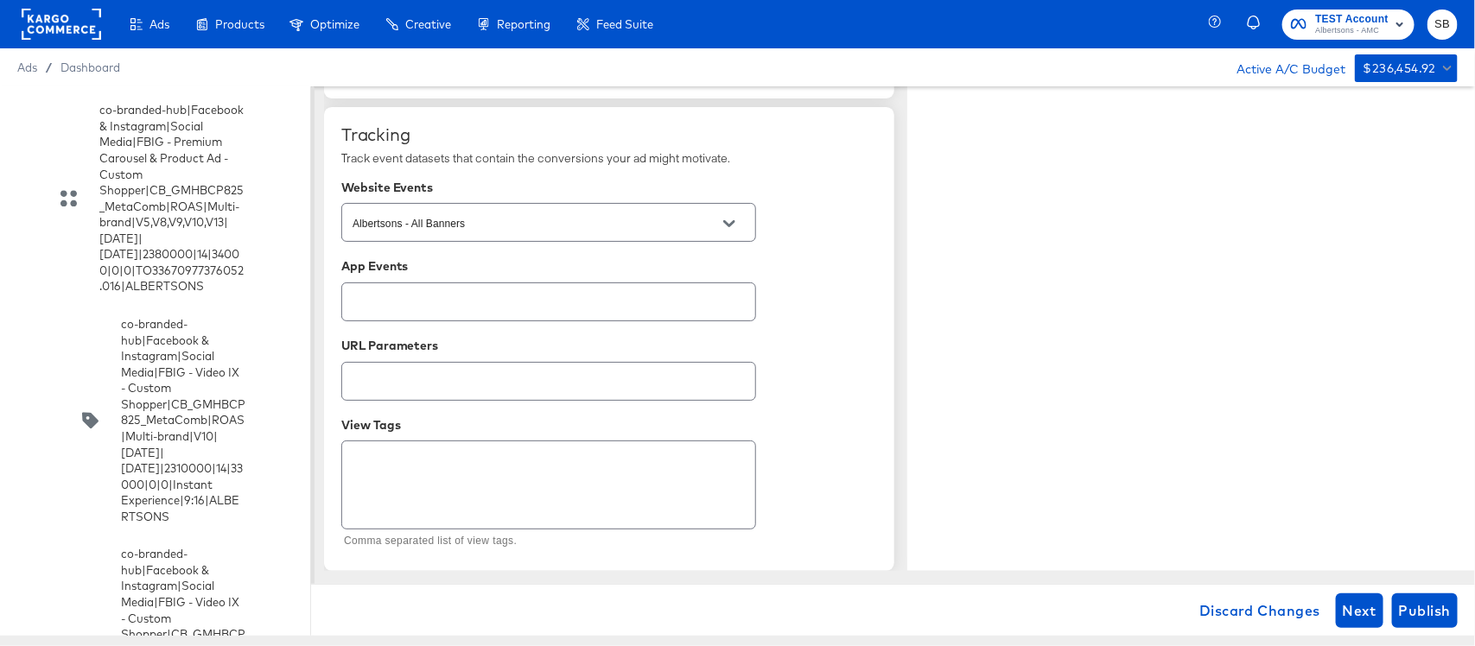
scroll to position [1182, 0]
click at [1396, 598] on button "Publish" at bounding box center [1425, 610] width 66 height 35
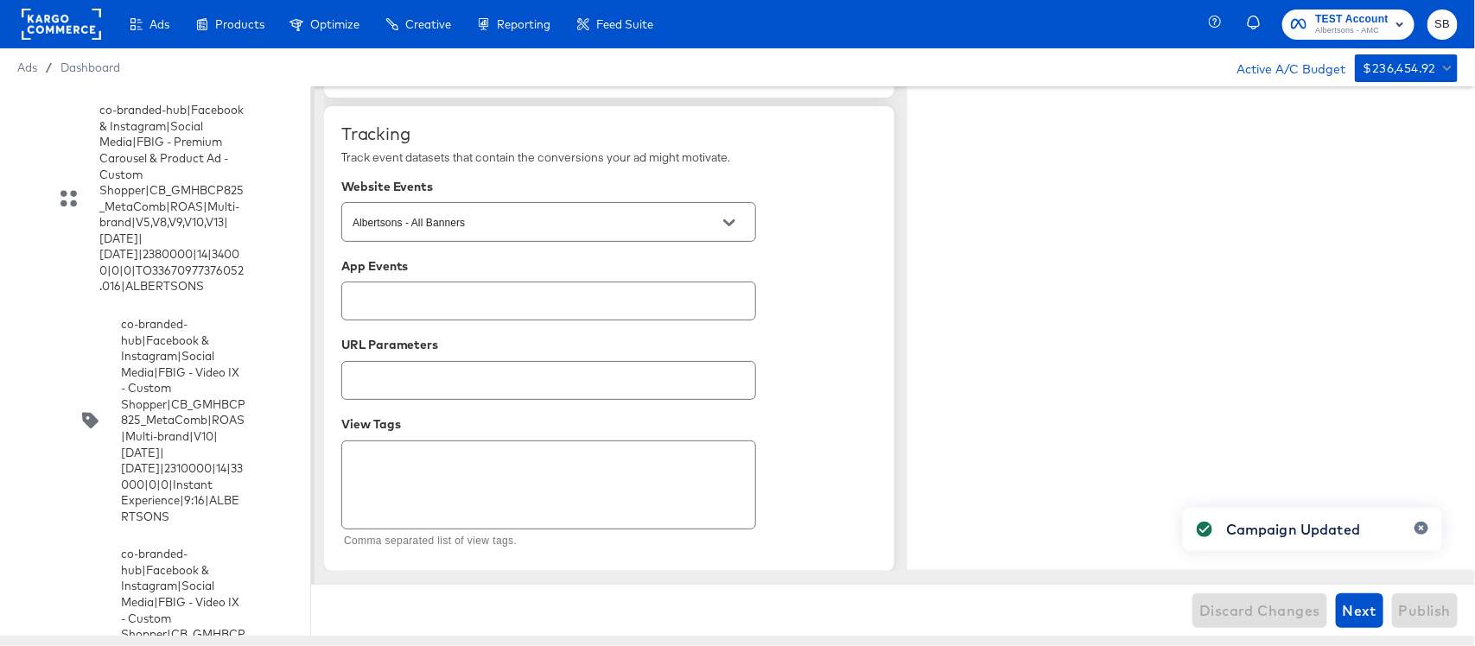
click at [11, 317] on div "co-branded-hub|Multibrand|Multi-brand_FY25 CoBrand National GMHBC P8|[PERSON_NA…" at bounding box center [155, 360] width 310 height 549
click at [0, 0] on input "checkbox" at bounding box center [0, 0] width 0 height 0
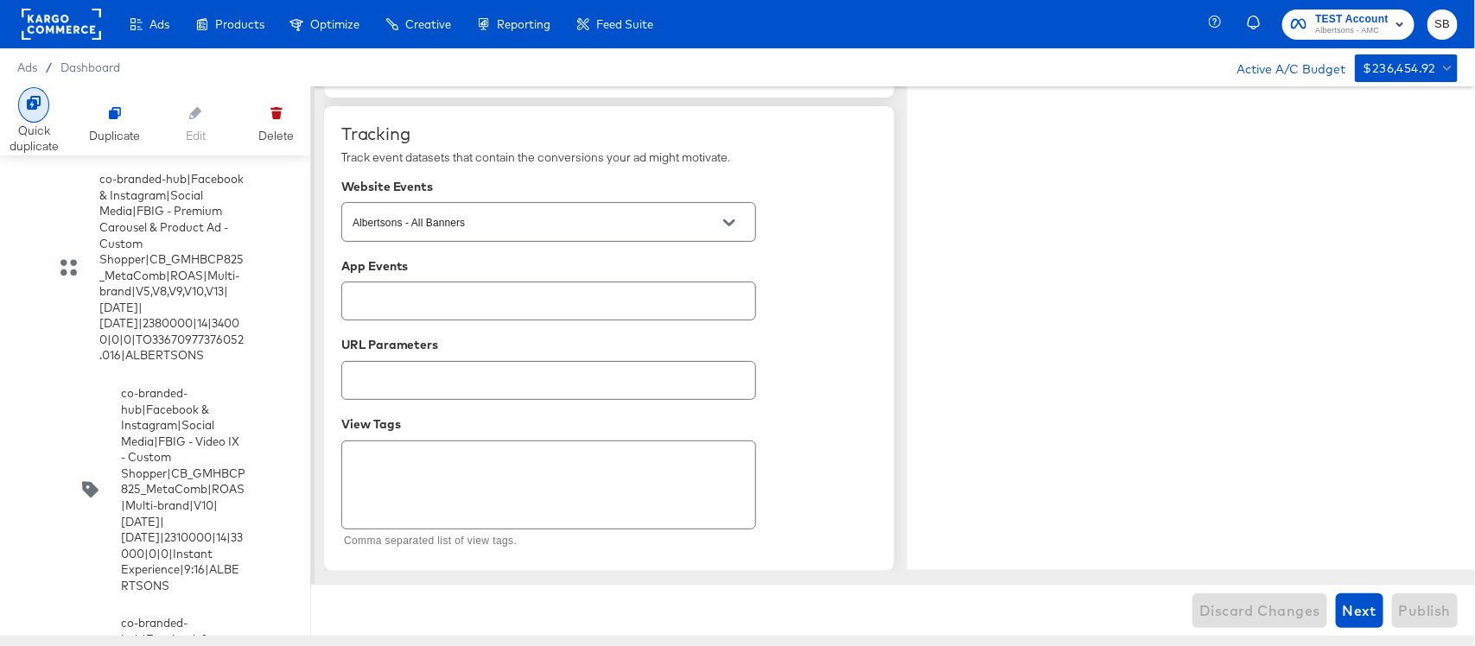
click at [33, 99] on icon at bounding box center [34, 103] width 14 height 14
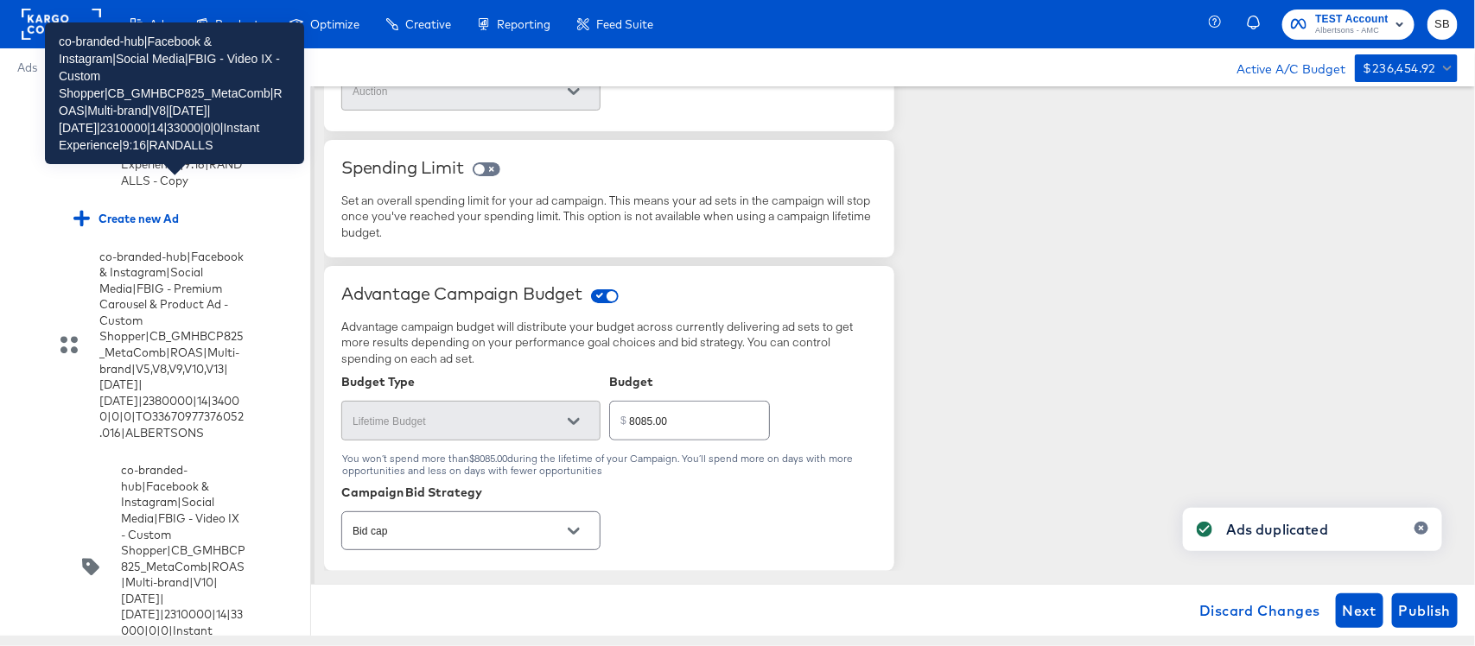
scroll to position [5040, 0]
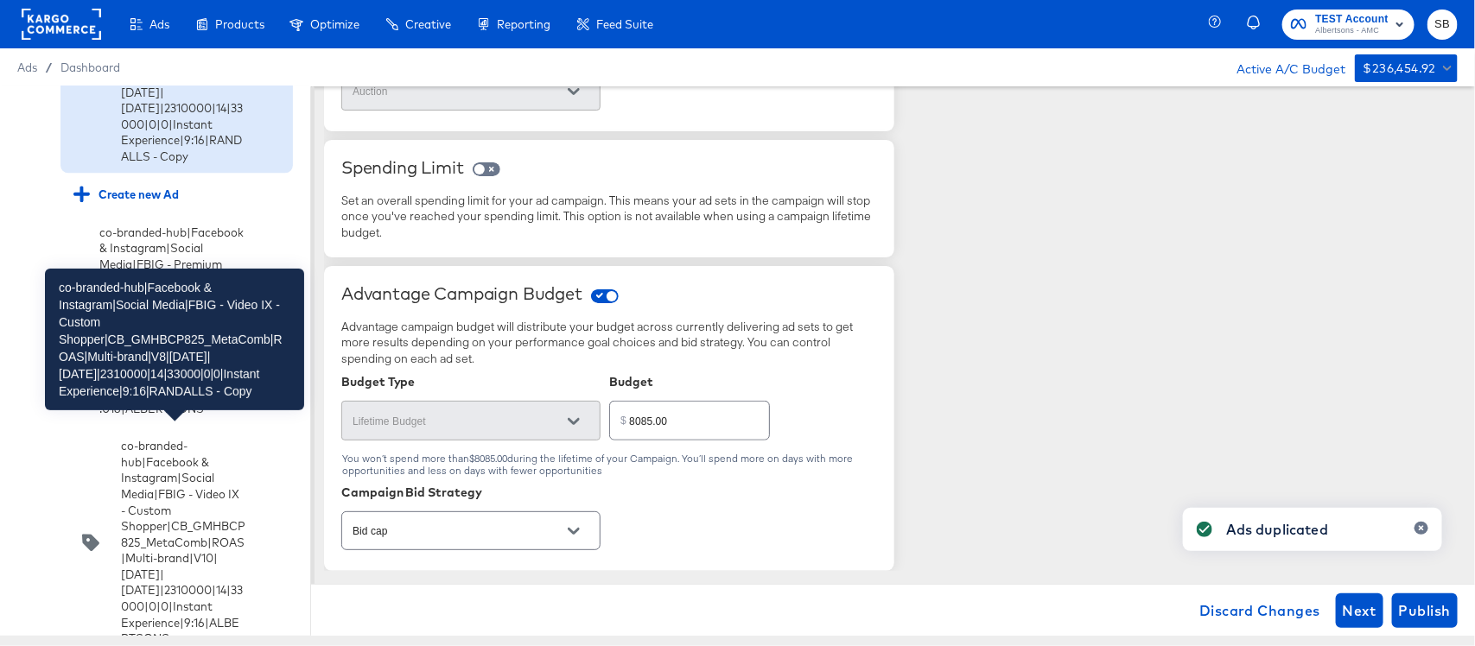
click at [173, 164] on div "co-branded-hub|Facebook & Instagram|Social Media|FBIG - Video IX - Custom Shopp…" at bounding box center [183, 60] width 124 height 208
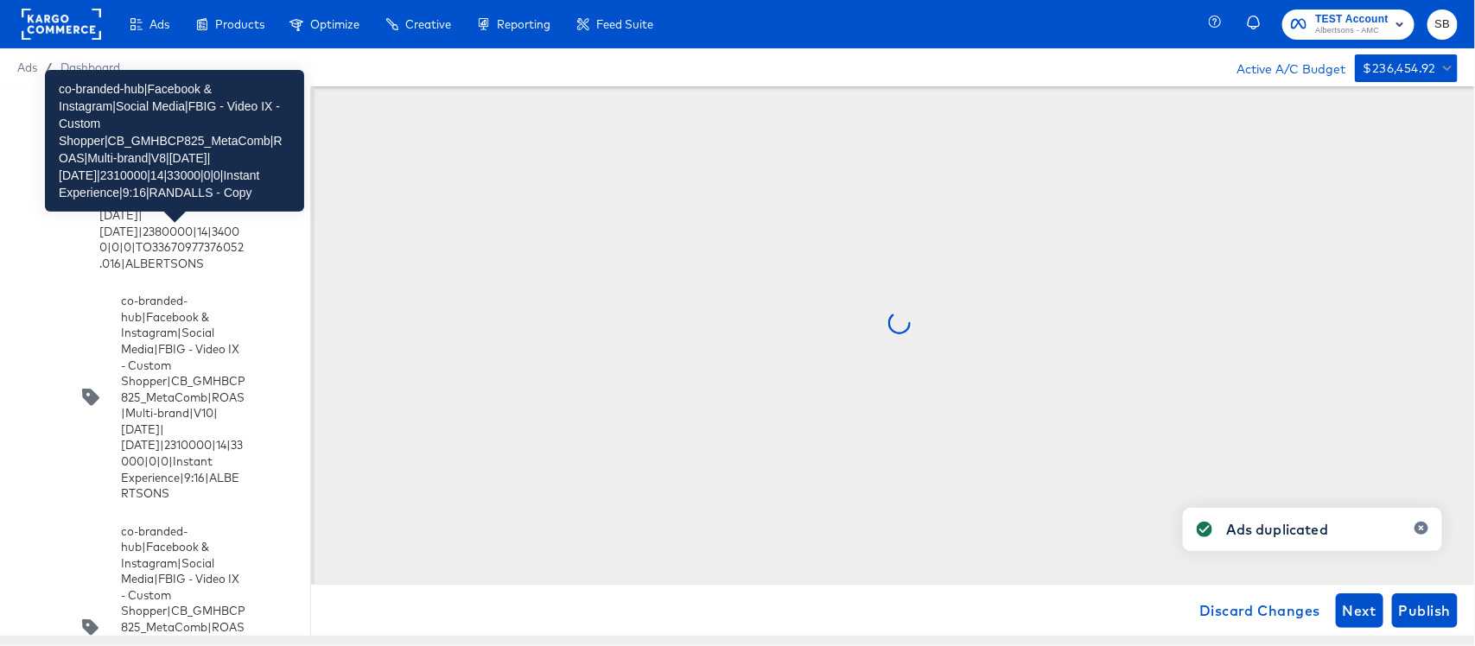
scroll to position [5256, 0]
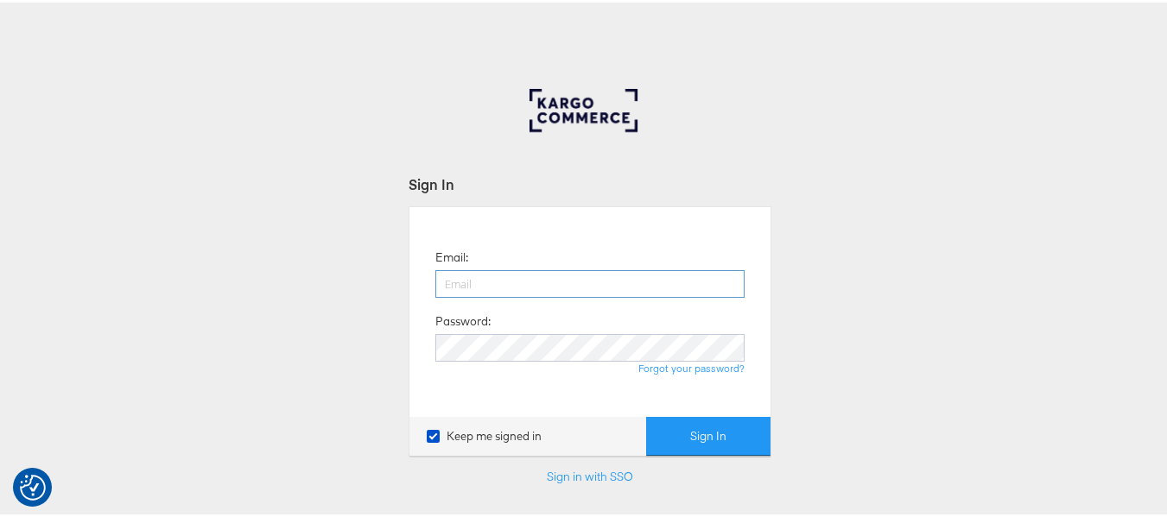
click at [593, 284] on input "email" at bounding box center [589, 282] width 309 height 28
type input "[PERSON_NAME][EMAIL_ADDRESS][DOMAIN_NAME]"
click at [646, 415] on button "Sign In" at bounding box center [708, 434] width 124 height 39
